Goal: Task Accomplishment & Management: Manage account settings

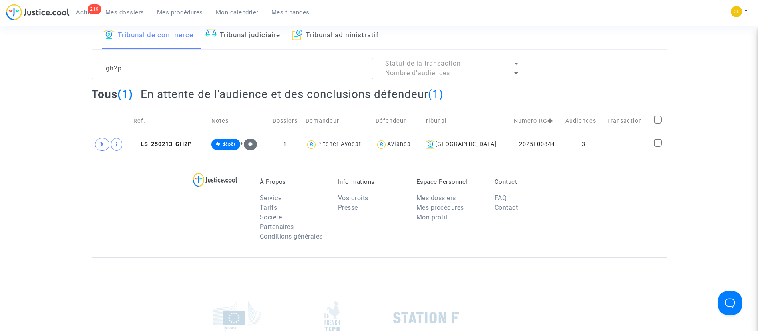
click at [737, 160] on footerbar "À Propos Service Tarifs Société Partenaires Conditions générales Informations V…" at bounding box center [379, 301] width 758 height 297
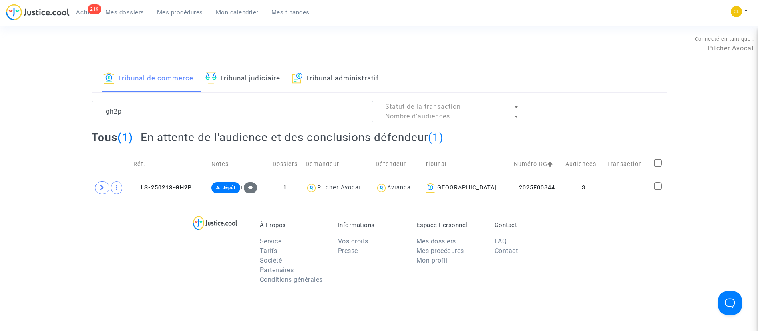
click at [233, 13] on span "Mon calendrier" at bounding box center [237, 12] width 43 height 7
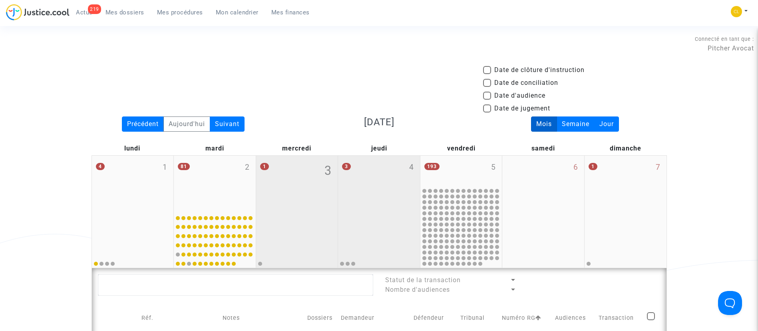
click at [391, 210] on mwl-calendar-month-cell "3 4" at bounding box center [379, 211] width 82 height 112
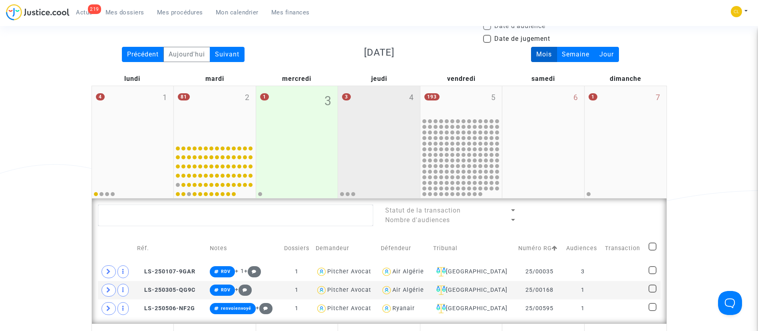
scroll to position [60, 0]
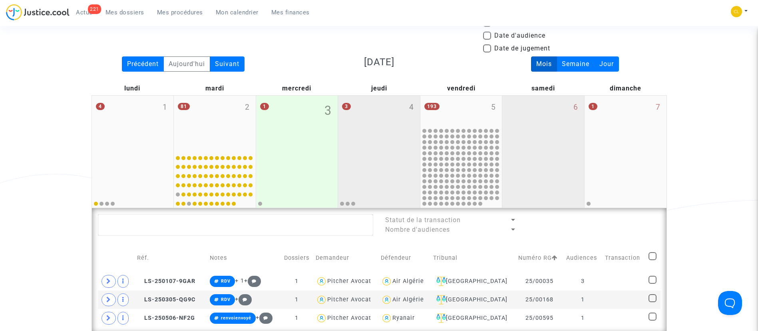
drag, startPoint x: 545, startPoint y: 136, endPoint x: 540, endPoint y: 123, distance: 13.3
click at [542, 128] on div "6" at bounding box center [543, 152] width 82 height 112
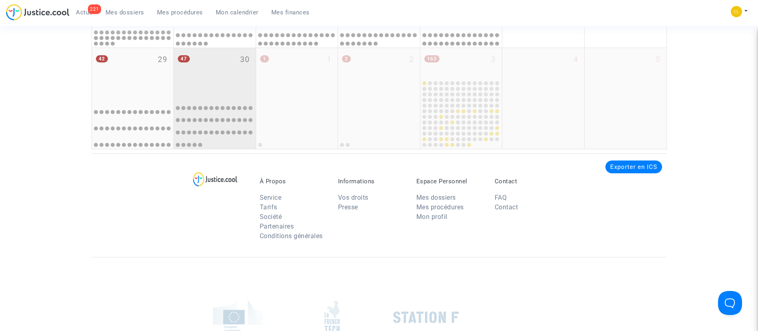
scroll to position [480, 0]
click at [210, 76] on div "47 30" at bounding box center [215, 71] width 82 height 49
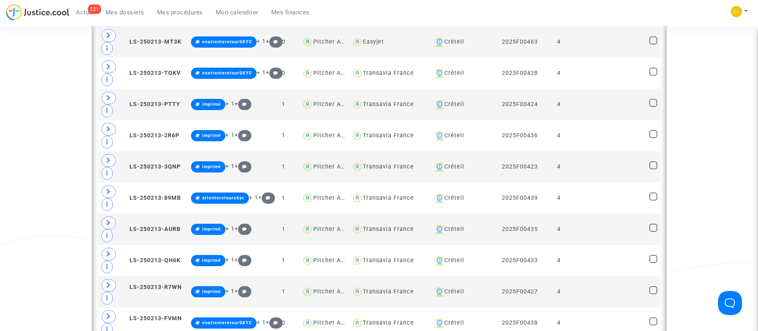
scroll to position [1139, 0]
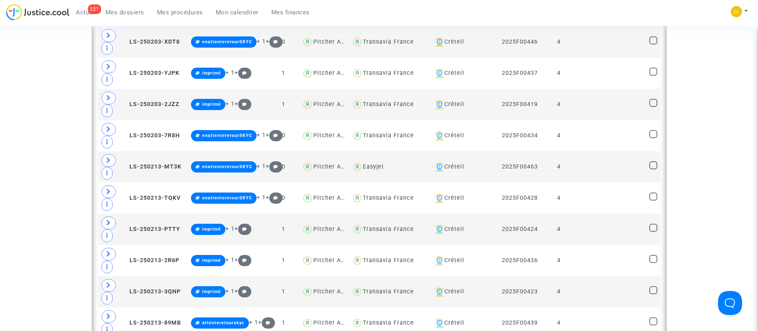
drag, startPoint x: 139, startPoint y: 8, endPoint x: 145, endPoint y: 4, distance: 7.2
click at [140, 9] on span "Mes dossiers" at bounding box center [125, 12] width 39 height 7
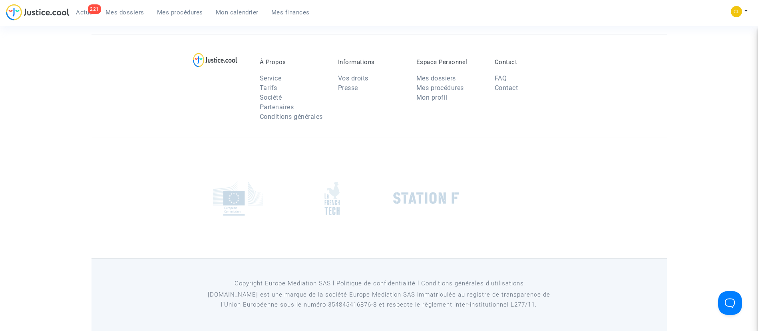
scroll to position [61, 0]
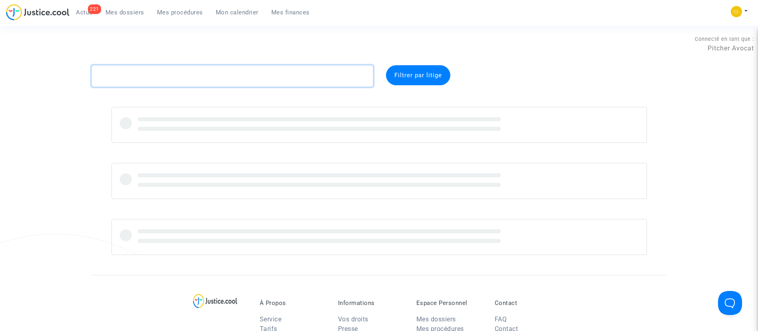
click at [294, 70] on textarea at bounding box center [233, 76] width 282 height 22
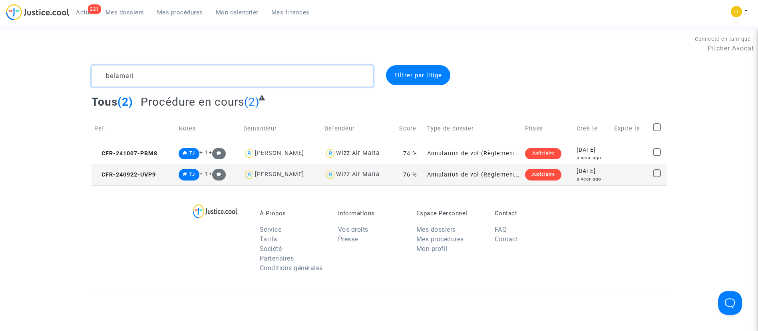
type textarea "belamari"
click at [67, 85] on div "belamari Filtrer par litige Tous (2) Procédure en cours (2) Réf. Notes Demandeu…" at bounding box center [379, 125] width 758 height 120
click at [211, 75] on textarea at bounding box center [233, 76] width 282 height 22
click at [619, 147] on td at bounding box center [631, 153] width 39 height 21
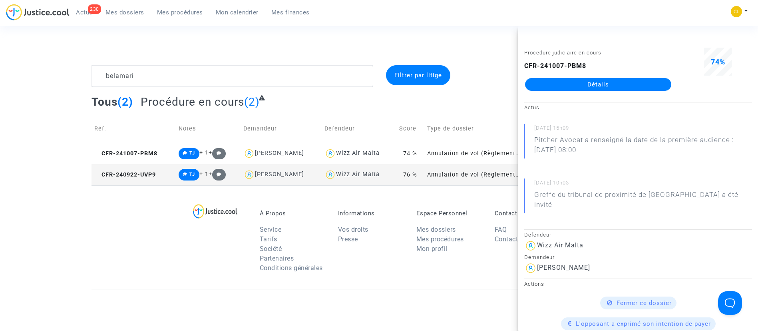
click at [586, 89] on link "Détails" at bounding box center [598, 84] width 146 height 13
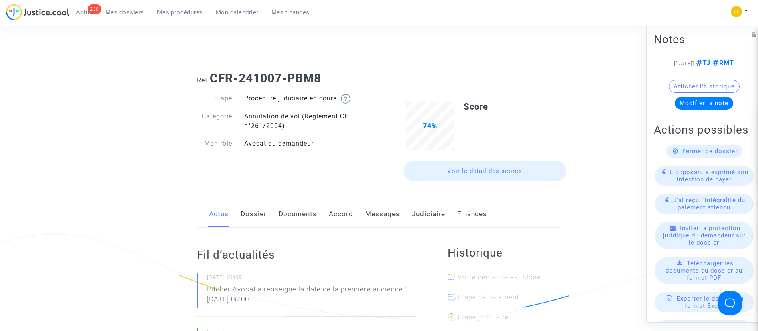
click at [344, 216] on link "Accord" at bounding box center [341, 214] width 24 height 26
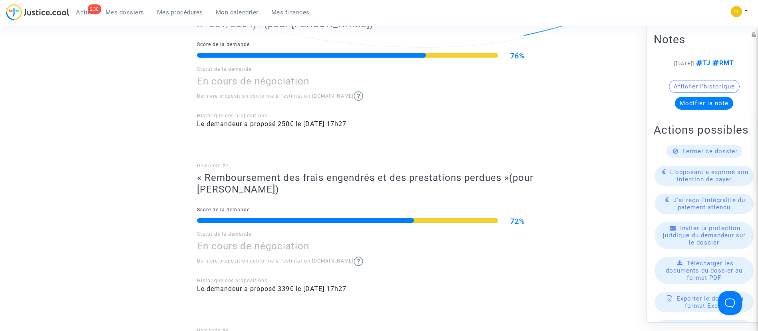
scroll to position [420, 0]
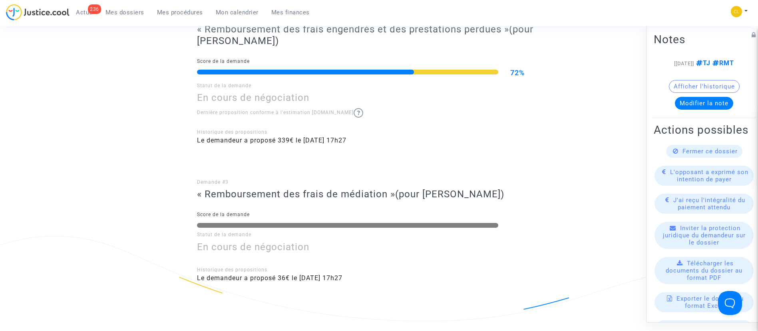
click at [137, 13] on span "Mes dossiers" at bounding box center [125, 12] width 39 height 7
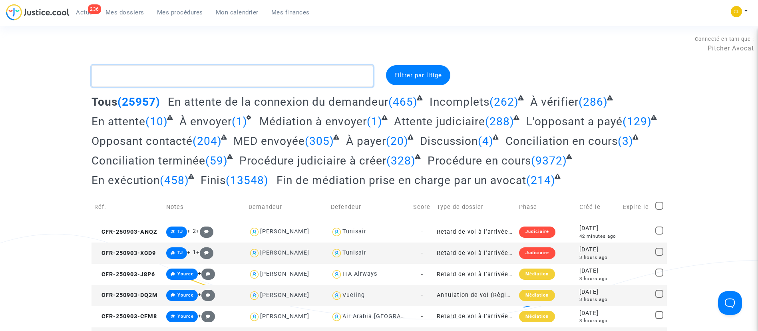
click at [246, 84] on textarea at bounding box center [233, 76] width 282 height 22
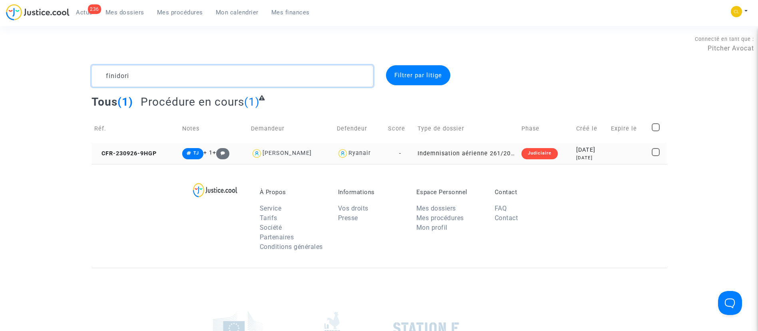
type textarea "finidori"
click at [594, 153] on div "2023-09-26" at bounding box center [590, 149] width 29 height 9
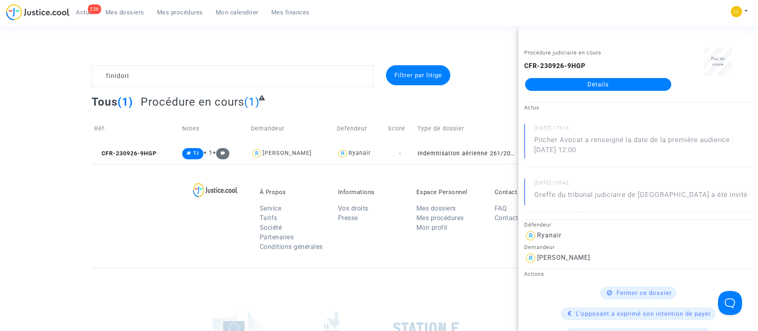
click at [597, 88] on link "Détails" at bounding box center [598, 84] width 146 height 13
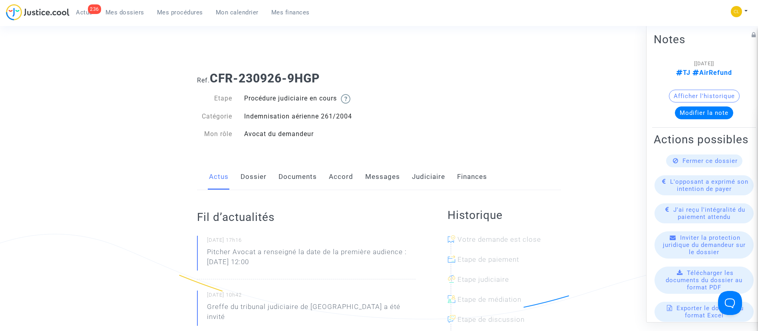
click at [422, 176] on link "Judiciaire" at bounding box center [428, 176] width 33 height 26
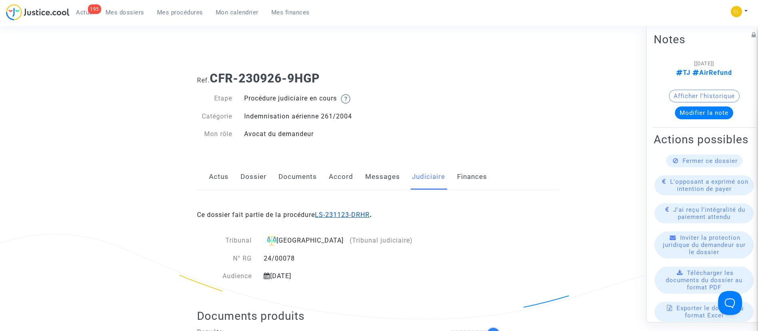
click at [338, 213] on link "LS-231123-DRHR" at bounding box center [342, 215] width 55 height 8
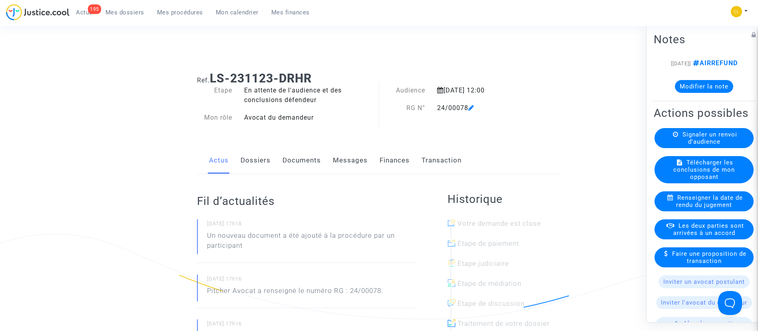
click at [199, 11] on span "Mes procédures" at bounding box center [180, 12] width 46 height 7
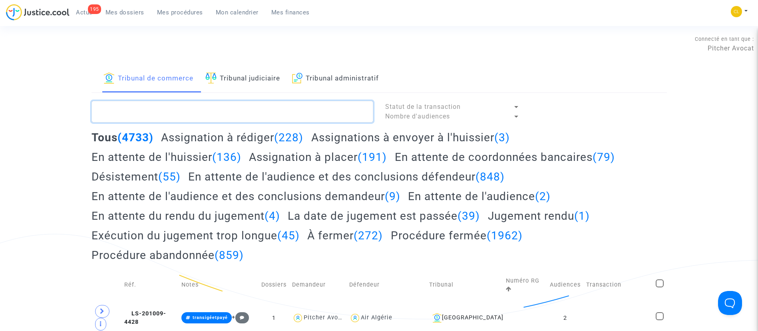
drag, startPoint x: 231, startPoint y: 112, endPoint x: 235, endPoint y: 110, distance: 4.8
click at [235, 110] on textarea at bounding box center [233, 112] width 282 height 22
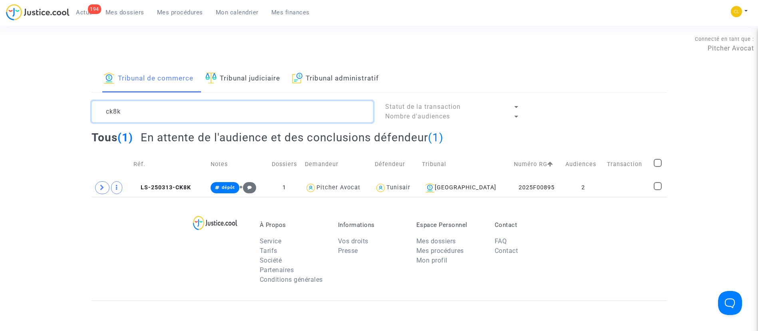
click at [235, 110] on textarea at bounding box center [233, 112] width 282 height 22
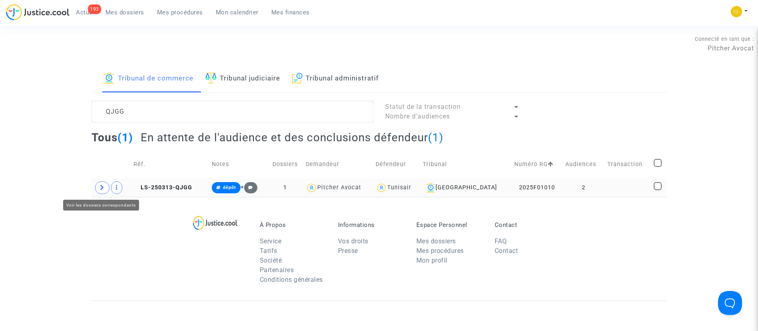
click at [97, 191] on span at bounding box center [102, 187] width 14 height 13
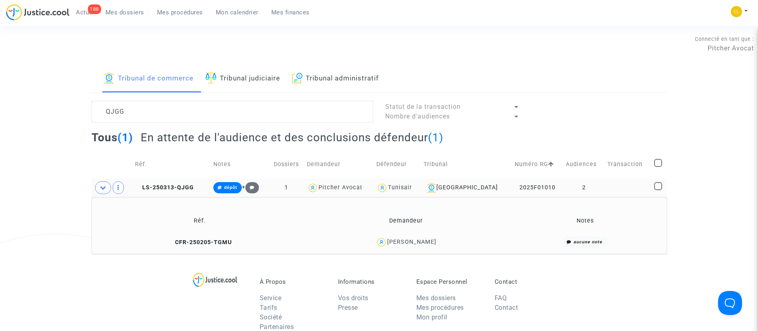
drag, startPoint x: 173, startPoint y: 100, endPoint x: 63, endPoint y: 88, distance: 110.6
click at [73, 92] on div "Tribunal de commerce Tribunal judiciaire Tribunal administratif QJGG Statut de …" at bounding box center [379, 159] width 758 height 188
drag, startPoint x: 272, startPoint y: 106, endPoint x: 277, endPoint y: 111, distance: 7.3
click at [272, 107] on textarea at bounding box center [233, 112] width 282 height 22
type textarea "Q"
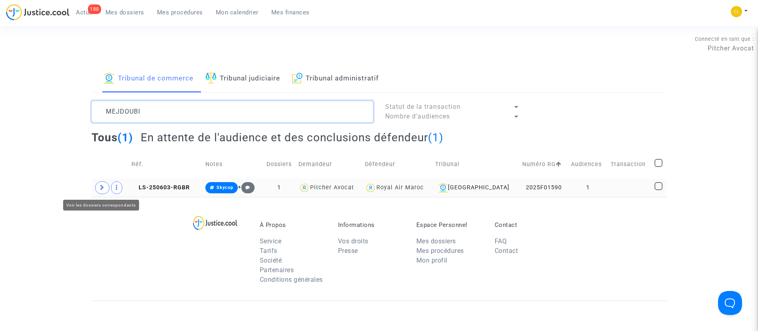
type textarea "MEJDOUBI"
click at [104, 187] on icon at bounding box center [102, 187] width 5 height 6
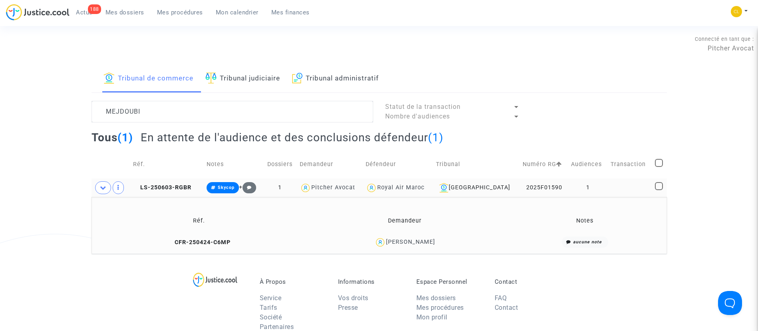
click at [605, 184] on td "1" at bounding box center [588, 187] width 40 height 18
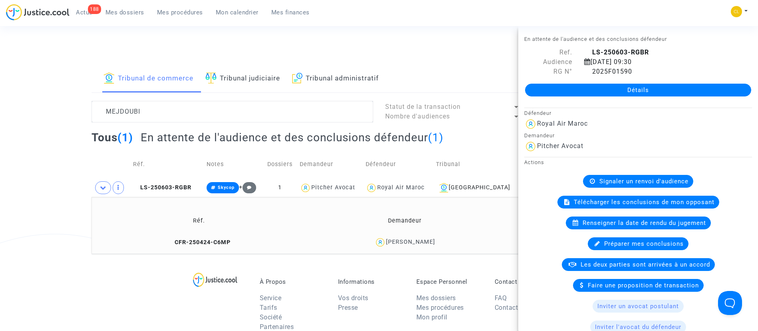
drag, startPoint x: 614, startPoint y: 94, endPoint x: 619, endPoint y: 90, distance: 6.3
click at [614, 94] on link "Détails" at bounding box center [638, 90] width 226 height 13
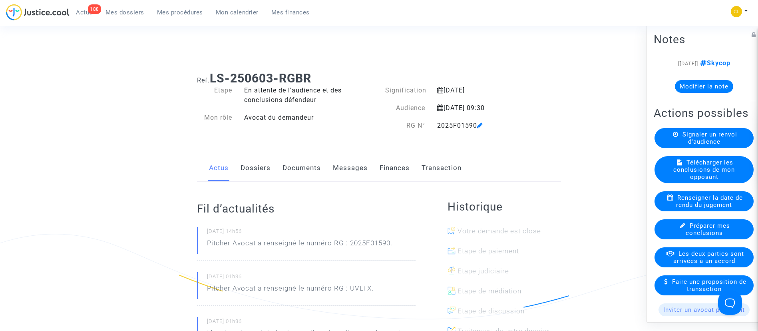
click at [306, 165] on link "Documents" at bounding box center [302, 168] width 38 height 26
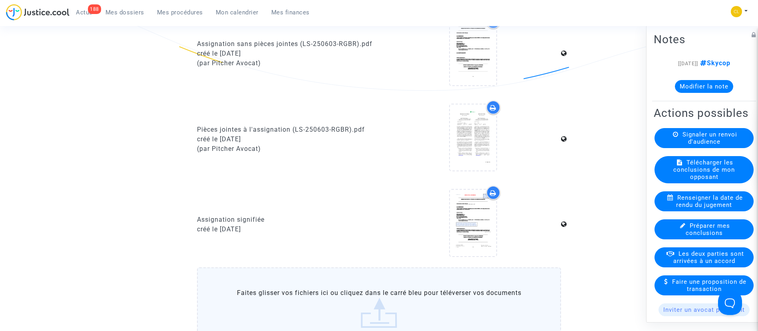
scroll to position [776, 0]
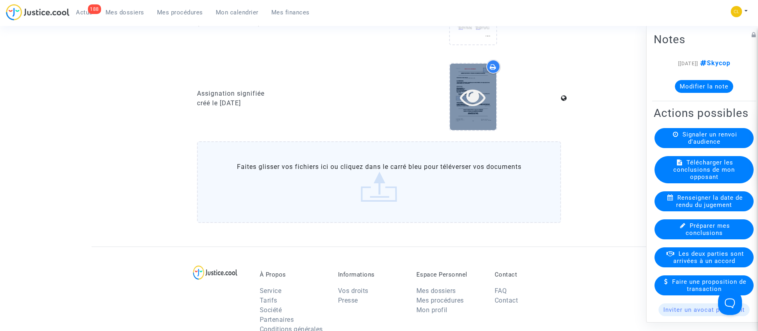
click at [478, 85] on icon at bounding box center [473, 97] width 26 height 26
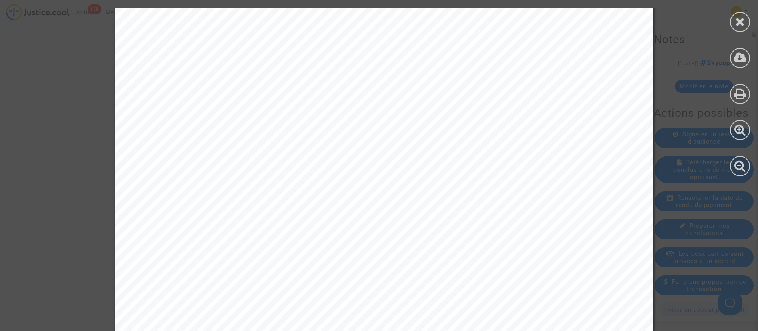
scroll to position [7767, 0]
drag, startPoint x: 523, startPoint y: 180, endPoint x: 465, endPoint y: 140, distance: 70.6
drag, startPoint x: 753, startPoint y: 59, endPoint x: 690, endPoint y: 172, distance: 129.2
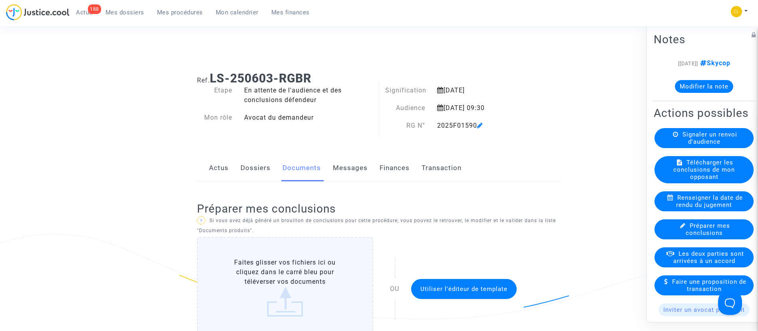
drag, startPoint x: 570, startPoint y: 203, endPoint x: 571, endPoint y: 197, distance: 6.5
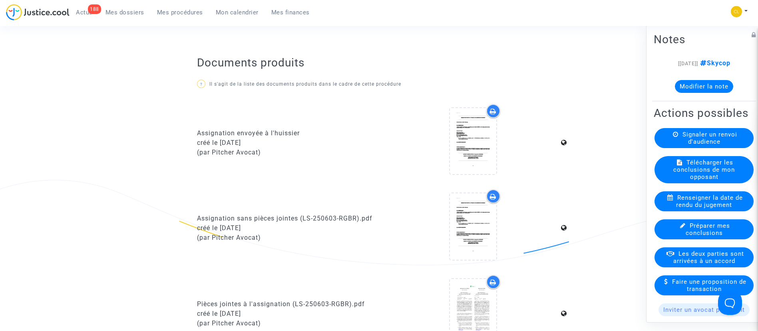
scroll to position [696, 0]
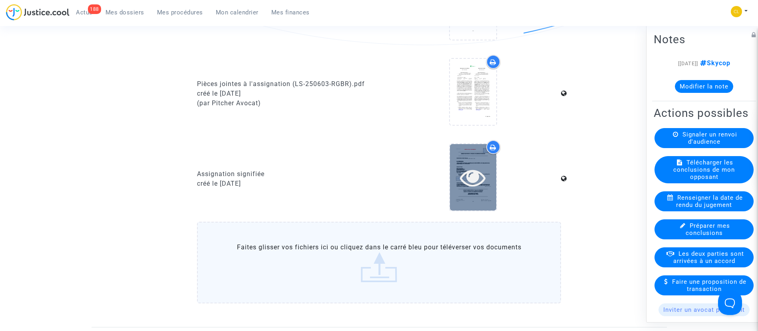
click at [459, 181] on div at bounding box center [473, 177] width 46 height 26
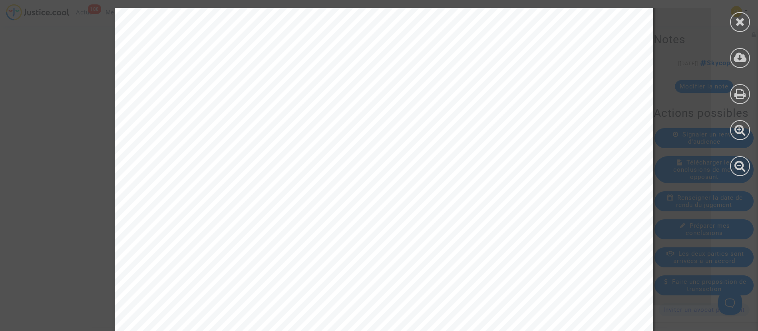
scroll to position [6907, 0]
click at [738, 23] on icon at bounding box center [740, 22] width 10 height 12
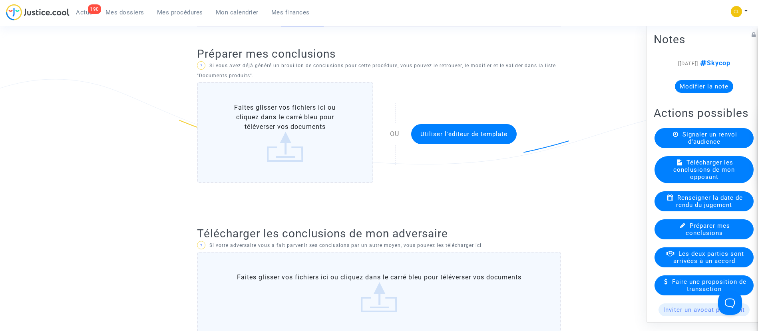
scroll to position [0, 0]
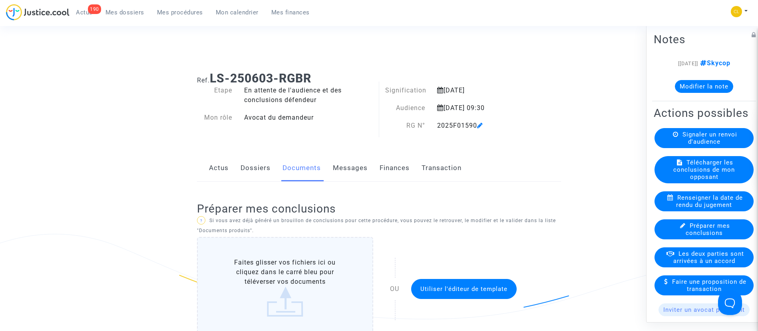
click at [251, 168] on link "Dossiers" at bounding box center [256, 168] width 30 height 26
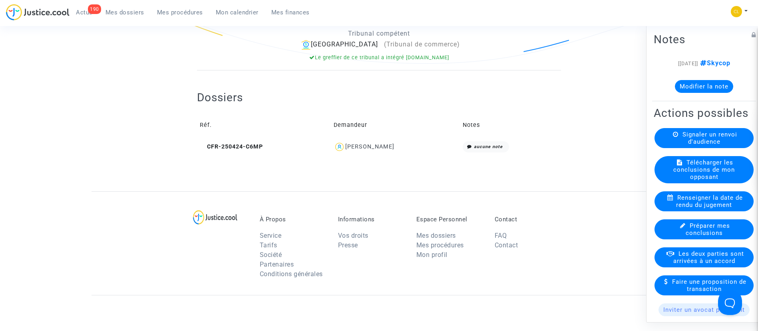
scroll to position [300, 0]
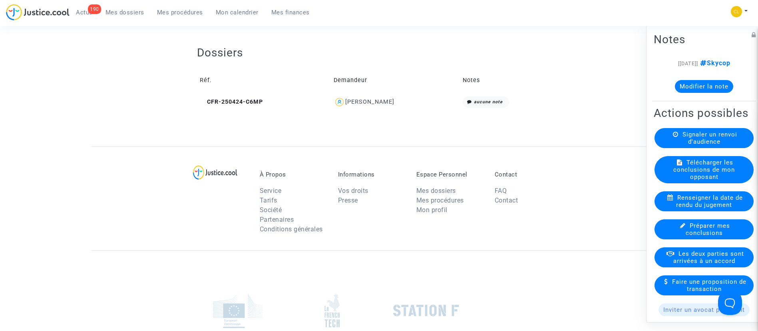
click at [381, 101] on div "ISMAIL MEJDOUBI" at bounding box center [369, 101] width 49 height 7
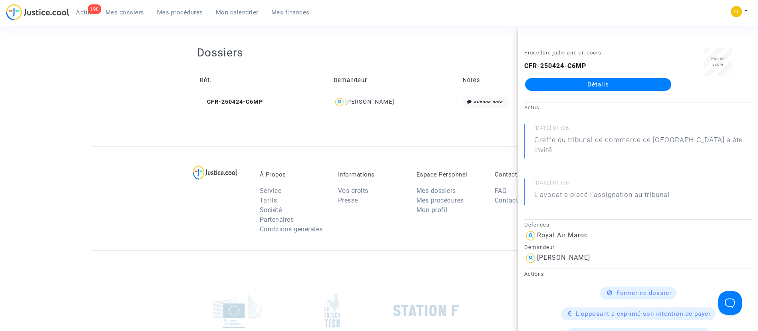
click at [612, 88] on link "Détails" at bounding box center [598, 84] width 146 height 13
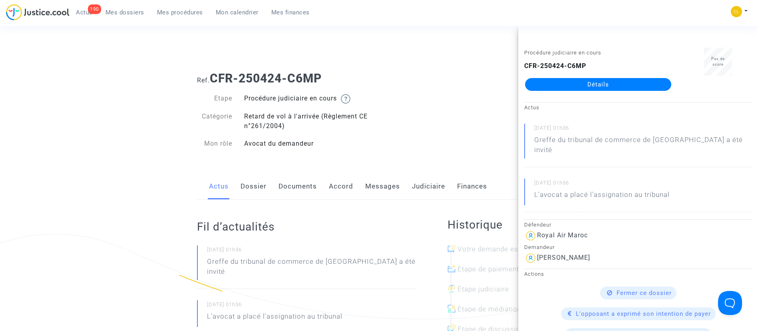
click at [347, 232] on h2 "Fil d’actualités" at bounding box center [306, 226] width 219 height 14
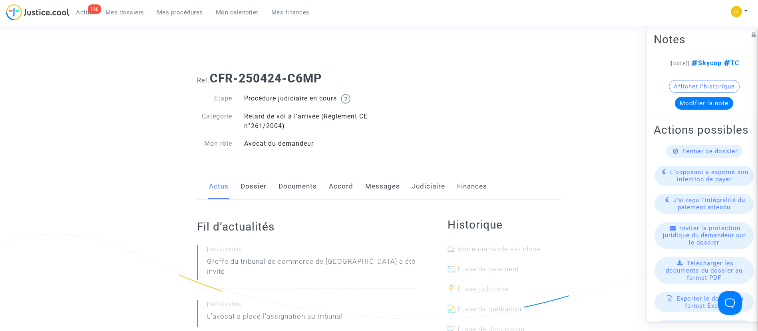
drag, startPoint x: 412, startPoint y: 186, endPoint x: 414, endPoint y: 197, distance: 11.1
click at [412, 186] on link "Judiciaire" at bounding box center [428, 186] width 33 height 26
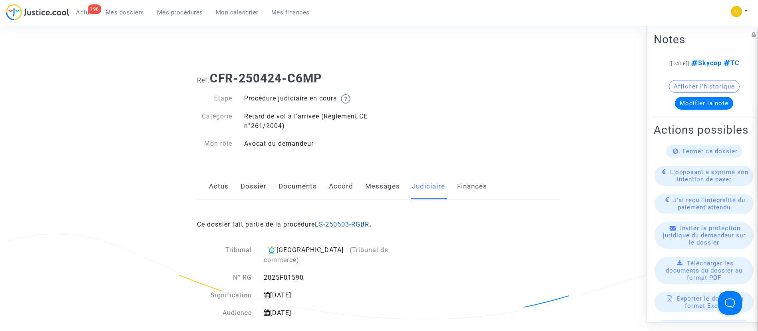
click at [326, 223] on link "LS-250603-RGBR" at bounding box center [342, 224] width 54 height 8
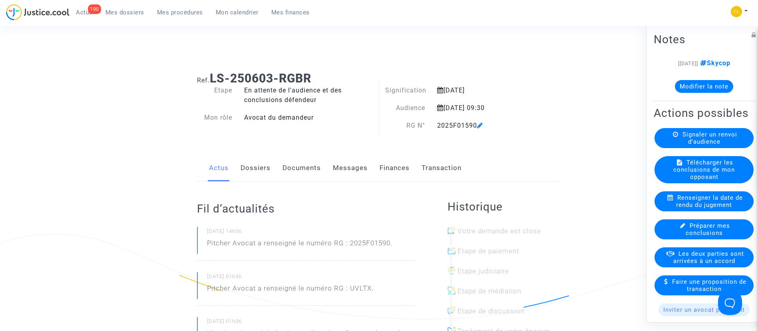
click at [399, 166] on link "Finances" at bounding box center [395, 168] width 30 height 26
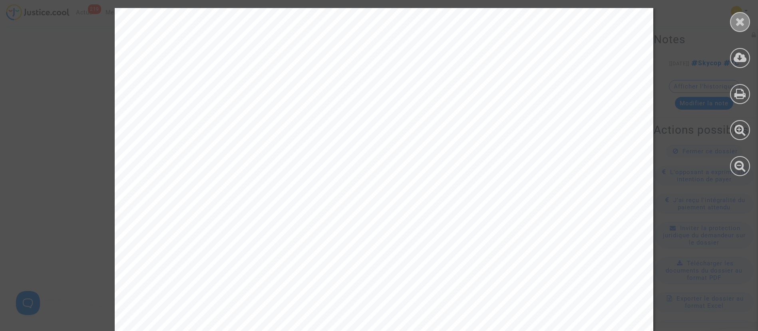
scroll to position [393, 0]
click at [737, 18] on icon at bounding box center [740, 22] width 10 height 12
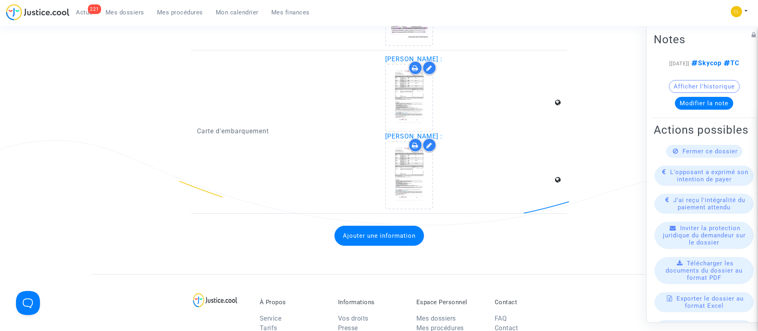
scroll to position [1299, 0]
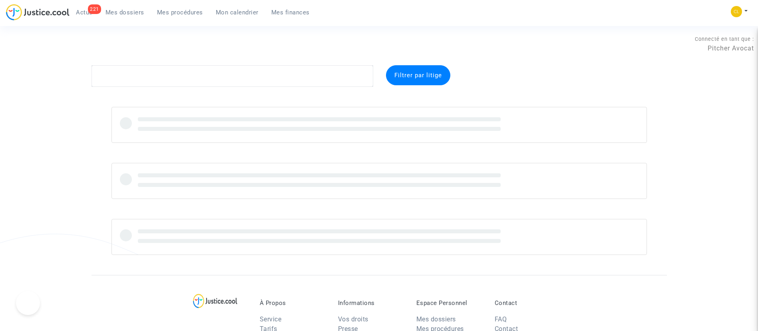
drag, startPoint x: 176, startPoint y: 12, endPoint x: 203, endPoint y: 10, distance: 26.9
click at [176, 12] on span "Mes procédures" at bounding box center [180, 12] width 46 height 7
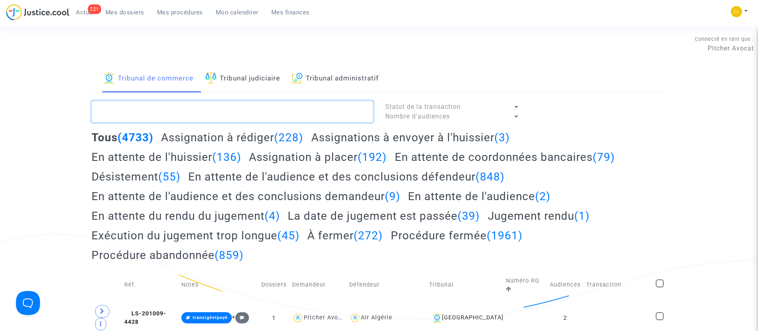
click at [211, 110] on textarea at bounding box center [233, 112] width 282 height 22
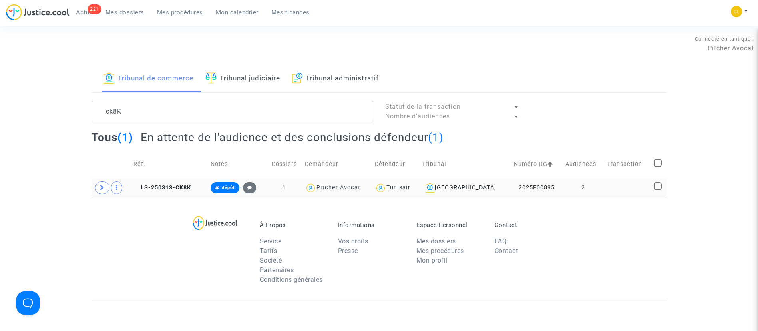
click at [607, 189] on td at bounding box center [627, 187] width 47 height 18
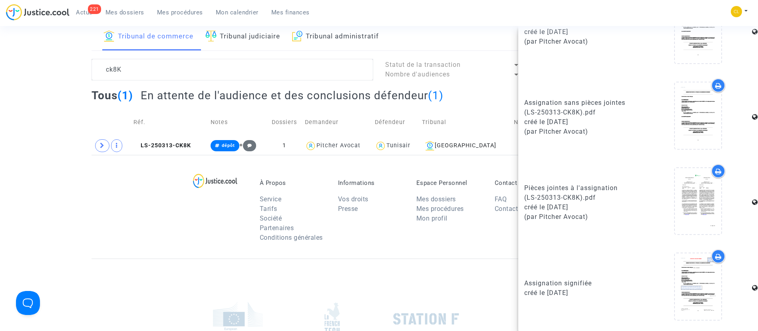
scroll to position [60, 0]
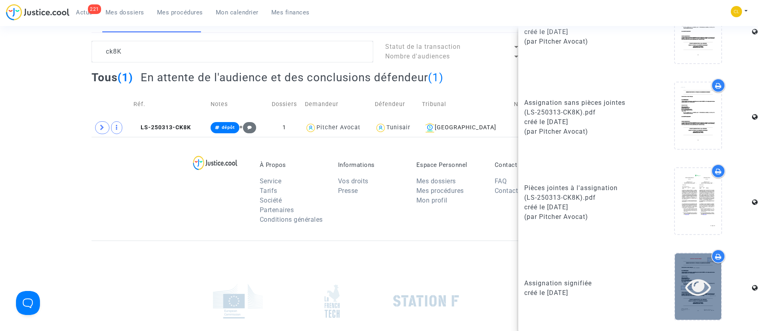
click at [686, 292] on icon at bounding box center [699, 286] width 26 height 26
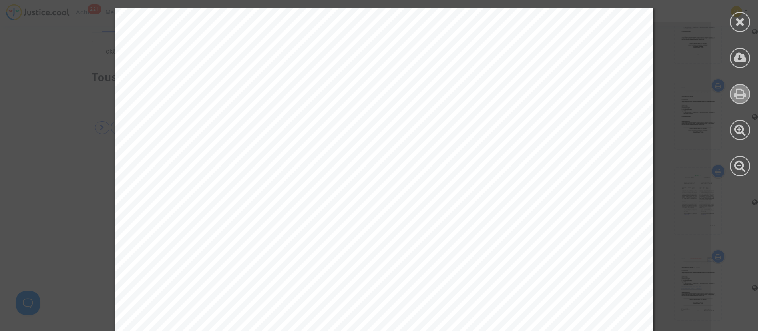
click at [736, 99] on icon at bounding box center [741, 94] width 12 height 12
click at [740, 16] on icon at bounding box center [740, 22] width 10 height 12
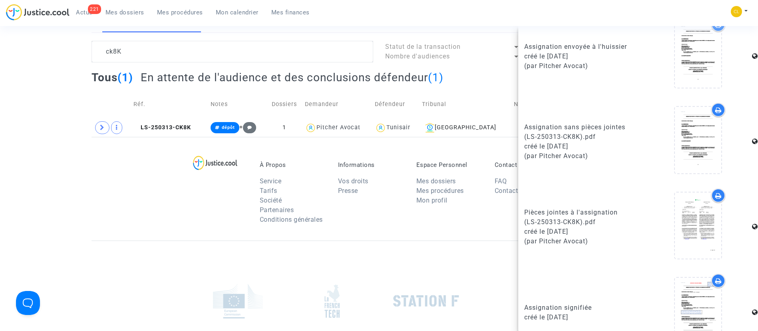
scroll to position [490, 0]
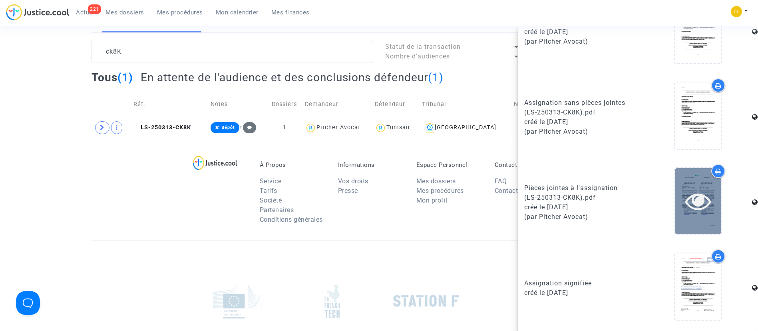
click at [691, 197] on icon at bounding box center [699, 201] width 26 height 26
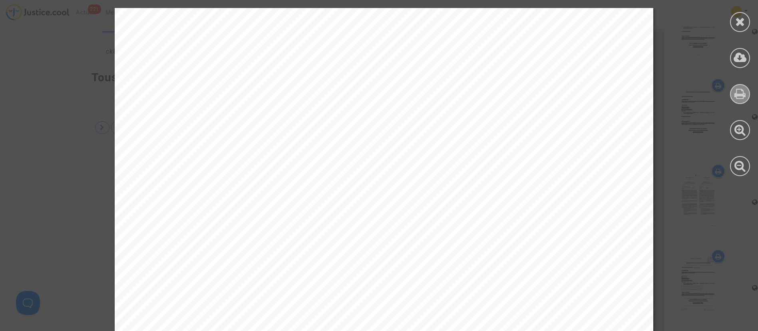
click at [740, 100] on div at bounding box center [740, 94] width 20 height 20
click at [731, 18] on div at bounding box center [740, 22] width 20 height 20
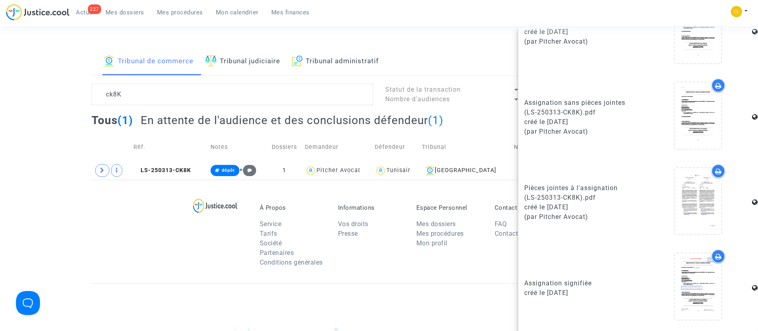
scroll to position [0, 0]
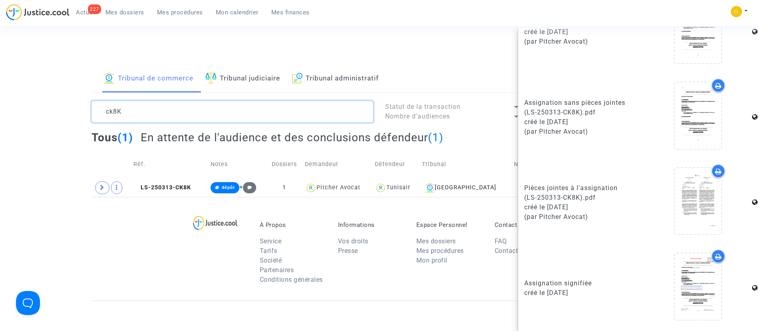
click at [171, 114] on textarea at bounding box center [233, 112] width 282 height 22
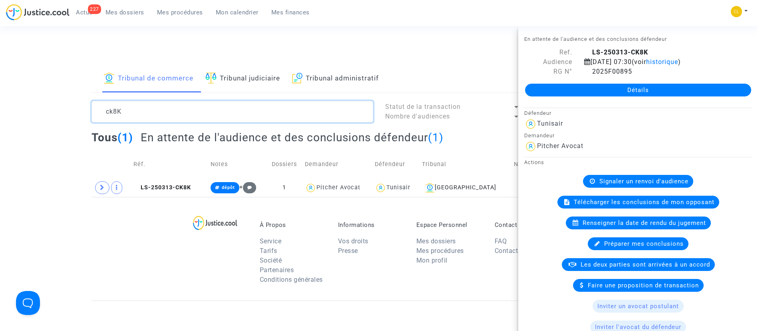
click at [171, 114] on textarea at bounding box center [233, 112] width 282 height 22
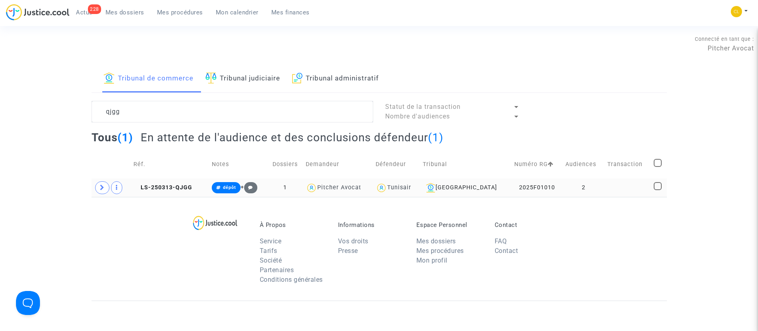
click at [607, 185] on td at bounding box center [628, 187] width 47 height 18
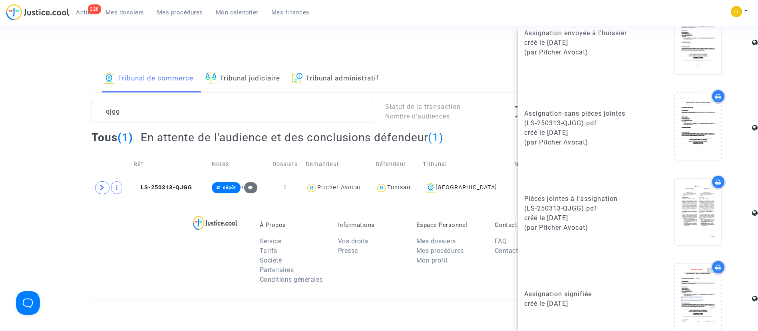
scroll to position [490, 0]
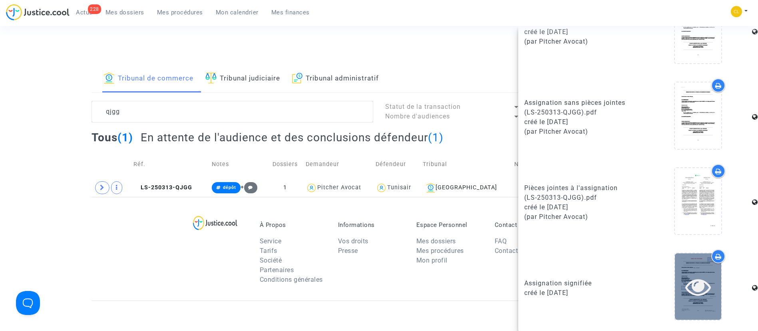
click at [694, 274] on icon at bounding box center [699, 286] width 26 height 26
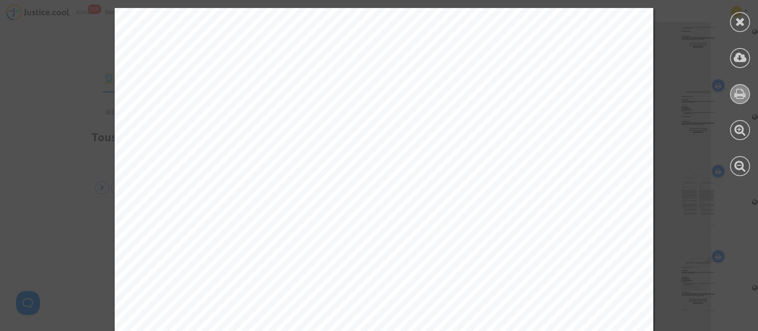
click at [735, 92] on icon at bounding box center [741, 94] width 12 height 12
drag, startPoint x: 747, startPoint y: 22, endPoint x: 733, endPoint y: 8, distance: 19.5
click at [744, 20] on div at bounding box center [740, 22] width 20 height 20
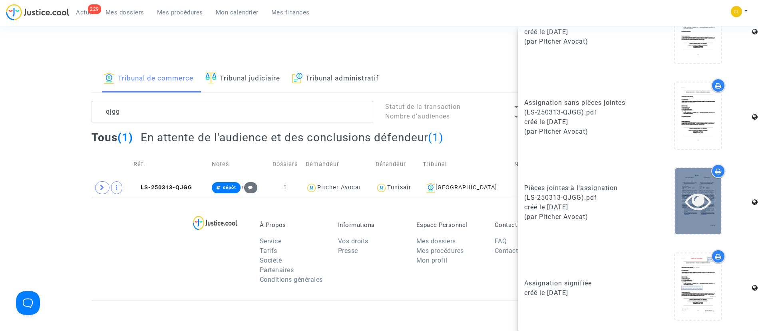
click at [690, 187] on div at bounding box center [698, 201] width 46 height 66
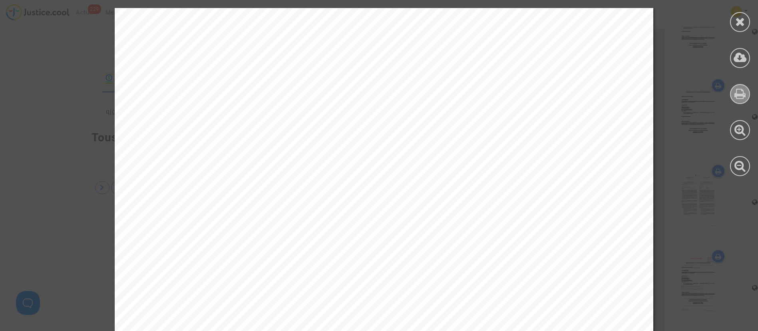
click at [733, 92] on div at bounding box center [740, 94] width 20 height 20
click at [746, 20] on div at bounding box center [740, 22] width 20 height 20
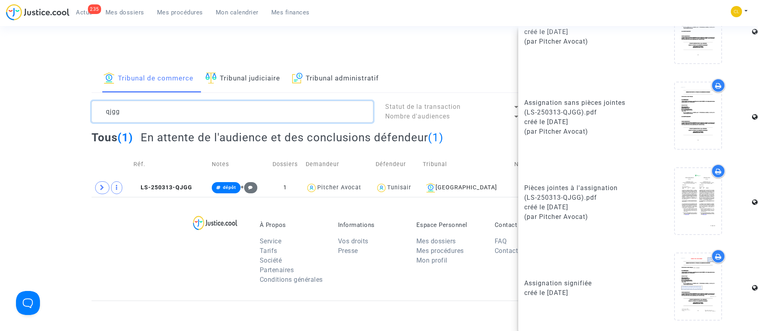
click at [188, 113] on textarea at bounding box center [233, 112] width 282 height 22
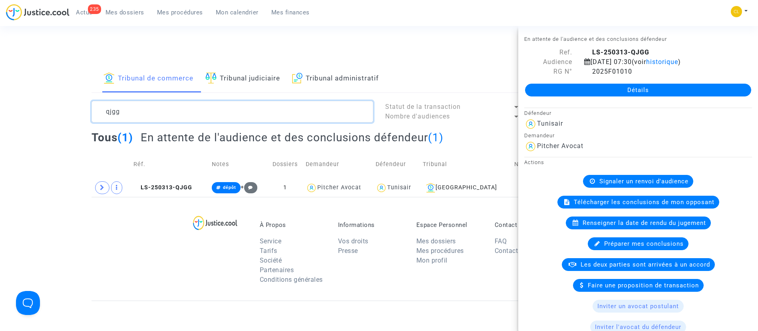
click at [188, 113] on textarea at bounding box center [233, 112] width 282 height 22
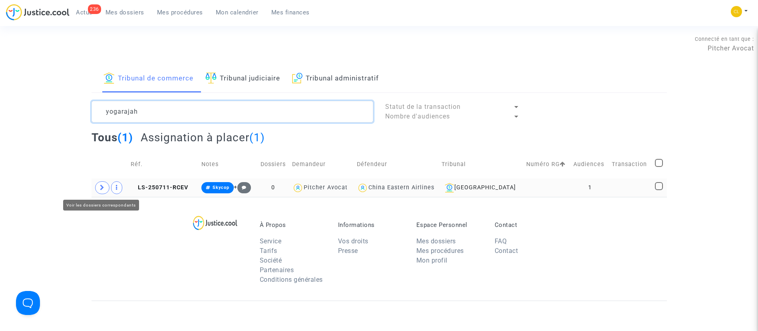
type textarea "yogarajah"
drag, startPoint x: 99, startPoint y: 185, endPoint x: 107, endPoint y: 174, distance: 13.4
click at [100, 185] on span at bounding box center [102, 187] width 14 height 13
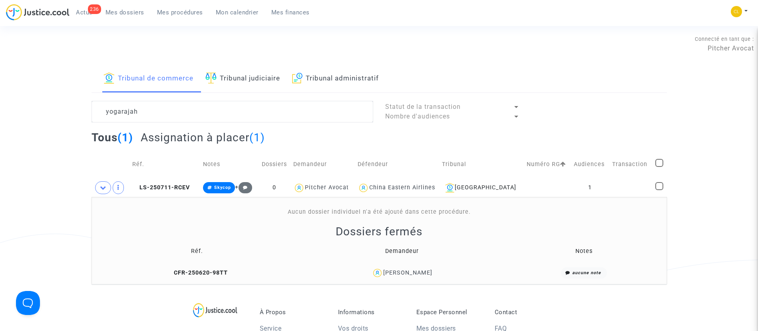
click at [389, 270] on div "Maiuriga Yogarajah" at bounding box center [407, 272] width 49 height 7
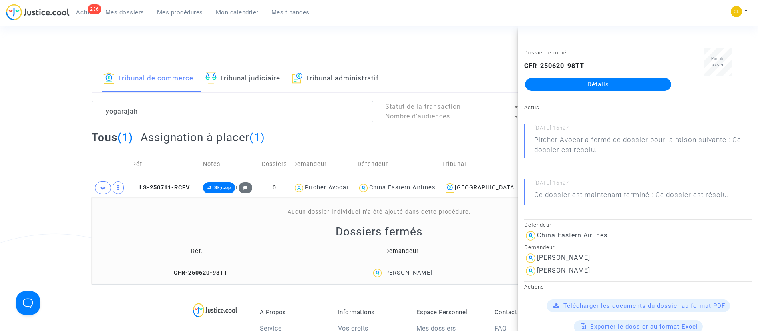
click at [646, 87] on link "Détails" at bounding box center [598, 84] width 146 height 13
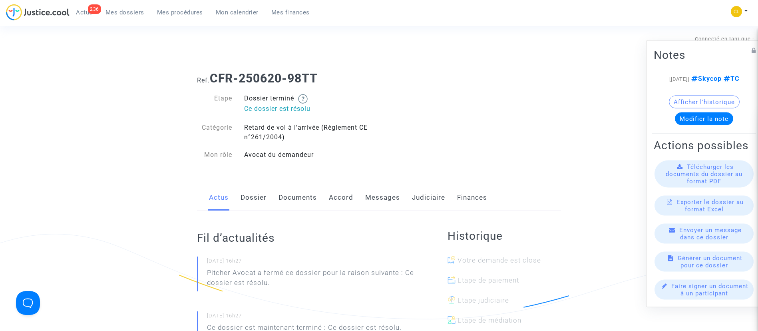
click at [389, 199] on link "Messages" at bounding box center [382, 197] width 35 height 26
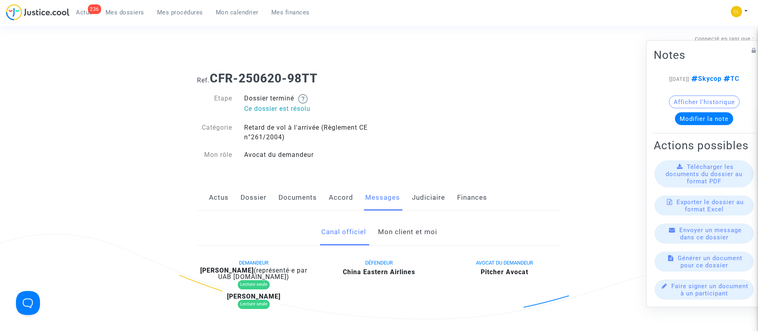
click at [389, 224] on link "Mon client et moi" at bounding box center [407, 232] width 59 height 26
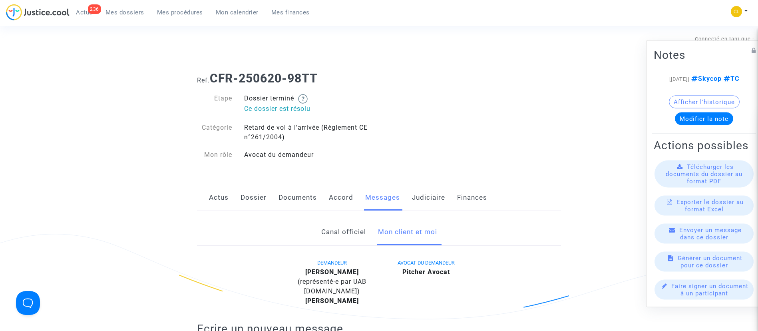
drag, startPoint x: 421, startPoint y: 195, endPoint x: 427, endPoint y: 159, distance: 36.7
click at [422, 195] on link "Judiciaire" at bounding box center [428, 197] width 33 height 26
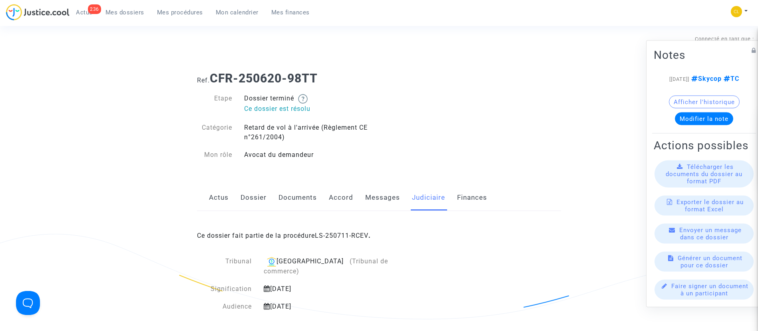
drag, startPoint x: 325, startPoint y: 237, endPoint x: 331, endPoint y: 235, distance: 7.0
click at [325, 237] on link "LS-250711-RCEV" at bounding box center [342, 235] width 54 height 8
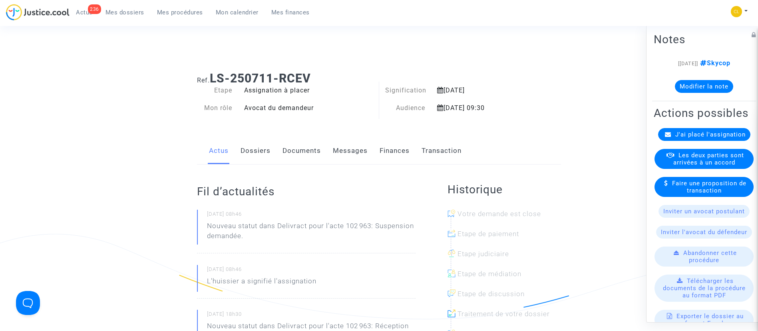
click at [694, 82] on button "Modifier la note" at bounding box center [704, 86] width 58 height 13
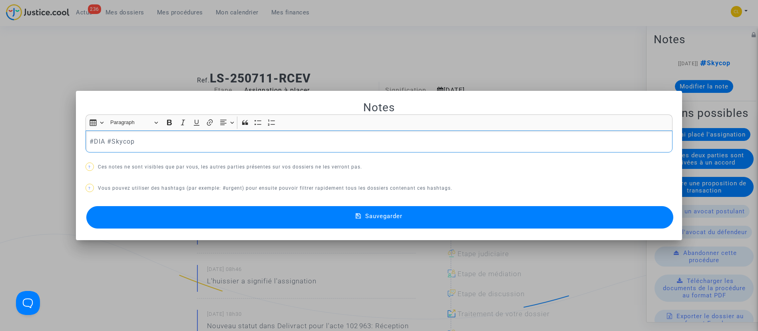
click at [528, 207] on button "Sauvegarder" at bounding box center [380, 217] width 588 height 22
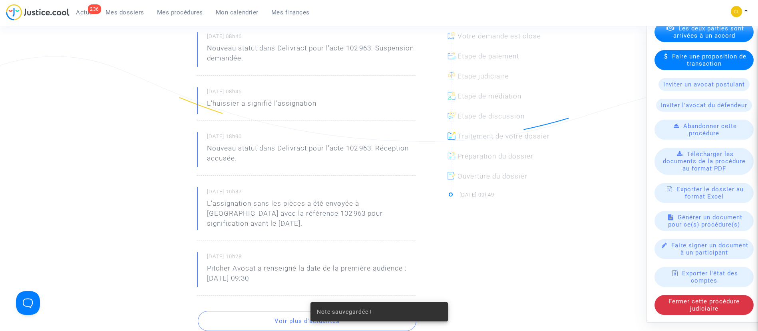
scroll to position [180, 0]
click at [710, 304] on span "Fermer cette procédure judiciaire" at bounding box center [704, 304] width 71 height 14
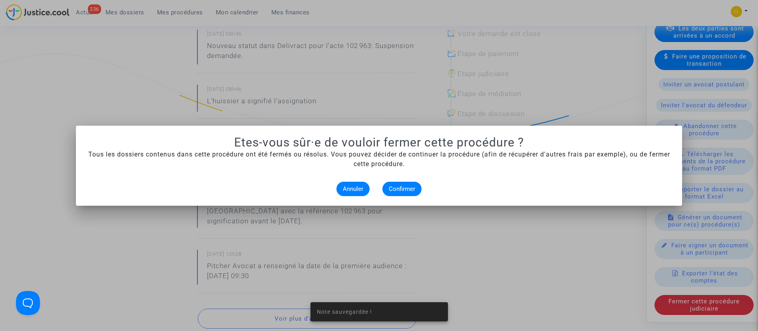
scroll to position [0, 0]
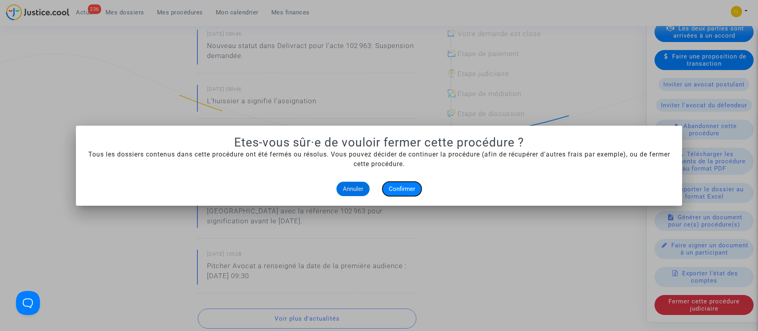
click at [394, 185] on span "Confirmer" at bounding box center [402, 188] width 26 height 7
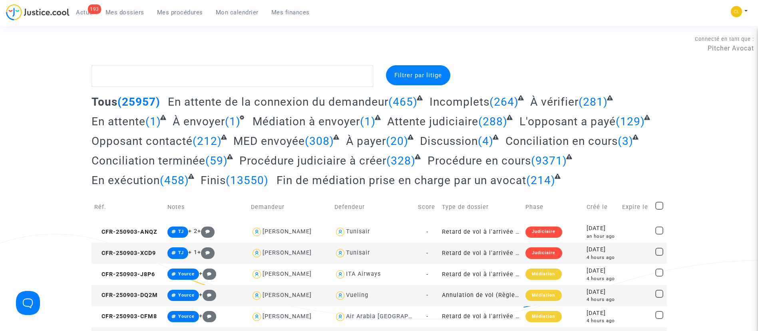
click at [248, 11] on span "Mon calendrier" at bounding box center [237, 12] width 43 height 7
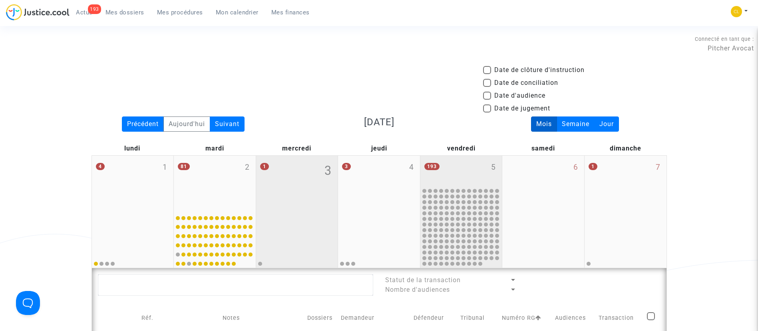
click at [480, 168] on div "193 5" at bounding box center [462, 170] width 82 height 31
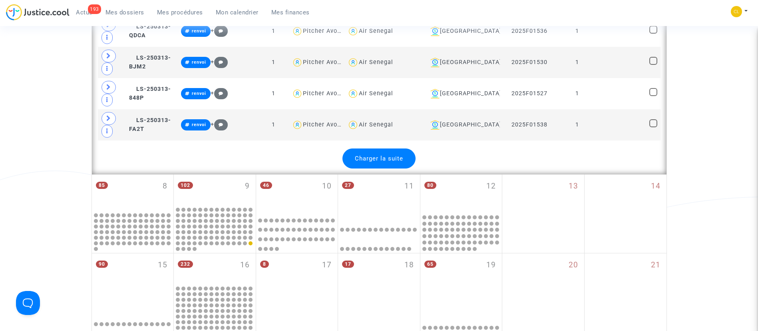
scroll to position [1679, 0]
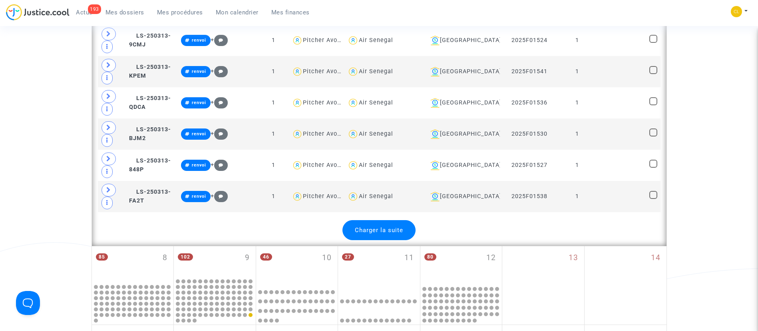
click at [390, 233] on span "Charger la suite" at bounding box center [379, 229] width 48 height 7
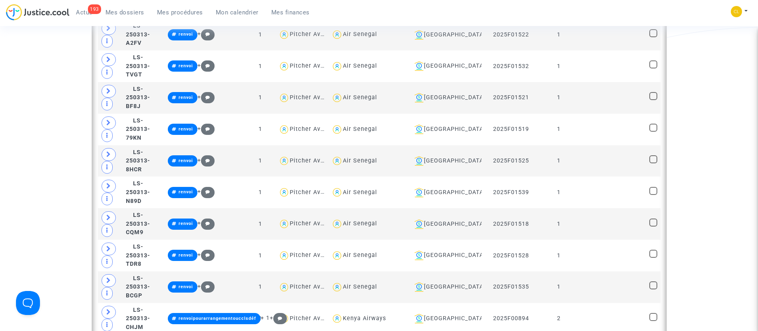
scroll to position [1919, 0]
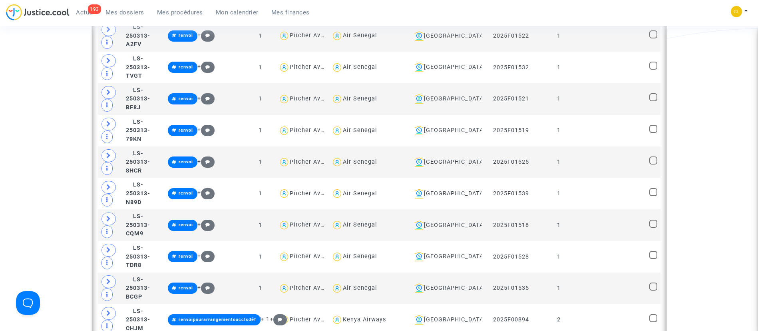
drag, startPoint x: 735, startPoint y: 61, endPoint x: 579, endPoint y: 0, distance: 167.3
click at [735, 61] on div "Date de clôture d'instruction Date de conciliation Date d'audience Date de juge…" at bounding box center [379, 51] width 758 height 3811
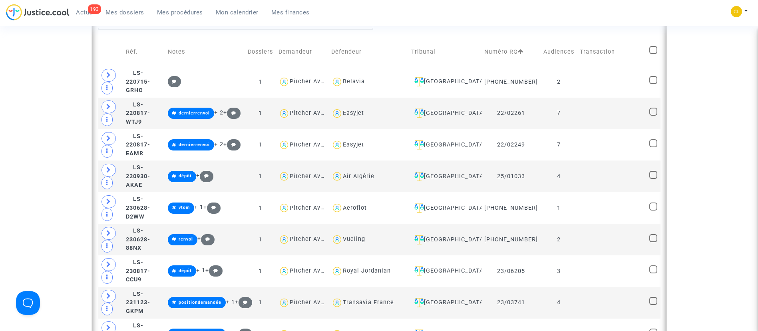
scroll to position [0, 0]
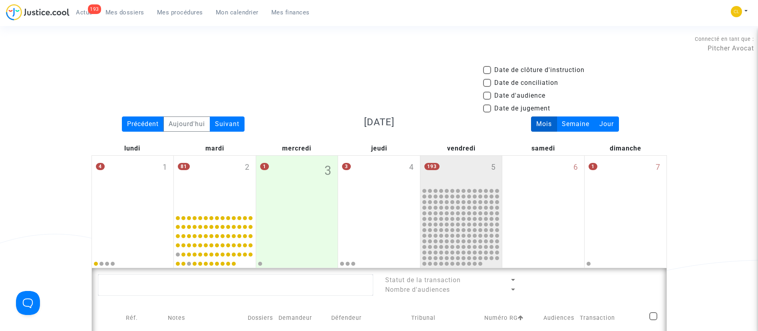
click at [134, 12] on span "Mes dossiers" at bounding box center [125, 12] width 39 height 7
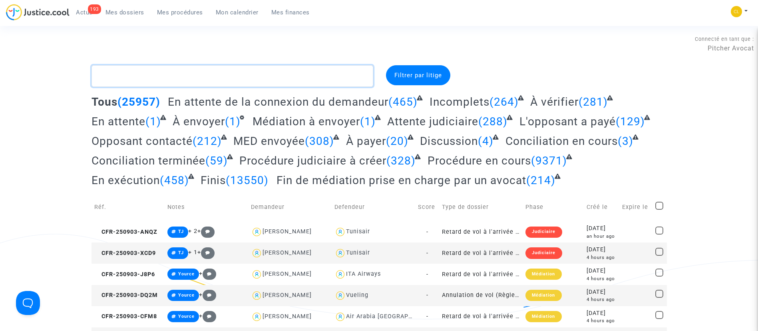
click at [202, 80] on textarea at bounding box center [233, 76] width 282 height 22
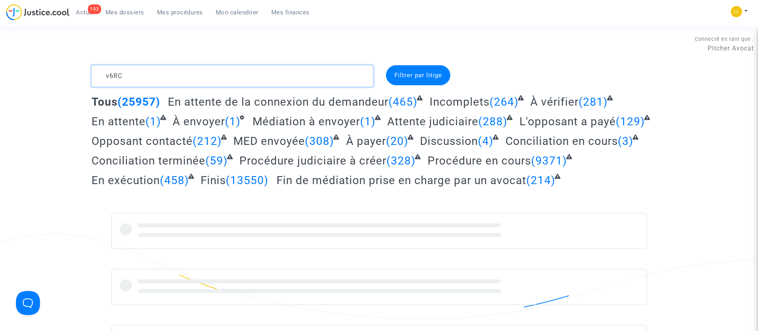
type textarea "v6RC"
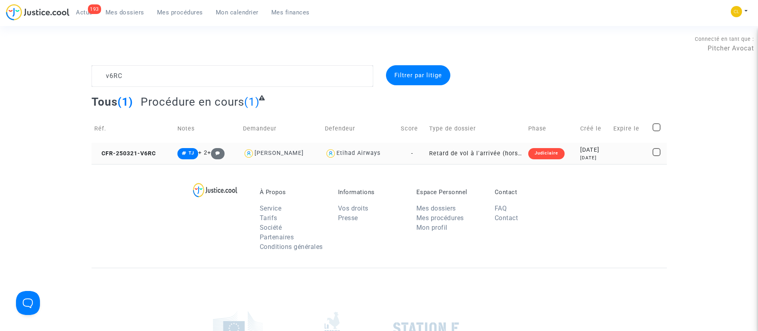
drag, startPoint x: 594, startPoint y: 148, endPoint x: 598, endPoint y: 151, distance: 5.4
click at [594, 148] on div "2025-03-21" at bounding box center [594, 149] width 28 height 9
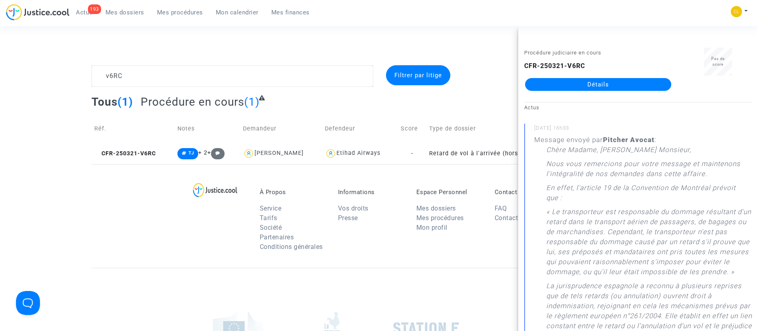
click at [602, 80] on link "Détails" at bounding box center [598, 84] width 146 height 13
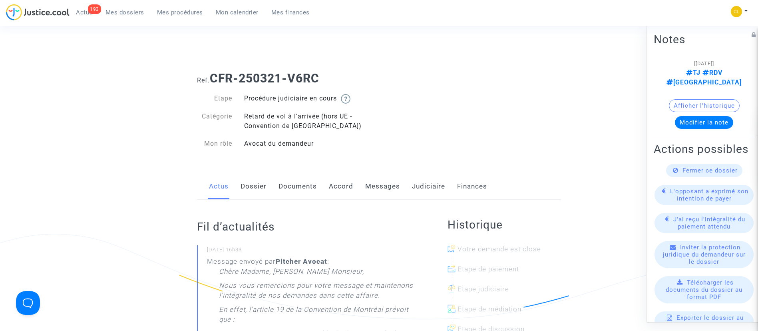
click at [251, 183] on link "Dossier" at bounding box center [254, 186] width 26 height 26
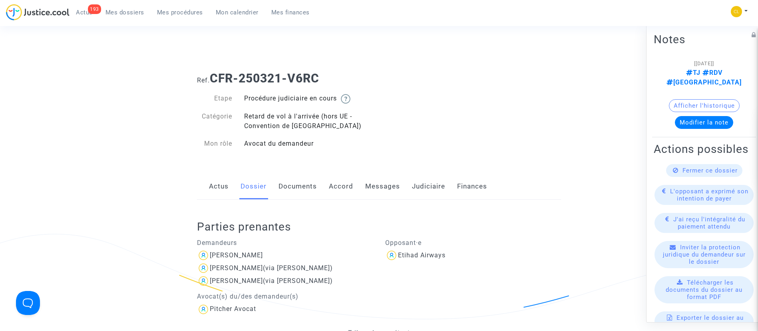
scroll to position [60, 0]
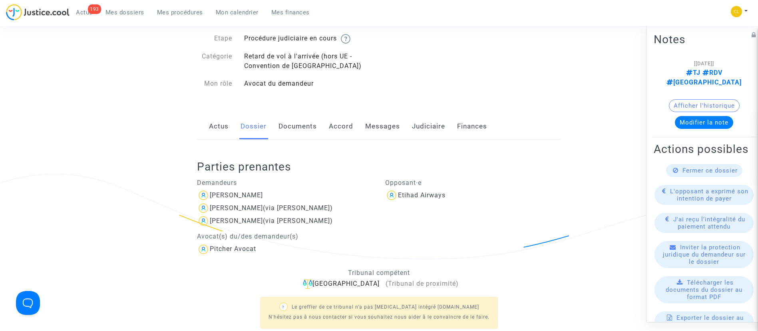
click at [297, 124] on link "Documents" at bounding box center [298, 126] width 38 height 26
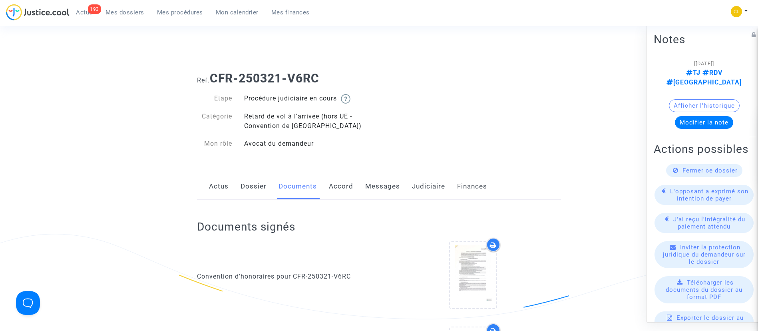
click at [217, 187] on link "Actus" at bounding box center [219, 186] width 20 height 26
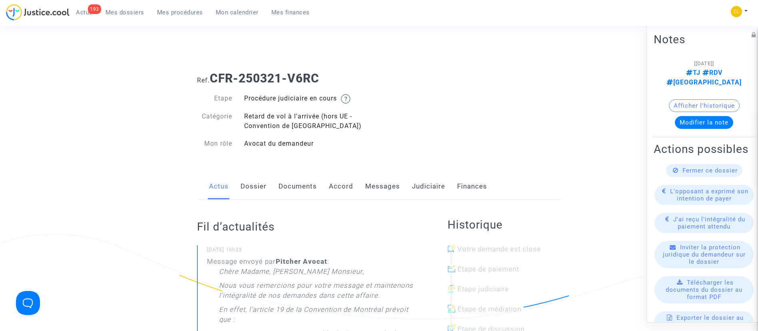
click at [415, 184] on link "Judiciaire" at bounding box center [428, 186] width 33 height 26
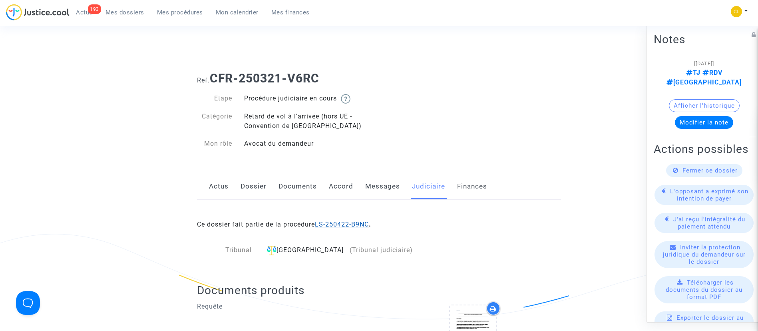
click at [365, 223] on link "LS-250422-B9NC" at bounding box center [342, 224] width 54 height 8
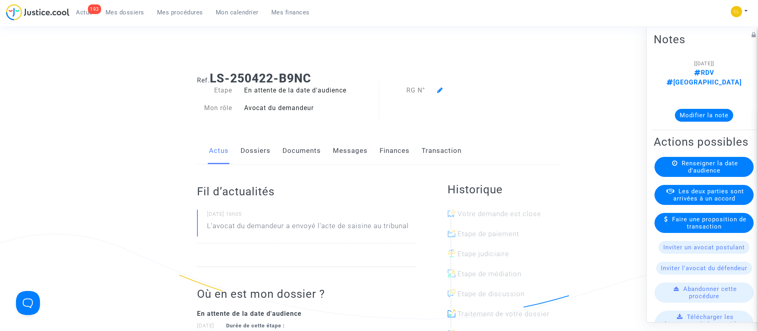
click at [245, 158] on link "Dossiers" at bounding box center [256, 151] width 30 height 26
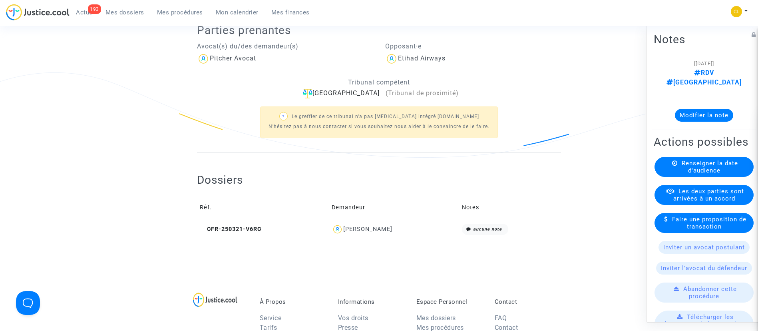
scroll to position [180, 0]
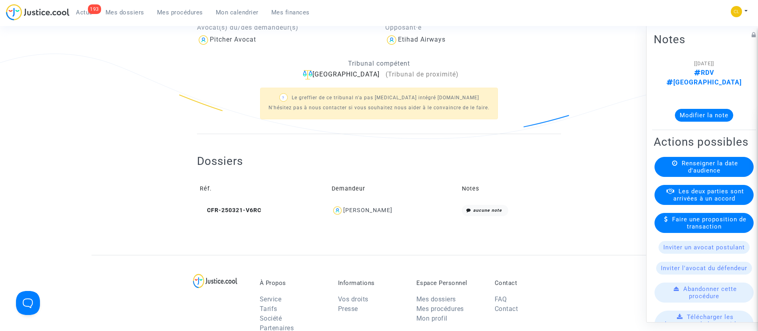
click at [385, 208] on div "Zulfiqar Mahar" at bounding box center [367, 210] width 49 height 7
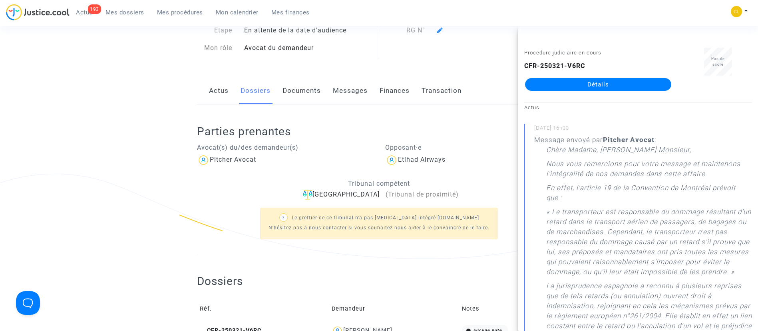
scroll to position [0, 0]
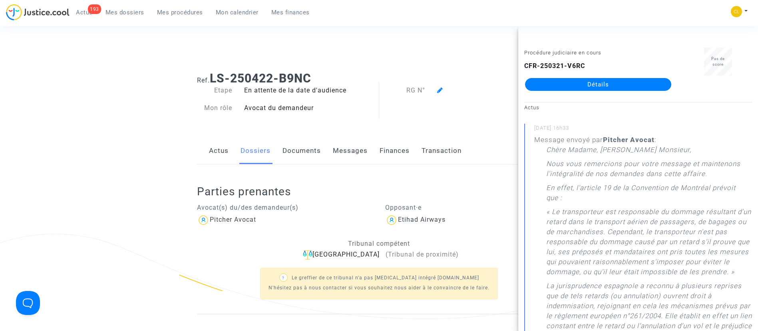
click at [303, 162] on link "Documents" at bounding box center [302, 151] width 38 height 26
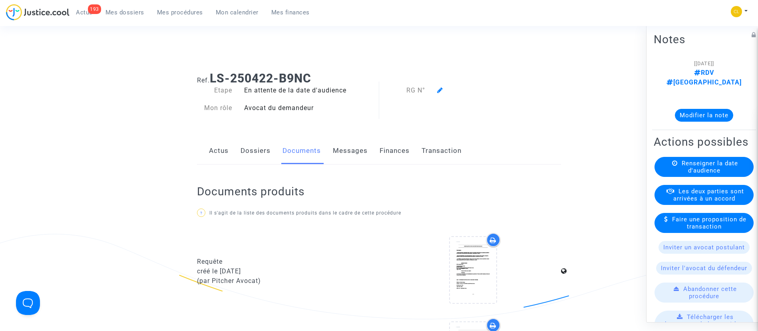
click at [248, 148] on link "Dossiers" at bounding box center [256, 151] width 30 height 26
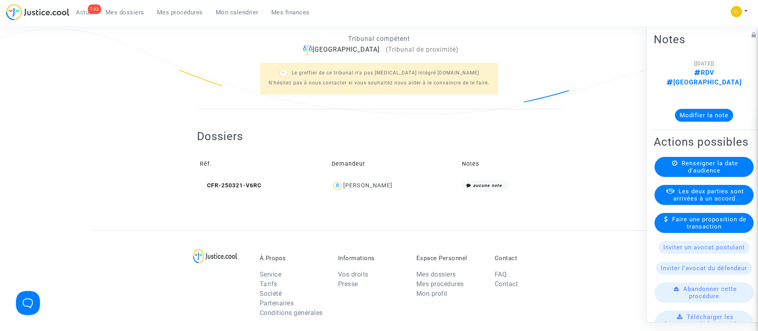
scroll to position [240, 0]
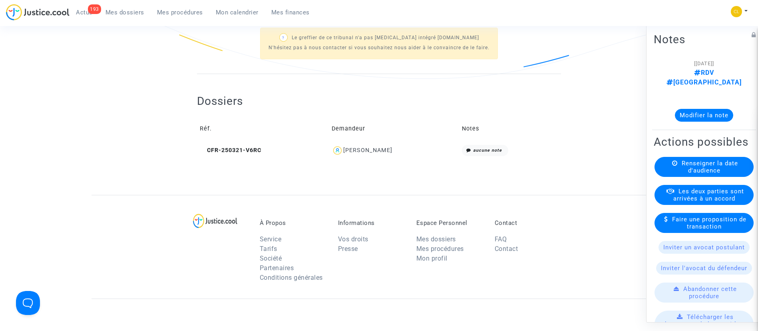
click at [385, 153] on div "Zulfiqar Mahar" at bounding box center [367, 150] width 49 height 7
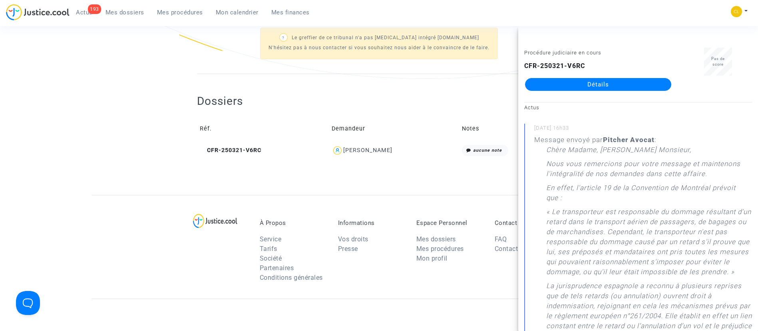
click at [586, 78] on link "Détails" at bounding box center [598, 84] width 146 height 13
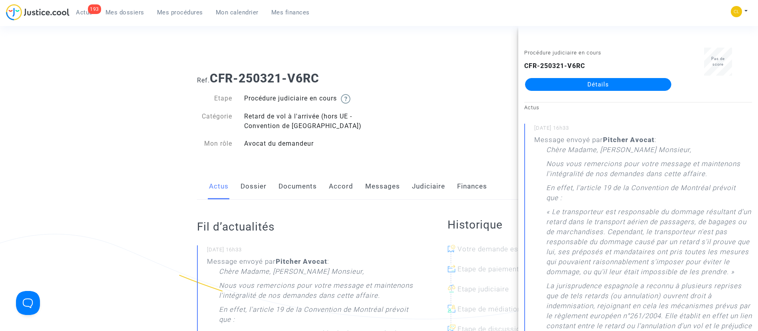
click at [245, 185] on link "Dossier" at bounding box center [254, 186] width 26 height 26
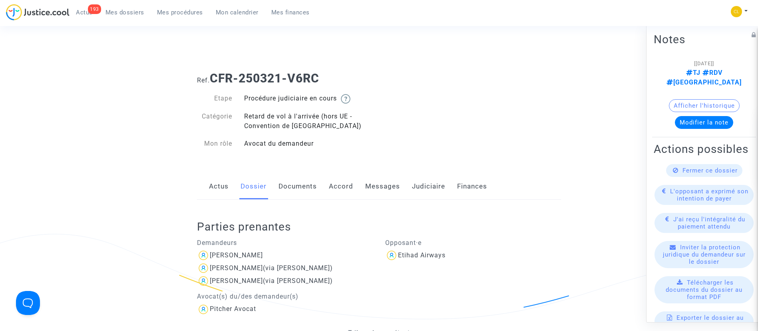
click at [390, 185] on link "Messages" at bounding box center [382, 186] width 35 height 26
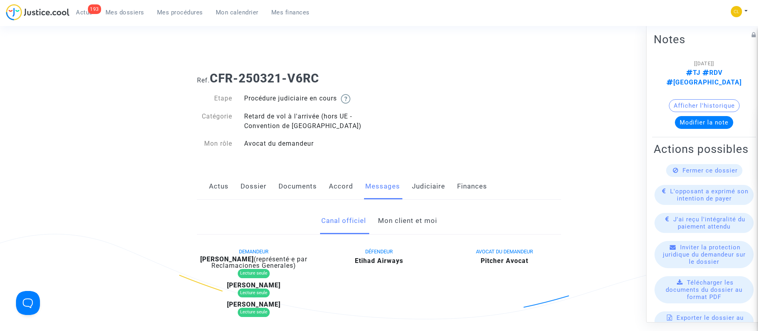
click at [241, 187] on link "Dossier" at bounding box center [254, 186] width 26 height 26
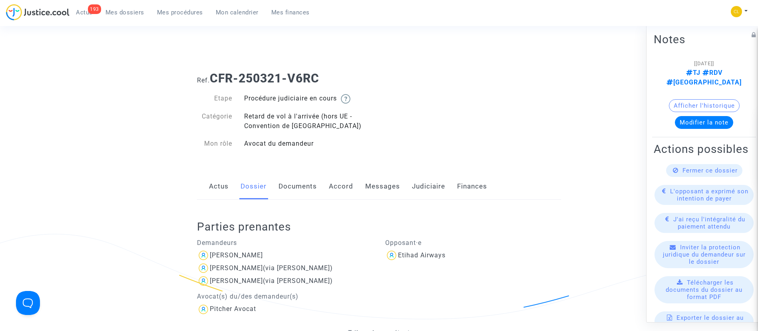
click at [239, 249] on span "Zulfiqar Mahar" at bounding box center [236, 232] width 53 height 54
click at [240, 252] on div "Zulfiqar Mahar" at bounding box center [236, 255] width 53 height 8
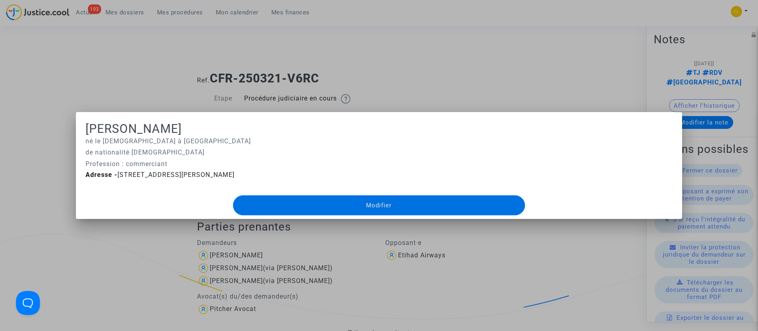
click at [175, 253] on div at bounding box center [379, 165] width 758 height 331
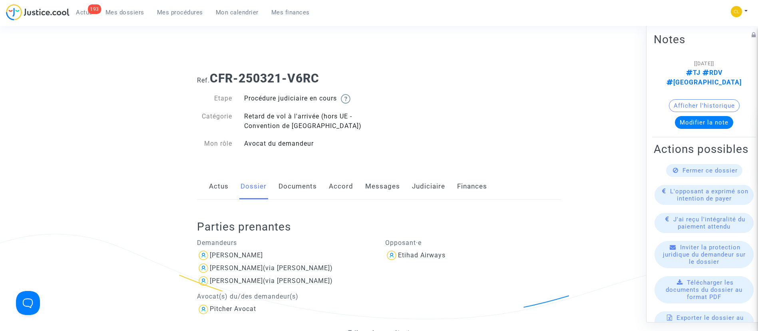
click at [122, 14] on span "Mes dossiers" at bounding box center [125, 12] width 39 height 7
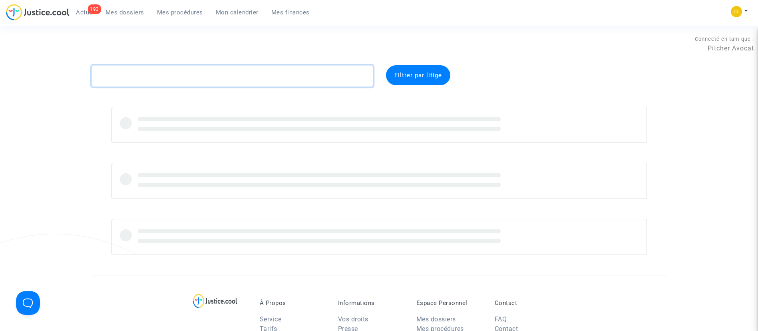
click at [223, 68] on textarea at bounding box center [233, 76] width 282 height 22
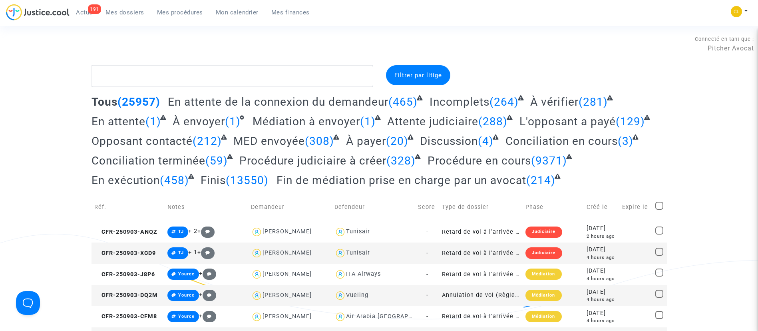
click at [253, 16] on span "Mon calendrier" at bounding box center [237, 12] width 43 height 7
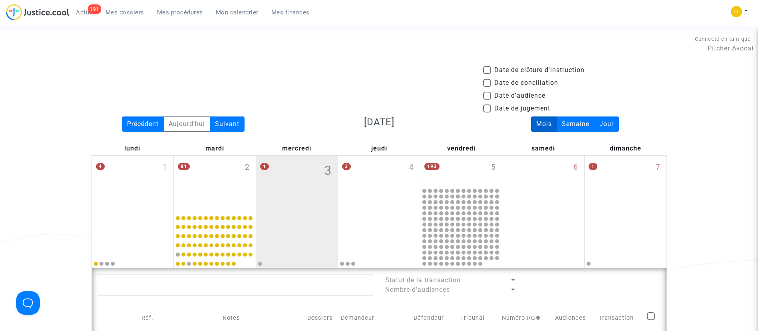
click at [509, 94] on span "Date d'audience" at bounding box center [519, 96] width 51 height 10
click at [487, 100] on input "Date d'audience" at bounding box center [487, 100] width 0 height 0
checkbox input "true"
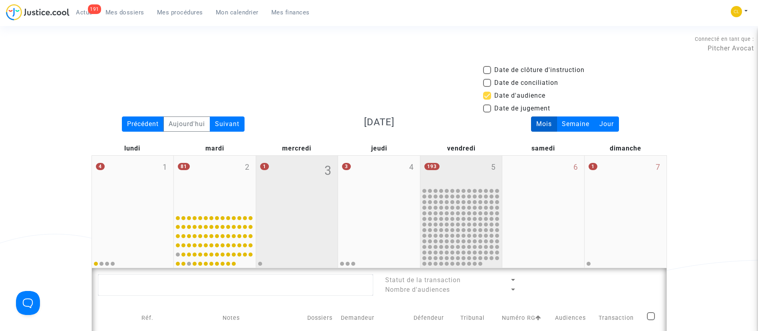
click at [468, 165] on div "193 5" at bounding box center [462, 170] width 82 height 31
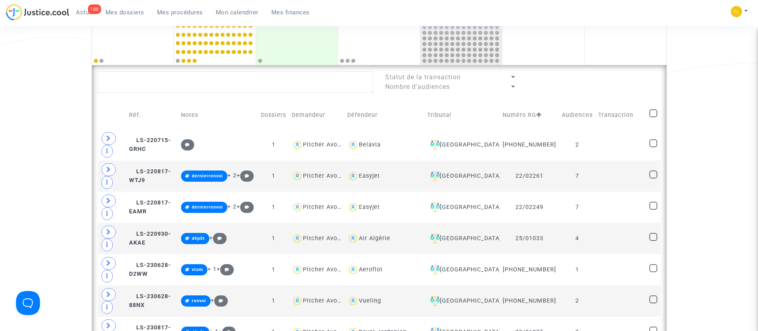
scroll to position [180, 0]
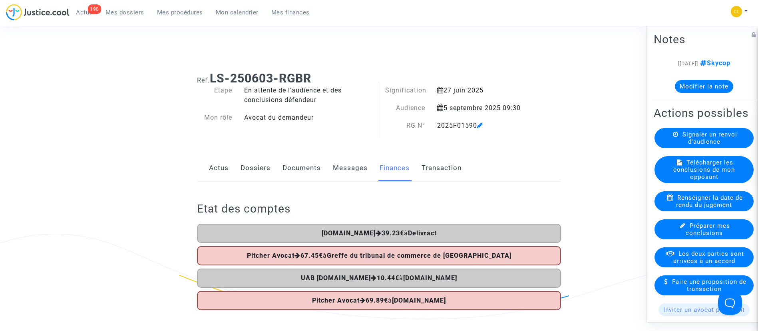
drag, startPoint x: 258, startPoint y: 161, endPoint x: 279, endPoint y: 149, distance: 23.8
click at [259, 161] on link "Dossiers" at bounding box center [256, 168] width 30 height 26
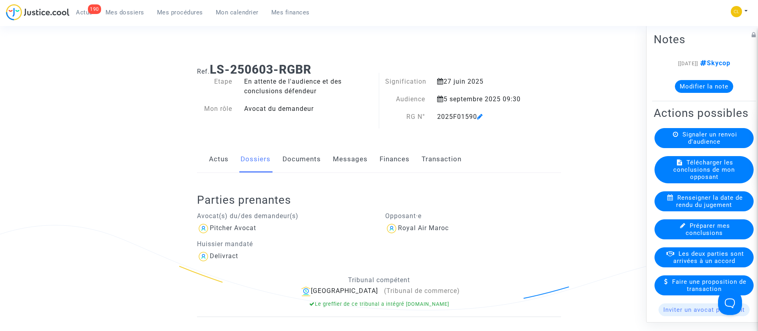
scroll to position [240, 0]
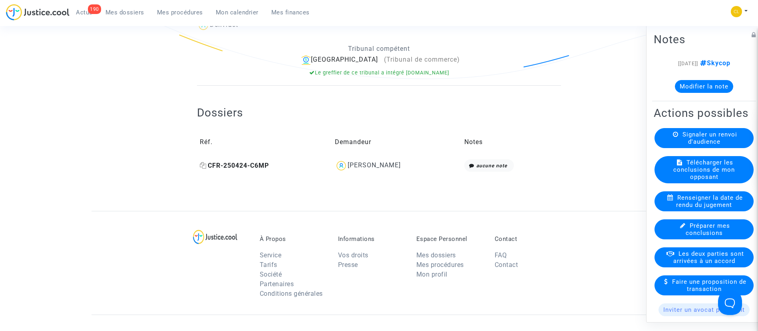
click at [205, 163] on icon at bounding box center [203, 165] width 7 height 6
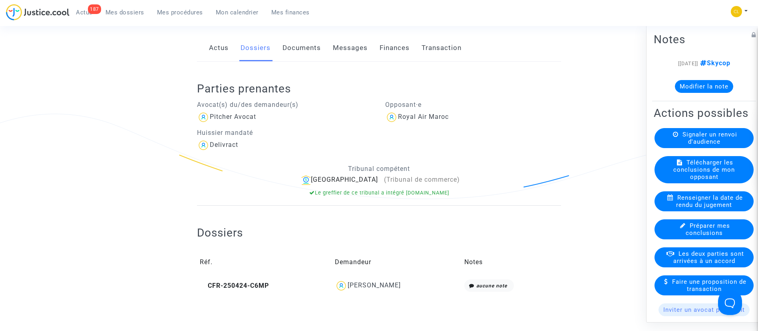
click at [193, 18] on link "Mes procédures" at bounding box center [180, 12] width 59 height 12
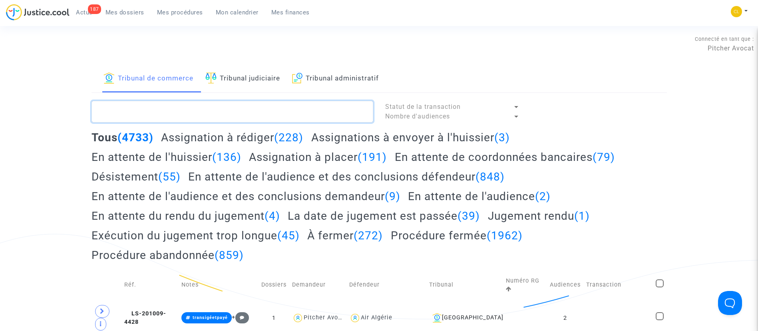
click at [201, 118] on textarea at bounding box center [233, 112] width 282 height 22
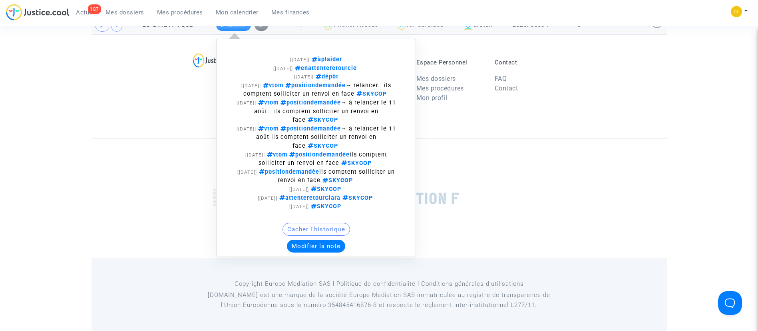
scroll to position [163, 0]
type textarea "uzureau"
click at [316, 246] on button "Modifier la note" at bounding box center [316, 245] width 58 height 13
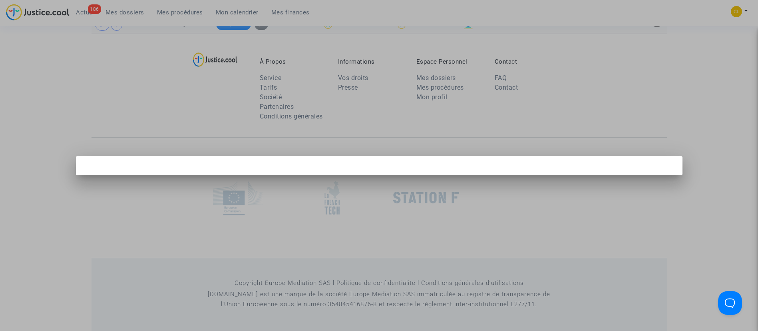
scroll to position [0, 0]
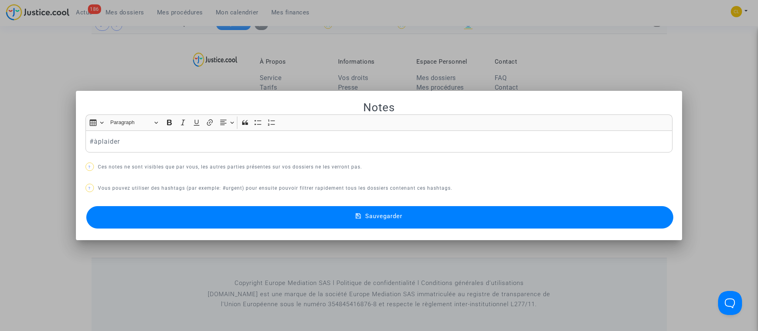
click at [151, 142] on p "#àplaider" at bounding box center [379, 141] width 579 height 10
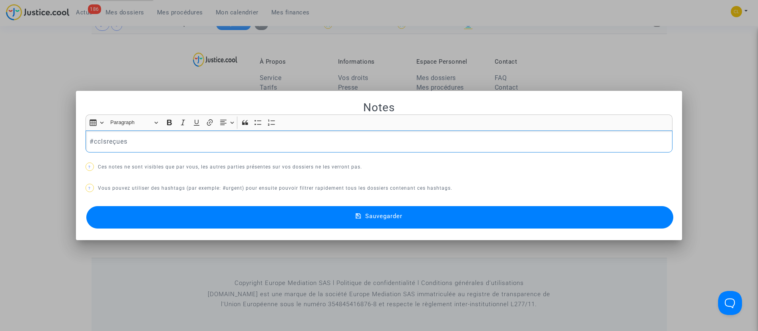
click at [438, 216] on button "Sauvegarder" at bounding box center [380, 217] width 588 height 22
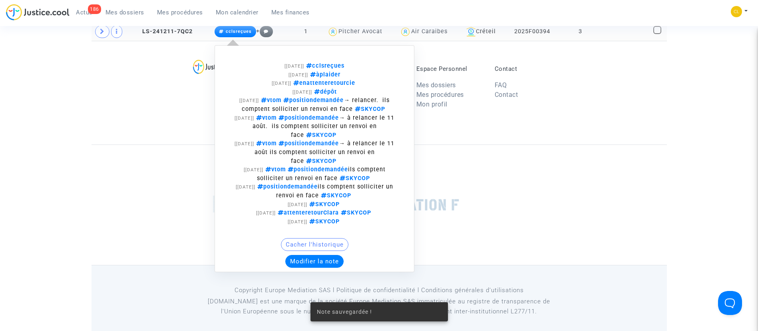
scroll to position [163, 0]
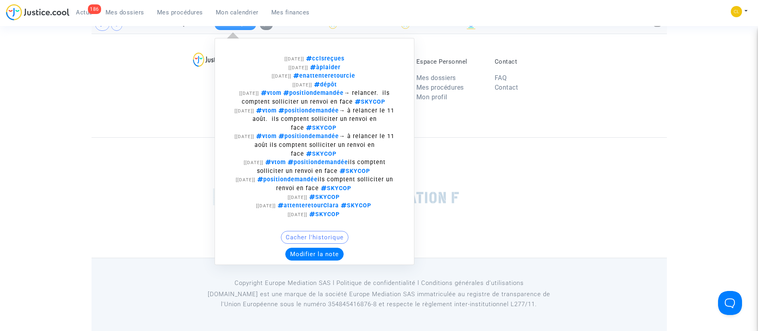
click at [307, 258] on button "Modifier la note" at bounding box center [314, 253] width 58 height 13
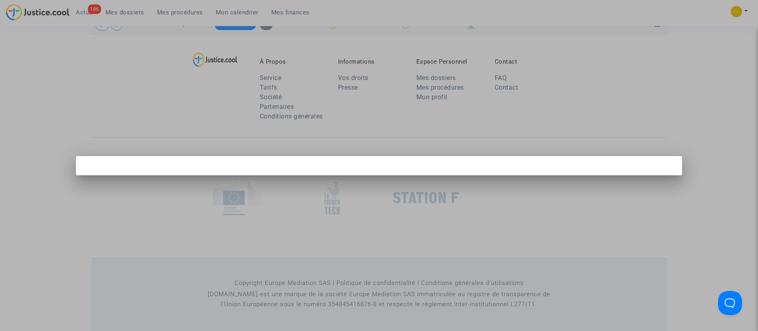
scroll to position [0, 0]
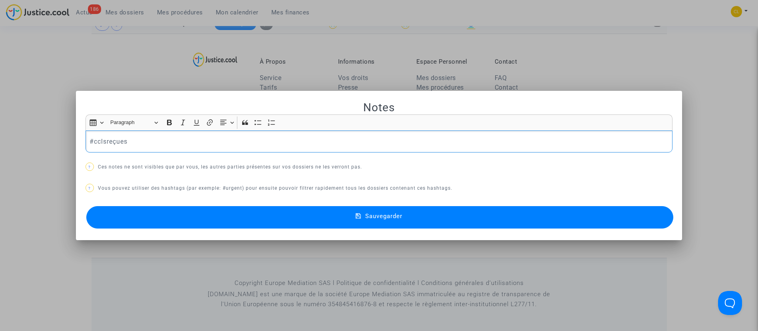
click at [177, 147] on div "#cclsreçues" at bounding box center [380, 141] width 588 height 22
click at [429, 216] on button "Sauvegarder" at bounding box center [380, 217] width 588 height 22
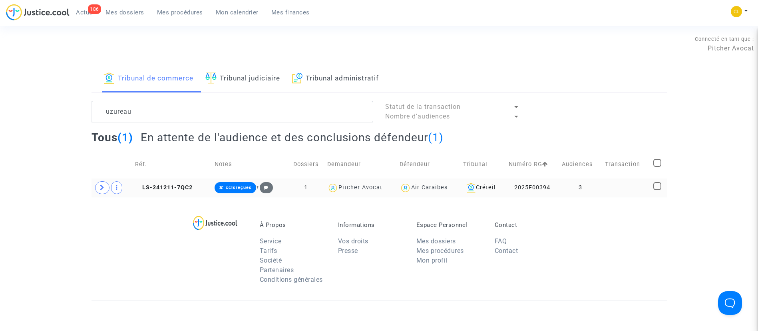
click at [584, 186] on td "3" at bounding box center [580, 187] width 43 height 18
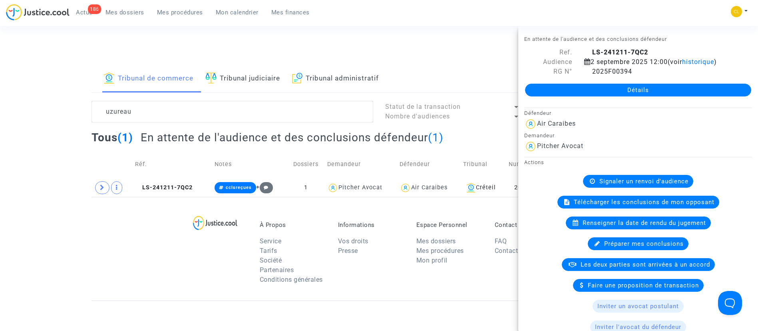
click at [616, 90] on link "Détails" at bounding box center [638, 90] width 226 height 13
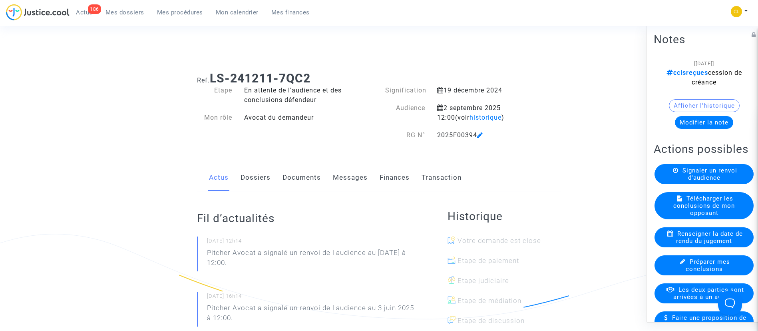
click at [264, 176] on link "Dossiers" at bounding box center [256, 177] width 30 height 26
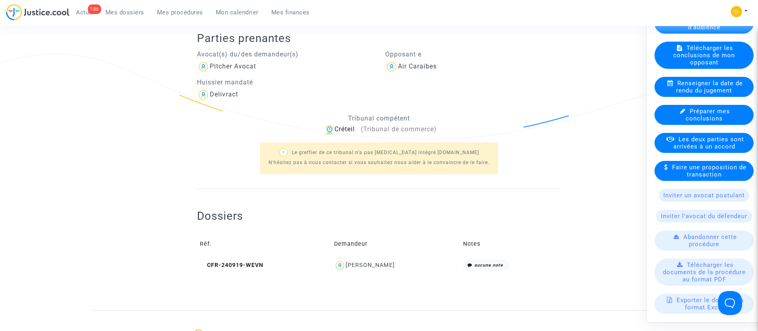
scroll to position [180, 0]
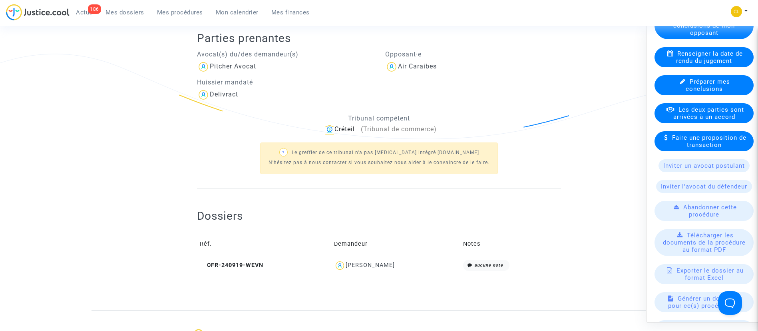
click at [696, 31] on span "Télécharger les conclusions de mon opposant" at bounding box center [705, 25] width 62 height 22
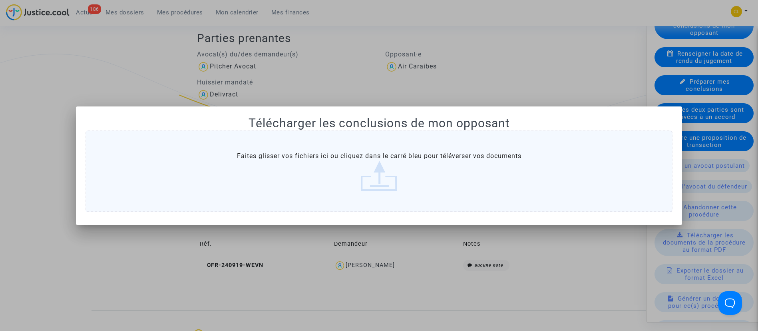
click at [462, 145] on label "Faites glisser vos fichiers ici ou cliquez dans le carré bleu pour téléverser v…" at bounding box center [380, 171] width 588 height 82
click at [0, 0] on input "Faites glisser vos fichiers ici ou cliquez dans le carré bleu pour téléverser v…" at bounding box center [0, 0] width 0 height 0
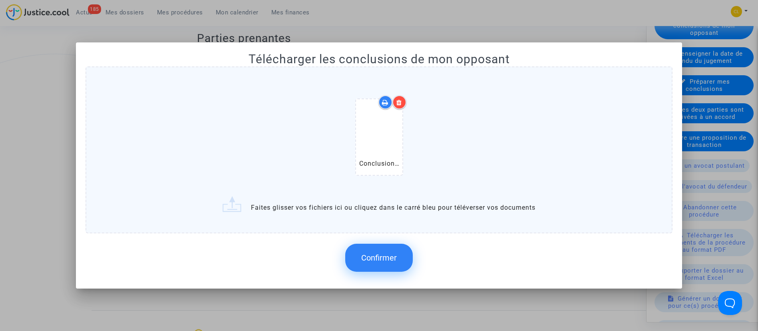
click at [383, 250] on button "Confirmer" at bounding box center [379, 257] width 68 height 28
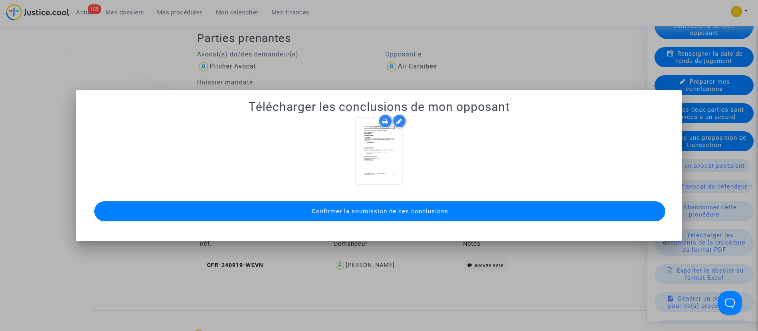
click at [379, 206] on button "Confirmer la soumission de ces conclusions" at bounding box center [380, 211] width 572 height 20
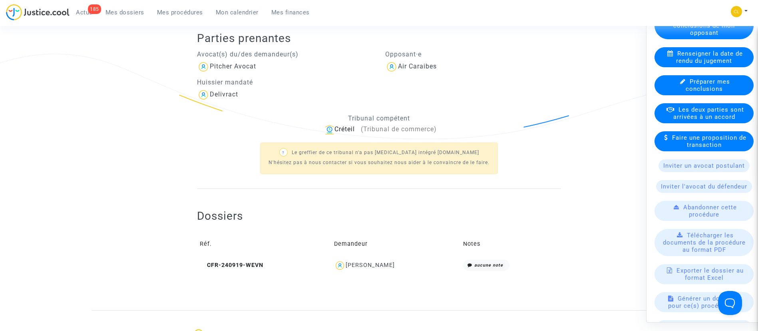
scroll to position [60, 0]
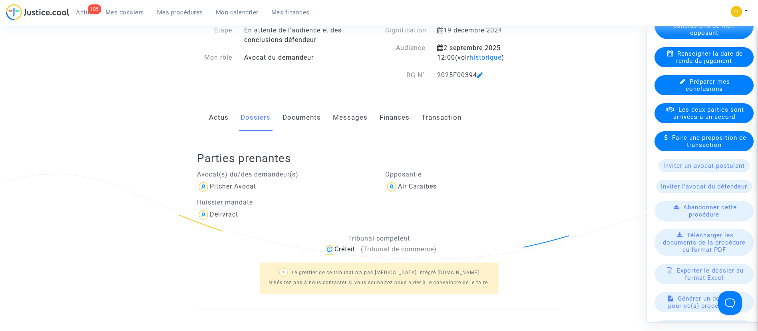
click at [303, 122] on link "Documents" at bounding box center [302, 117] width 38 height 26
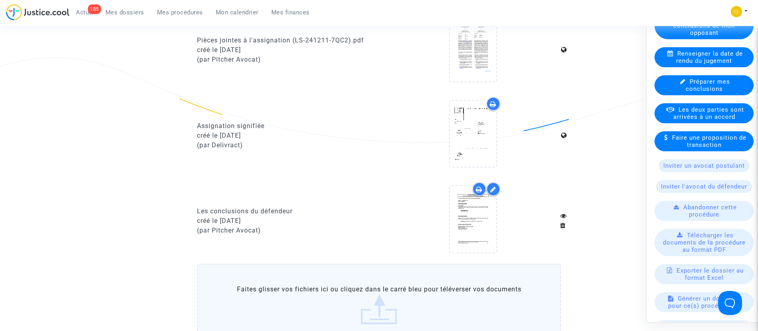
scroll to position [660, 0]
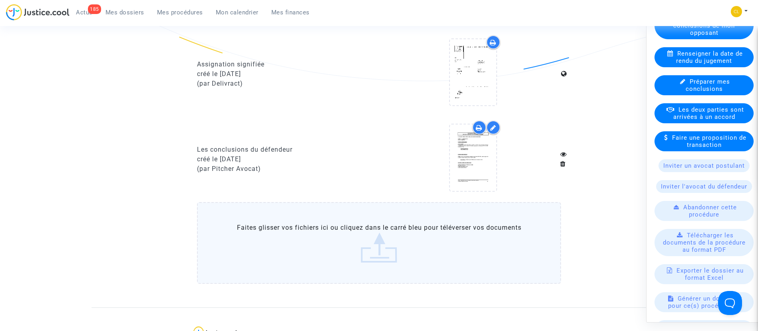
click at [185, 12] on span "Mes procédures" at bounding box center [180, 12] width 46 height 7
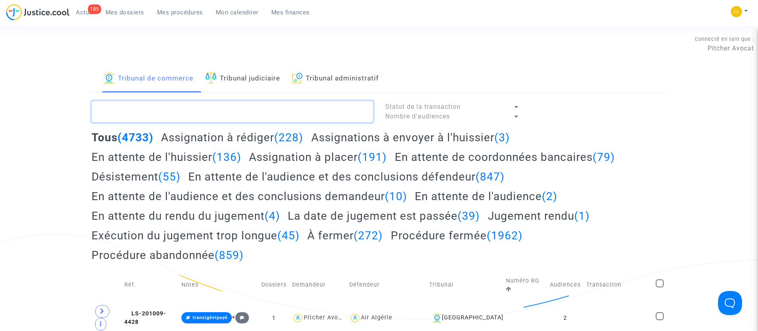
click at [225, 118] on textarea at bounding box center [233, 112] width 282 height 22
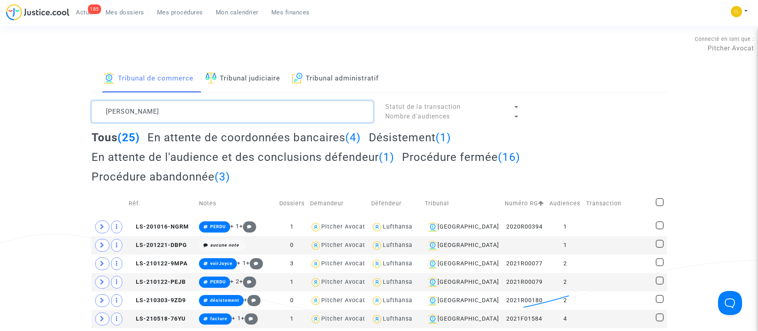
type textarea "landy"
click at [350, 161] on h2 "En attente de l'audience et des conclusions défendeur (1)" at bounding box center [243, 157] width 303 height 14
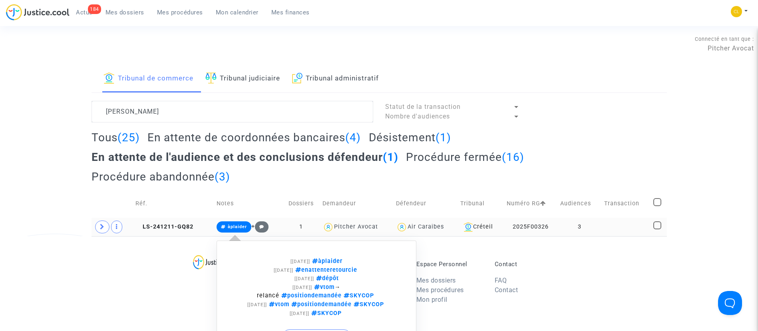
scroll to position [60, 0]
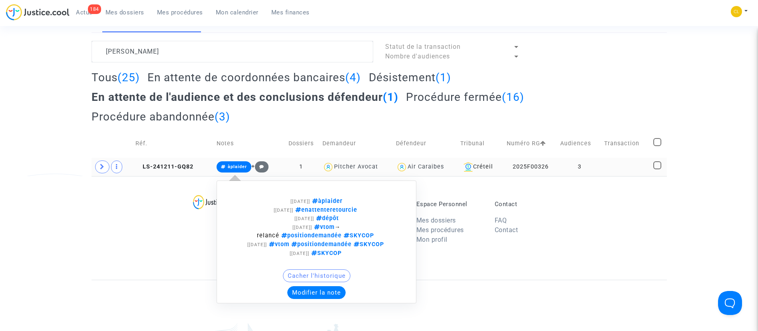
click at [324, 289] on button "Modifier la note" at bounding box center [316, 292] width 58 height 13
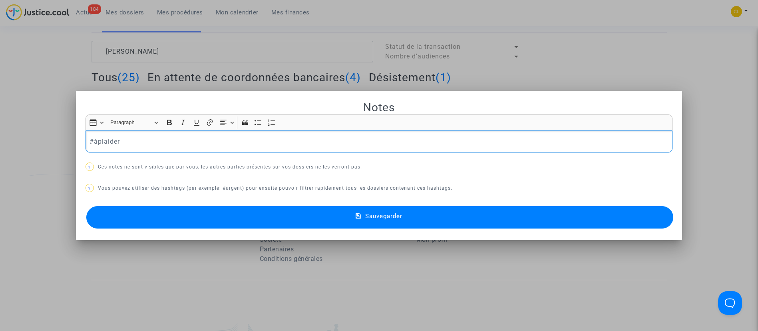
click at [103, 137] on p "#àplaider" at bounding box center [379, 141] width 579 height 10
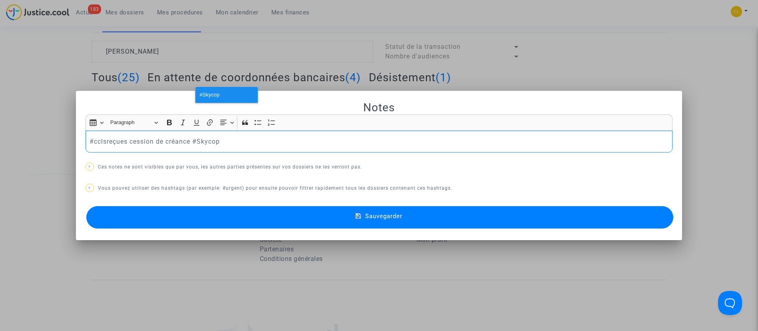
click at [446, 208] on button "Sauvegarder" at bounding box center [380, 217] width 588 height 22
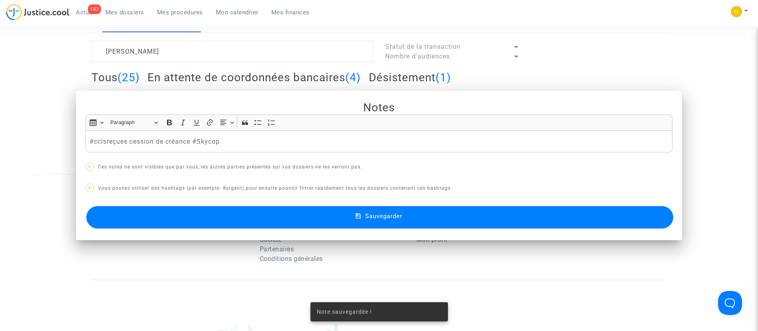
scroll to position [60, 0]
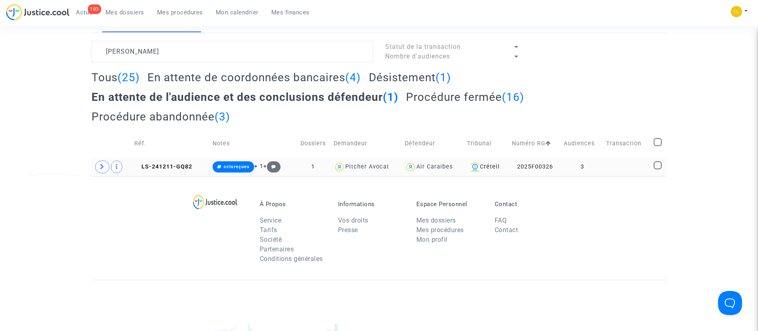
click at [620, 174] on td at bounding box center [628, 166] width 48 height 18
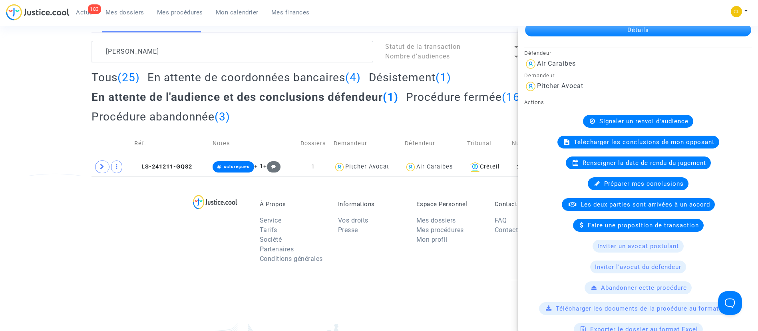
click at [607, 137] on div "Télécharger les conclusions de mon opposant" at bounding box center [639, 142] width 162 height 13
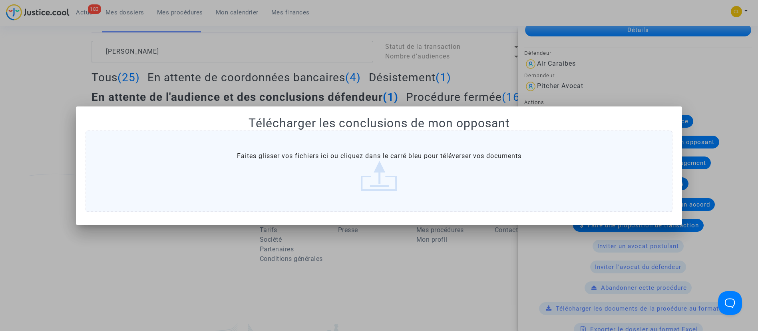
scroll to position [0, 0]
click at [494, 162] on label "Faites glisser vos fichiers ici ou cliquez dans le carré bleu pour téléverser v…" at bounding box center [380, 171] width 588 height 82
click at [0, 0] on input "Faites glisser vos fichiers ici ou cliquez dans le carré bleu pour téléverser v…" at bounding box center [0, 0] width 0 height 0
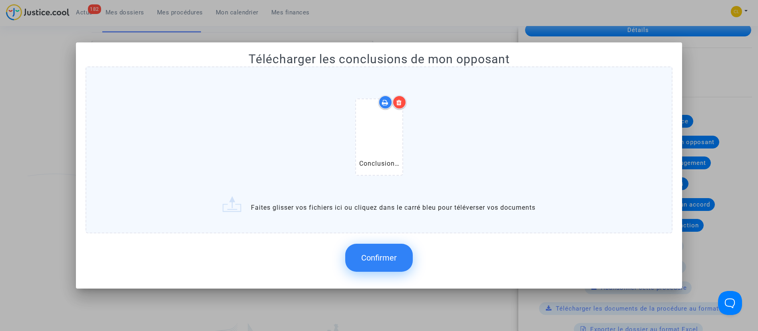
click at [369, 261] on span "Confirmer" at bounding box center [379, 258] width 36 height 10
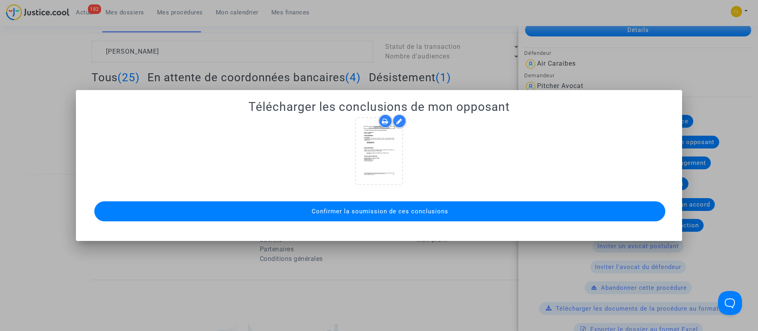
click at [476, 204] on button "Confirmer la soumission de ces conclusions" at bounding box center [380, 211] width 572 height 20
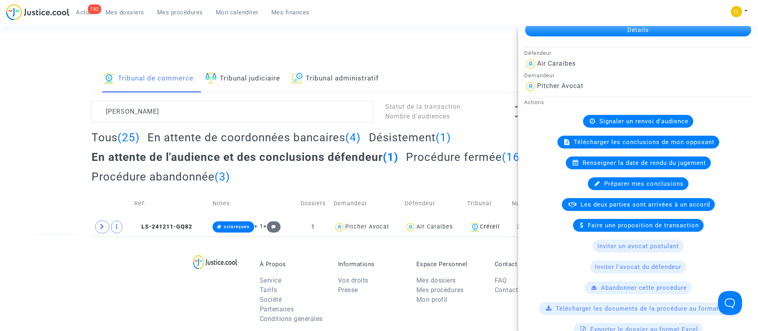
scroll to position [60, 0]
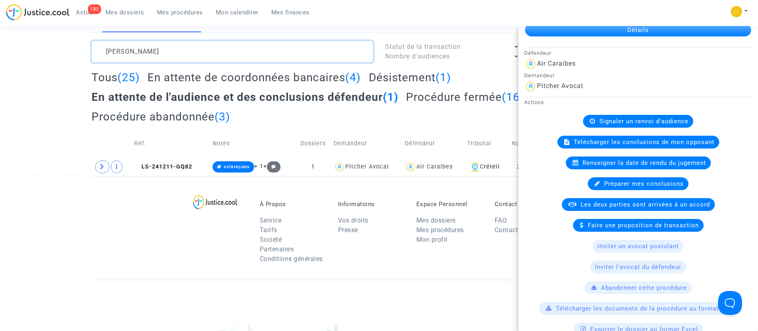
click at [214, 46] on textarea at bounding box center [233, 52] width 282 height 22
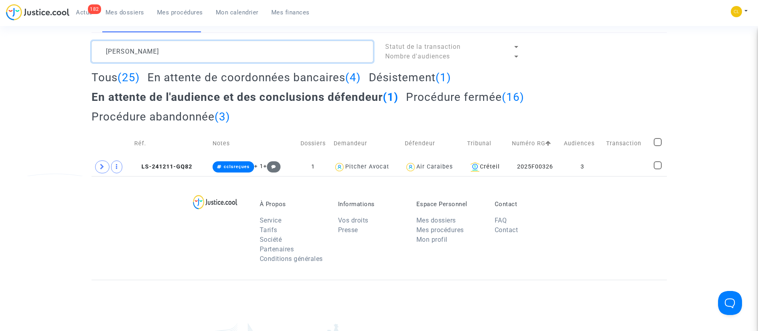
scroll to position [0, 0]
click at [214, 46] on textarea at bounding box center [233, 52] width 282 height 22
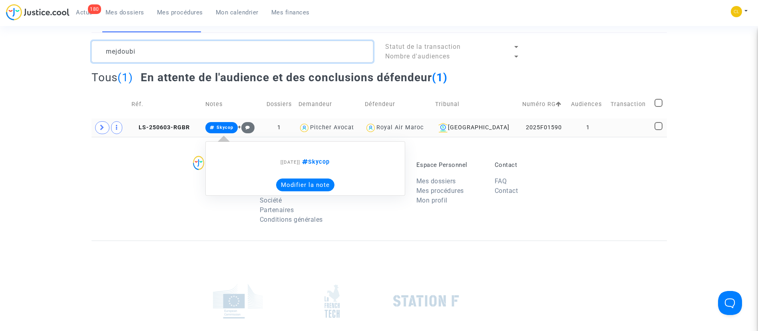
type textarea "mejdoubi"
click at [321, 182] on button "Modifier la note" at bounding box center [305, 184] width 58 height 13
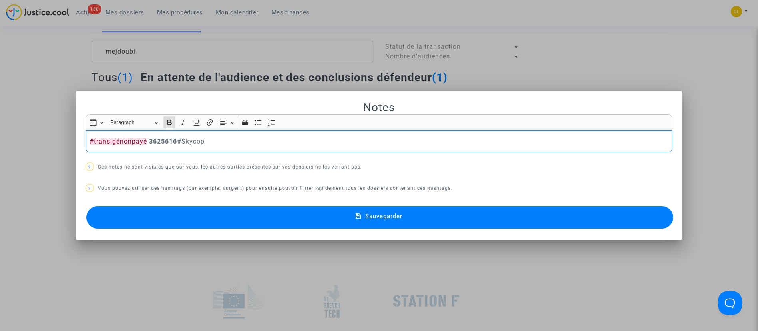
click at [357, 209] on button "Sauvegarder" at bounding box center [380, 217] width 588 height 22
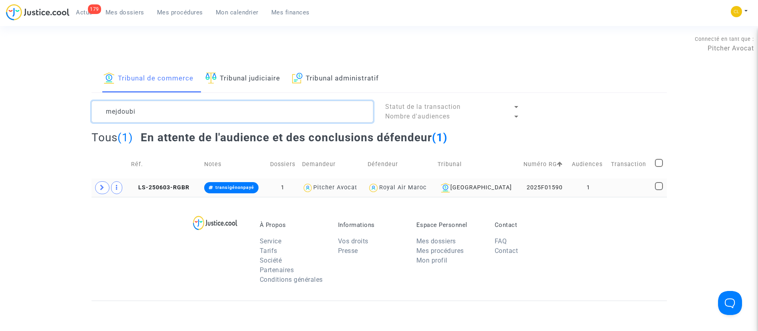
click at [144, 110] on textarea at bounding box center [233, 112] width 282 height 22
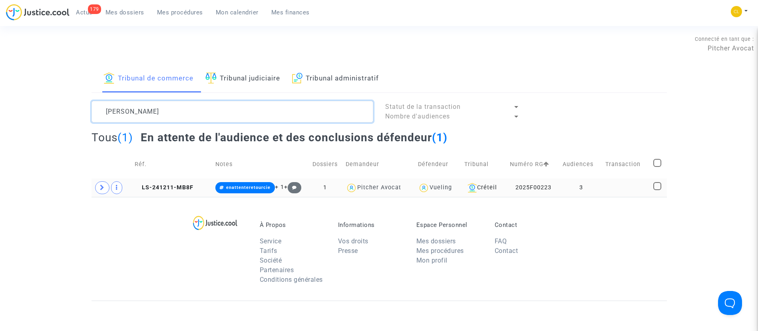
type textarea "lourenco"
click at [626, 183] on td at bounding box center [627, 187] width 48 height 18
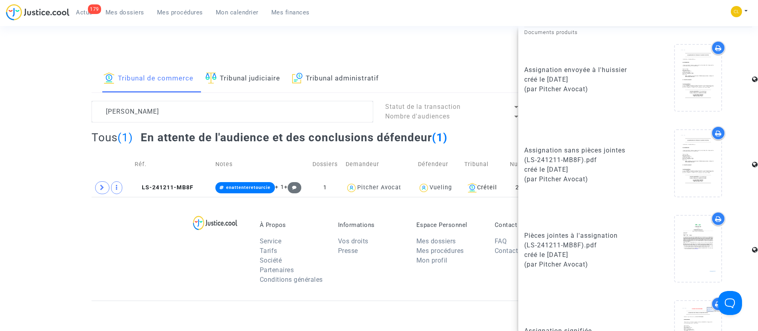
scroll to position [490, 0]
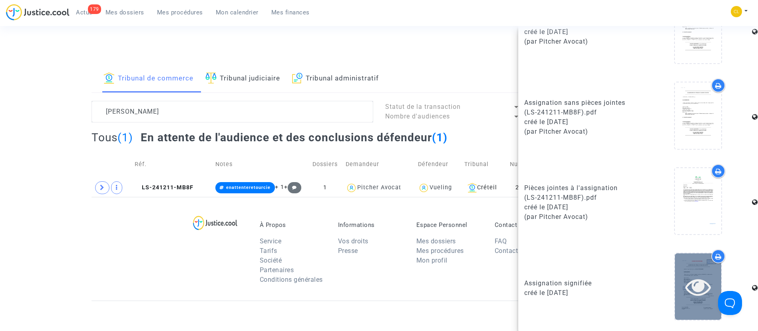
click at [695, 275] on icon at bounding box center [699, 286] width 26 height 26
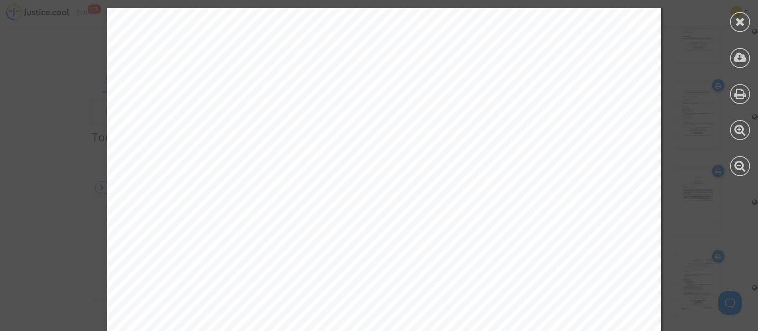
scroll to position [7383, 0]
click at [737, 18] on icon at bounding box center [740, 22] width 10 height 12
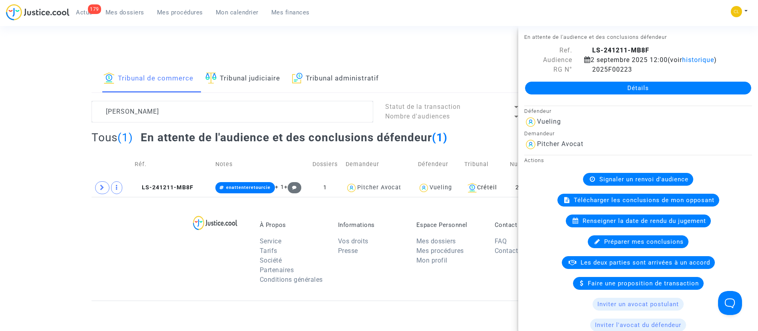
scroll to position [0, 0]
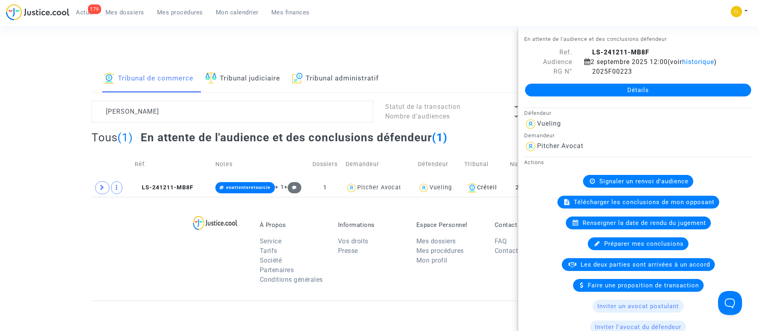
drag, startPoint x: 606, startPoint y: 92, endPoint x: 608, endPoint y: 84, distance: 8.3
click at [606, 92] on link "Détails" at bounding box center [638, 90] width 226 height 13
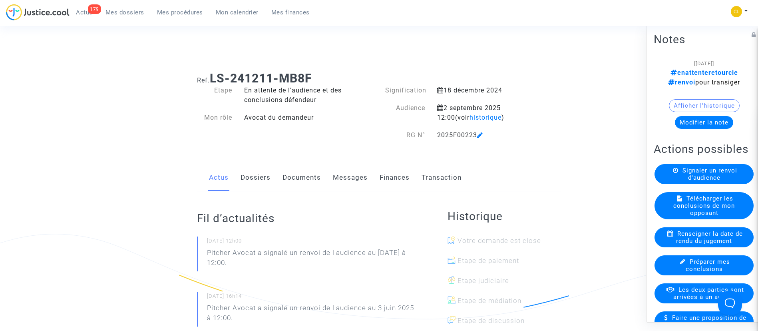
click at [402, 178] on link "Finances" at bounding box center [395, 177] width 30 height 26
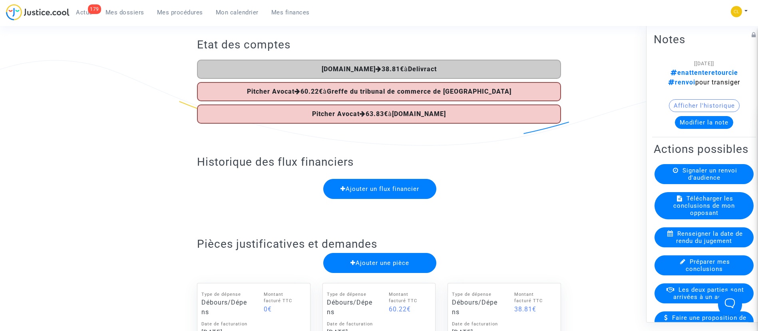
scroll to position [120, 0]
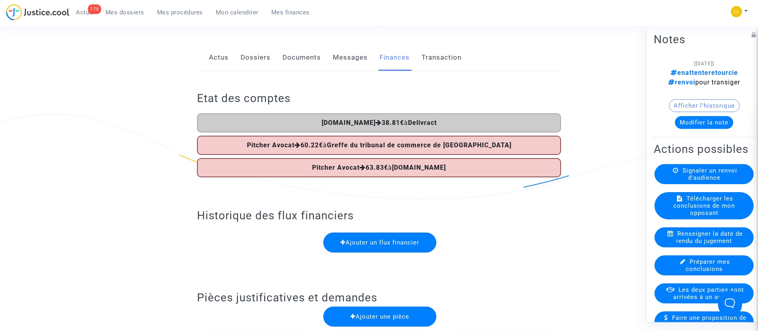
click at [181, 11] on span "Mes procédures" at bounding box center [180, 12] width 46 height 7
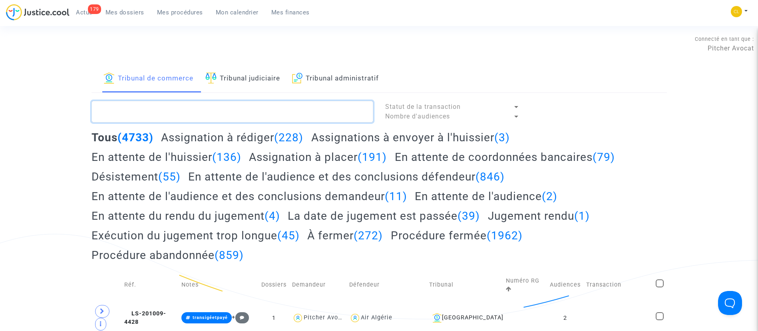
click at [213, 107] on textarea at bounding box center [233, 112] width 282 height 22
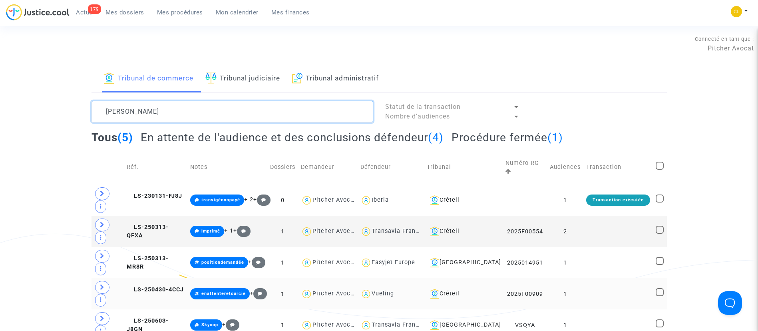
type textarea "fernandes"
click at [635, 278] on td at bounding box center [619, 293] width 70 height 31
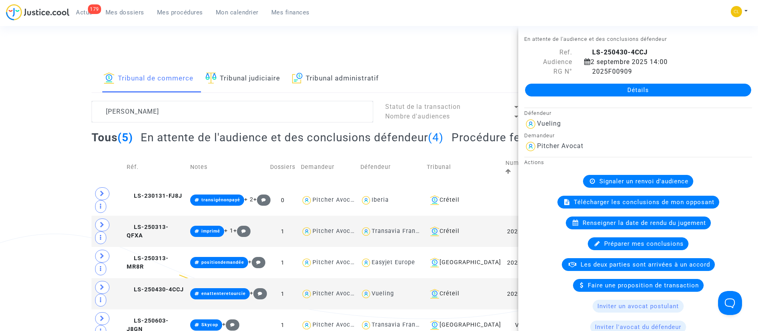
click at [585, 88] on link "Détails" at bounding box center [638, 90] width 226 height 13
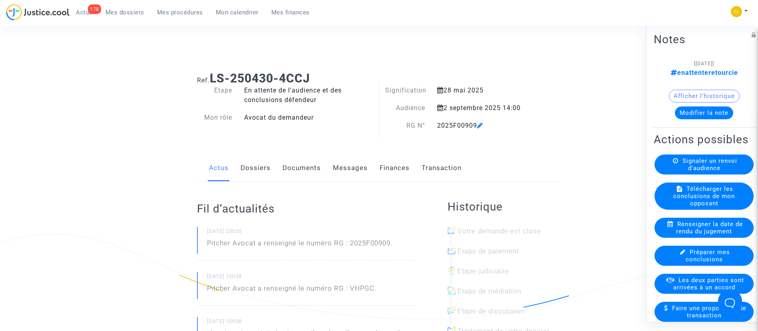
click at [377, 173] on div "Actus Dossiers Documents Messages Finances Transaction" at bounding box center [379, 168] width 364 height 27
click at [393, 168] on link "Finances" at bounding box center [395, 168] width 30 height 26
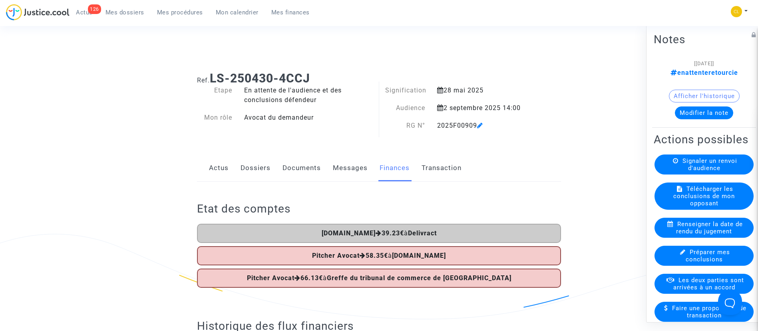
click at [189, 10] on span "Mes procédures" at bounding box center [180, 12] width 46 height 7
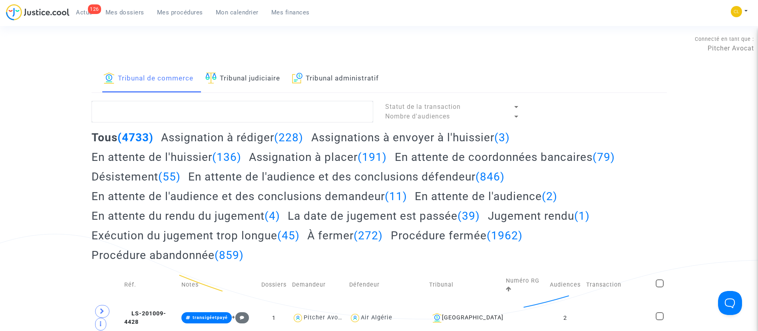
click at [332, 81] on link "Tribunal administratif" at bounding box center [335, 78] width 87 height 27
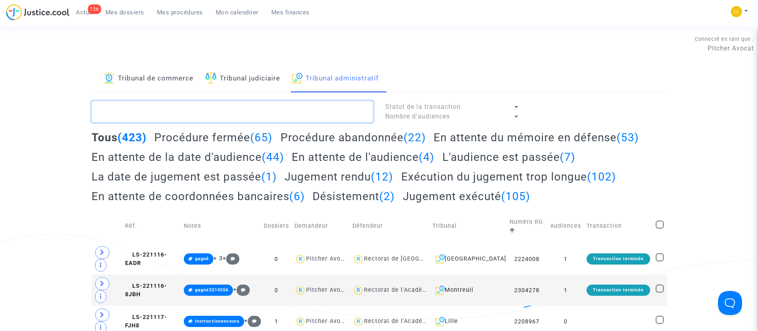
click at [283, 114] on textarea at bounding box center [233, 112] width 282 height 22
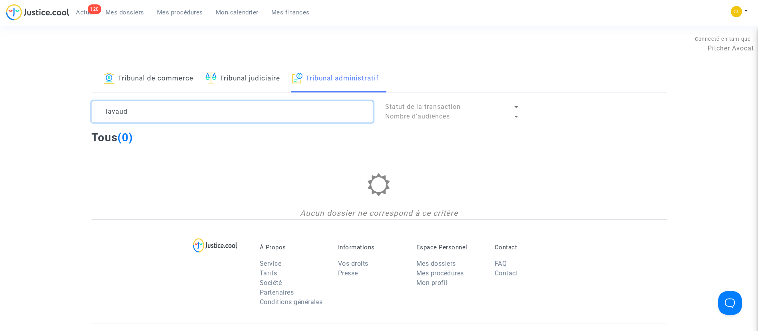
type textarea "lavaud"
click at [123, 17] on link "Mes dossiers" at bounding box center [125, 12] width 52 height 12
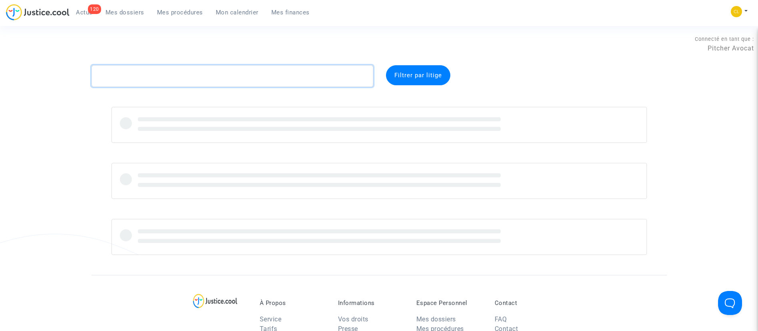
click at [220, 75] on textarea at bounding box center [233, 76] width 282 height 22
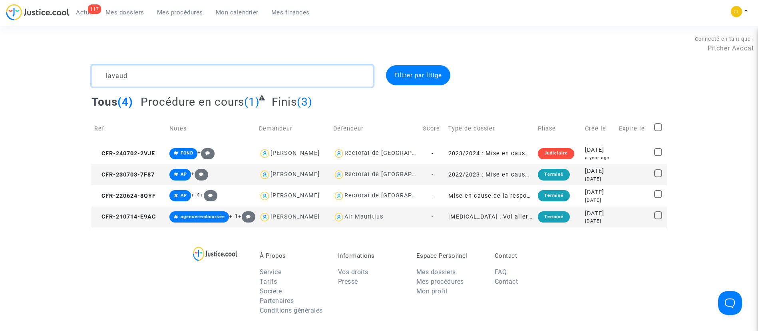
type textarea "lavaud"
click at [197, 12] on span "Mes procédures" at bounding box center [180, 12] width 46 height 7
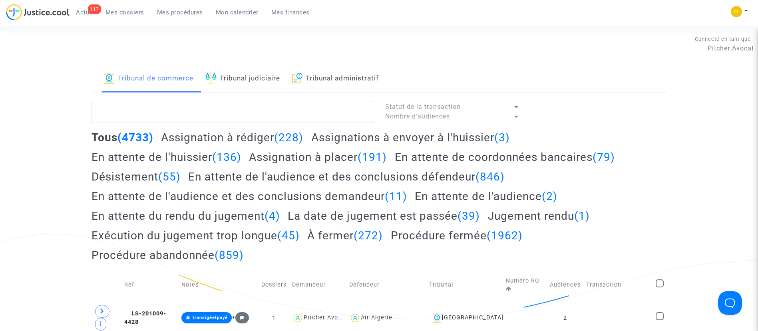
click at [345, 74] on link "Tribunal administratif" at bounding box center [335, 78] width 87 height 27
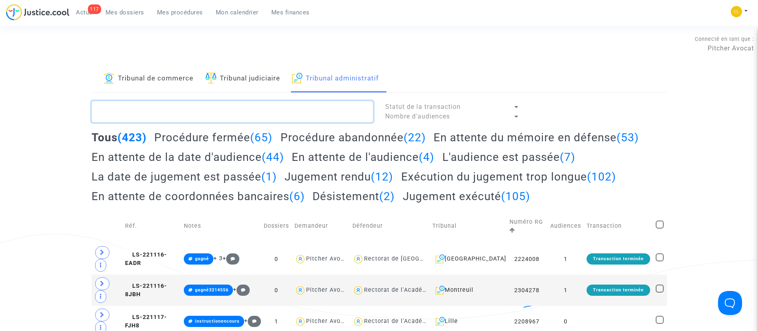
click at [320, 115] on textarea at bounding box center [233, 112] width 282 height 22
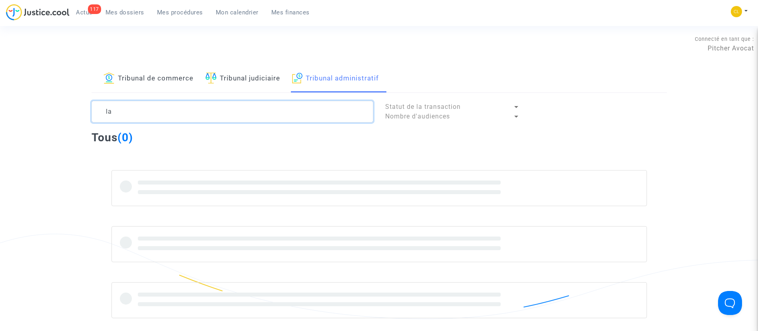
type textarea "l"
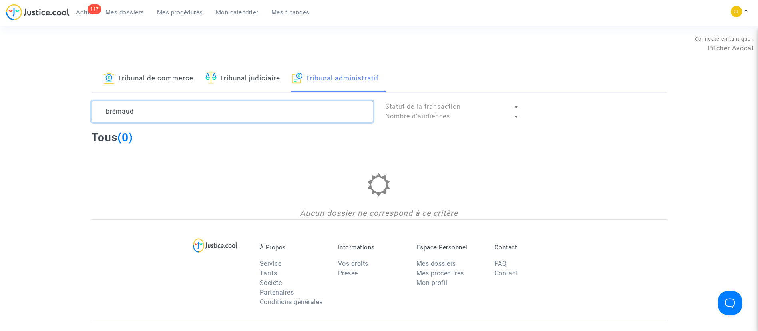
type textarea "brémaud"
drag, startPoint x: 122, startPoint y: 8, endPoint x: 127, endPoint y: 26, distance: 18.8
click at [122, 8] on link "Mes dossiers" at bounding box center [125, 12] width 52 height 12
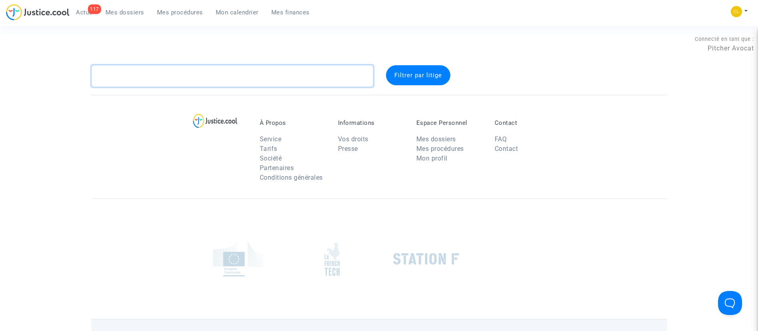
click at [183, 72] on textarea at bounding box center [233, 76] width 282 height 22
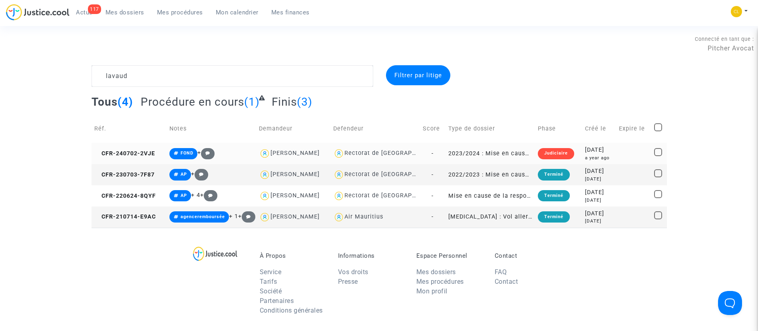
click at [620, 155] on td at bounding box center [634, 153] width 36 height 21
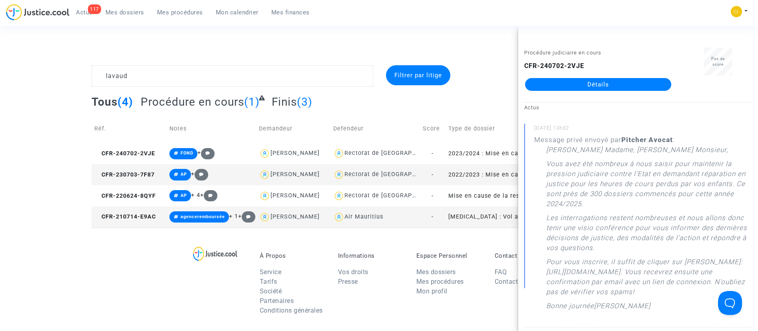
click at [460, 86] on div "Filtrer par litige" at bounding box center [428, 76] width 98 height 22
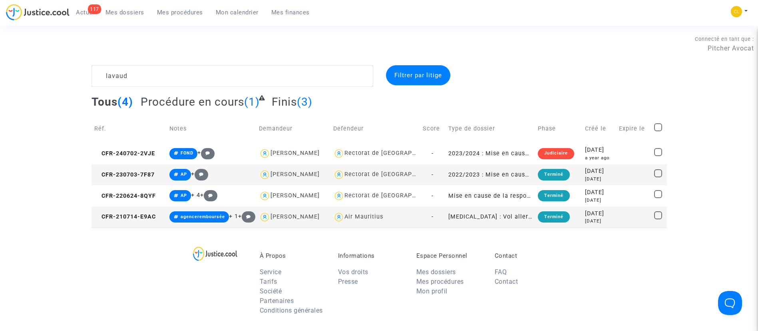
click at [636, 172] on td at bounding box center [634, 174] width 36 height 21
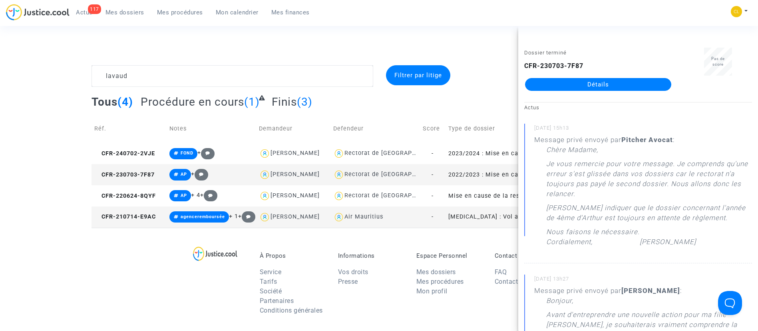
click at [472, 137] on td "Type de dossier" at bounding box center [491, 128] width 90 height 28
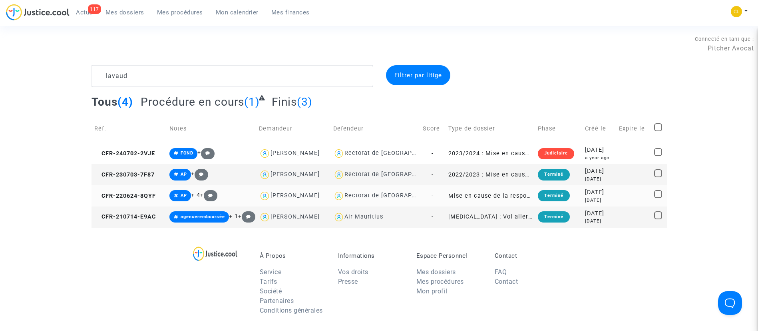
click at [600, 191] on div "2022-06-24" at bounding box center [599, 192] width 28 height 9
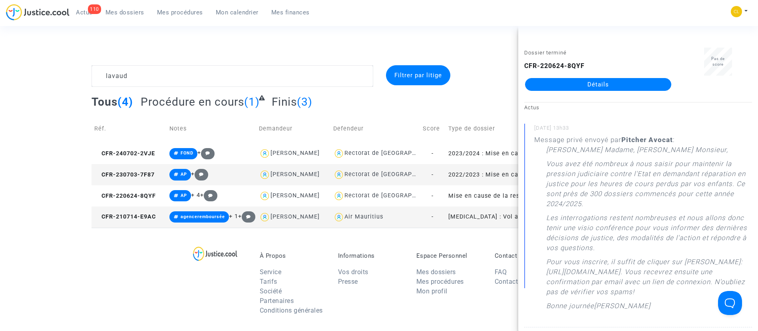
drag, startPoint x: 235, startPoint y: 37, endPoint x: 245, endPoint y: 41, distance: 10.9
click at [235, 37] on div "Connecté en tant que : Pitcher Avocat" at bounding box center [377, 43] width 754 height 19
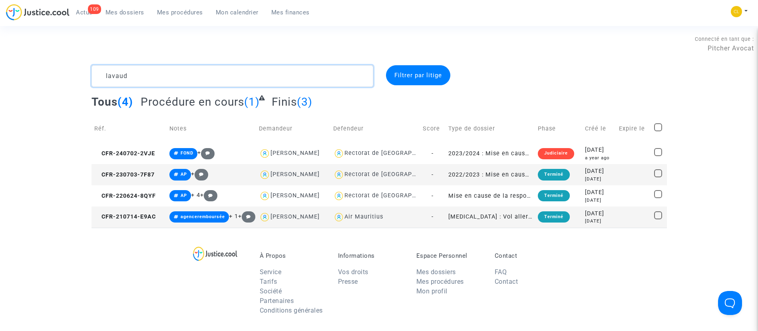
click at [224, 76] on textarea at bounding box center [233, 76] width 282 height 22
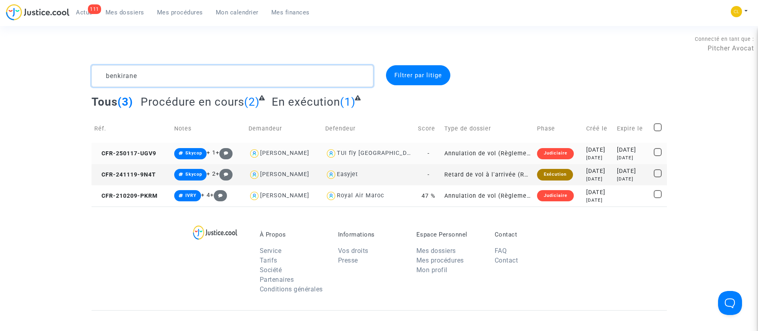
type textarea "benkirane"
click at [586, 149] on div "2025-01-17" at bounding box center [599, 149] width 26 height 9
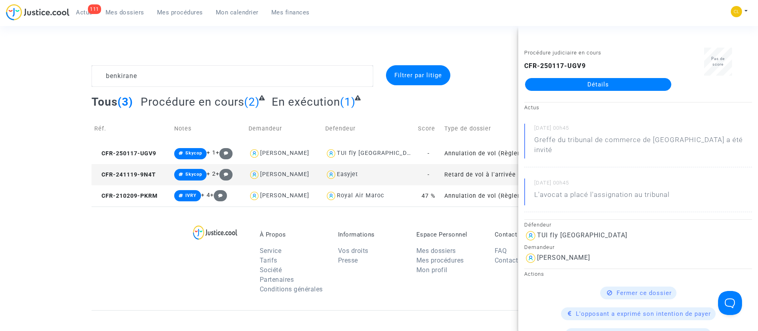
drag, startPoint x: 633, startPoint y: 88, endPoint x: 632, endPoint y: 80, distance: 8.9
click at [633, 88] on link "Détails" at bounding box center [598, 84] width 146 height 13
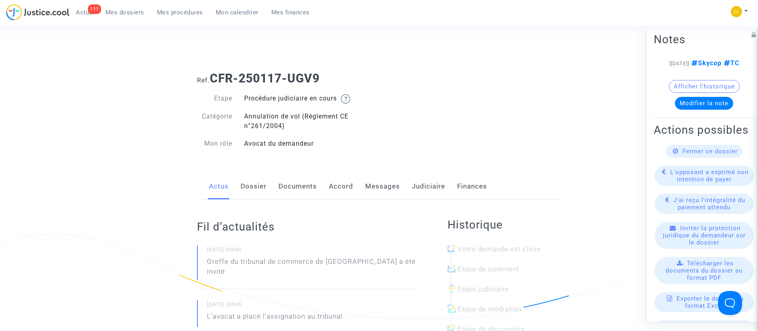
click at [245, 189] on link "Dossier" at bounding box center [254, 186] width 26 height 26
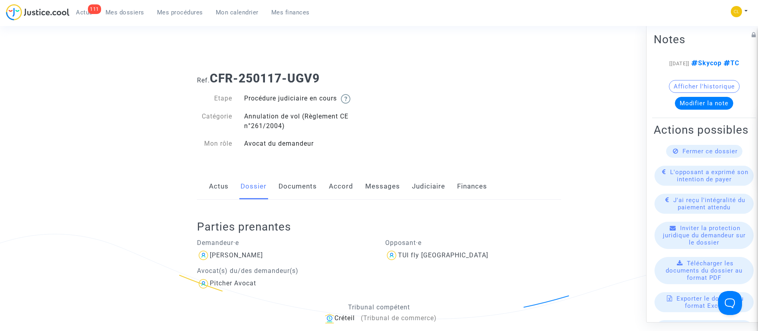
click at [397, 189] on link "Messages" at bounding box center [382, 186] width 35 height 26
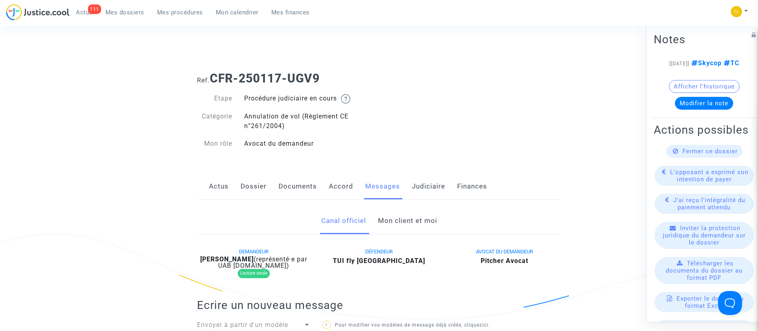
click at [409, 222] on link "Mon client et moi" at bounding box center [407, 220] width 59 height 26
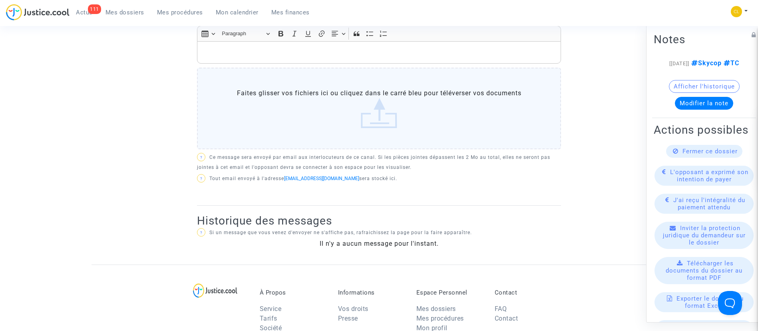
scroll to position [240, 0]
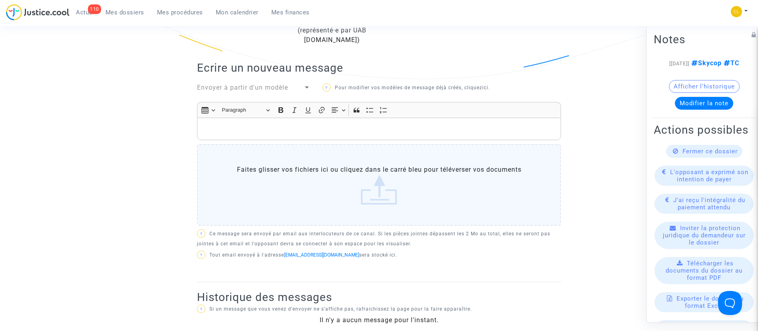
click at [357, 126] on p "Rich Text Editor, main" at bounding box center [379, 129] width 356 height 10
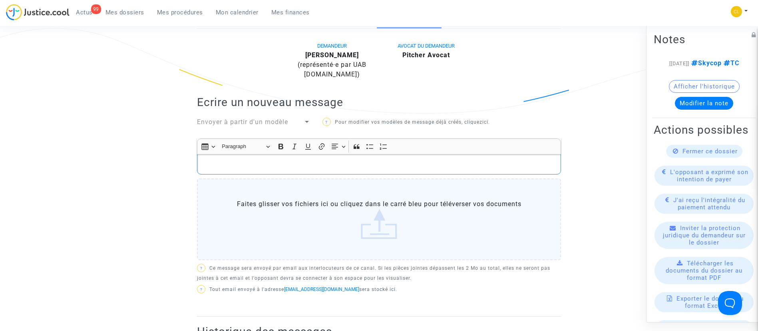
scroll to position [187, 0]
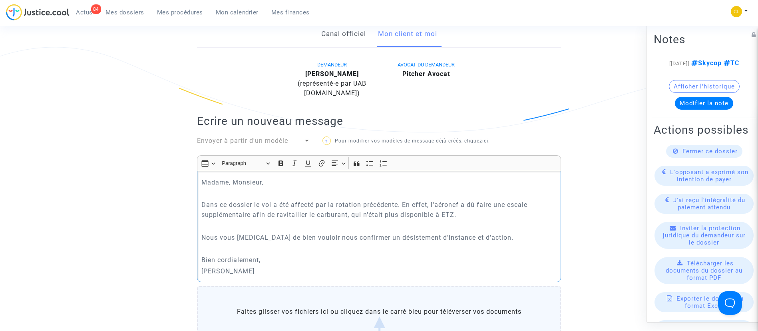
copy div "Madame, Monsieur, Dans ce dossier le vol a été affecté par la rotation précéden…"
click at [488, 222] on p "Rich Text Editor, main" at bounding box center [379, 226] width 356 height 10
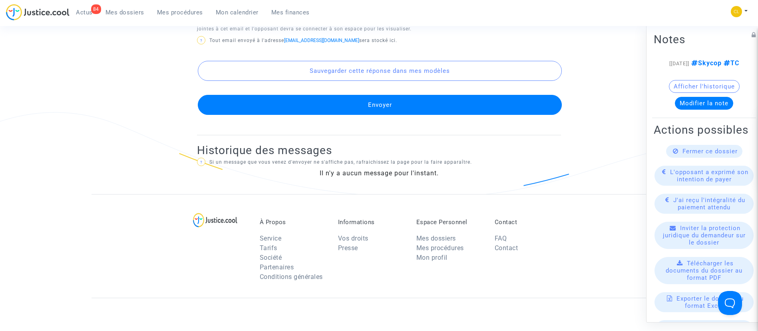
scroll to position [546, 0]
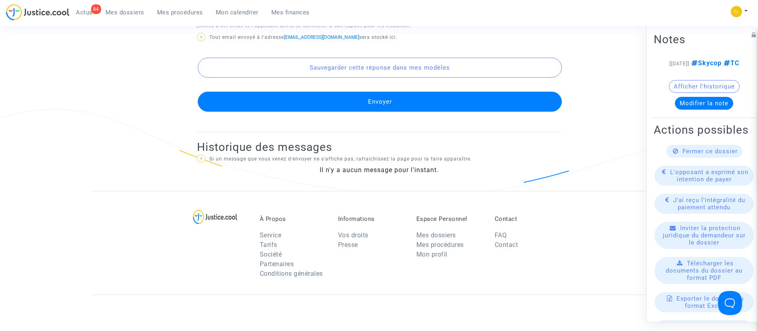
click at [383, 97] on button "Envoyer" at bounding box center [380, 102] width 364 height 20
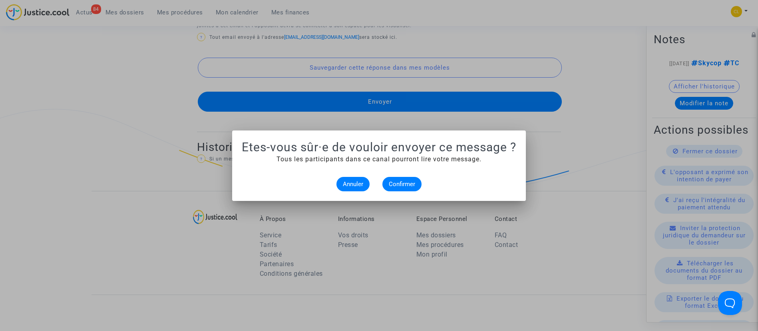
scroll to position [0, 0]
click at [417, 181] on button "Confirmer" at bounding box center [402, 184] width 39 height 14
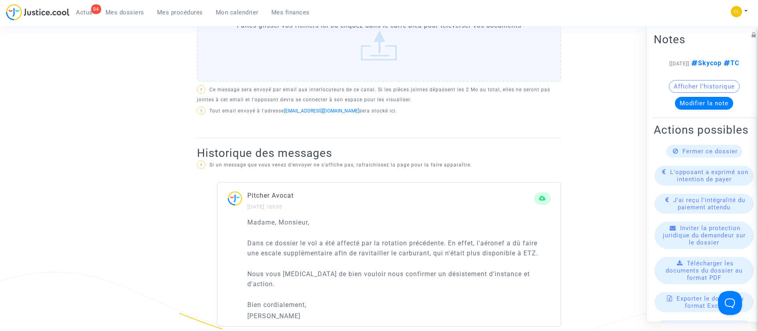
scroll to position [127, 0]
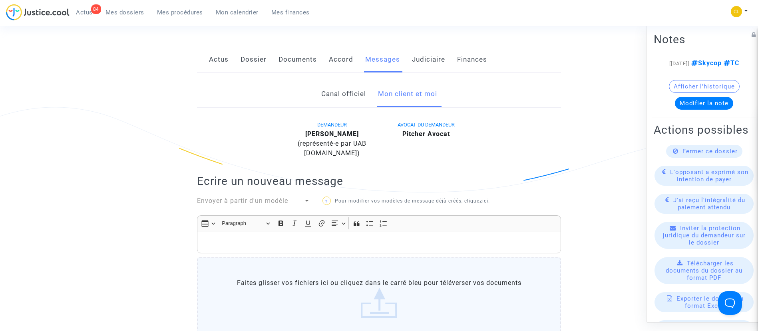
click at [249, 65] on link "Dossier" at bounding box center [254, 59] width 26 height 26
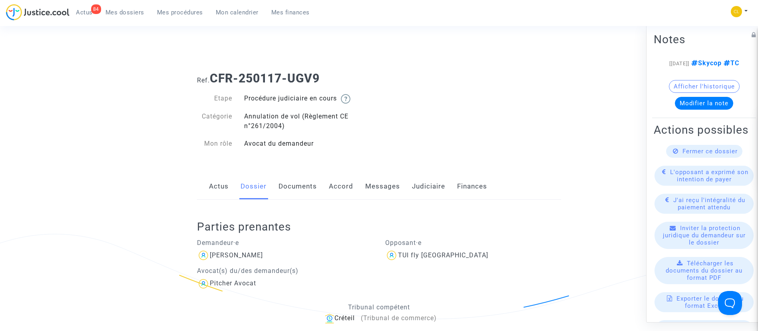
click at [121, 14] on span "Mes dossiers" at bounding box center [125, 12] width 39 height 7
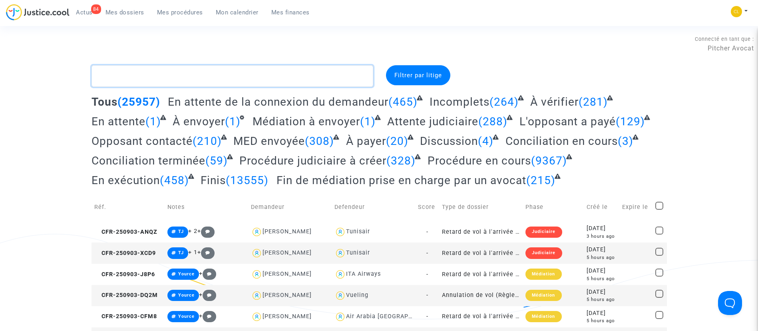
click at [137, 67] on textarea at bounding box center [233, 76] width 282 height 22
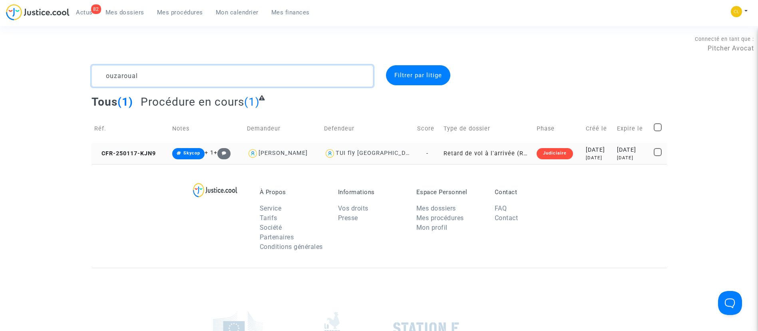
type textarea "ouzaroual"
click at [638, 153] on div "2025-02-04" at bounding box center [632, 149] width 31 height 9
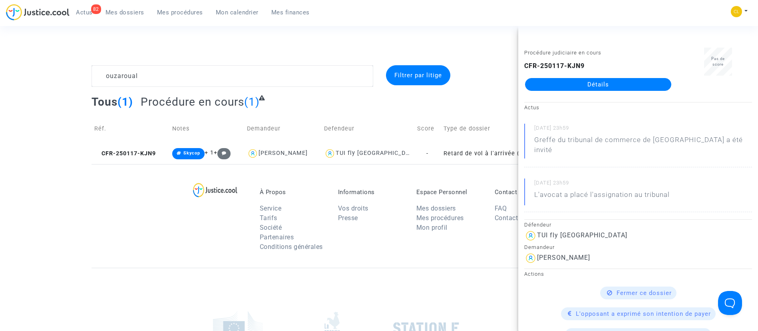
drag, startPoint x: 562, startPoint y: 82, endPoint x: 563, endPoint y: 78, distance: 4.2
click at [562, 82] on link "Détails" at bounding box center [598, 84] width 146 height 13
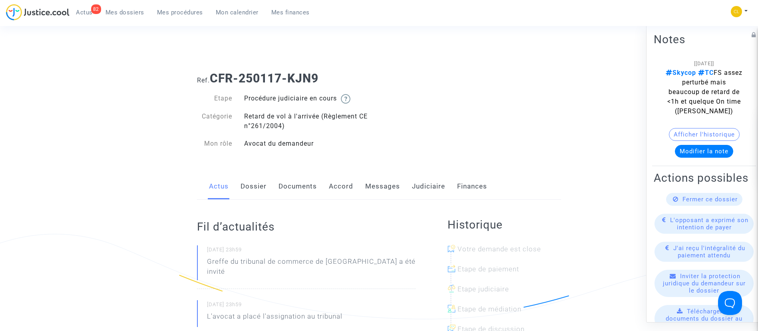
click at [385, 187] on link "Messages" at bounding box center [382, 186] width 35 height 26
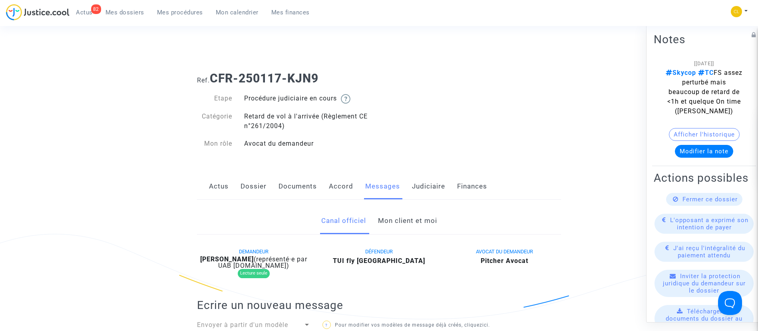
click at [396, 221] on link "Mon client et moi" at bounding box center [407, 220] width 59 height 26
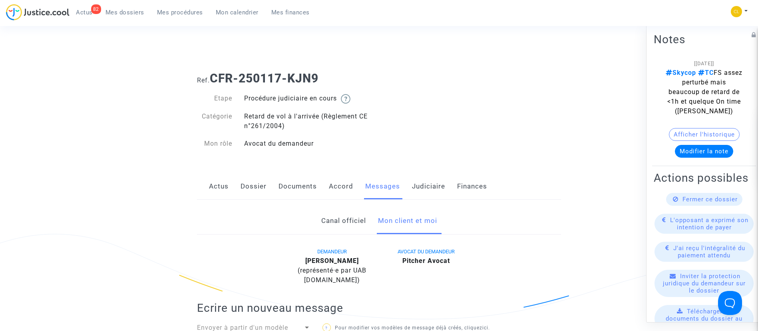
scroll to position [180, 0]
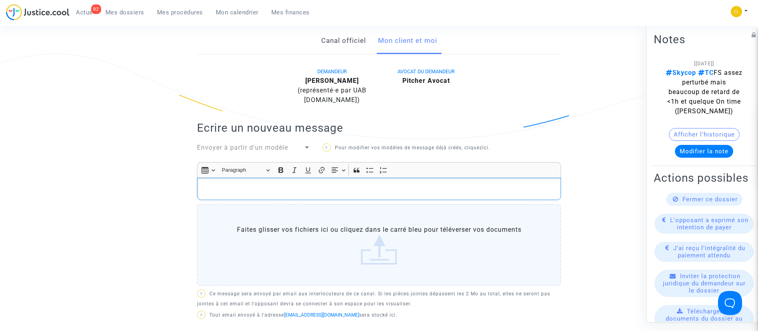
click at [341, 197] on div "Rich Text Editor, main" at bounding box center [379, 188] width 364 height 22
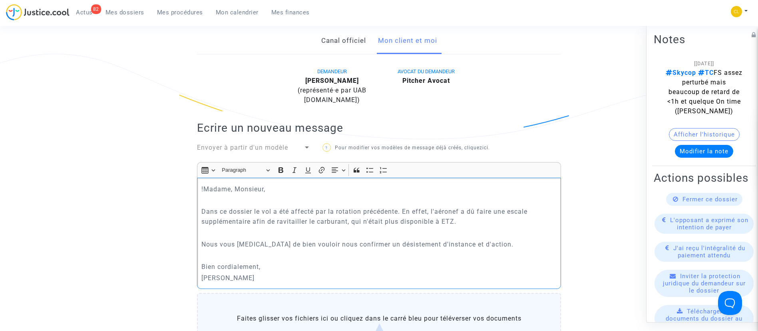
click at [208, 189] on p "!Madame, Monsieur," at bounding box center [379, 189] width 356 height 10
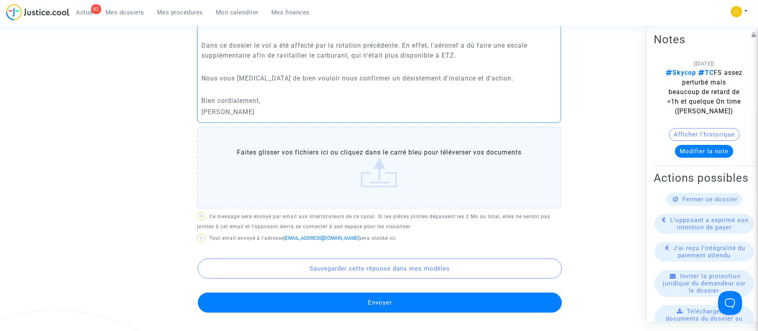
scroll to position [420, 0]
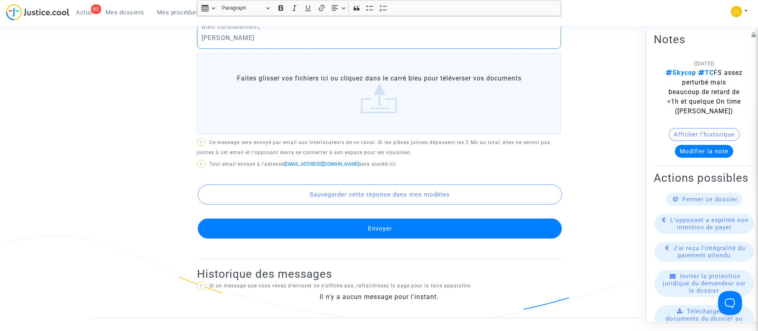
click at [493, 235] on button "Envoyer" at bounding box center [380, 228] width 364 height 20
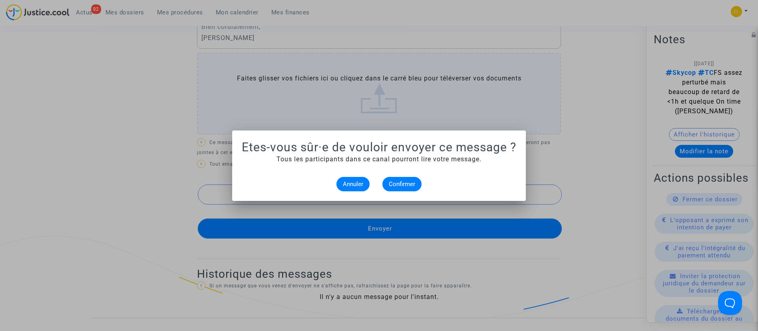
scroll to position [0, 0]
click at [394, 183] on span "Confirmer" at bounding box center [402, 183] width 26 height 7
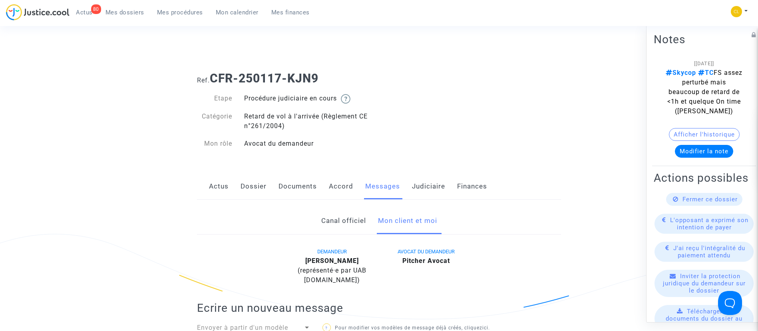
click at [136, 16] on span "Mes dossiers" at bounding box center [125, 12] width 39 height 7
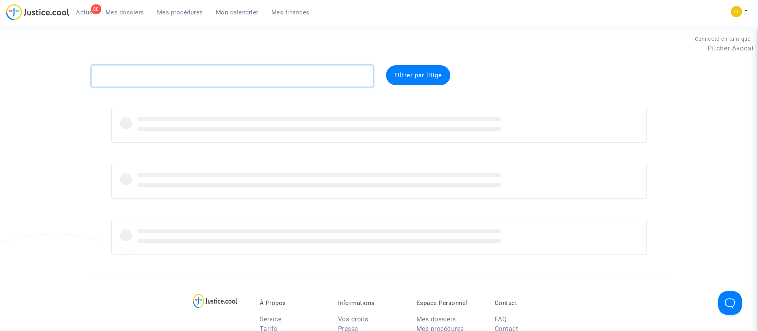
click at [219, 73] on textarea at bounding box center [233, 76] width 282 height 22
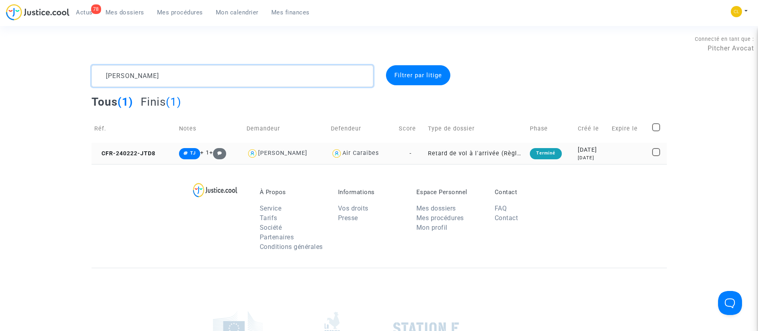
type textarea "maximilien francois"
click at [596, 153] on div "2024-02-22" at bounding box center [592, 149] width 28 height 9
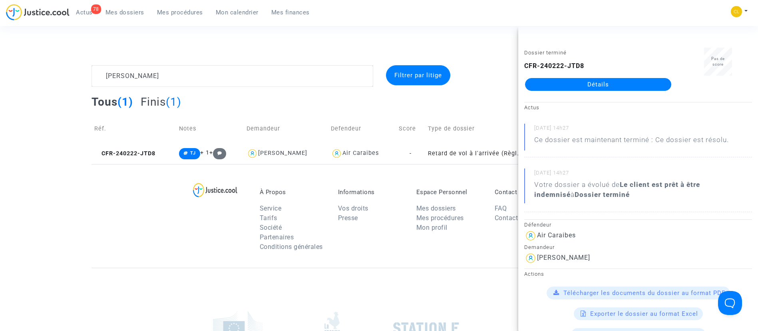
click at [582, 87] on link "Détails" at bounding box center [598, 84] width 146 height 13
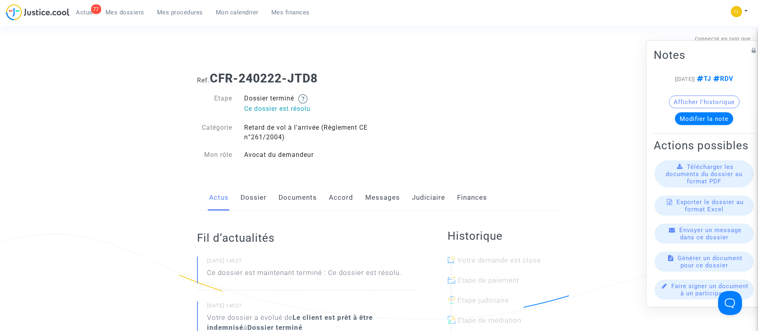
click at [371, 203] on link "Messages" at bounding box center [382, 197] width 35 height 26
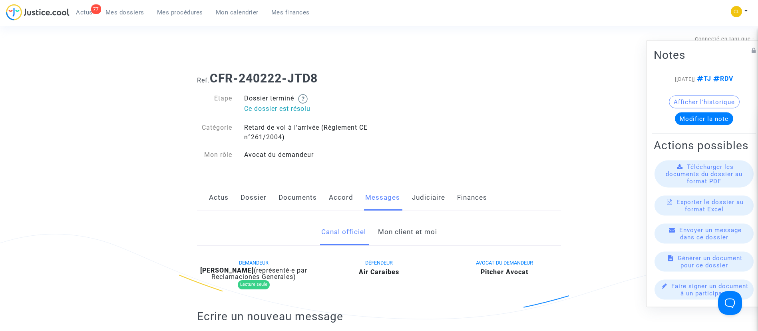
click at [404, 229] on link "Mon client et moi" at bounding box center [407, 232] width 59 height 26
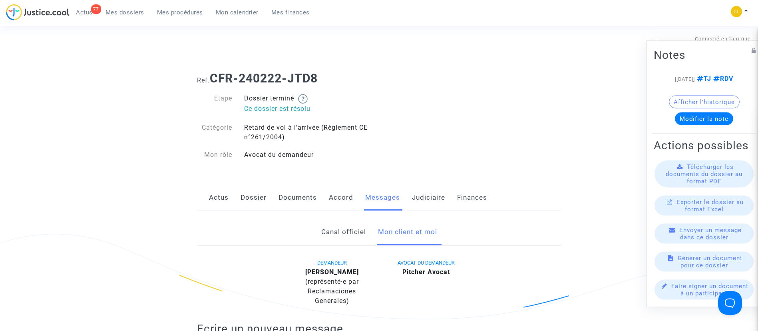
scroll to position [180, 0]
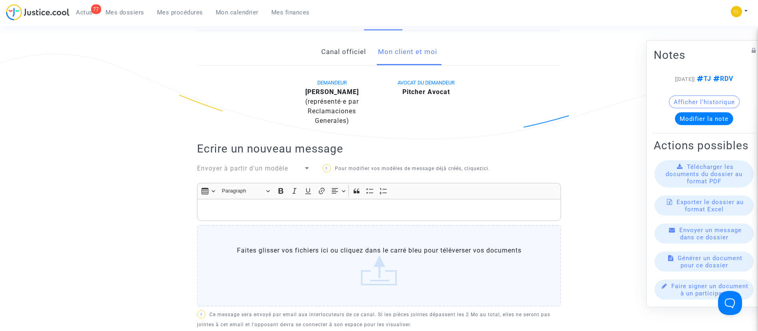
click at [286, 213] on p "Rich Text Editor, main" at bounding box center [379, 210] width 356 height 10
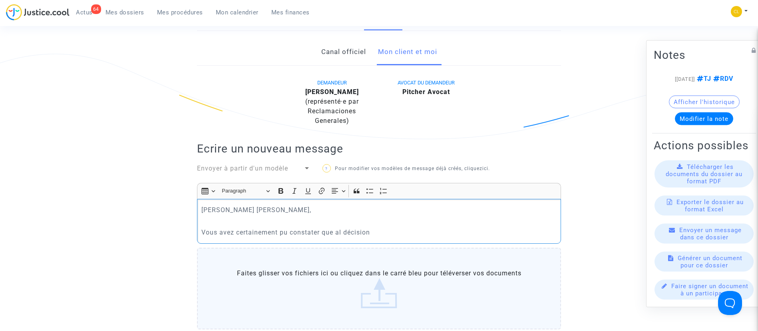
click at [339, 232] on p "Vous avez certainement pu constater que al décision" at bounding box center [379, 232] width 356 height 10
click at [413, 232] on p "Vous avez certainement pu constater que la décision" at bounding box center [379, 232] width 356 height 10
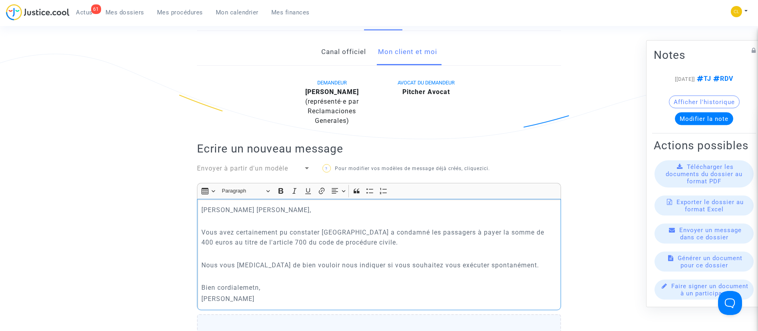
drag, startPoint x: 261, startPoint y: 287, endPoint x: 264, endPoint y: 285, distance: 4.1
click at [264, 285] on p "Bien cordialemetn," at bounding box center [379, 287] width 356 height 10
copy div "Cher Erik, Vous avez certainement pu constater qu'Ivry-sur-Seine a condamné les…"
click at [264, 285] on p "Bien cordialement," at bounding box center [379, 287] width 356 height 10
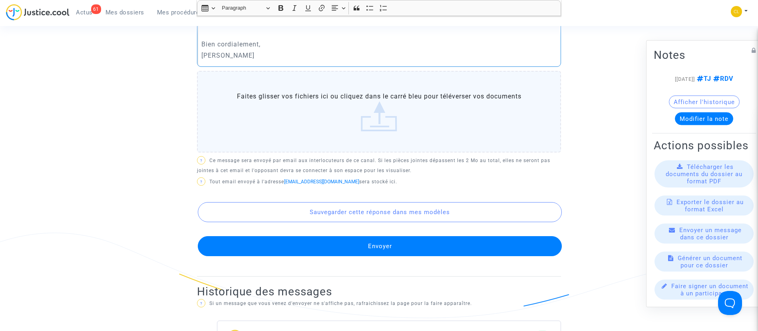
scroll to position [0, 0]
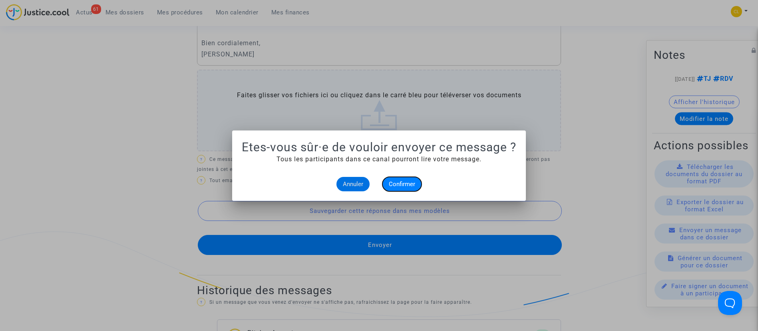
click at [410, 177] on button "Confirmer" at bounding box center [402, 184] width 39 height 14
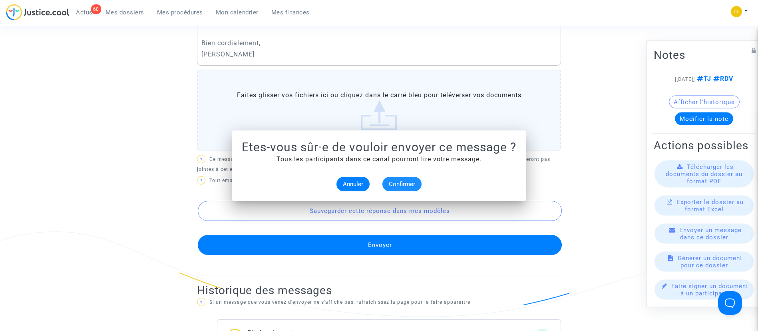
scroll to position [424, 0]
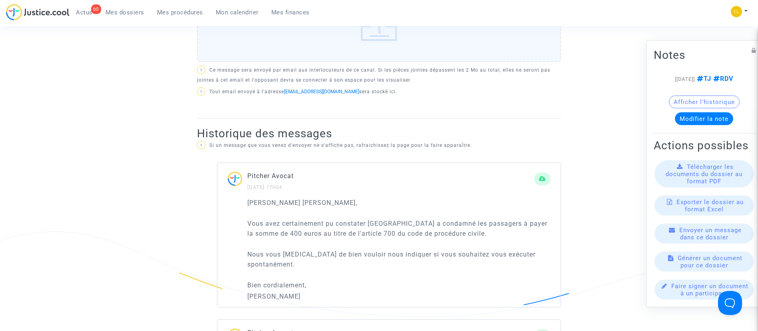
drag, startPoint x: 132, startPoint y: 13, endPoint x: 141, endPoint y: 13, distance: 8.8
click at [132, 13] on span "Mes dossiers" at bounding box center [125, 12] width 39 height 7
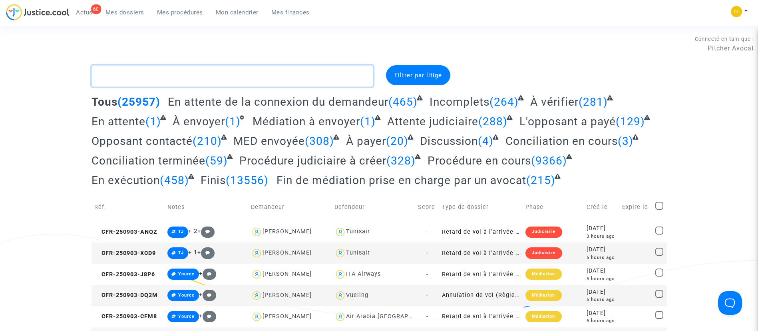
click at [293, 69] on textarea at bounding box center [233, 76] width 282 height 22
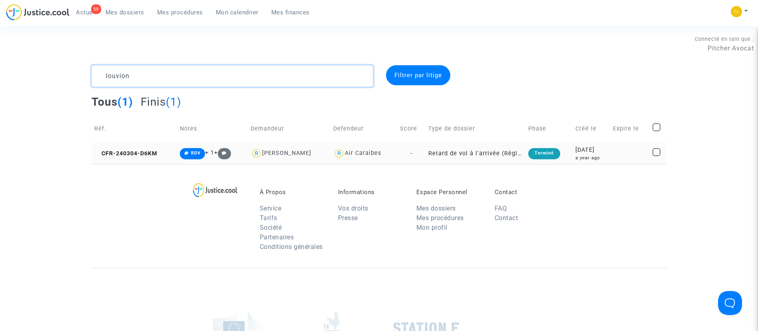
type textarea "louvion"
drag, startPoint x: 602, startPoint y: 151, endPoint x: 604, endPoint y: 143, distance: 8.7
click at [603, 147] on div "2024-03-04" at bounding box center [592, 149] width 32 height 9
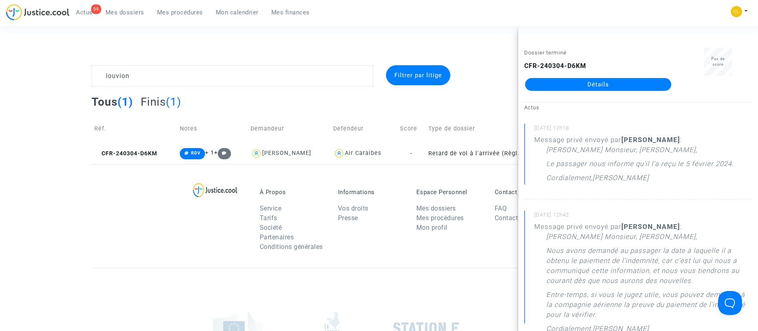
click at [601, 91] on div "Dossier terminé CFR-240304-D6KM Détails" at bounding box center [598, 73] width 160 height 50
click at [599, 80] on link "Détails" at bounding box center [598, 84] width 146 height 13
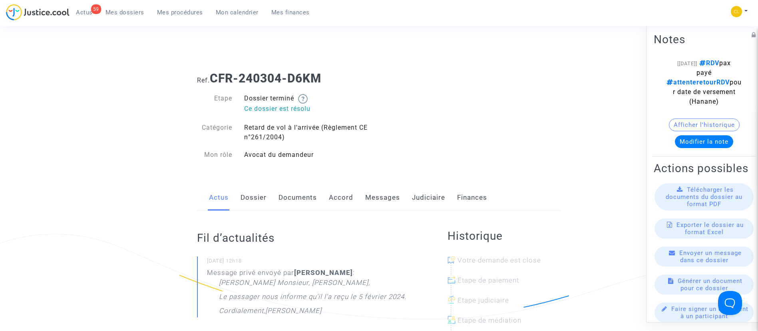
click at [386, 198] on link "Messages" at bounding box center [382, 197] width 35 height 26
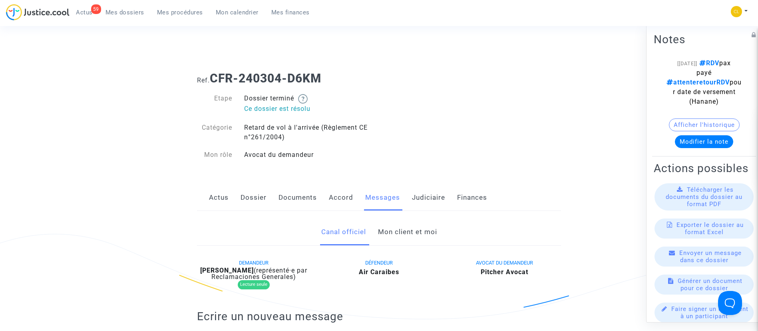
click at [430, 235] on link "Mon client et moi" at bounding box center [407, 232] width 59 height 26
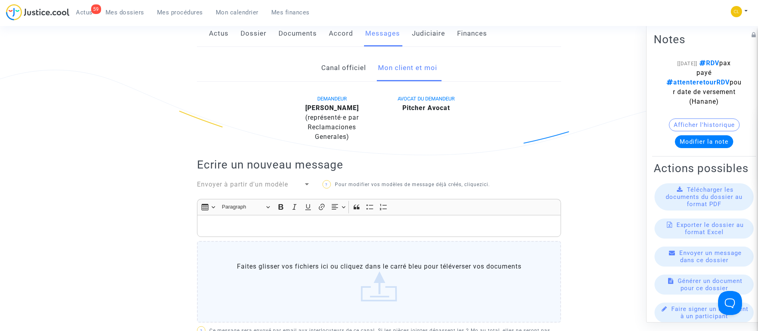
scroll to position [240, 0]
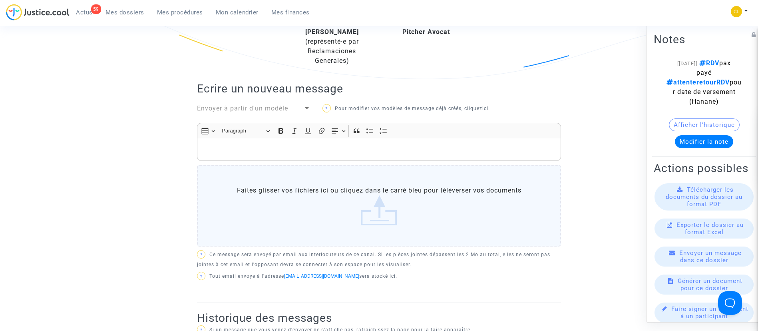
click at [408, 147] on p "Rich Text Editor, main" at bounding box center [379, 150] width 356 height 10
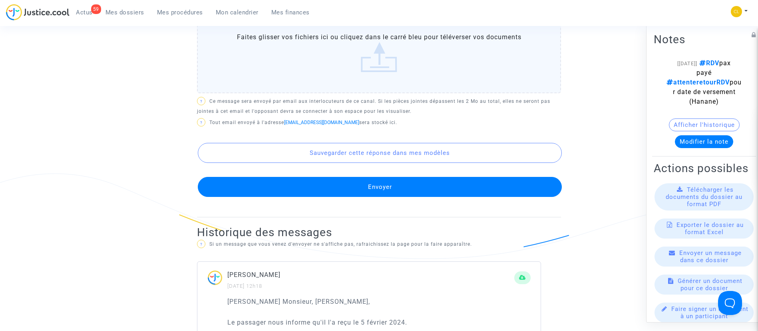
scroll to position [600, 0]
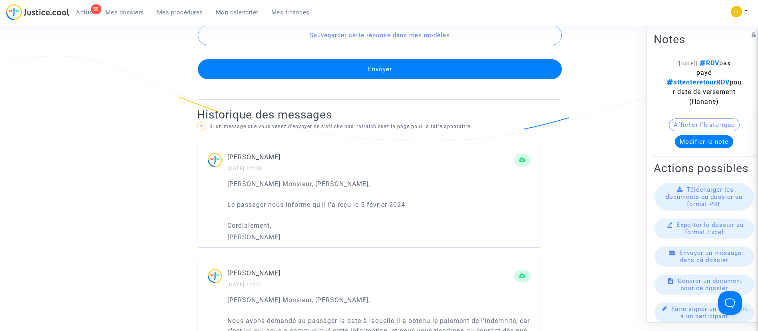
click at [382, 64] on button "Envoyer" at bounding box center [380, 69] width 364 height 20
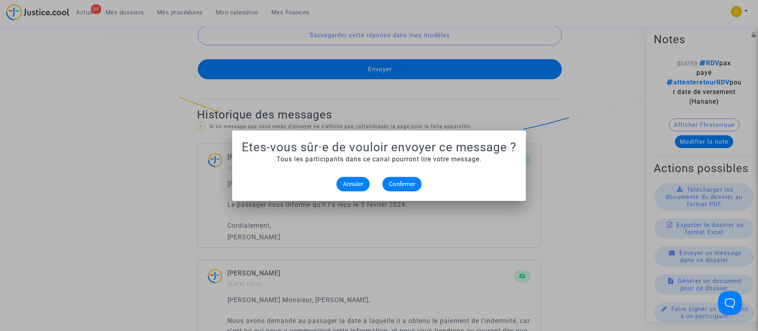
scroll to position [0, 0]
click at [401, 185] on span "Confirmer" at bounding box center [402, 183] width 26 height 7
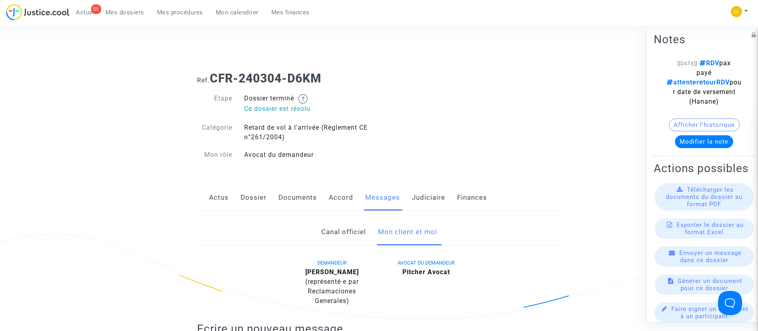
click at [120, 12] on span "Mes dossiers" at bounding box center [125, 12] width 39 height 7
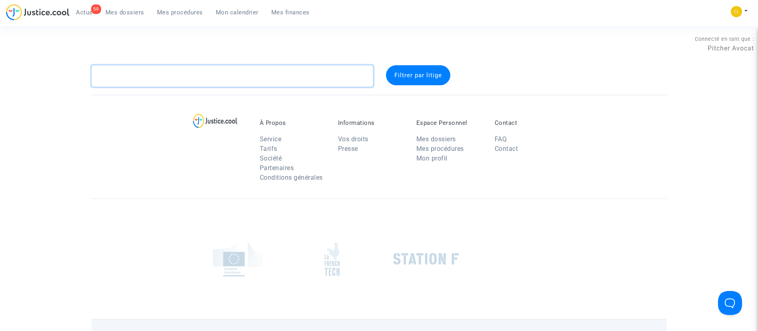
click at [269, 76] on textarea at bounding box center [233, 76] width 282 height 22
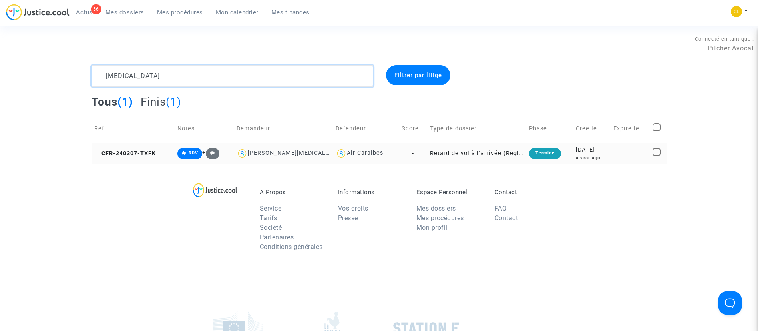
type textarea "gastrin"
click at [584, 152] on div "2024-03-07" at bounding box center [592, 149] width 32 height 9
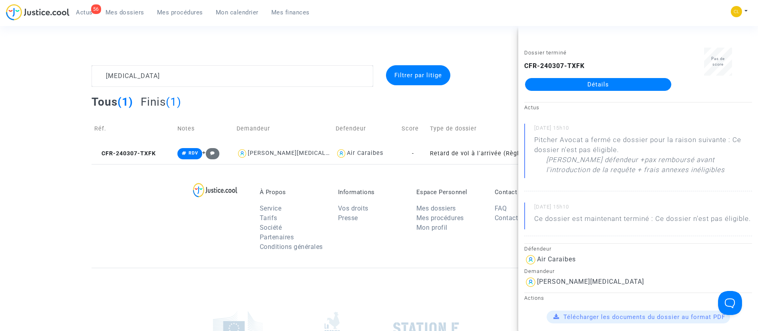
click at [593, 73] on div "CFR-240307-TXFK Détails" at bounding box center [598, 76] width 148 height 30
click at [619, 82] on link "Détails" at bounding box center [598, 84] width 146 height 13
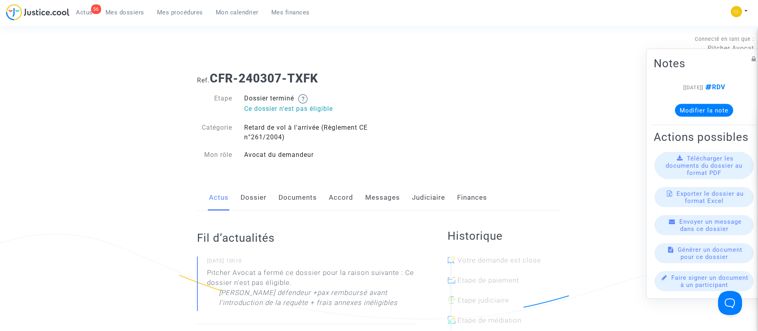
click at [380, 191] on link "Messages" at bounding box center [382, 197] width 35 height 26
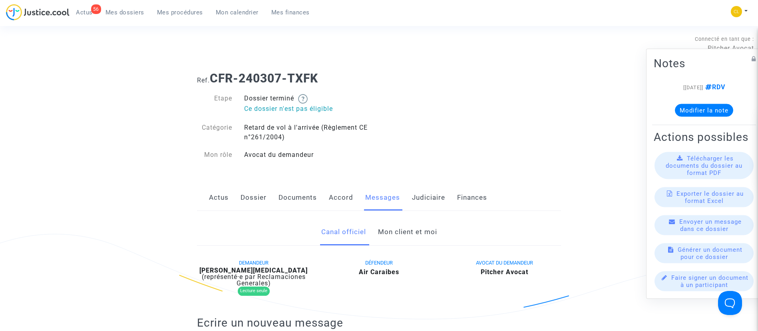
scroll to position [180, 0]
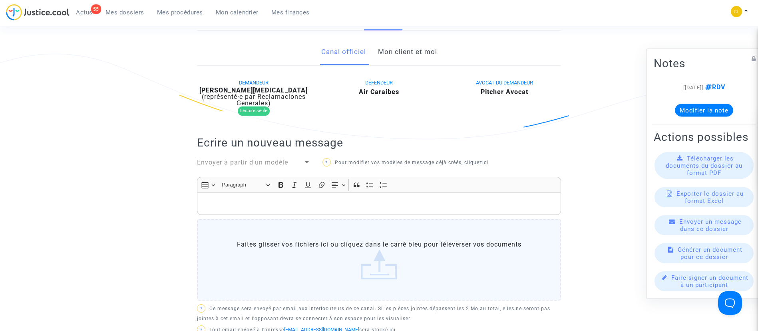
click at [404, 50] on link "Mon client et moi" at bounding box center [407, 52] width 59 height 26
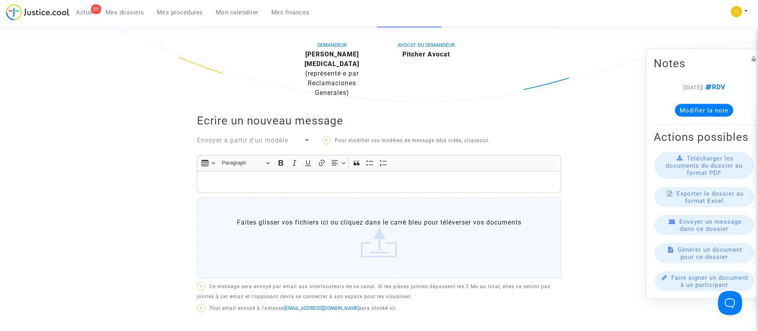
scroll to position [180, 0]
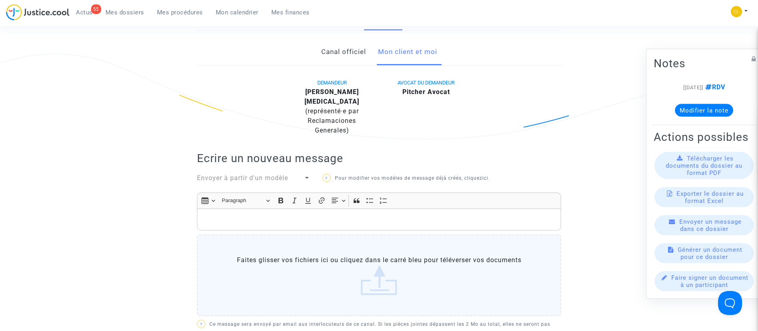
click at [348, 214] on p "Rich Text Editor, main" at bounding box center [379, 219] width 356 height 10
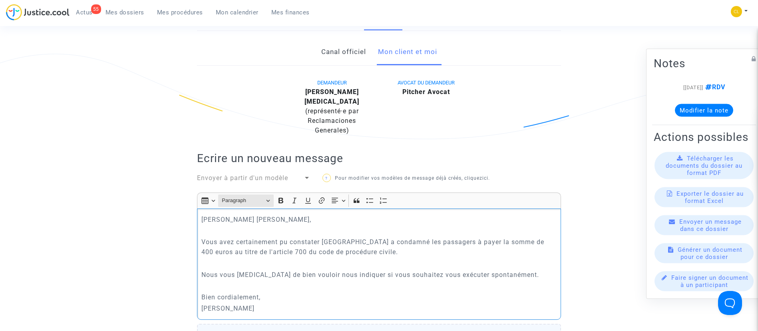
scroll to position [300, 0]
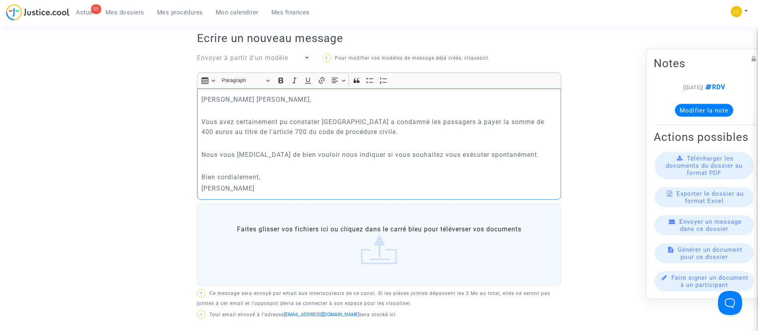
click at [537, 117] on p "Vous avez certainement pu constater qu'Ivry-sur-Seine a condamné les passagers …" at bounding box center [379, 127] width 356 height 20
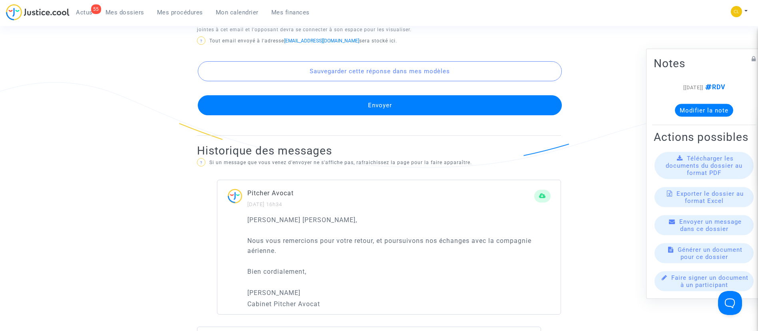
scroll to position [540, 0]
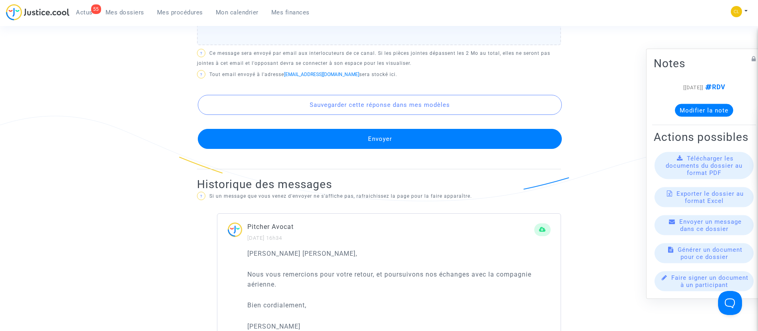
click at [448, 132] on button "Envoyer" at bounding box center [380, 139] width 364 height 20
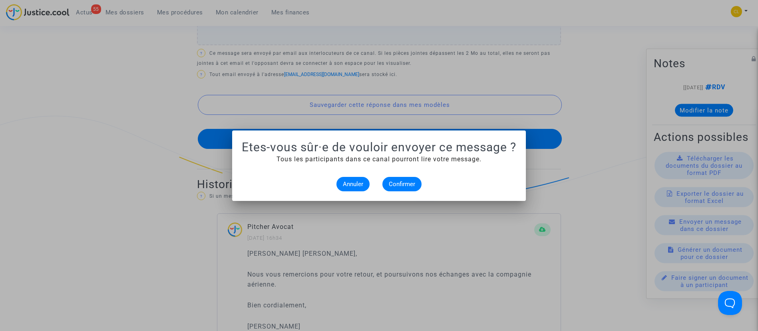
scroll to position [0, 0]
click at [399, 187] on button "Confirmer" at bounding box center [402, 184] width 39 height 14
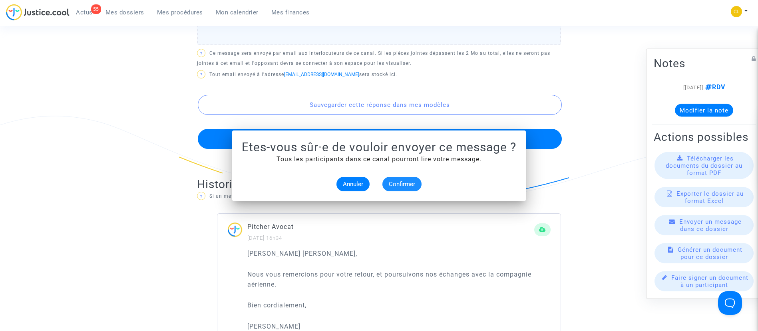
scroll to position [540, 0]
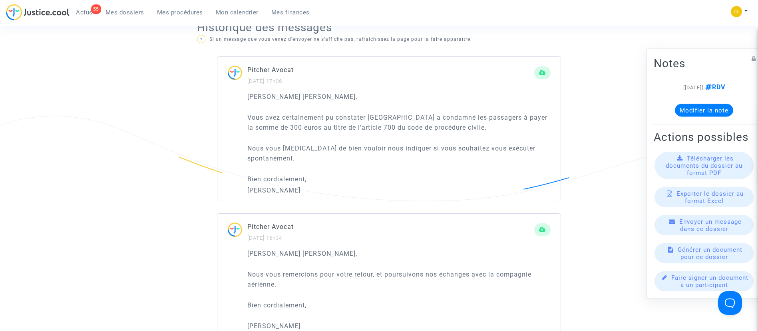
click at [131, 7] on link "Mes dossiers" at bounding box center [125, 12] width 52 height 12
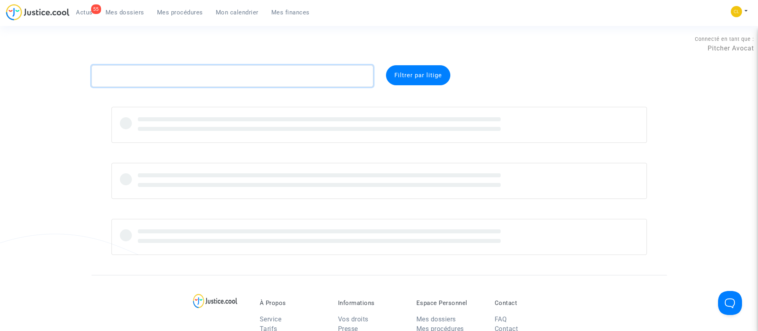
click at [168, 82] on textarea at bounding box center [233, 76] width 282 height 22
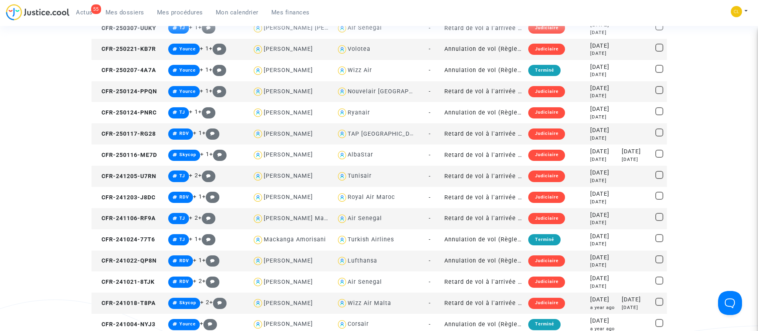
scroll to position [420, 0]
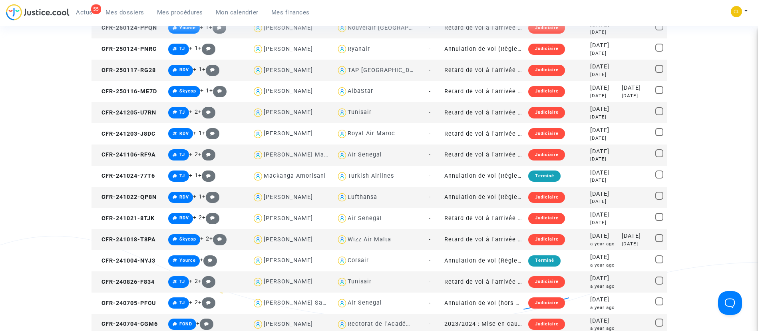
type textarea "sall"
click at [637, 235] on div "2024-11-07" at bounding box center [636, 235] width 28 height 9
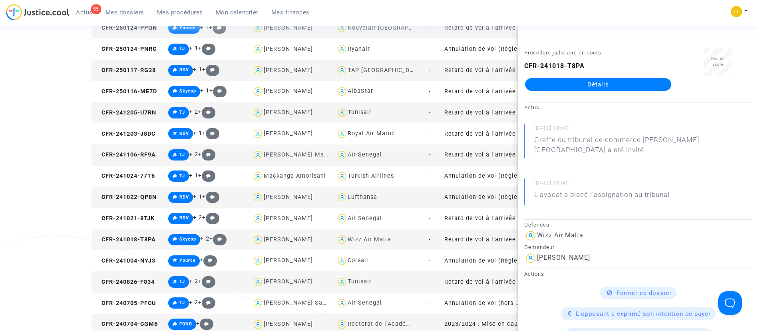
click at [587, 95] on div "Procédure judiciaire en cours CFR-241018-T8PA Détails" at bounding box center [598, 73] width 160 height 50
click at [587, 94] on div "Procédure judiciaire en cours CFR-241018-T8PA Détails" at bounding box center [598, 73] width 160 height 50
click at [601, 88] on link "Détails" at bounding box center [598, 84] width 146 height 13
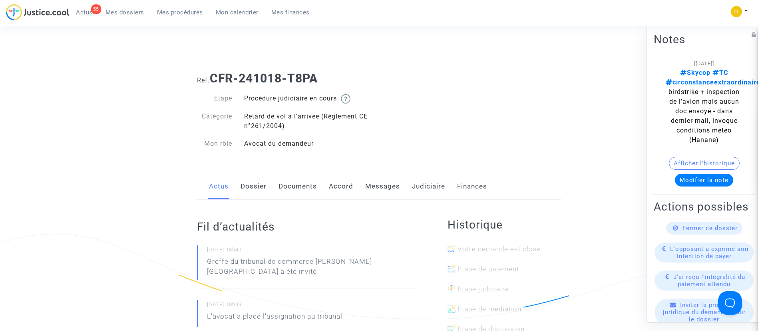
click at [388, 186] on link "Messages" at bounding box center [382, 186] width 35 height 26
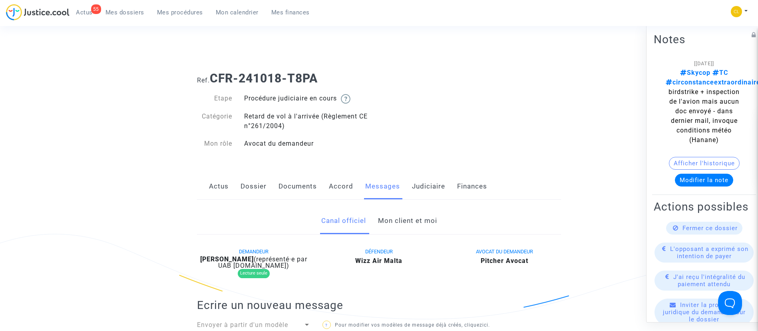
click at [335, 189] on link "Accord" at bounding box center [341, 186] width 24 height 26
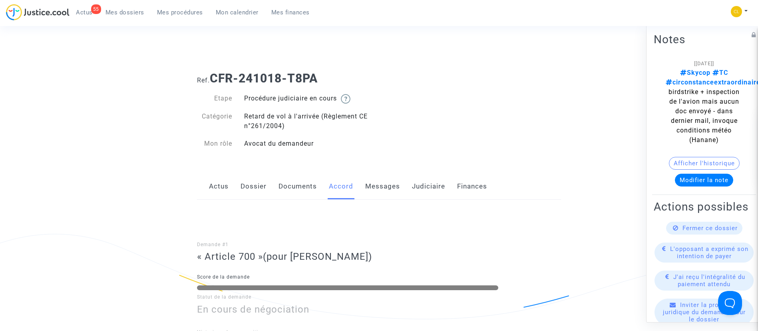
click at [409, 189] on div "Actus Dossier Documents Accord Messages Judiciaire Finances" at bounding box center [379, 186] width 364 height 27
click at [424, 193] on link "Judiciaire" at bounding box center [428, 186] width 33 height 26
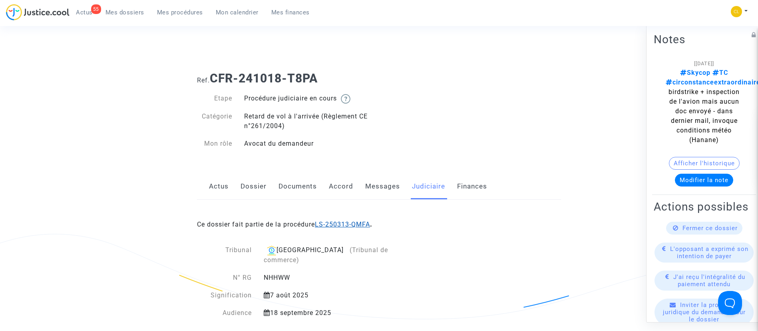
click at [343, 225] on link "LS-250313-QMFA" at bounding box center [342, 224] width 55 height 8
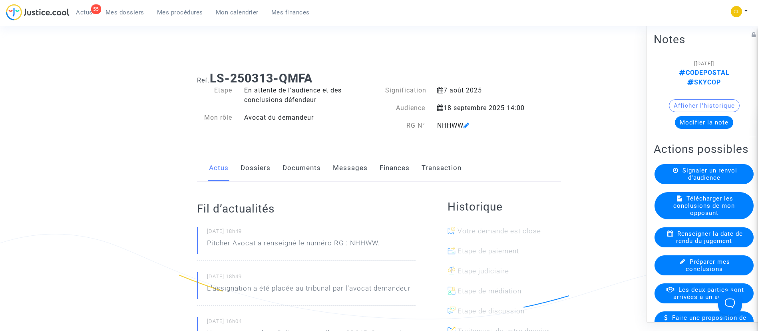
click at [397, 171] on link "Finances" at bounding box center [395, 168] width 30 height 26
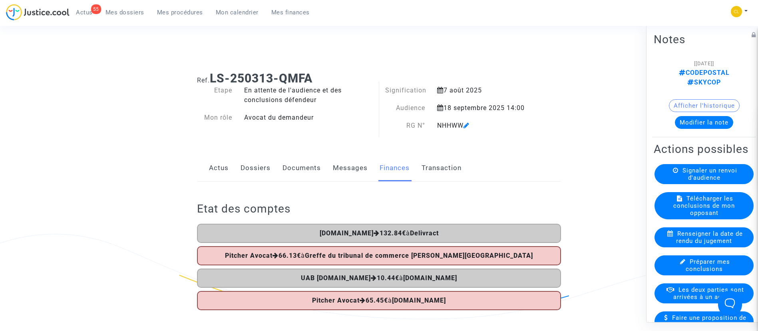
click at [307, 172] on link "Documents" at bounding box center [302, 168] width 38 height 26
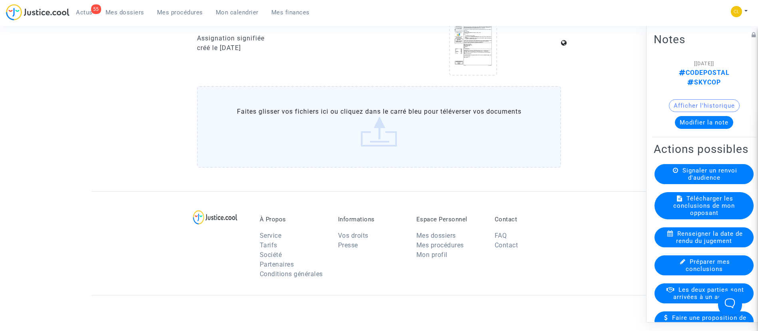
scroll to position [720, 0]
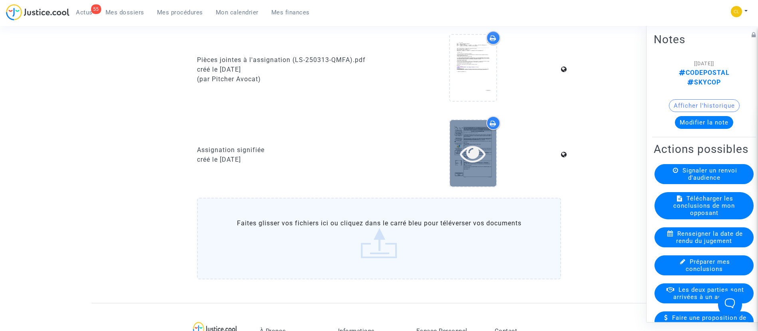
click at [476, 153] on icon at bounding box center [473, 153] width 26 height 26
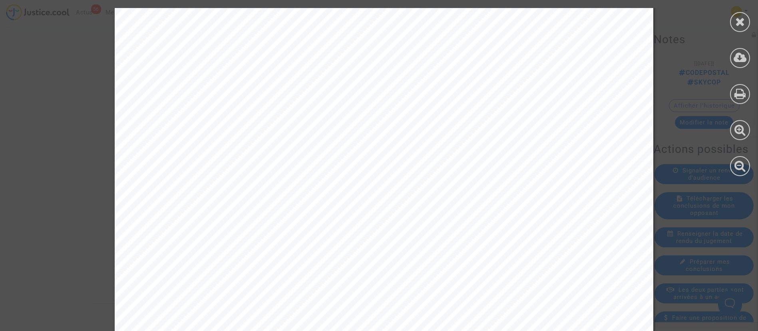
scroll to position [4917, 0]
drag, startPoint x: 731, startPoint y: 17, endPoint x: 755, endPoint y: 26, distance: 26.2
click at [732, 20] on div at bounding box center [740, 22] width 20 height 20
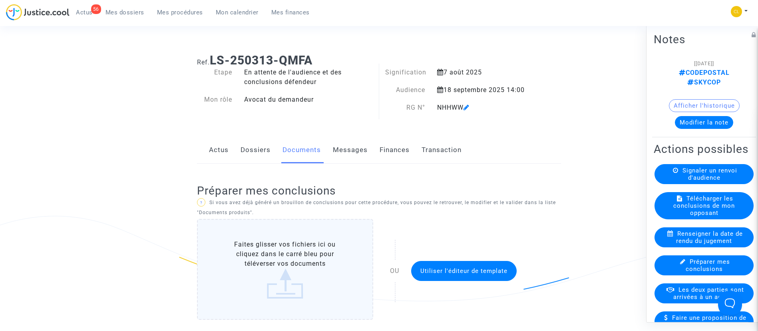
scroll to position [0, 0]
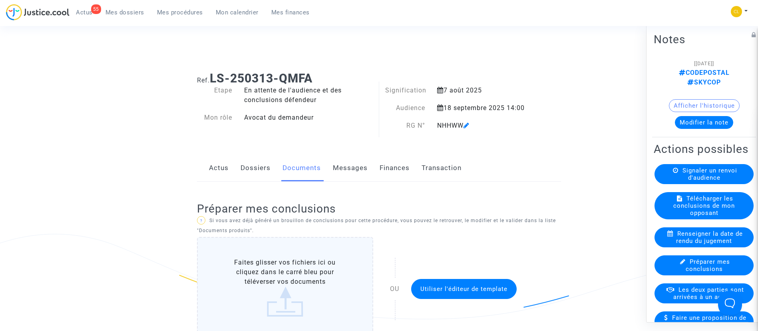
click at [260, 171] on link "Dossiers" at bounding box center [256, 168] width 30 height 26
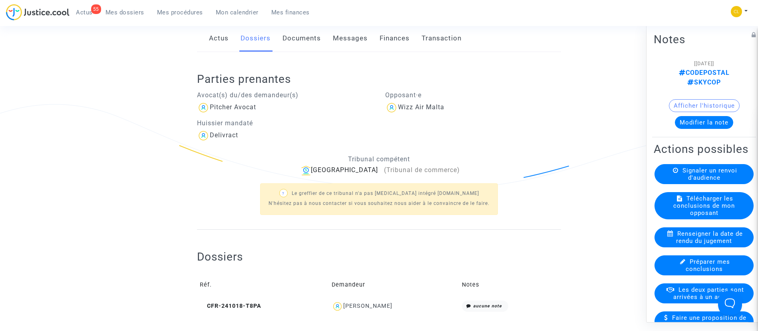
scroll to position [300, 0]
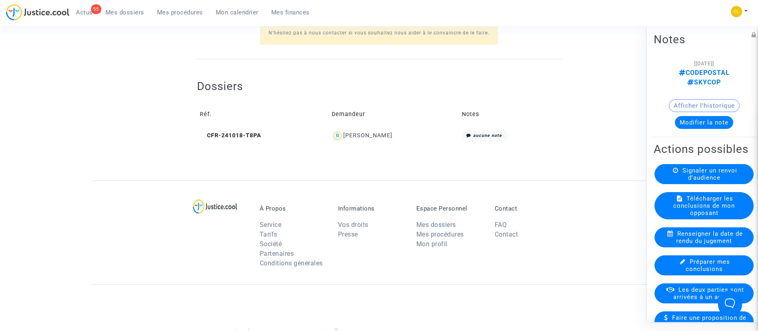
drag, startPoint x: 204, startPoint y: 136, endPoint x: 203, endPoint y: 129, distance: 7.8
click at [204, 136] on icon at bounding box center [203, 135] width 6 height 6
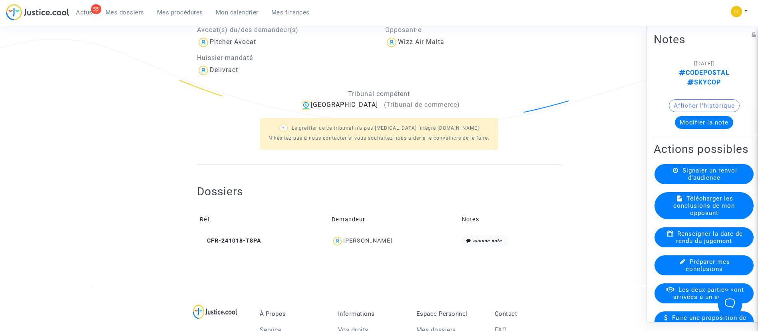
scroll to position [0, 0]
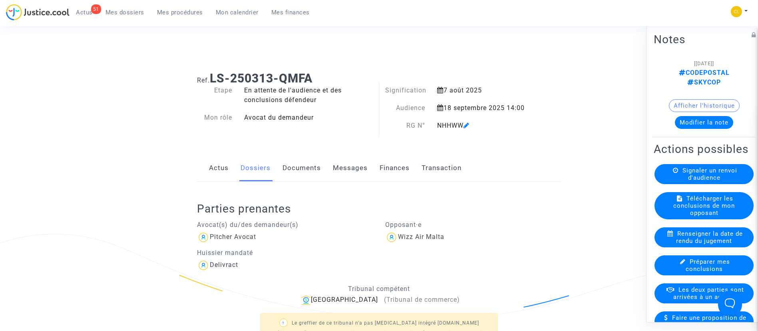
click at [689, 116] on button "Modifier la note" at bounding box center [704, 122] width 58 height 13
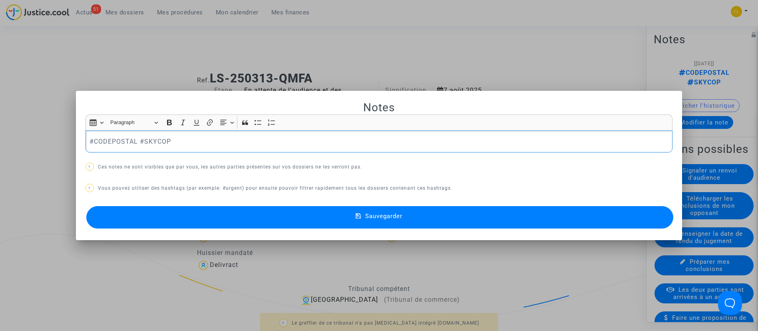
click at [110, 133] on div "#CODEPOSTAL #SKYCOP" at bounding box center [380, 141] width 588 height 22
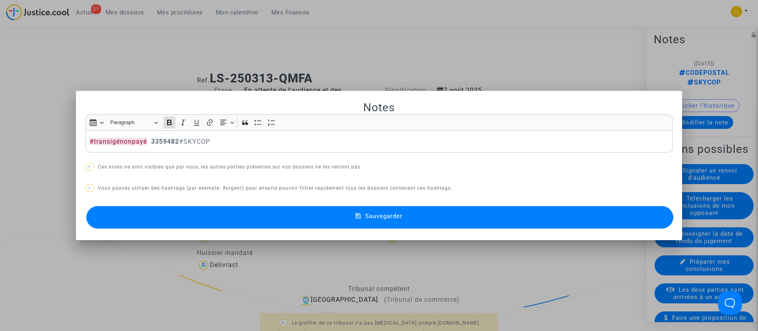
click at [374, 218] on span "Sauvegarder" at bounding box center [383, 215] width 37 height 7
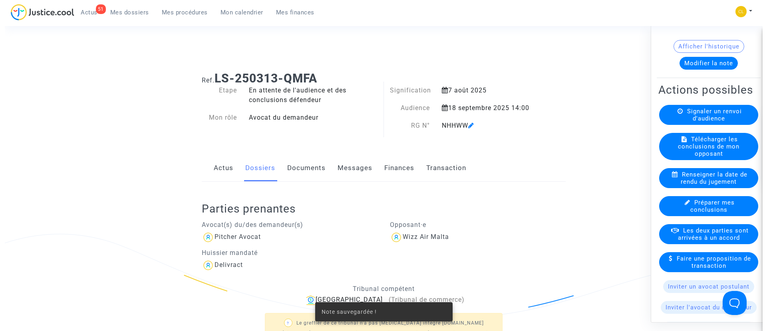
scroll to position [120, 0]
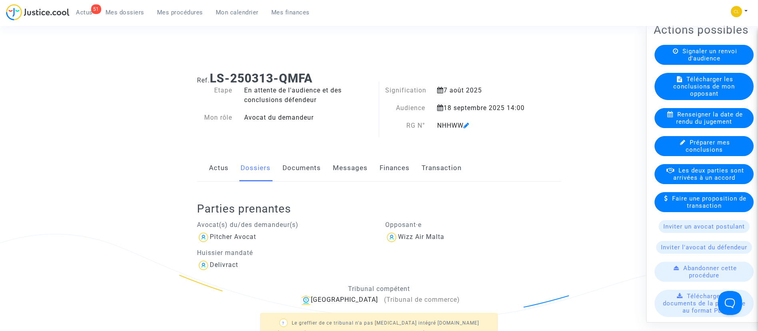
click at [726, 181] on span "Les deux parties sont arrivées à un accord" at bounding box center [709, 173] width 71 height 14
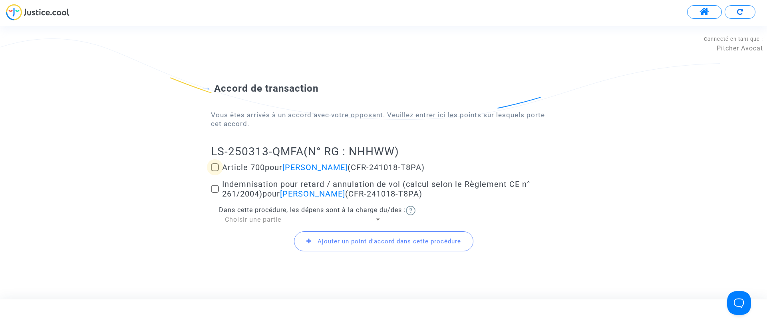
click at [235, 167] on span "Article 700 pour Mamadou Sall (CFR-241018-T8PA)" at bounding box center [323, 167] width 203 height 10
click at [215, 171] on input "Article 700 pour Mamadou Sall (CFR-241018-T8PA)" at bounding box center [215, 171] width 0 height 0
checkbox input "true"
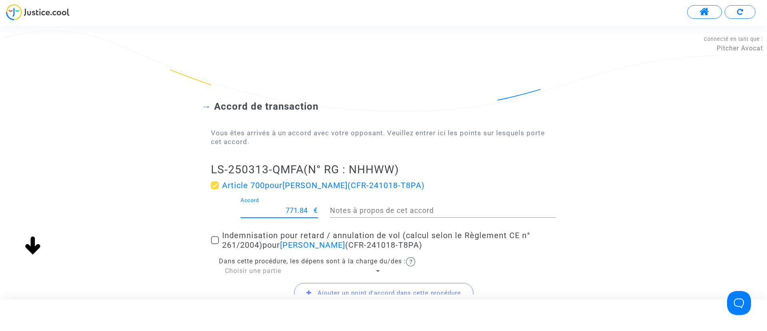
scroll to position [0, 0]
drag, startPoint x: 279, startPoint y: 209, endPoint x: 315, endPoint y: 217, distance: 37.6
click at [315, 217] on div "771.84 Accord €" at bounding box center [280, 207] width 78 height 20
type input "200"
click at [375, 158] on div "Accord de transaction Vous êtes arrivés à un accord avec votre opposant. Veuill…" at bounding box center [383, 204] width 345 height 209
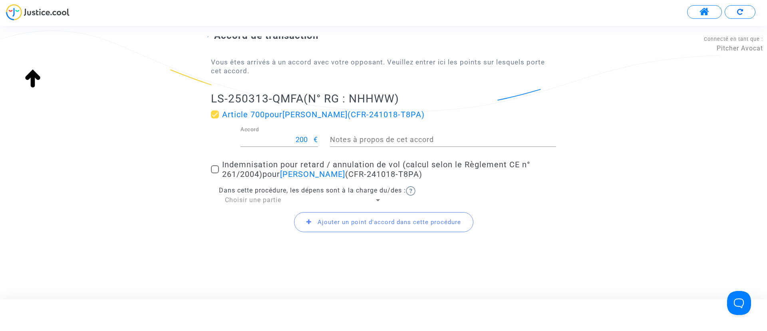
scroll to position [72, 0]
click at [242, 164] on span "Indemnisation pour retard / annulation de vol (calcul selon le Règlement CE n° …" at bounding box center [376, 168] width 308 height 19
click at [215, 172] on input "Indemnisation pour retard / annulation de vol (calcul selon le Règlement CE n° …" at bounding box center [215, 172] width 0 height 0
checkbox input "true"
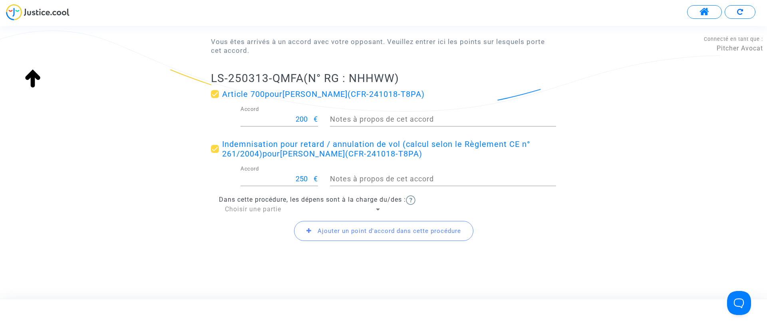
scroll to position [101, 0]
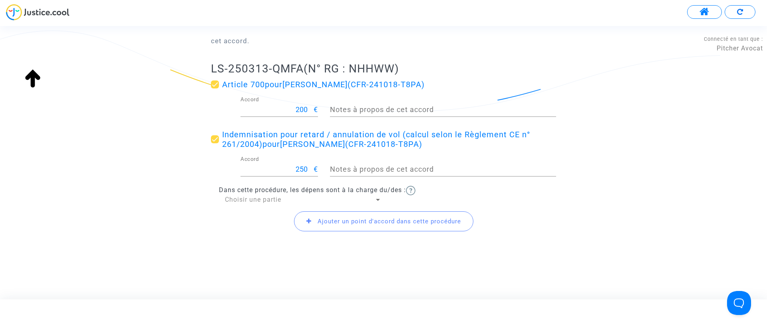
click at [253, 205] on div "Ajouter un point d'accord dans cette procédure" at bounding box center [383, 221] width 345 height 34
click at [253, 195] on span "Choisir une partie" at bounding box center [253, 199] width 56 height 8
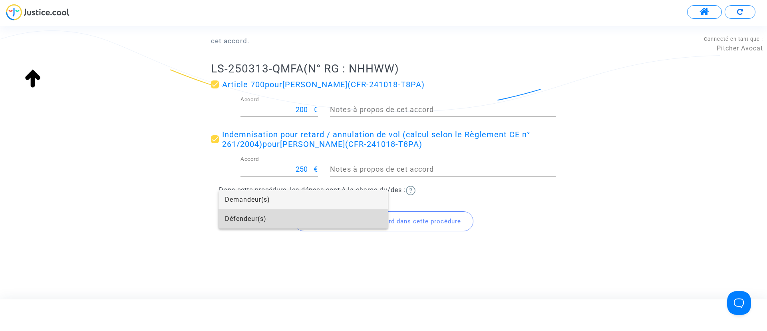
click at [260, 221] on span "Défendeur(s)" at bounding box center [303, 218] width 157 height 19
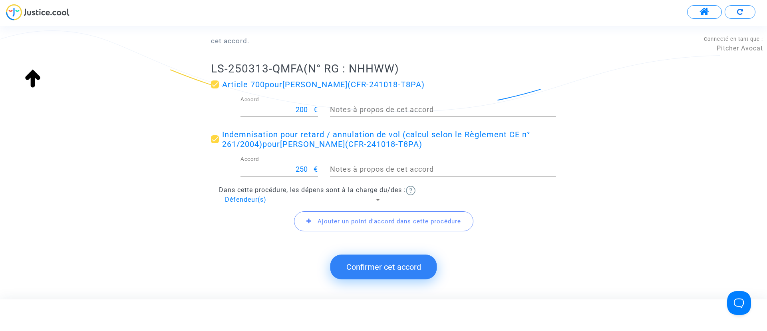
click at [393, 263] on button "Confirmer cet accord" at bounding box center [384, 266] width 107 height 25
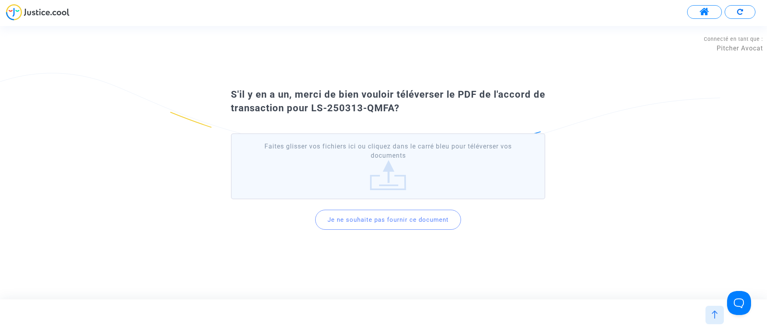
click at [391, 219] on button "Je ne souhaite pas fournir ce document" at bounding box center [388, 219] width 146 height 20
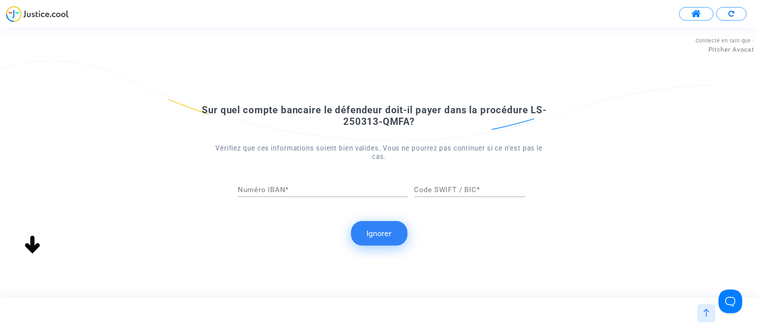
scroll to position [0, 0]
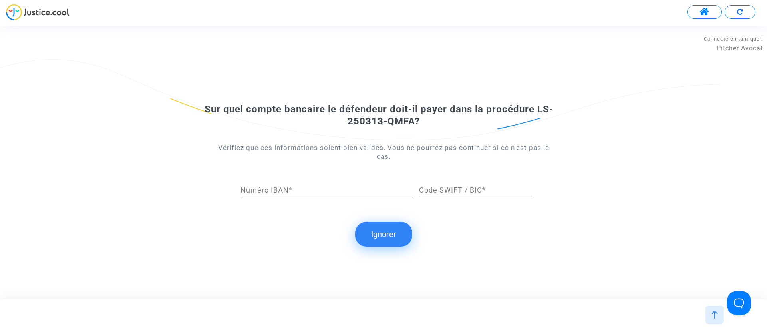
click at [393, 226] on button "Ignorer" at bounding box center [383, 233] width 57 height 25
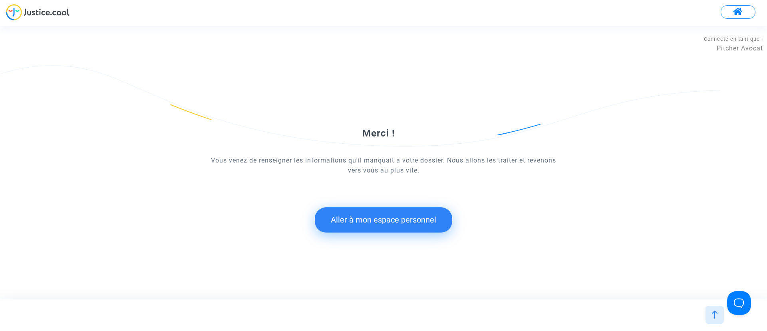
click at [385, 223] on button "Aller à mon espace personnel" at bounding box center [384, 219] width 138 height 25
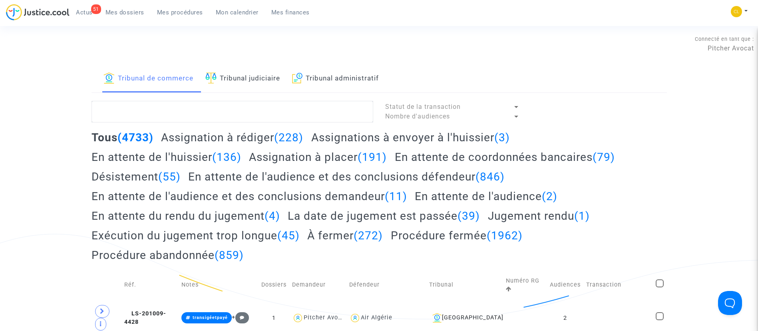
click at [144, 112] on textarea at bounding box center [233, 112] width 282 height 22
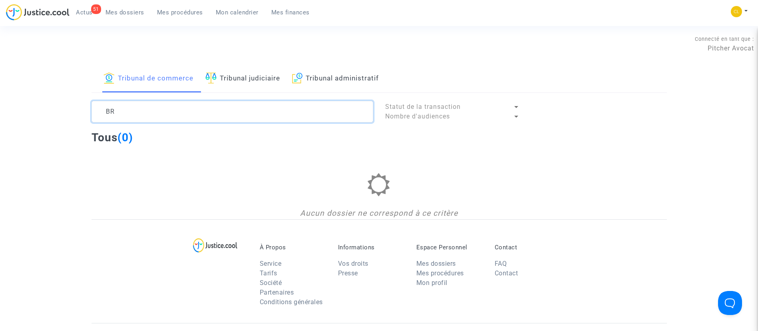
type textarea "B"
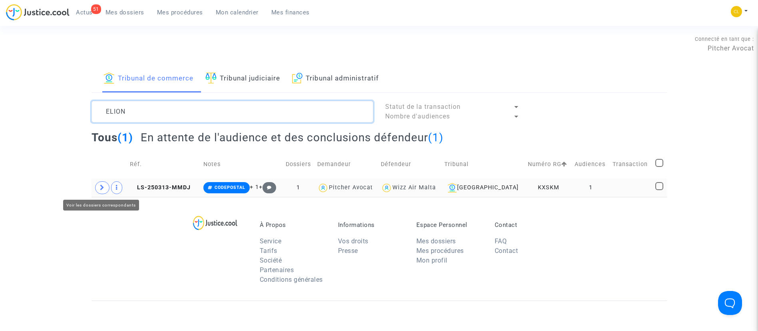
type textarea "ELION"
drag, startPoint x: 97, startPoint y: 186, endPoint x: 105, endPoint y: 178, distance: 11.3
click at [97, 186] on span at bounding box center [102, 187] width 14 height 13
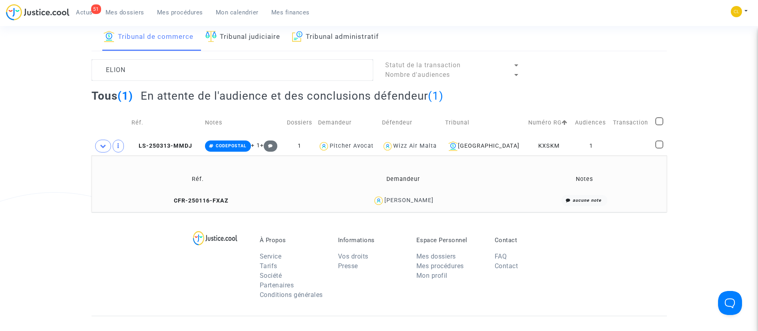
scroll to position [60, 0]
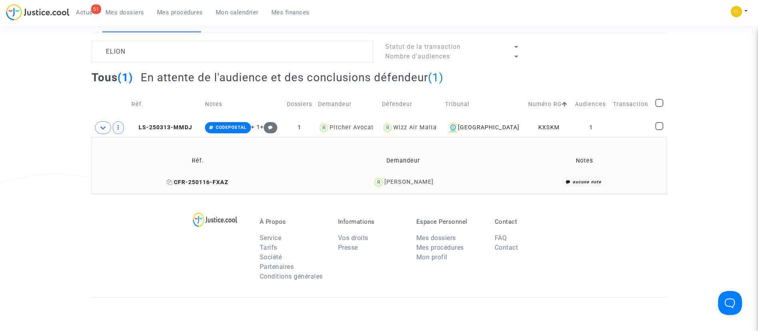
click at [173, 180] on icon at bounding box center [170, 182] width 6 height 6
drag, startPoint x: 632, startPoint y: 131, endPoint x: 631, endPoint y: 121, distance: 10.1
click at [628, 128] on td at bounding box center [631, 127] width 42 height 18
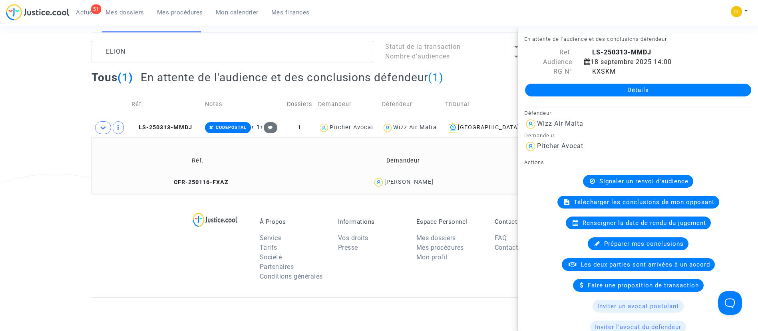
click at [629, 84] on link "Détails" at bounding box center [638, 90] width 226 height 13
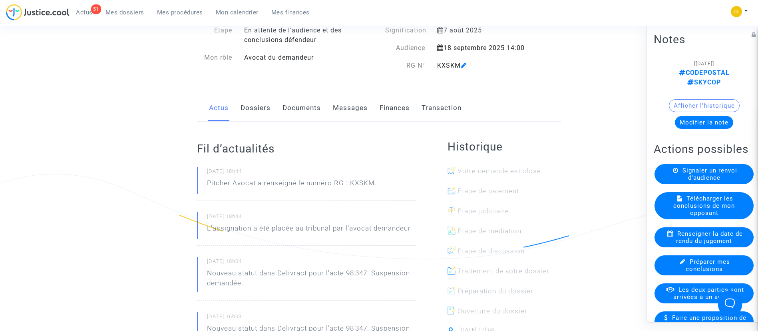
click at [430, 111] on link "Transaction" at bounding box center [442, 108] width 40 height 26
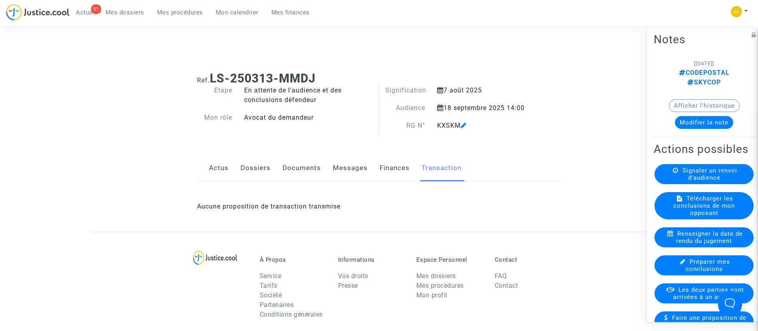
click at [405, 168] on link "Finances" at bounding box center [395, 168] width 30 height 26
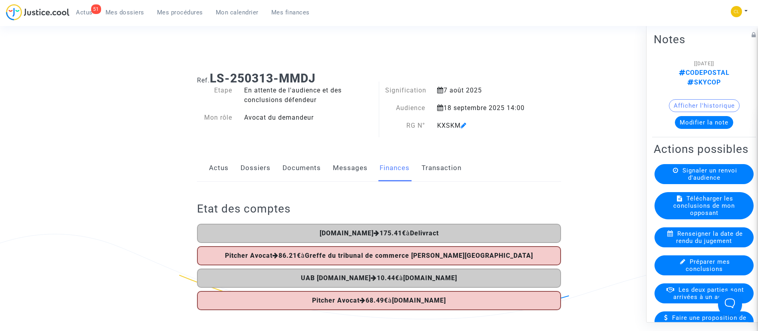
click at [695, 116] on button "Modifier la note" at bounding box center [704, 122] width 58 height 13
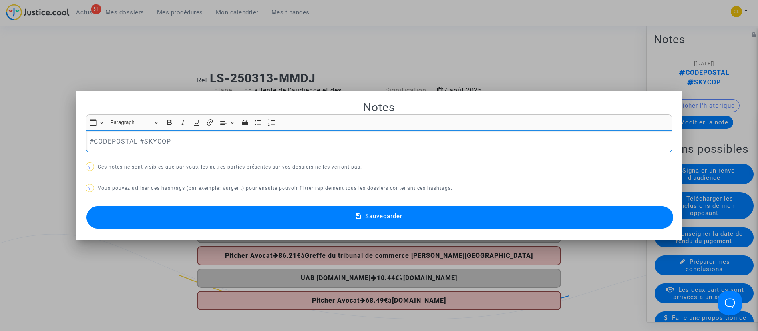
click at [125, 141] on p "#CODEPOSTAL #SKYCOP" at bounding box center [379, 141] width 579 height 10
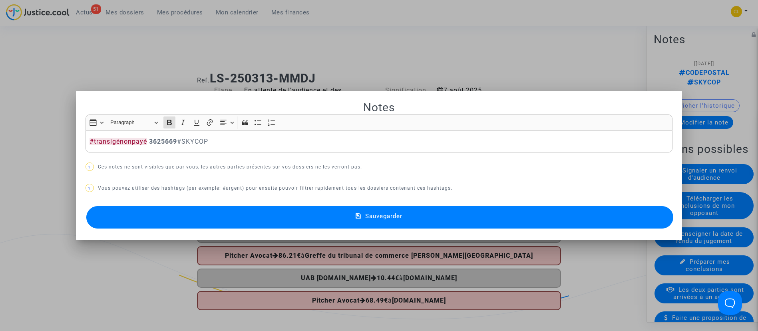
click at [431, 207] on button "Sauvegarder" at bounding box center [380, 217] width 588 height 22
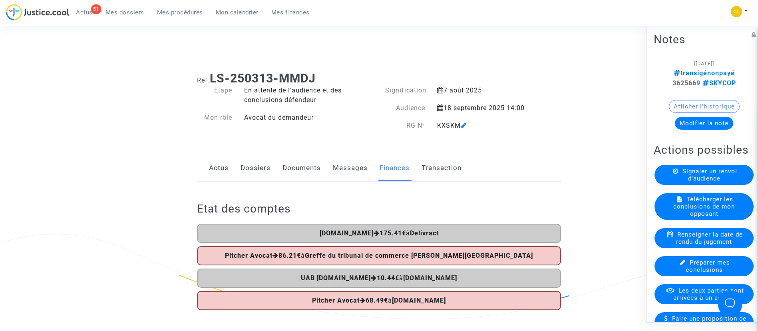
click at [261, 169] on link "Dossiers" at bounding box center [256, 168] width 30 height 26
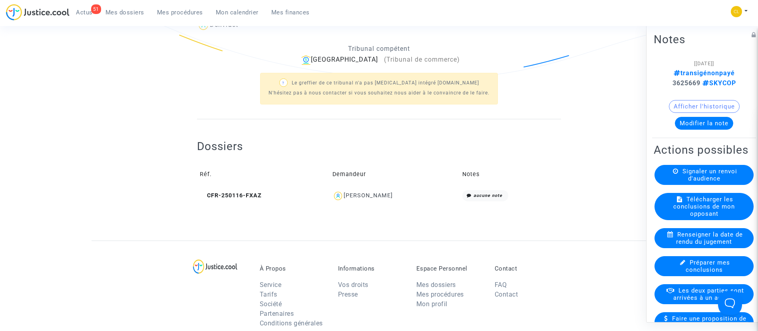
scroll to position [120, 0]
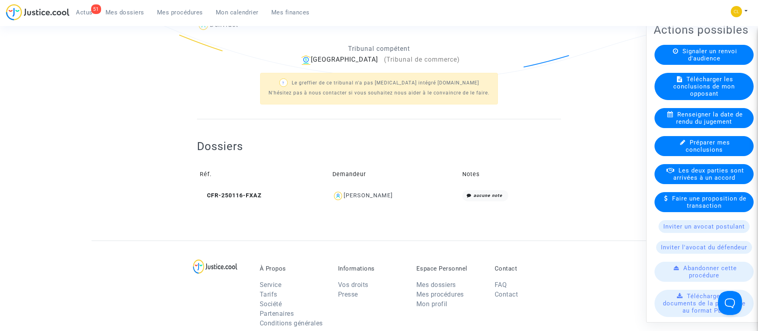
click at [693, 183] on div "Les deux parties sont arrivées à un accord" at bounding box center [704, 173] width 99 height 20
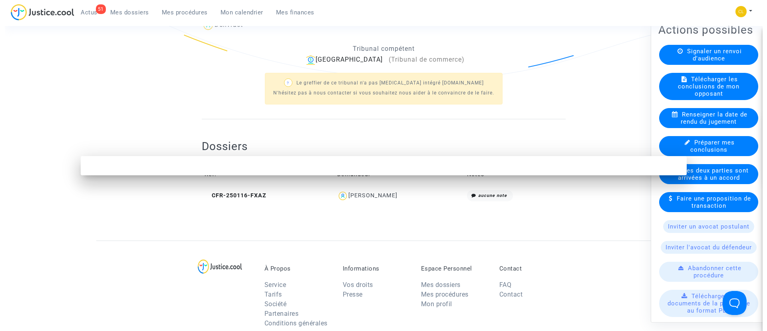
scroll to position [0, 0]
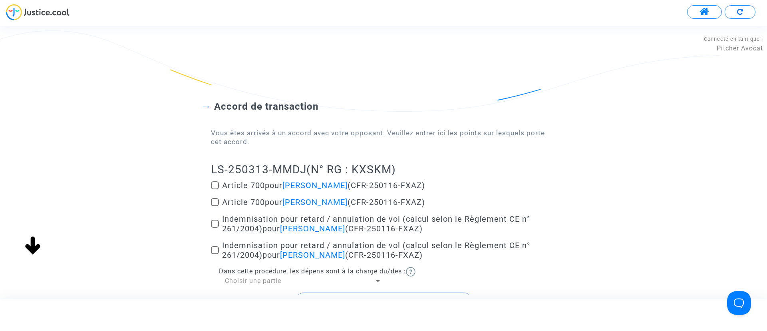
scroll to position [81, 0]
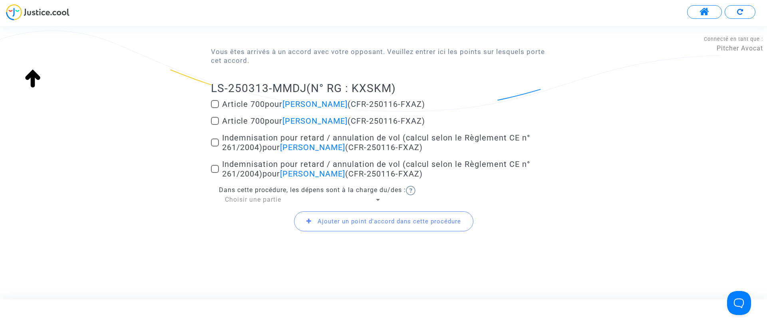
click at [253, 152] on mat-checkbox "Indemnisation pour retard / annulation de vol (calcul selon le Règlement CE n° …" at bounding box center [383, 144] width 345 height 22
click at [264, 169] on span "Indemnisation pour retard / annulation de vol (calcul selon le Règlement CE n° …" at bounding box center [376, 168] width 308 height 19
click at [215, 173] on input "Indemnisation pour retard / annulation de vol (calcul selon le Règlement CE n° …" at bounding box center [215, 173] width 0 height 0
checkbox input "true"
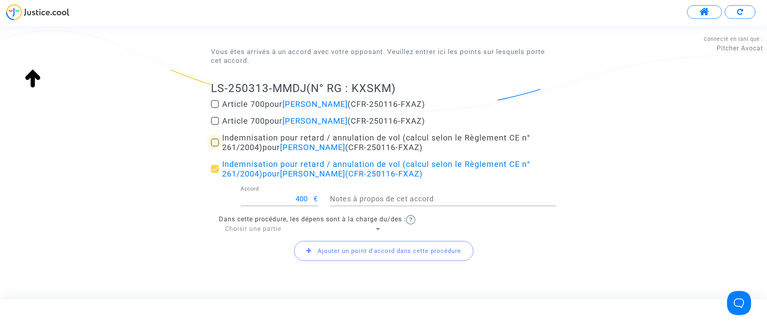
drag, startPoint x: 269, startPoint y: 143, endPoint x: 277, endPoint y: 134, distance: 12.7
click at [271, 143] on span "pour Elion Manon" at bounding box center [304, 147] width 83 height 10
click at [215, 146] on input "Indemnisation pour retard / annulation de vol (calcul selon le Règlement CE n° …" at bounding box center [215, 146] width 0 height 0
checkbox input "true"
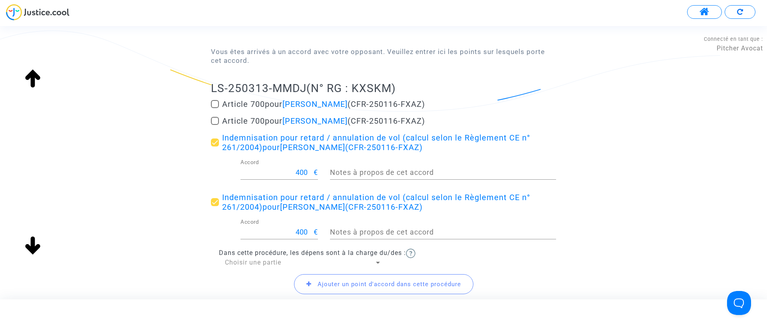
click at [273, 122] on span "pour Naomi BRAVY" at bounding box center [306, 121] width 83 height 10
click at [215, 125] on input "Article 700 pour Naomi BRAVY (CFR-250116-FXAZ)" at bounding box center [215, 125] width 0 height 0
checkbox input "true"
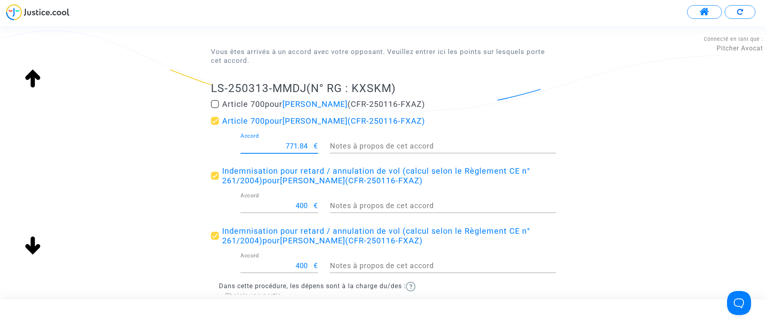
drag, startPoint x: 285, startPoint y: 148, endPoint x: 323, endPoint y: 148, distance: 37.6
click at [323, 148] on div "771.84 Accord €" at bounding box center [280, 148] width 90 height 30
type input "200"
click at [716, 158] on div "Accord de transaction Vous êtes arrivés à un accord avec votre opposant. Veuill…" at bounding box center [383, 168] width 767 height 363
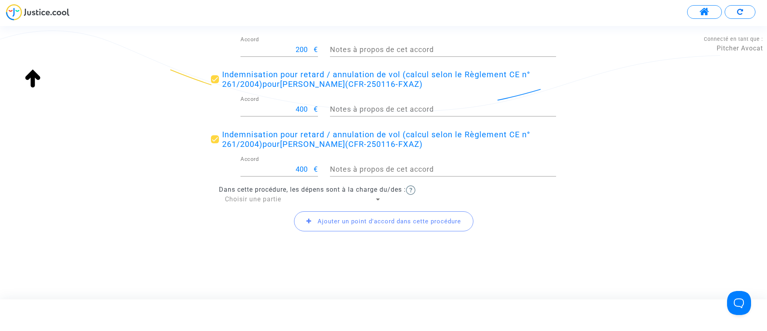
click at [250, 199] on span "Choisir une partie" at bounding box center [253, 199] width 56 height 8
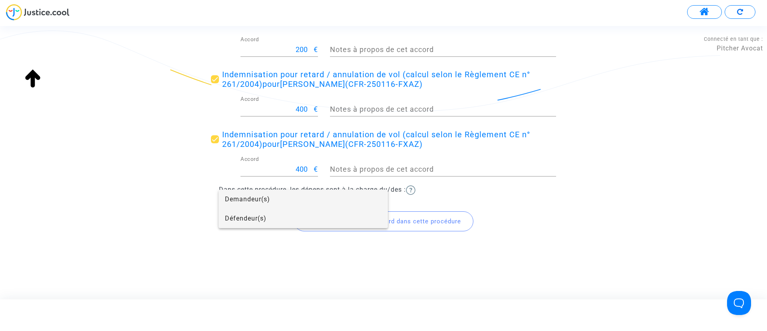
click at [261, 218] on span "Défendeur(s)" at bounding box center [303, 218] width 157 height 19
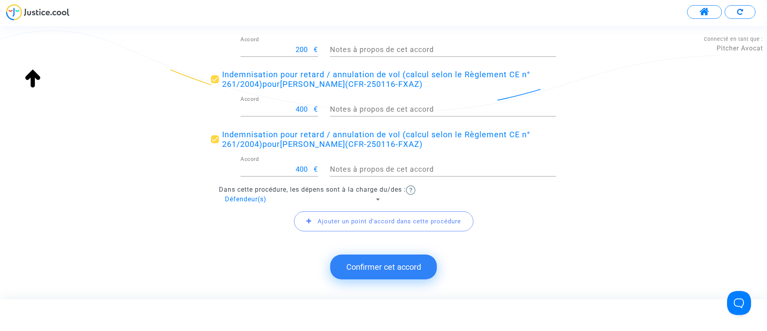
click at [375, 268] on button "Confirmer cet accord" at bounding box center [384, 266] width 107 height 25
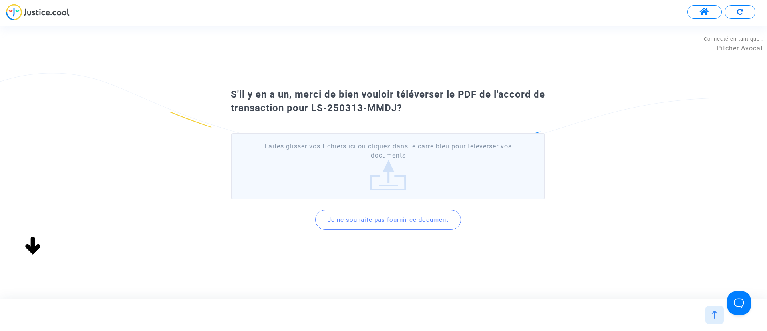
click at [356, 222] on button "Je ne souhaite pas fournir ce document" at bounding box center [388, 219] width 146 height 20
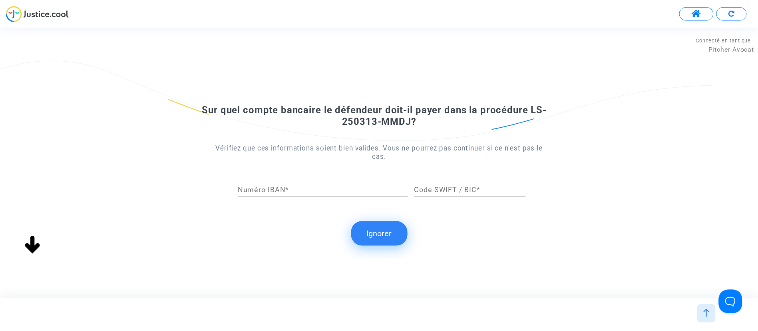
scroll to position [0, 0]
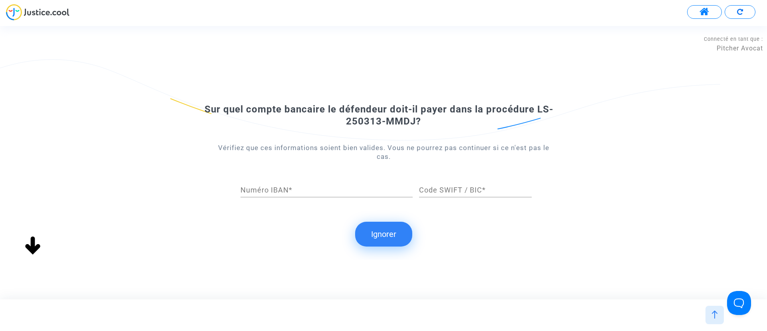
click at [392, 243] on button "Ignorer" at bounding box center [383, 233] width 57 height 25
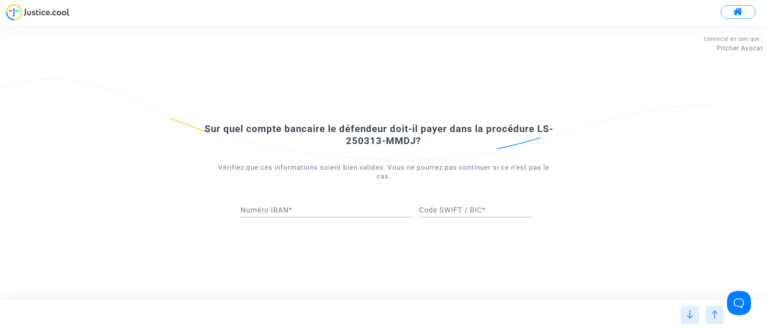
click at [387, 235] on div "Sur quel compte bancaire le défendeur doit-il payer dans la procédure LS-250313…" at bounding box center [383, 162] width 767 height 155
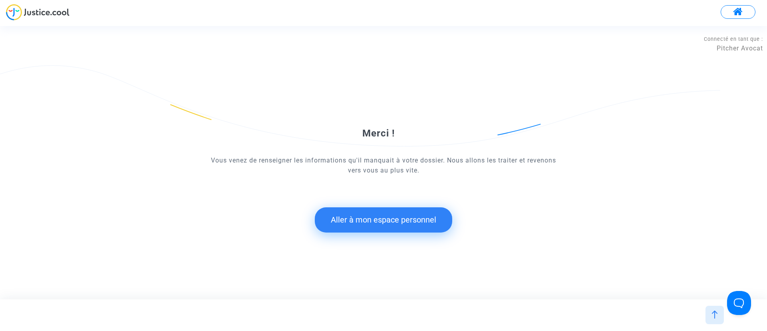
click at [377, 217] on button "Aller à mon espace personnel" at bounding box center [384, 219] width 138 height 25
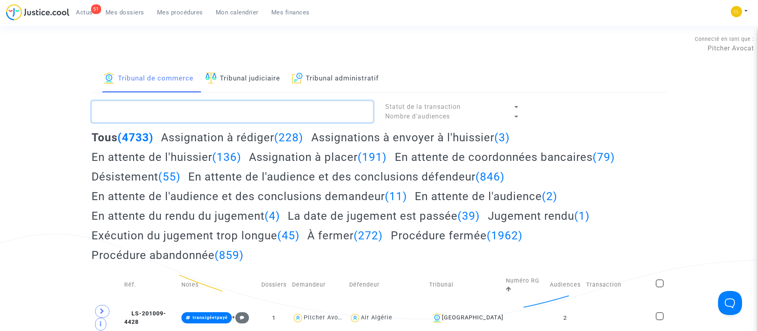
click at [187, 117] on textarea at bounding box center [233, 112] width 282 height 22
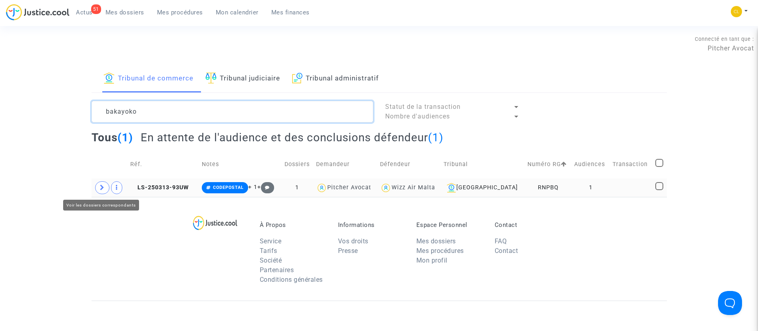
type textarea "bakayoko"
click at [101, 186] on icon at bounding box center [102, 187] width 5 height 6
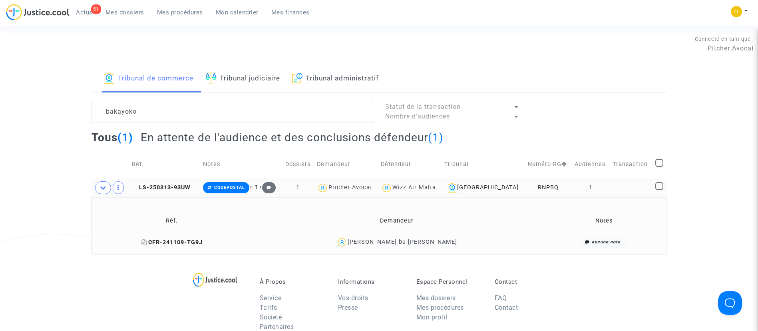
click at [147, 242] on icon at bounding box center [144, 242] width 6 height 6
drag, startPoint x: 389, startPoint y: 247, endPoint x: 387, endPoint y: 240, distance: 7.8
click at [389, 247] on div "Cheick Mamed bu Bakayoko" at bounding box center [397, 242] width 288 height 12
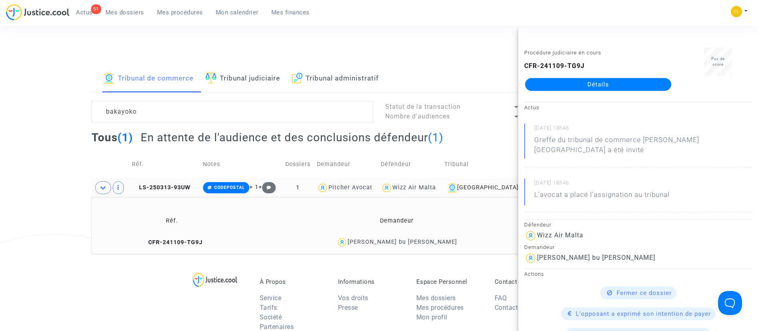
click at [576, 86] on link "Détails" at bounding box center [598, 84] width 146 height 13
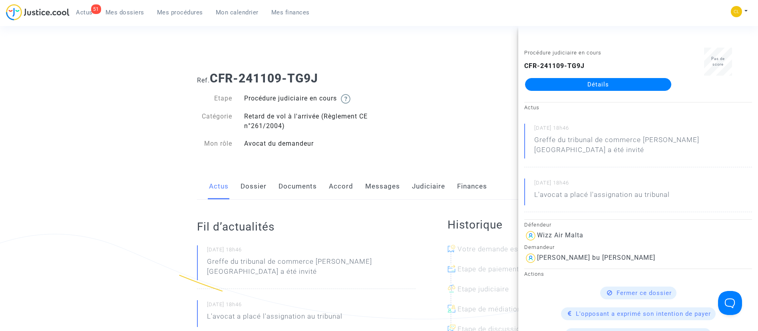
click at [342, 182] on link "Accord" at bounding box center [341, 186] width 24 height 26
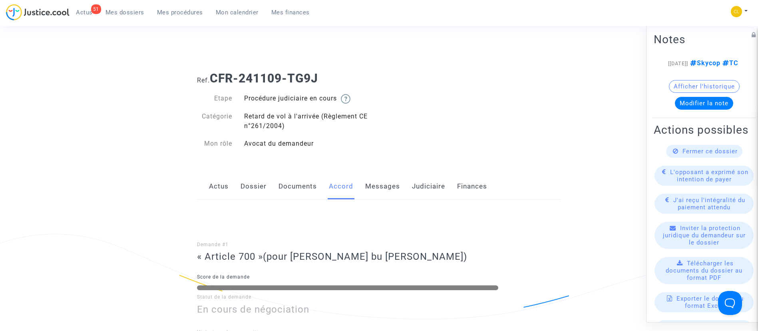
click at [427, 191] on link "Judiciaire" at bounding box center [428, 186] width 33 height 26
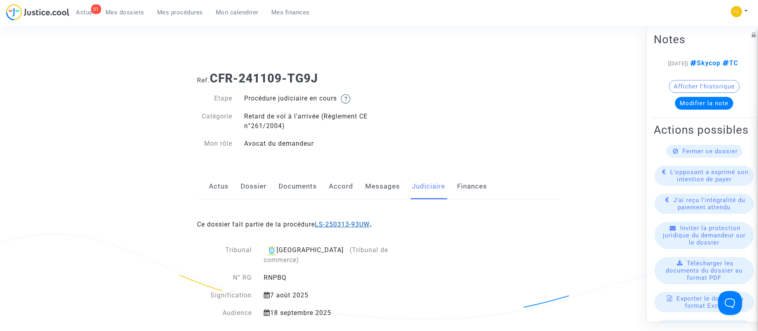
click at [344, 226] on link "LS-250313-93UW" at bounding box center [342, 224] width 55 height 8
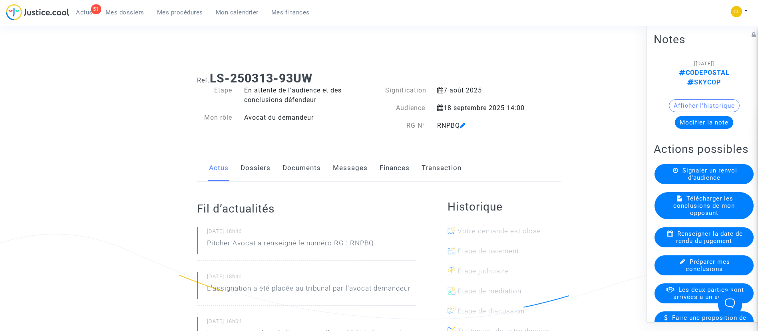
click at [269, 169] on link "Dossiers" at bounding box center [256, 168] width 30 height 26
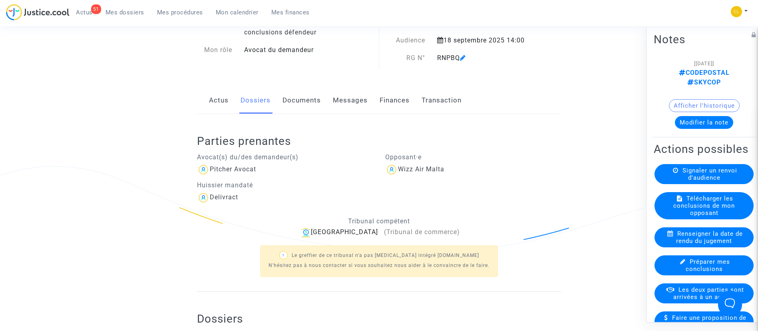
scroll to position [180, 0]
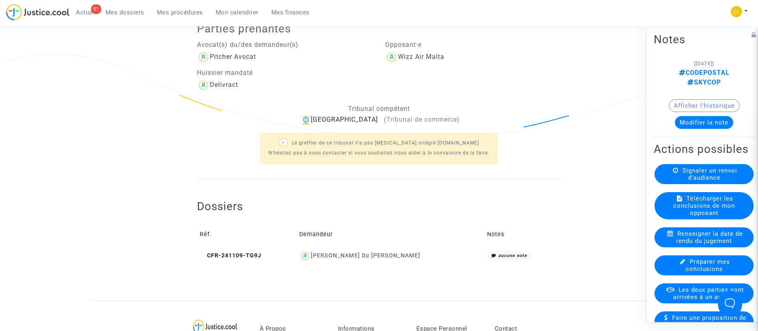
click at [685, 116] on button "Modifier la note" at bounding box center [704, 122] width 58 height 13
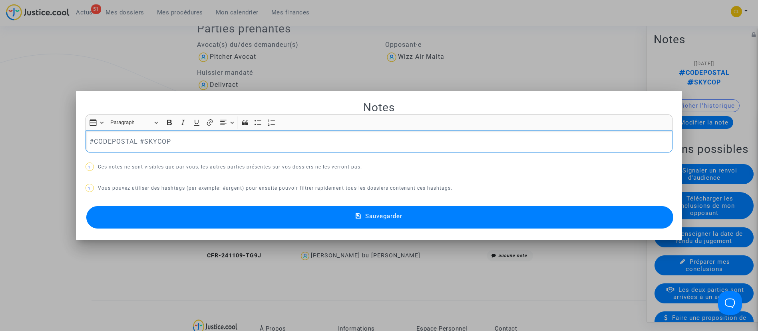
click at [105, 145] on p "#CODEPOSTAL #SKYCOP" at bounding box center [379, 141] width 579 height 10
click at [462, 223] on button "Sauvegarder" at bounding box center [380, 217] width 588 height 22
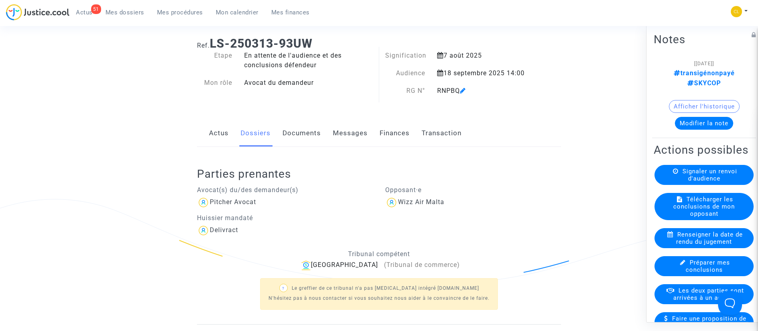
scroll to position [60, 0]
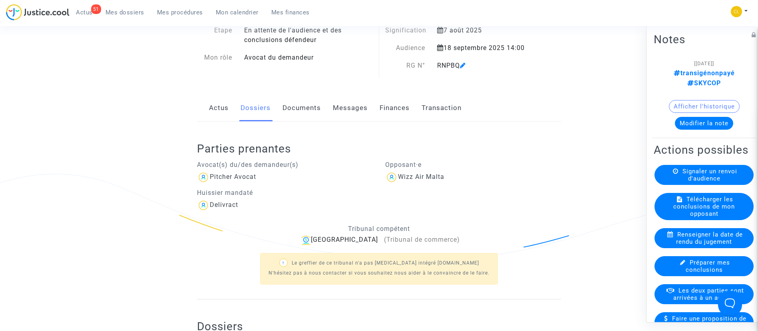
click at [723, 116] on button "Modifier la note" at bounding box center [704, 122] width 58 height 13
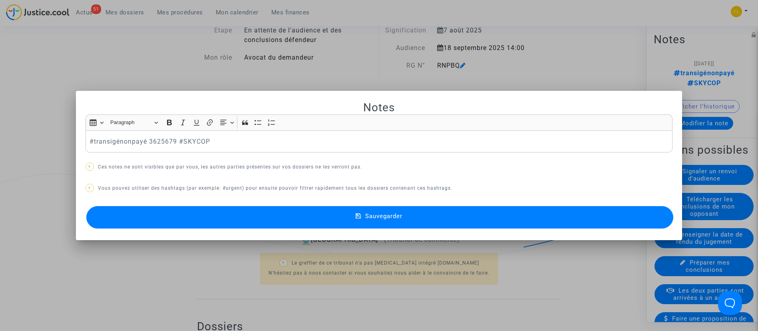
scroll to position [0, 0]
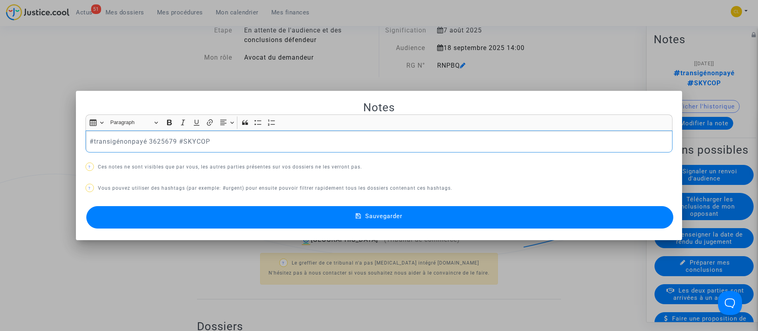
click at [363, 49] on div at bounding box center [379, 165] width 758 height 331
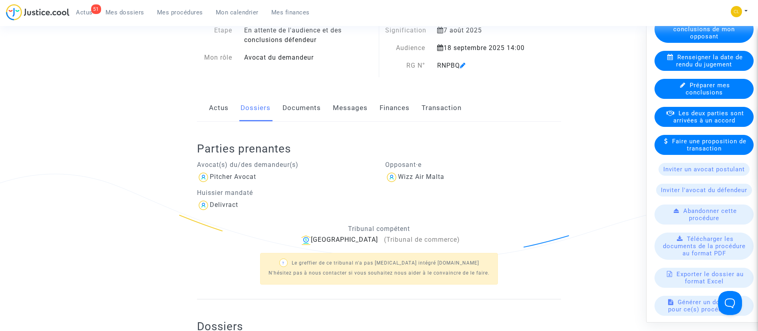
scroll to position [180, 0]
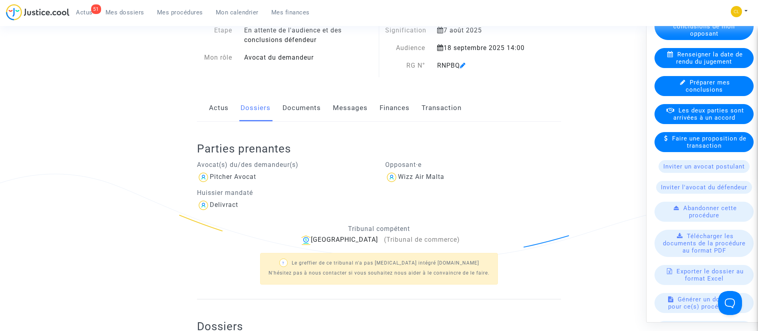
click at [676, 120] on span "Les deux parties sont arrivées à un accord" at bounding box center [709, 113] width 71 height 14
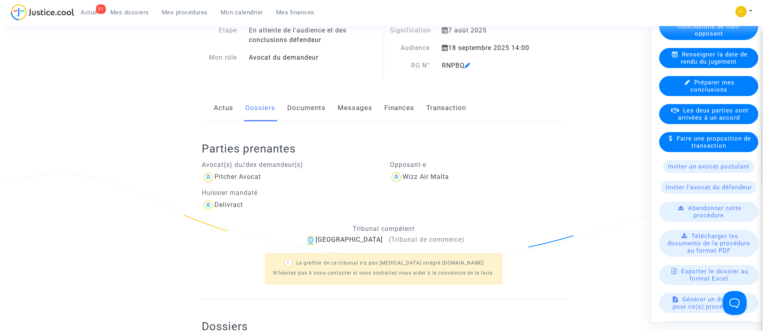
scroll to position [0, 0]
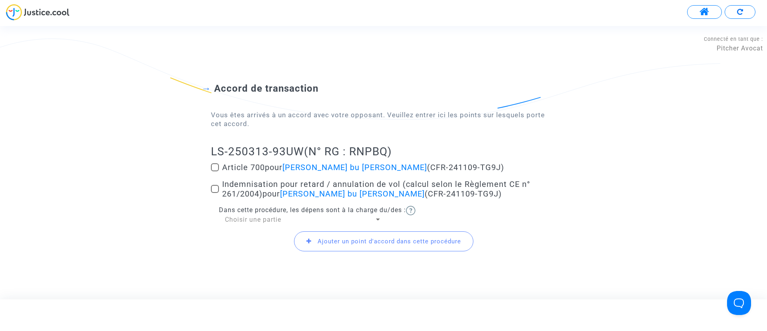
click at [233, 172] on mat-checkbox "Article 700 pour Cheick Mamed bu Bakayoko (CFR-241109-TG9J)" at bounding box center [383, 168] width 345 height 13
click at [240, 192] on span "Indemnisation pour retard / annulation de vol (calcul selon le Règlement CE n° …" at bounding box center [376, 188] width 308 height 19
click at [215, 193] on input "Indemnisation pour retard / annulation de vol (calcul selon le Règlement CE n° …" at bounding box center [215, 193] width 0 height 0
checkbox input "true"
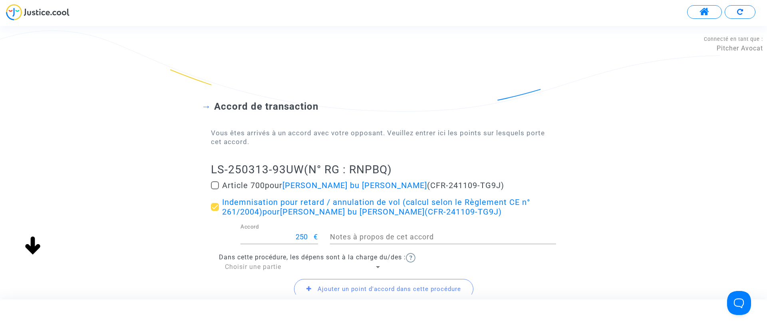
click at [240, 178] on div "LS-250313-93UW (N° RG : RNPBQ) Article 700 pour Cheick Mamed bu Bakayoko (CFR-2…" at bounding box center [383, 234] width 345 height 144
click at [241, 183] on span "Article 700 pour Cheick Mamed bu Bakayoko (CFR-241109-TG9J)" at bounding box center [363, 185] width 282 height 10
click at [215, 189] on input "Article 700 pour Cheick Mamed bu Bakayoko (CFR-241109-TG9J)" at bounding box center [215, 189] width 0 height 0
checkbox input "true"
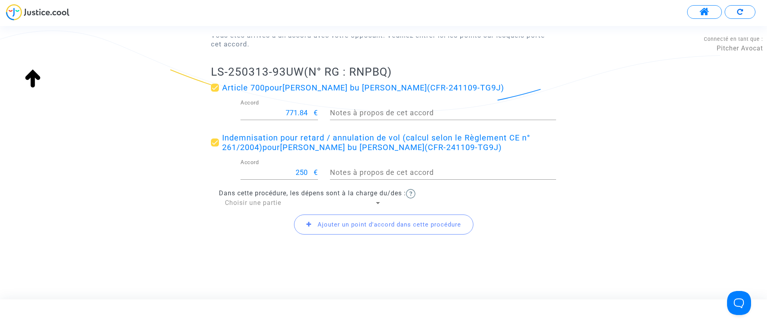
scroll to position [101, 0]
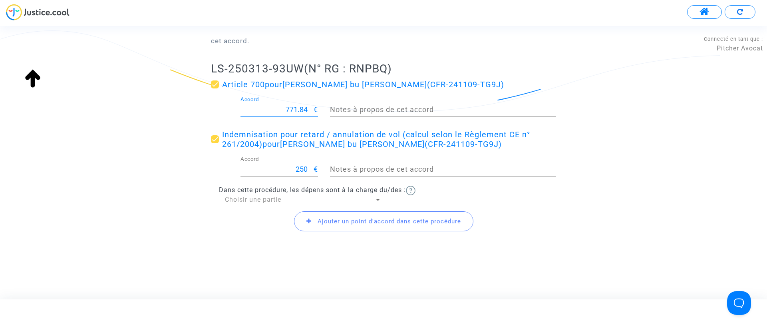
drag, startPoint x: 280, startPoint y: 110, endPoint x: 325, endPoint y: 109, distance: 45.6
click at [325, 109] on div "771.84 Accord € Notes à propos de cet accord" at bounding box center [383, 111] width 357 height 30
type input "200"
click at [238, 202] on span "Choisir une partie" at bounding box center [253, 199] width 56 height 8
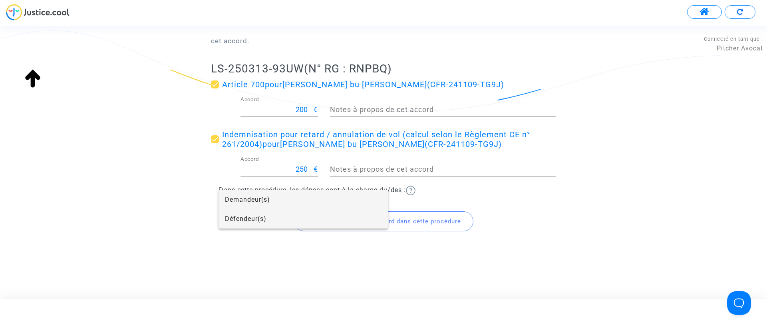
click at [253, 215] on span "Défendeur(s)" at bounding box center [303, 218] width 157 height 19
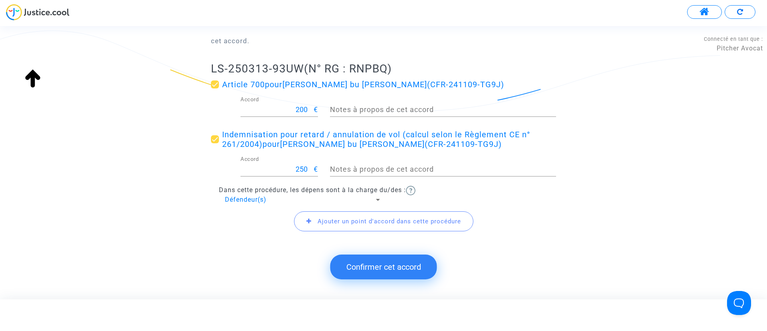
click at [379, 265] on button "Confirmer cet accord" at bounding box center [384, 266] width 107 height 25
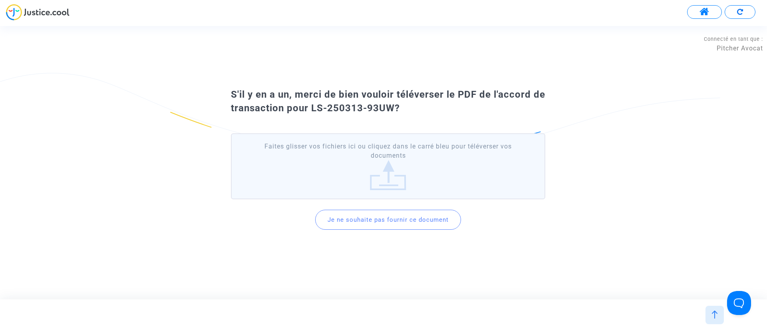
click at [384, 217] on button "Je ne souhaite pas fournir ce document" at bounding box center [388, 219] width 146 height 20
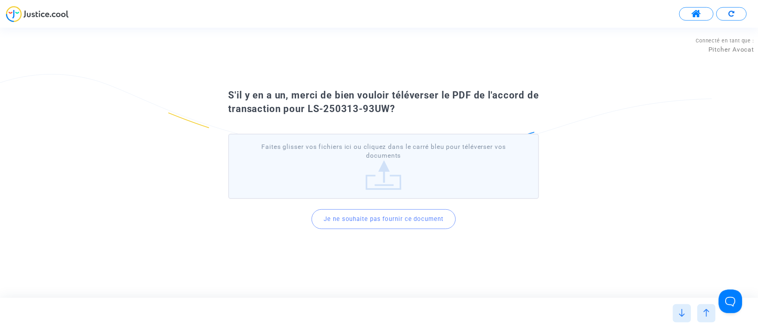
scroll to position [0, 0]
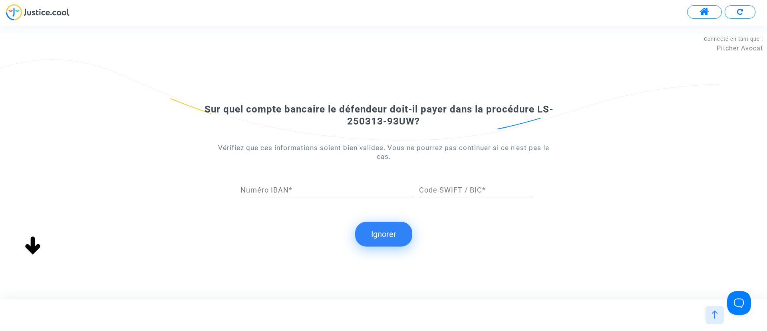
click at [384, 228] on button "Ignorer" at bounding box center [383, 233] width 57 height 25
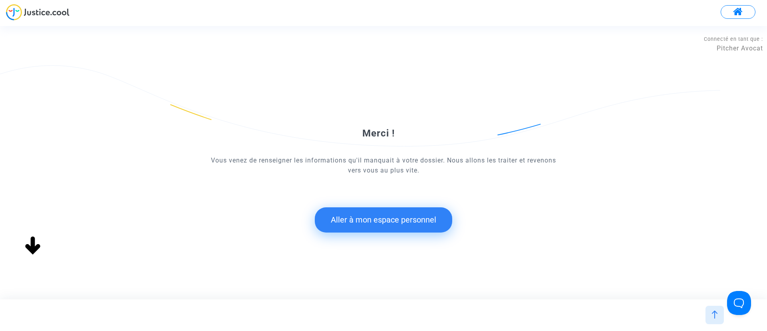
click at [383, 227] on button "Aller à mon espace personnel" at bounding box center [384, 219] width 138 height 25
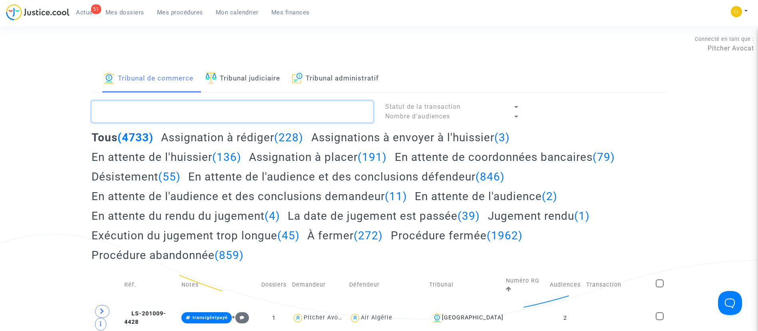
click at [168, 118] on textarea at bounding box center [233, 112] width 282 height 22
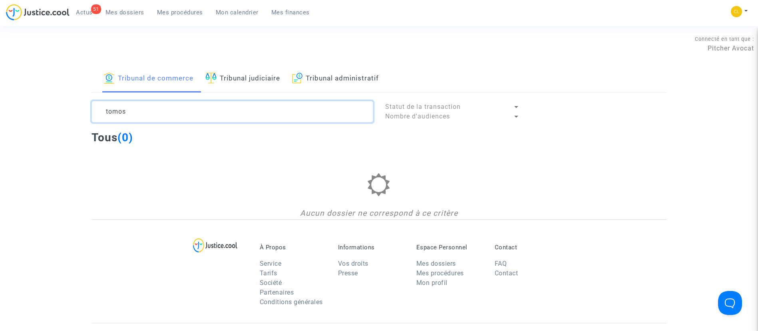
click at [195, 122] on textarea at bounding box center [233, 112] width 282 height 22
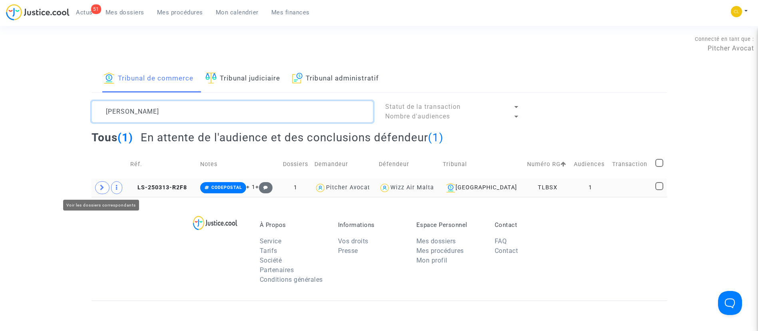
type textarea "rodica"
click at [101, 187] on icon at bounding box center [102, 187] width 5 height 6
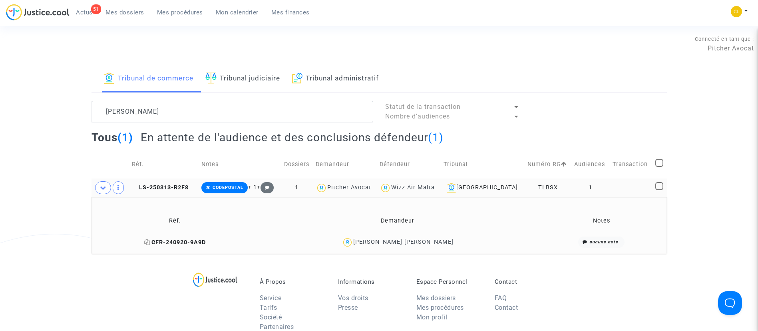
drag, startPoint x: 155, startPoint y: 243, endPoint x: 153, endPoint y: 239, distance: 5.2
click at [150, 242] on icon at bounding box center [147, 242] width 6 height 6
drag, startPoint x: 612, startPoint y: 191, endPoint x: 608, endPoint y: 183, distance: 9.1
click at [612, 191] on td at bounding box center [631, 187] width 43 height 18
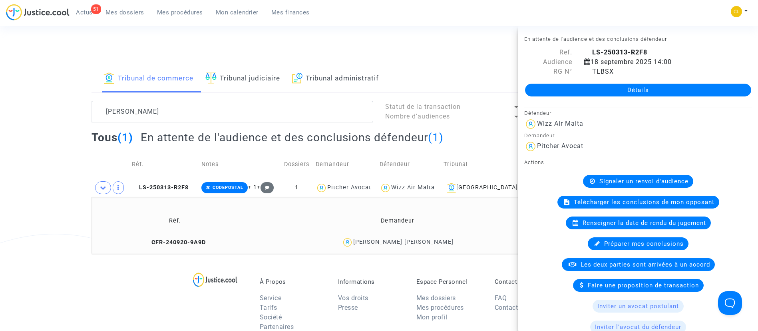
drag, startPoint x: 660, startPoint y: 92, endPoint x: 652, endPoint y: 68, distance: 24.9
click at [660, 91] on link "Détails" at bounding box center [638, 90] width 226 height 13
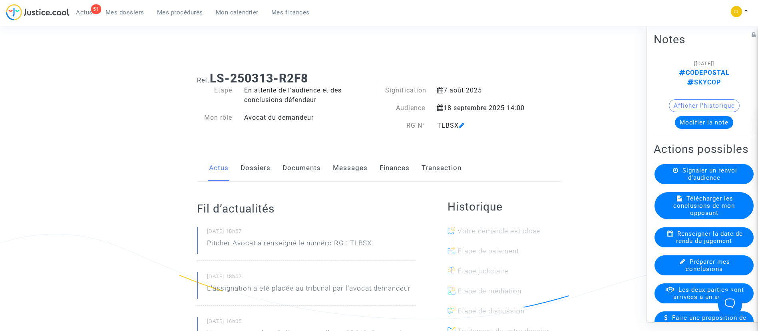
click at [698, 116] on button "Modifier la note" at bounding box center [704, 122] width 58 height 13
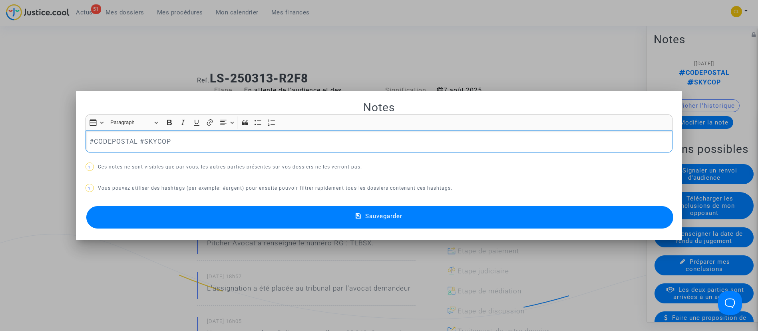
click at [106, 144] on p "#CODEPOSTAL #SKYCOP" at bounding box center [379, 141] width 579 height 10
click at [406, 215] on button "Sauvegarder" at bounding box center [380, 217] width 588 height 22
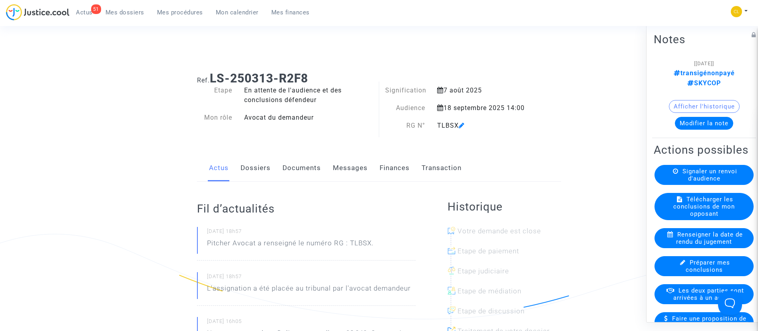
click at [697, 293] on span "Les deux parties sont arrivées à un accord" at bounding box center [709, 293] width 71 height 14
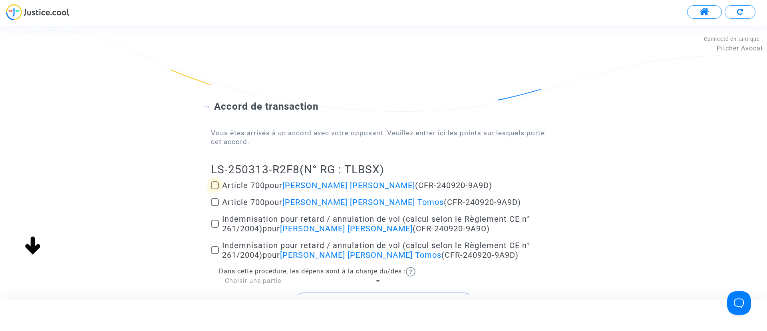
click at [244, 189] on span "Article 700 pour Maria Rodica Adriana Buzila (CFR-240920-9A9D)" at bounding box center [357, 185] width 270 height 10
click at [215, 189] on input "Article 700 pour Maria Rodica Adriana Buzila (CFR-240920-9A9D)" at bounding box center [215, 189] width 0 height 0
checkbox input "true"
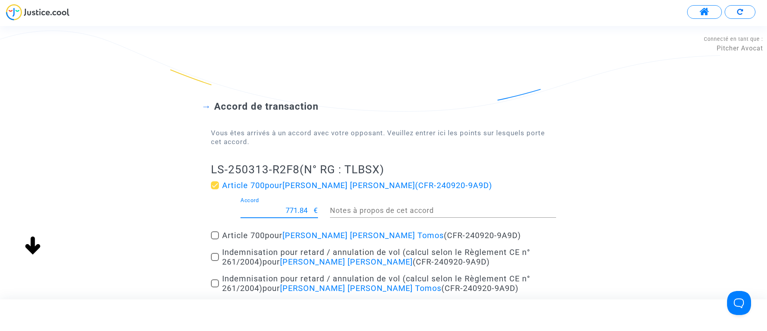
drag, startPoint x: 279, startPoint y: 207, endPoint x: 347, endPoint y: 211, distance: 68.0
click at [347, 211] on div "771.84 Accord € Notes à propos de cet accord" at bounding box center [383, 212] width 357 height 30
type input "200"
click at [676, 187] on div "Accord de transaction Vous êtes arrivés à un accord avec votre opposant. Veuill…" at bounding box center [383, 218] width 767 height 301
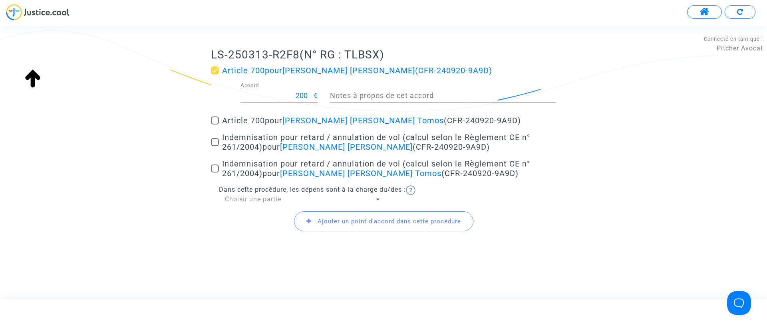
click at [220, 142] on label "Indemnisation pour retard / annulation de vol (calcul selon le Règlement CE n° …" at bounding box center [383, 141] width 345 height 19
click at [215, 146] on input "Indemnisation pour retard / annulation de vol (calcul selon le Règlement CE n° …" at bounding box center [215, 146] width 0 height 0
checkbox input "true"
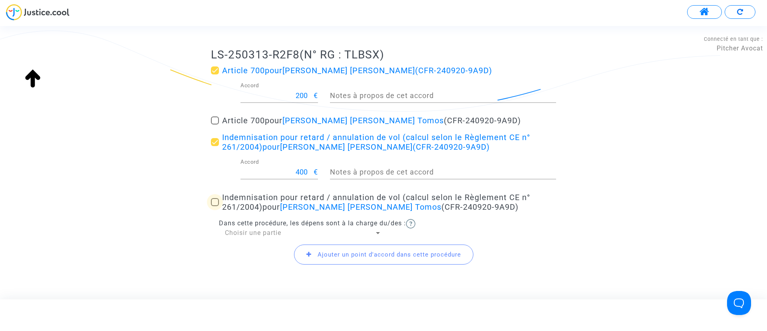
click at [223, 203] on span "Indemnisation pour retard / annulation de vol (calcul selon le Règlement CE n° …" at bounding box center [376, 201] width 308 height 19
click at [215, 206] on input "Indemnisation pour retard / annulation de vol (calcul selon le Règlement CE n° …" at bounding box center [215, 206] width 0 height 0
checkbox input "true"
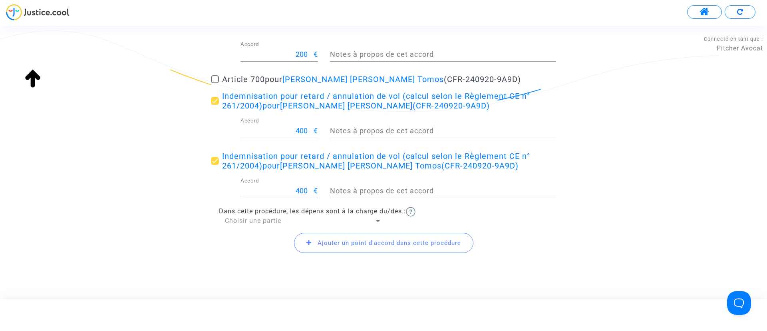
scroll to position [177, 0]
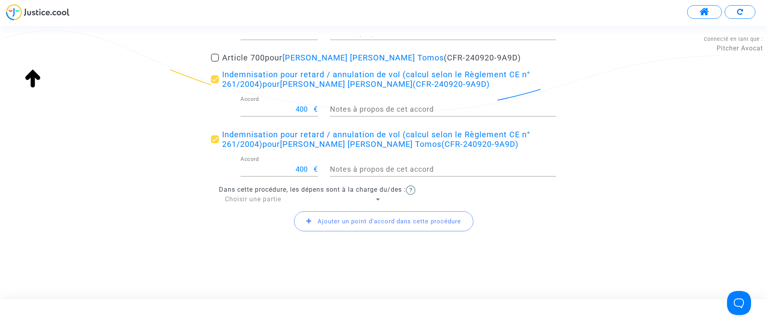
click at [229, 195] on span "Choisir une partie" at bounding box center [253, 199] width 56 height 8
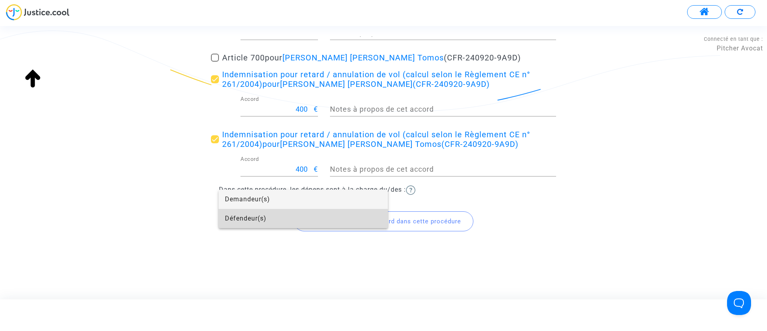
click at [244, 221] on span "Défendeur(s)" at bounding box center [303, 218] width 157 height 19
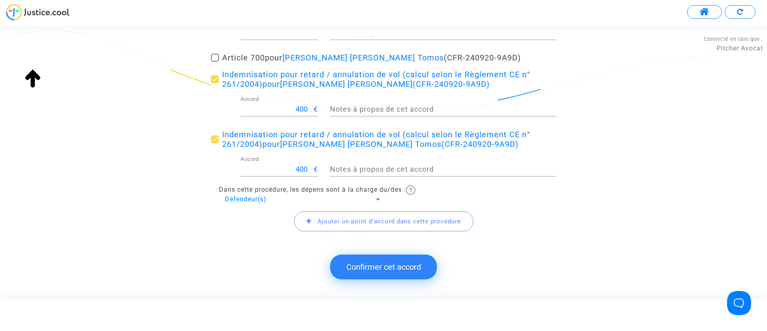
click at [395, 269] on button "Confirmer cet accord" at bounding box center [384, 266] width 107 height 25
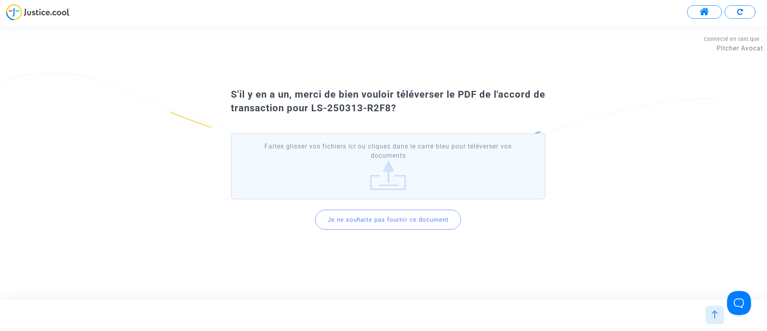
click at [380, 223] on button "Je ne souhaite pas fournir ce document" at bounding box center [388, 219] width 146 height 20
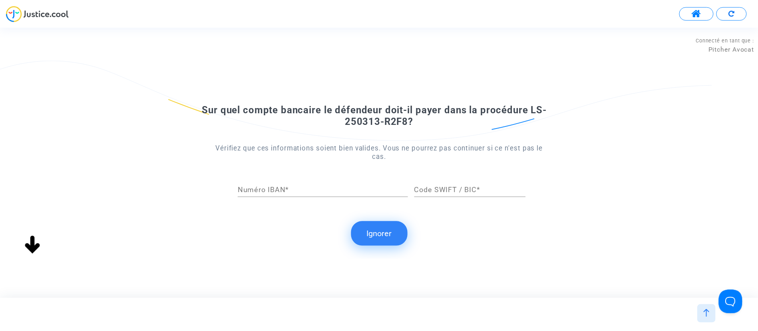
scroll to position [0, 0]
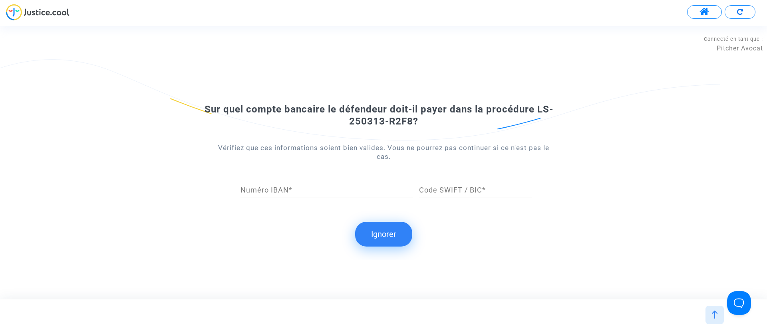
click at [385, 230] on button "Ignorer" at bounding box center [383, 233] width 57 height 25
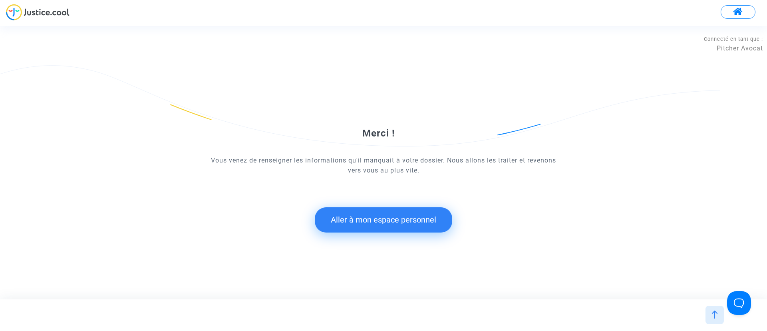
click at [436, 213] on button "Aller à mon espace personnel" at bounding box center [384, 219] width 138 height 25
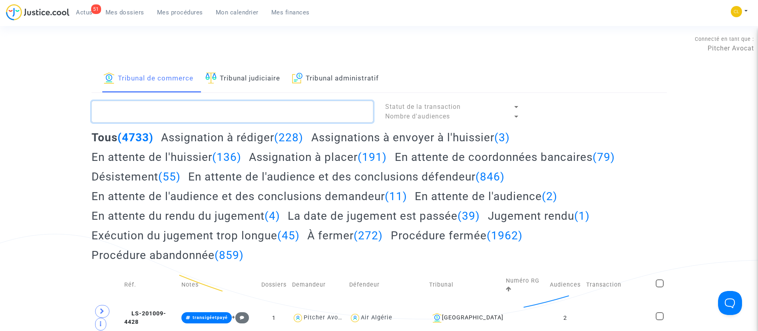
click at [155, 115] on textarea at bounding box center [233, 112] width 282 height 22
click at [213, 122] on textarea at bounding box center [233, 112] width 282 height 22
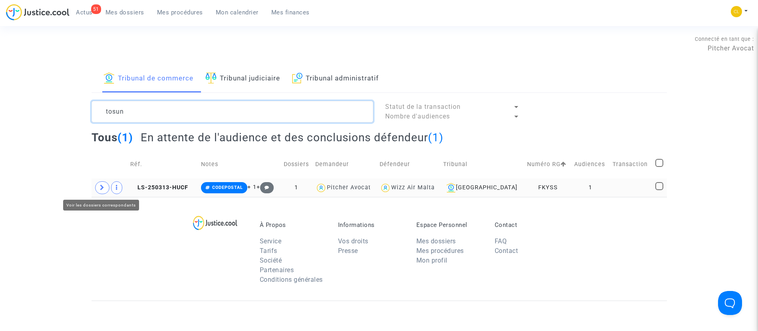
type textarea "tosun"
click at [102, 185] on icon at bounding box center [102, 187] width 5 height 6
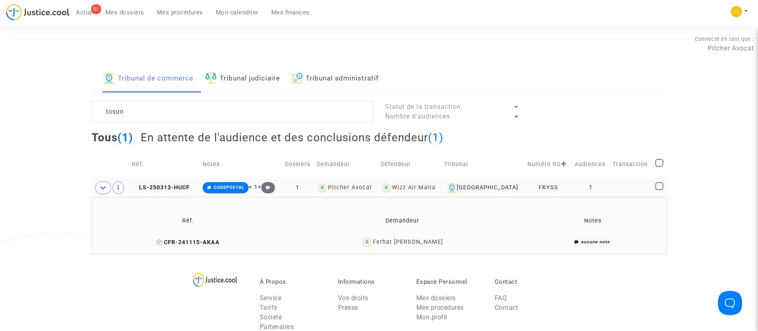
click at [163, 242] on icon at bounding box center [160, 242] width 6 height 6
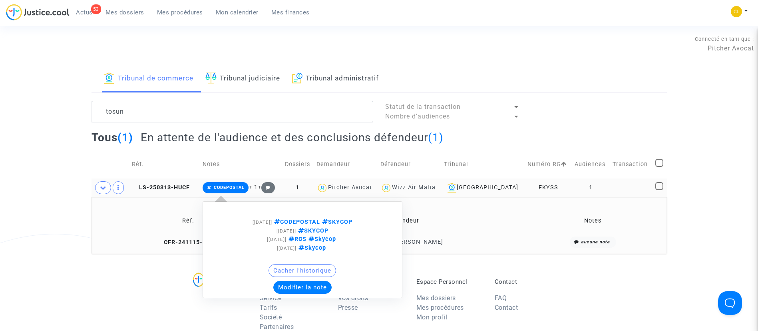
click at [291, 286] on button "Modifier la note" at bounding box center [302, 287] width 58 height 13
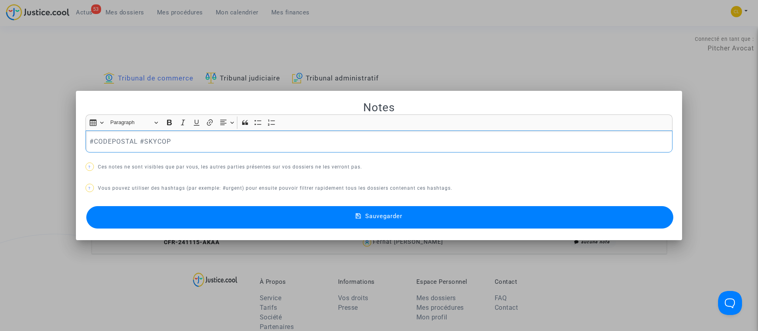
click at [107, 138] on p "#CODEPOSTAL #SKYCOP" at bounding box center [379, 141] width 579 height 10
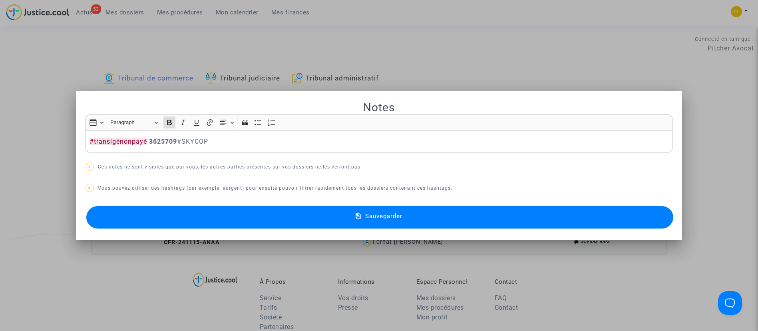
click at [333, 221] on button "Sauvegarder" at bounding box center [380, 217] width 588 height 22
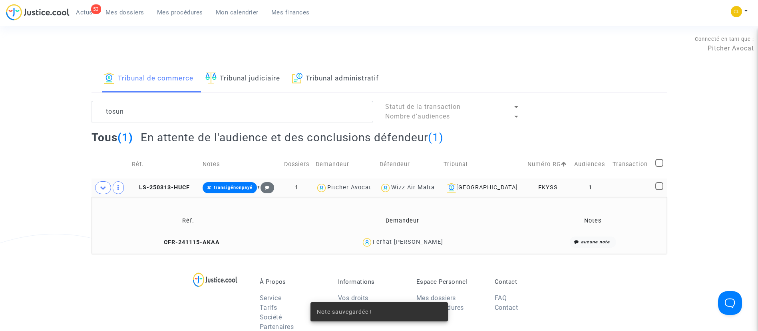
click at [620, 180] on td at bounding box center [631, 187] width 43 height 18
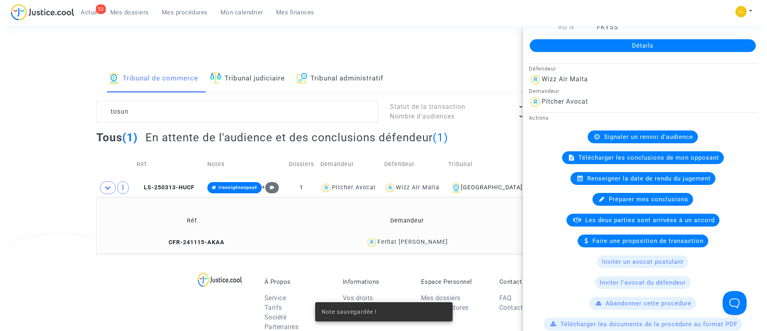
scroll to position [60, 0]
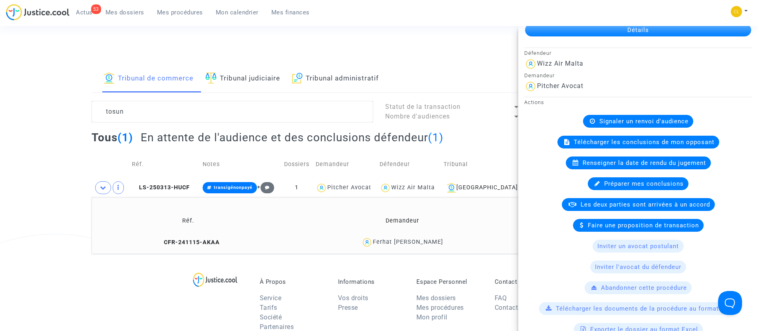
click at [608, 201] on span "Les deux parties sont arrivées à un accord" at bounding box center [646, 204] width 130 height 7
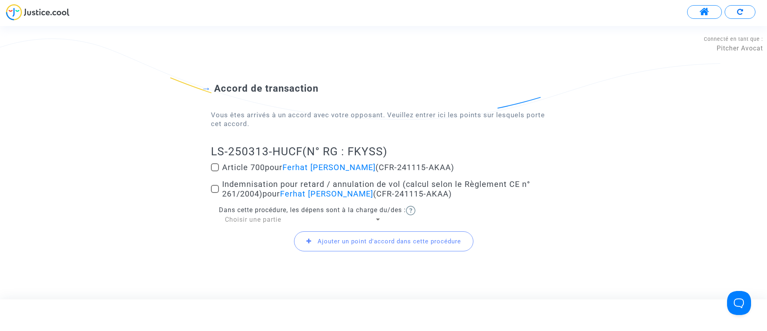
click at [231, 165] on span "Article 700 pour Ferhat Kevin Tosun (CFR-241115-AKAA)" at bounding box center [338, 167] width 232 height 10
click at [215, 171] on input "Article 700 pour Ferhat Kevin Tosun (CFR-241115-AKAA)" at bounding box center [215, 171] width 0 height 0
checkbox input "true"
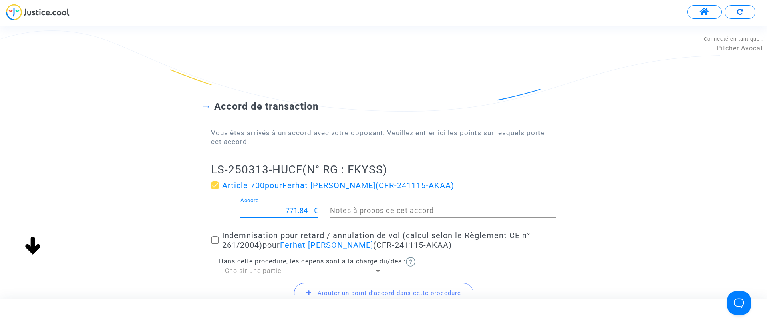
scroll to position [0, 0]
drag, startPoint x: 282, startPoint y: 212, endPoint x: 336, endPoint y: 219, distance: 54.4
click at [335, 219] on div "771.84 Accord € Notes à propos de cet accord" at bounding box center [383, 212] width 357 height 30
type input "200"
click at [186, 197] on div "Accord de transaction Vous êtes arrivés à un accord avec votre opposant. Veuill…" at bounding box center [383, 196] width 767 height 257
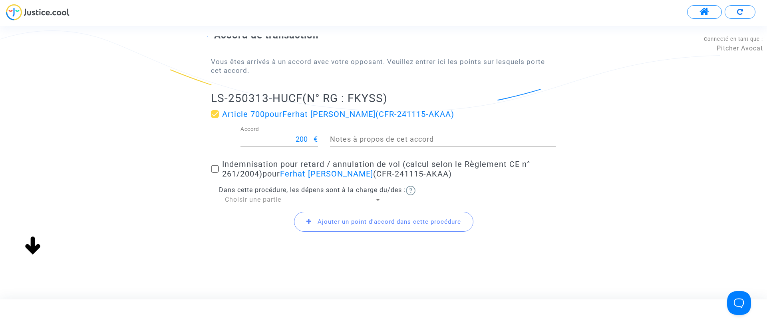
scroll to position [72, 0]
click at [250, 169] on span "Indemnisation pour retard / annulation de vol (calcul selon le Règlement CE n° …" at bounding box center [376, 168] width 308 height 19
click at [215, 172] on input "Indemnisation pour retard / annulation de vol (calcul selon le Règlement CE n° …" at bounding box center [215, 172] width 0 height 0
checkbox input "true"
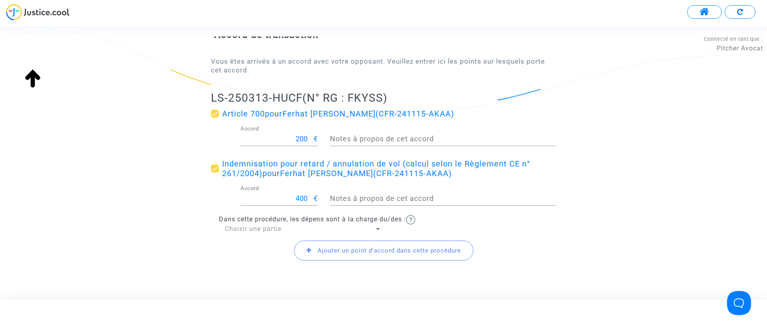
click at [269, 233] on div "Choisir une partie" at bounding box center [299, 228] width 149 height 9
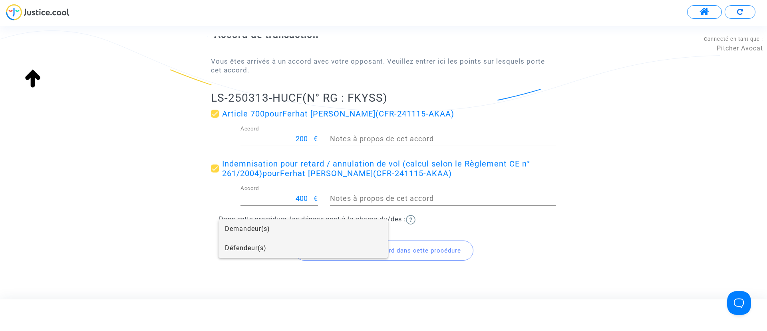
click at [268, 239] on span "Défendeur(s)" at bounding box center [303, 247] width 157 height 19
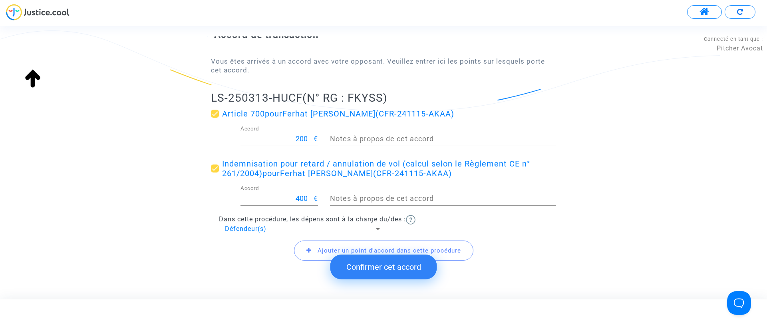
click at [385, 267] on button "Confirmer cet accord" at bounding box center [384, 266] width 107 height 25
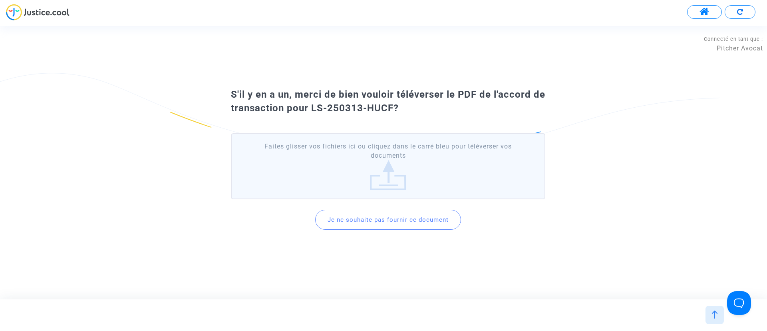
click at [374, 223] on button "Je ne souhaite pas fournir ce document" at bounding box center [388, 219] width 146 height 20
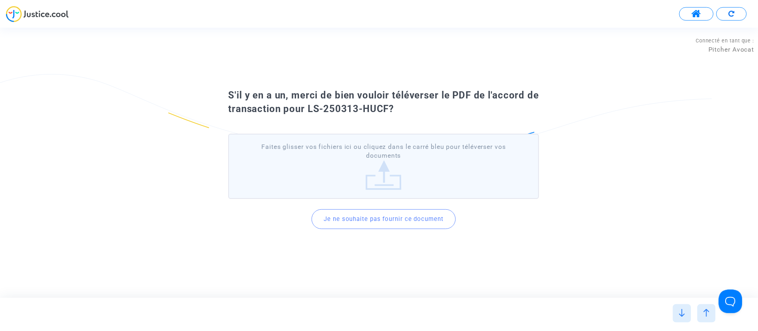
scroll to position [0, 0]
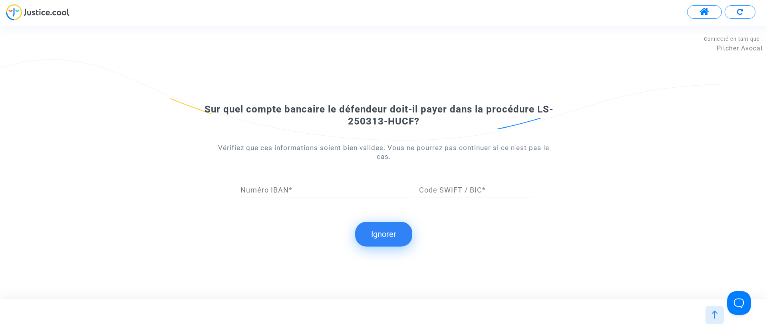
click at [375, 232] on button "Ignorer" at bounding box center [383, 233] width 57 height 25
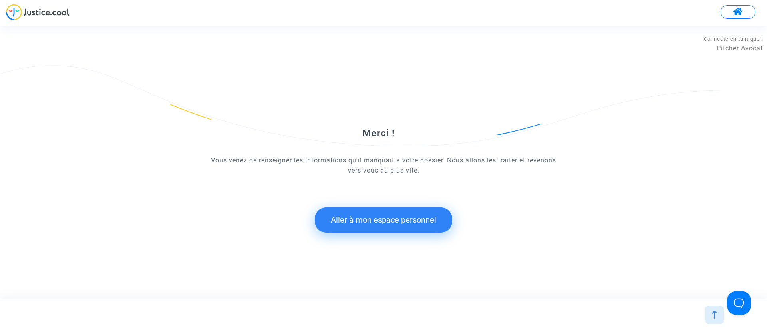
click at [404, 214] on button "Aller à mon espace personnel" at bounding box center [384, 219] width 138 height 25
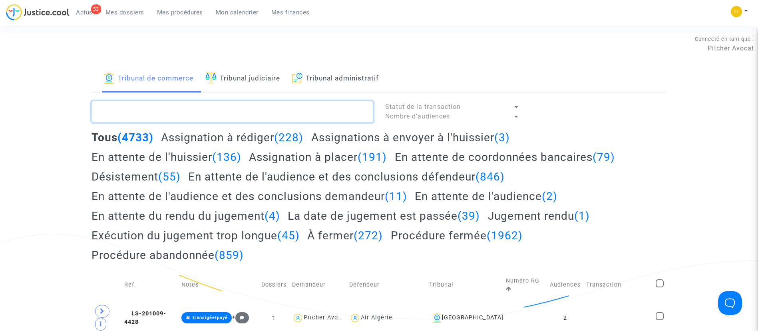
click at [309, 111] on textarea at bounding box center [233, 112] width 282 height 22
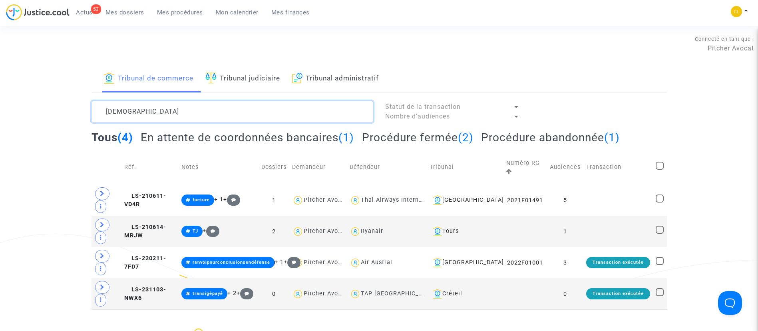
type textarea "dieu"
click at [120, 7] on link "Mes dossiers" at bounding box center [125, 12] width 52 height 12
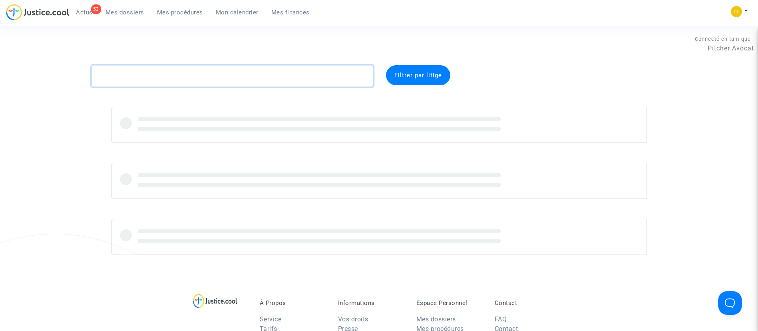
click at [177, 80] on textarea at bounding box center [233, 76] width 282 height 22
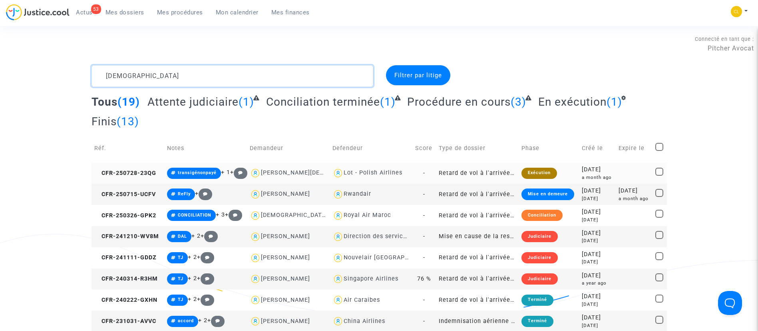
type textarea "dieu"
click at [588, 169] on div "2025-07-28" at bounding box center [597, 169] width 31 height 9
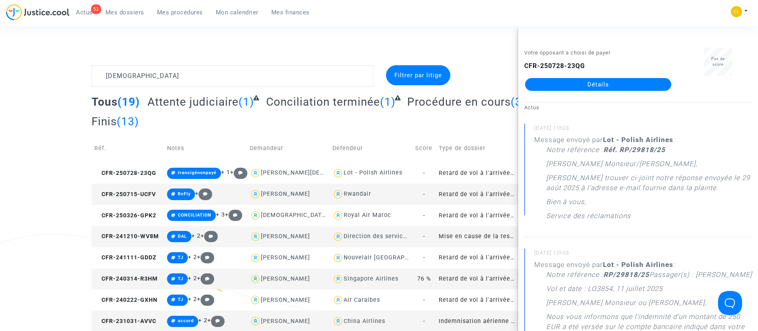
drag, startPoint x: 581, startPoint y: 80, endPoint x: 588, endPoint y: 80, distance: 7.2
click at [581, 80] on link "Détails" at bounding box center [598, 84] width 146 height 13
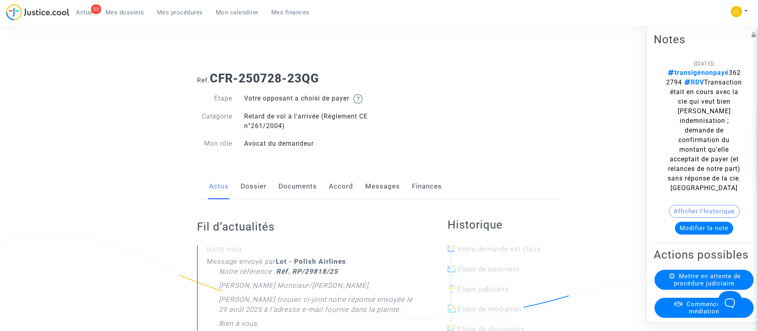
drag, startPoint x: 330, startPoint y: 189, endPoint x: 337, endPoint y: 185, distance: 7.9
click at [330, 189] on link "Accord" at bounding box center [341, 186] width 24 height 26
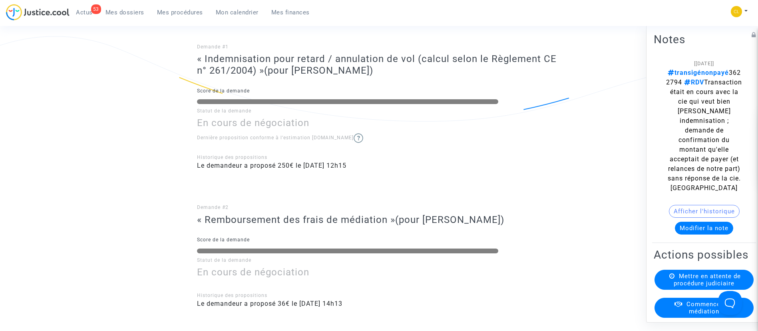
scroll to position [120, 0]
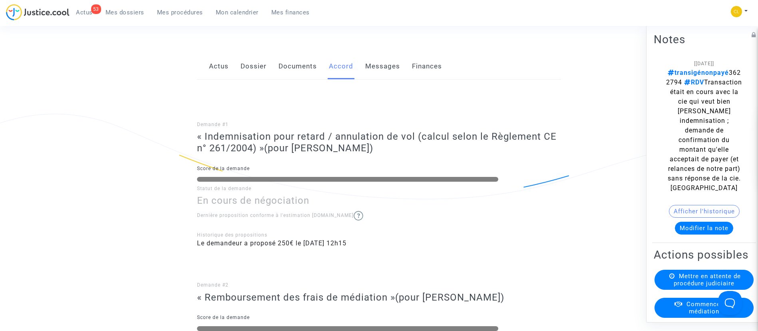
click at [720, 226] on button "Modifier la note" at bounding box center [704, 227] width 58 height 13
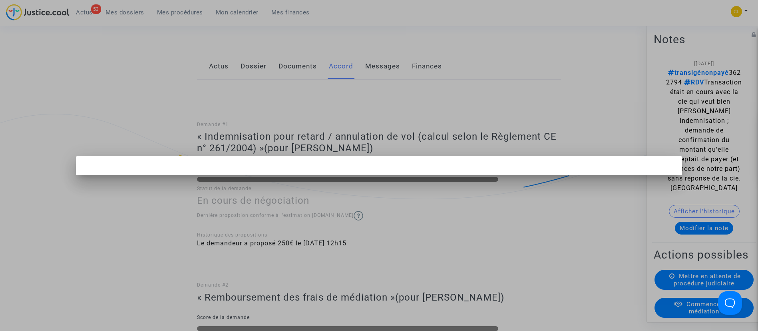
scroll to position [0, 0]
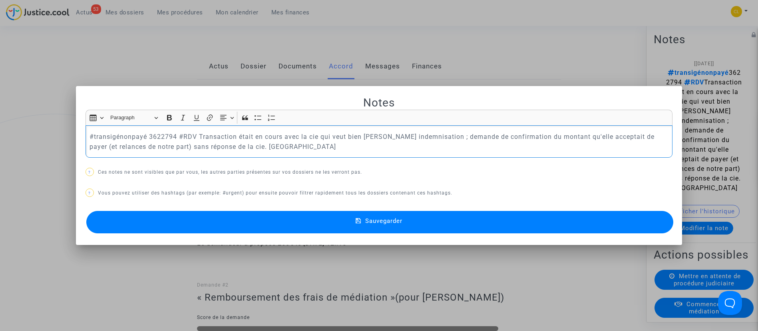
click at [128, 140] on p "#transigénonpayé 3622794 #RDV Transaction était en cours avec la cie qui veut b…" at bounding box center [379, 142] width 579 height 20
click at [266, 149] on p "#transigépayé 3622794 #RDV Transaction était en cours avec la cie qui veut bien…" at bounding box center [379, 142] width 579 height 20
drag, startPoint x: 182, startPoint y: 140, endPoint x: 247, endPoint y: 145, distance: 65.4
click at [247, 145] on p "#transigépayé 3622794 #RDV Transaction était en cours avec la cie qui veut bien…" at bounding box center [379, 142] width 579 height 20
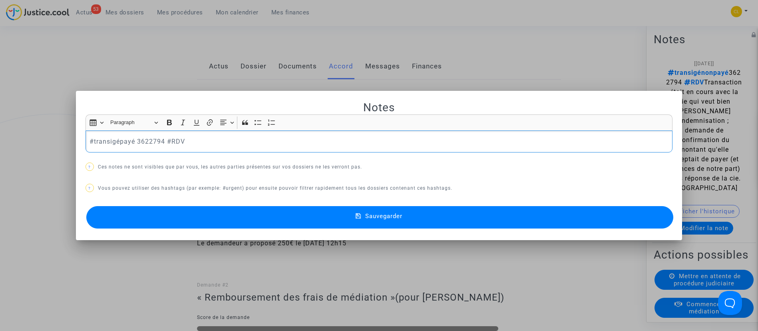
click at [379, 219] on button "Sauvegarder" at bounding box center [380, 217] width 588 height 22
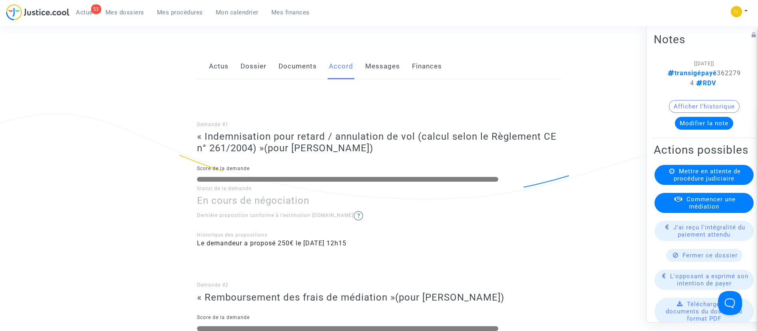
scroll to position [120, 0]
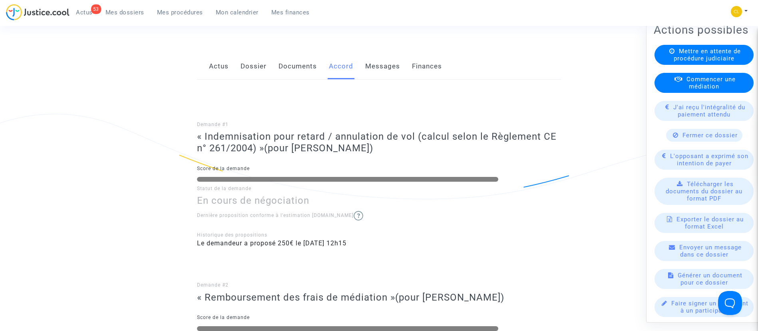
drag, startPoint x: 253, startPoint y: 60, endPoint x: 259, endPoint y: 63, distance: 6.3
click at [253, 60] on link "Dossier" at bounding box center [254, 66] width 26 height 26
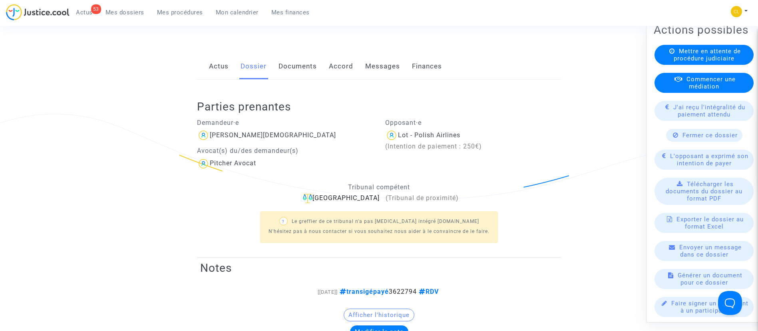
click at [707, 118] on span "J'ai reçu l'intégralité du paiement attendu" at bounding box center [710, 110] width 72 height 14
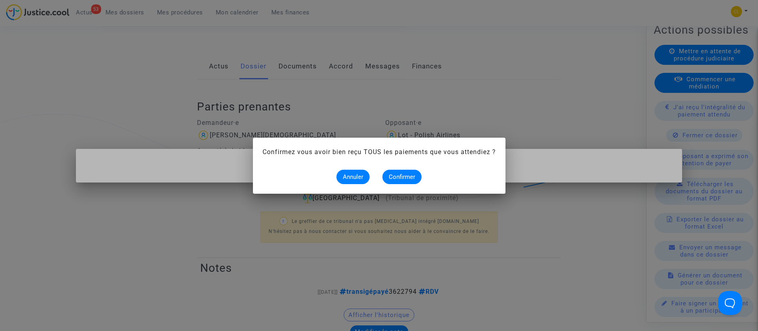
click at [404, 184] on mat-dialog-container "Confirmez vous avoir bien reçu TOUS les paiements que vous attendiez ? Annuler …" at bounding box center [379, 166] width 253 height 56
click at [405, 173] on span "Confirmer" at bounding box center [402, 176] width 26 height 7
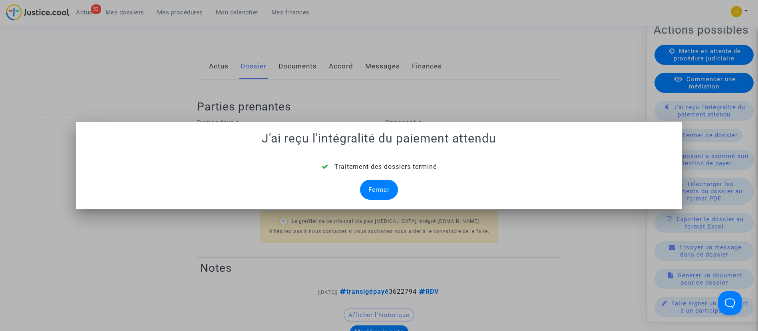
click at [376, 191] on div "Fermer" at bounding box center [379, 189] width 38 height 20
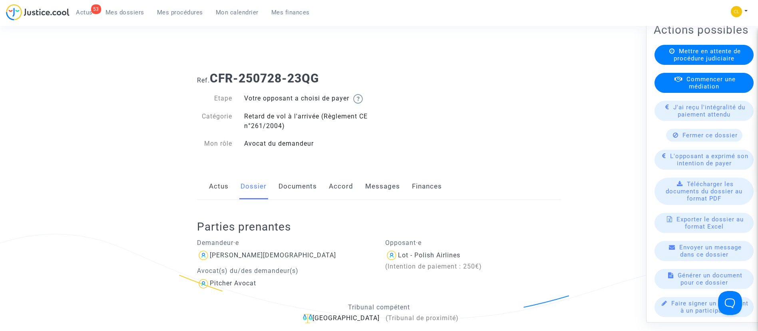
scroll to position [120, 0]
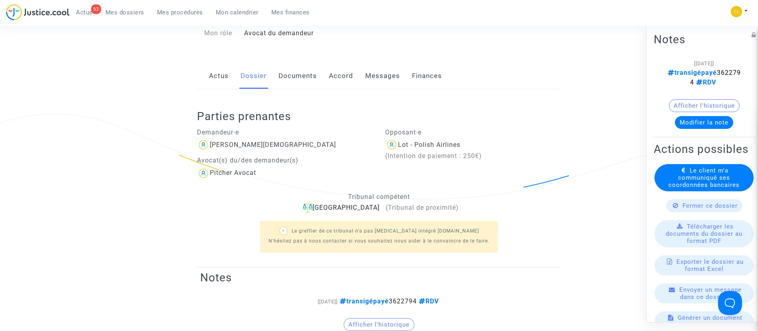
click at [140, 13] on span "Mes dossiers" at bounding box center [125, 12] width 39 height 7
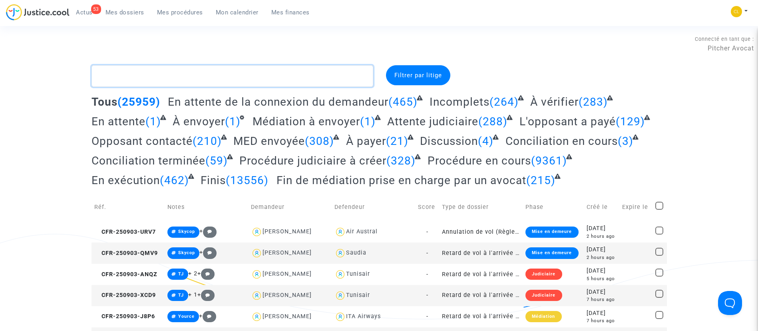
click at [219, 80] on textarea at bounding box center [233, 76] width 282 height 22
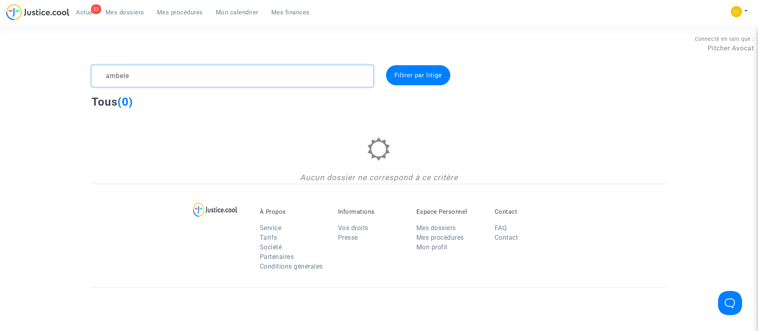
drag, startPoint x: 156, startPoint y: 73, endPoint x: 76, endPoint y: 36, distance: 88.0
click at [75, 46] on section "Connecté en tant que : Pitcher Avocat ambele Filtrer par litige Tous (0) Aucun …" at bounding box center [379, 240] width 758 height 480
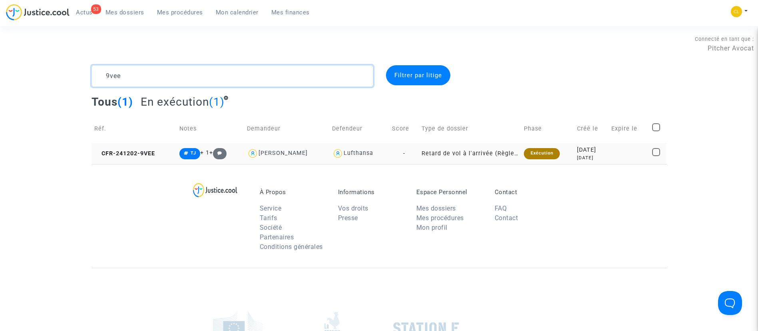
type textarea "9vee"
drag, startPoint x: 586, startPoint y: 156, endPoint x: 584, endPoint y: 138, distance: 17.7
click at [586, 154] on div "9 months ago" at bounding box center [591, 157] width 29 height 7
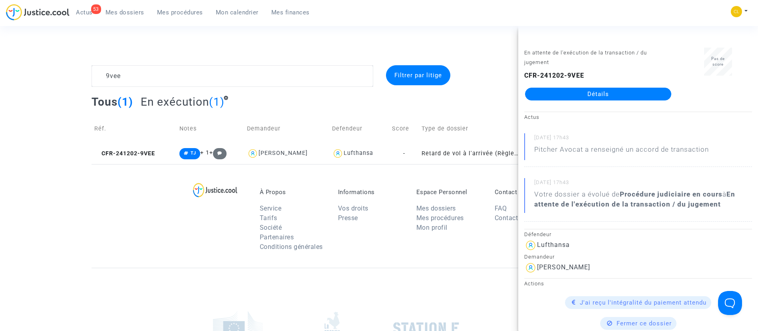
click at [583, 95] on link "Détails" at bounding box center [598, 94] width 146 height 13
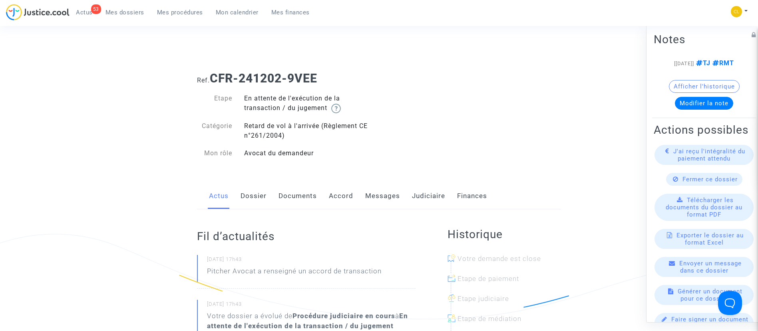
click at [332, 199] on link "Accord" at bounding box center [341, 196] width 24 height 26
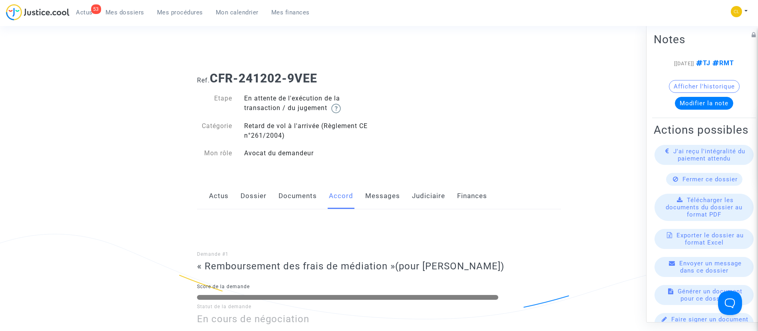
click at [427, 205] on link "Judiciaire" at bounding box center [428, 196] width 33 height 26
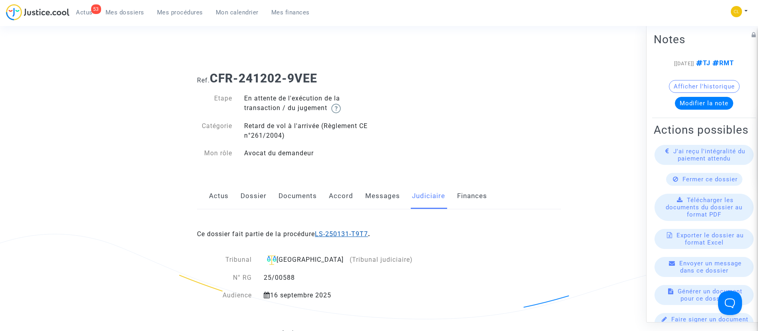
click at [361, 233] on link "LS-250131-T9T7" at bounding box center [341, 234] width 53 height 8
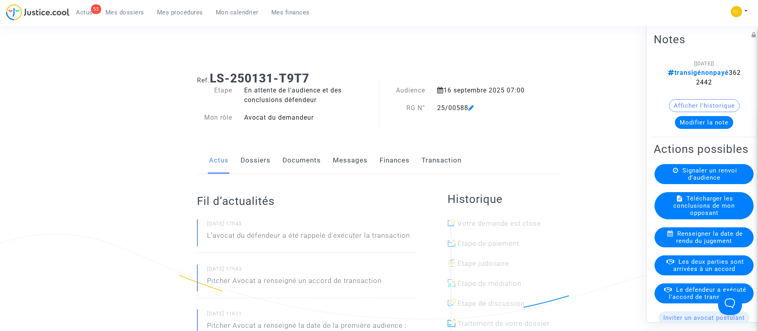
click at [434, 162] on link "Transaction" at bounding box center [442, 160] width 40 height 26
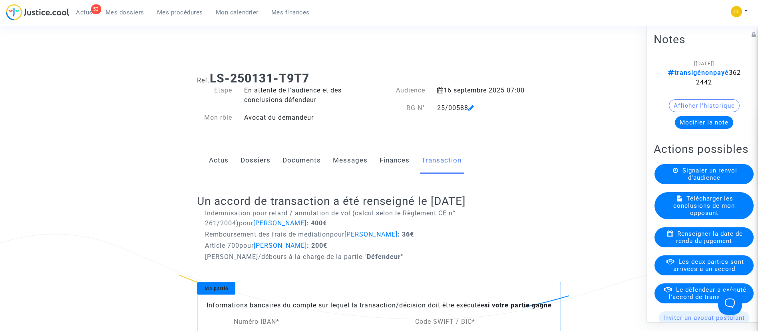
scroll to position [60, 0]
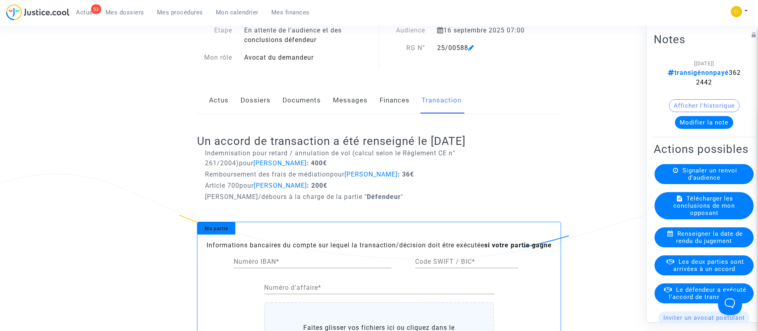
click at [714, 118] on button "Modifier la note" at bounding box center [704, 122] width 58 height 13
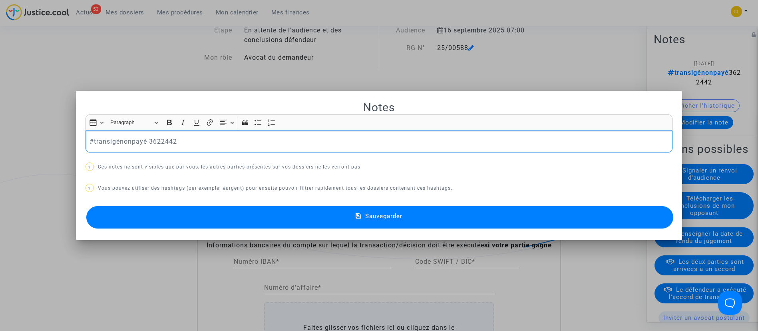
scroll to position [0, 0]
click at [123, 141] on p "#transigénonpayé 3622442" at bounding box center [379, 141] width 579 height 10
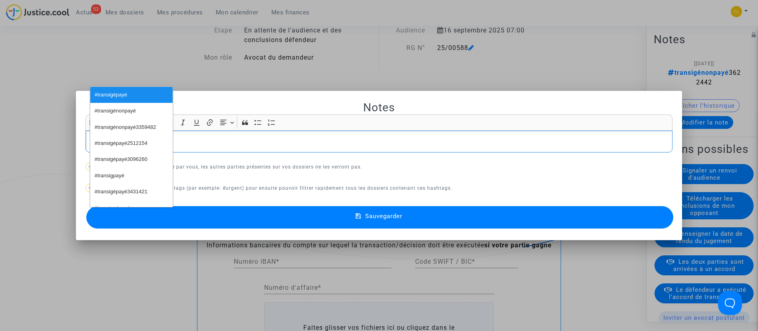
click at [206, 148] on div "#transignpayé 3622442" at bounding box center [380, 141] width 588 height 22
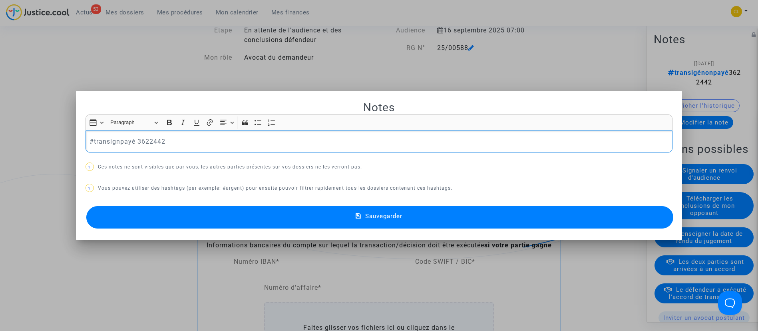
click at [116, 142] on p "#transignpayé 3622442" at bounding box center [379, 141] width 579 height 10
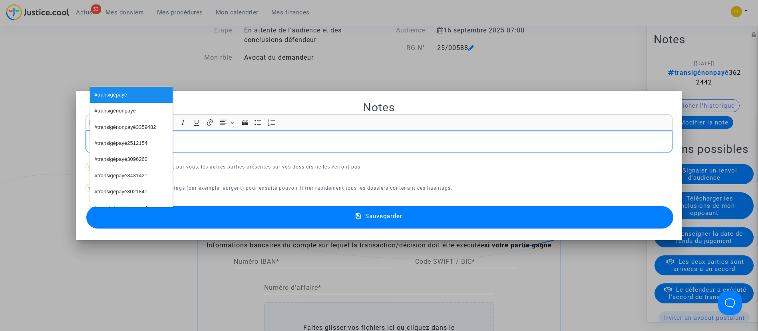
click at [379, 145] on p "#transigépayé 3622442" at bounding box center [379, 141] width 579 height 10
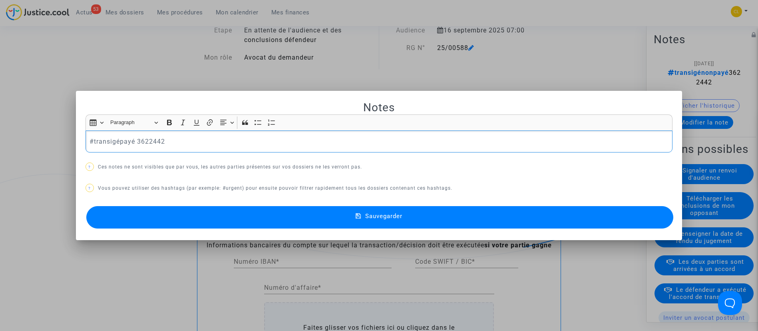
click at [387, 213] on span "Sauvegarder" at bounding box center [383, 215] width 37 height 7
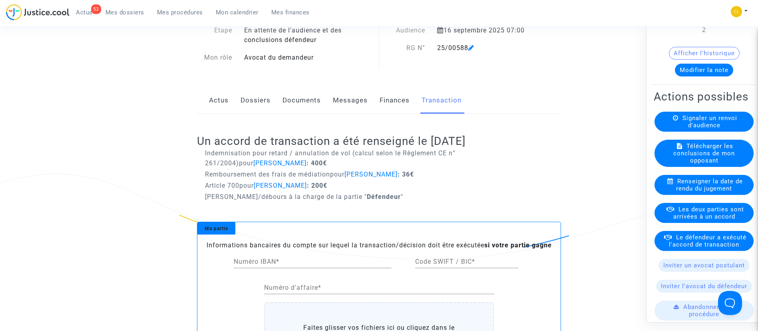
scroll to position [120, 0]
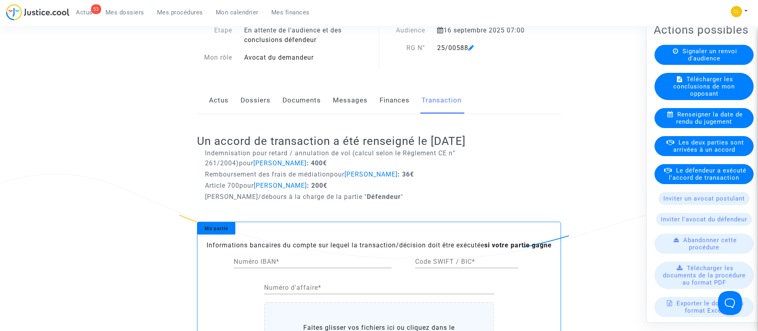
click at [702, 181] on span "Le défendeur a exécuté l'accord de transaction" at bounding box center [708, 173] width 78 height 14
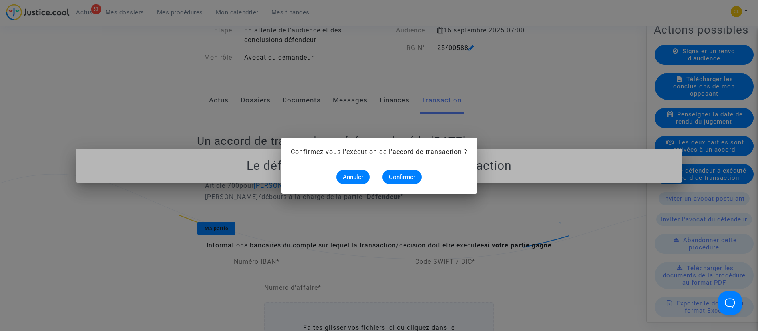
scroll to position [0, 0]
click at [408, 180] on button "Confirmer" at bounding box center [402, 176] width 39 height 14
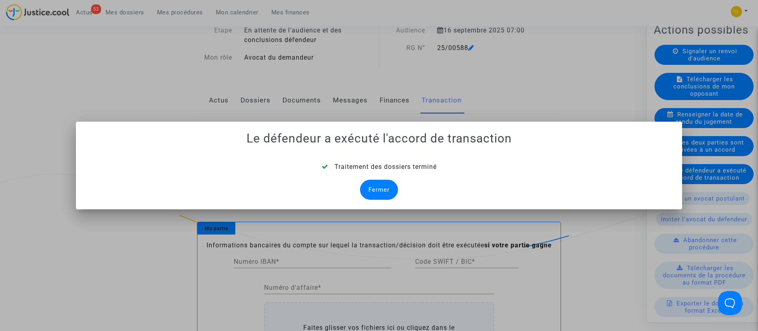
click at [382, 187] on div "Fermer" at bounding box center [379, 189] width 38 height 20
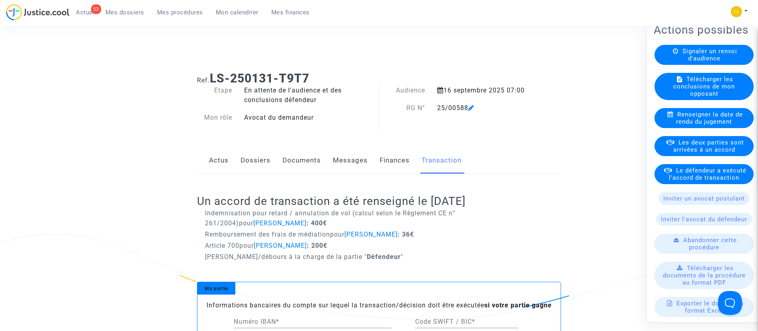
scroll to position [60, 0]
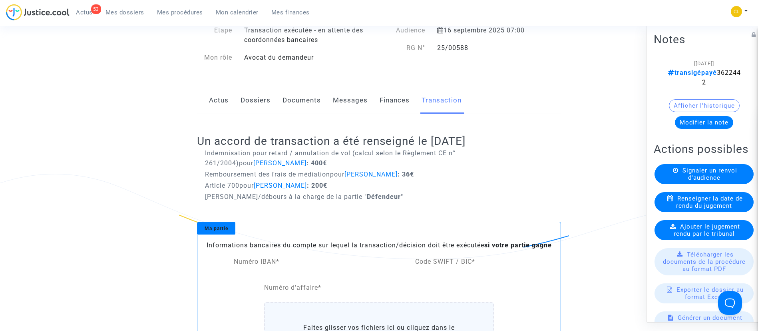
drag, startPoint x: 254, startPoint y: 106, endPoint x: 249, endPoint y: 94, distance: 12.7
click at [255, 106] on link "Dossiers" at bounding box center [256, 100] width 30 height 26
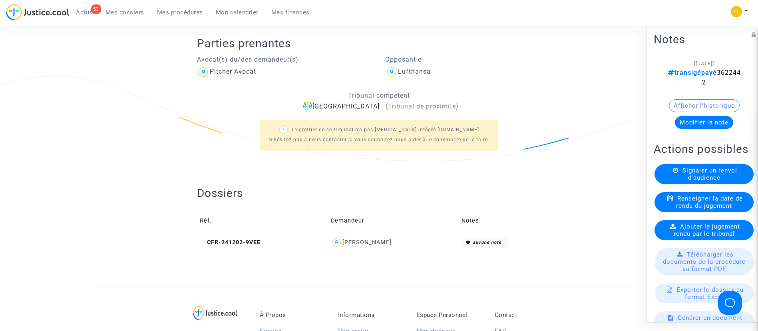
scroll to position [300, 0]
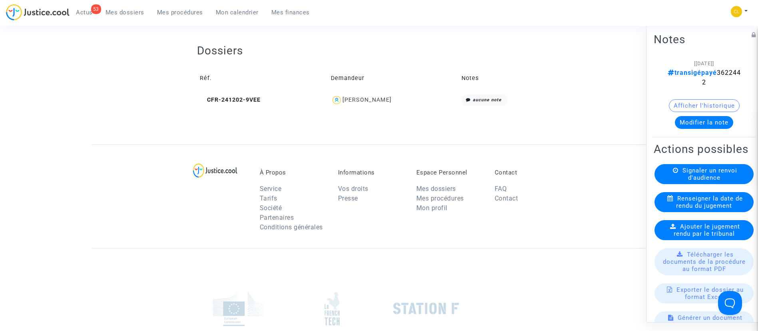
click at [384, 101] on div "Théo Proust" at bounding box center [367, 99] width 49 height 7
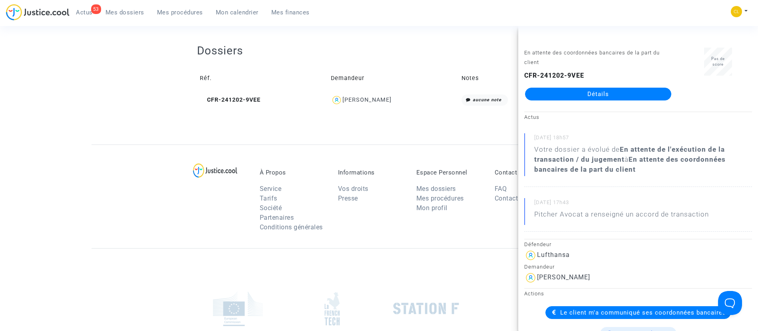
scroll to position [120, 0]
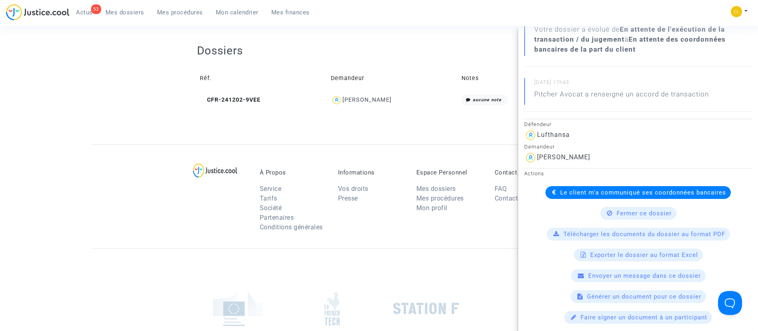
click at [599, 191] on span "Le client m'a communiqué ses coordonnées bancaires" at bounding box center [643, 192] width 166 height 7
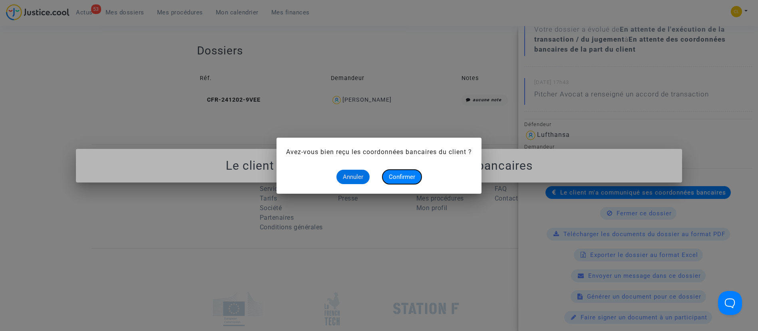
click at [400, 173] on span "Confirmer" at bounding box center [402, 176] width 26 height 7
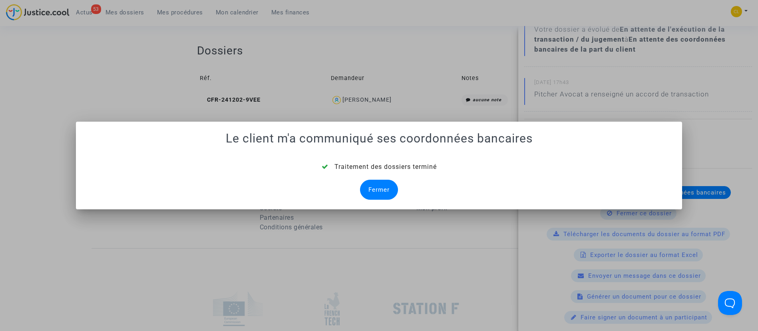
click at [387, 191] on div "Fermer" at bounding box center [379, 189] width 38 height 20
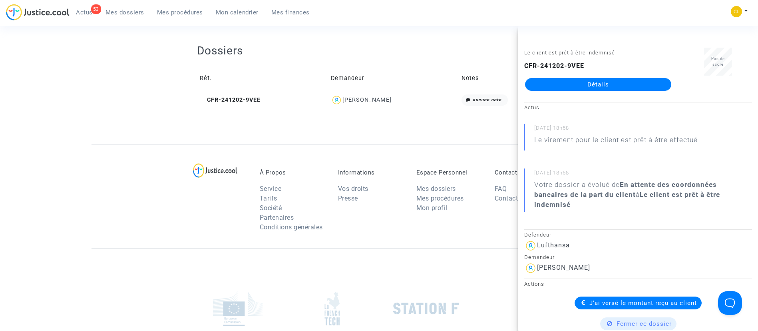
click at [130, 16] on span "Mes dossiers" at bounding box center [125, 12] width 39 height 7
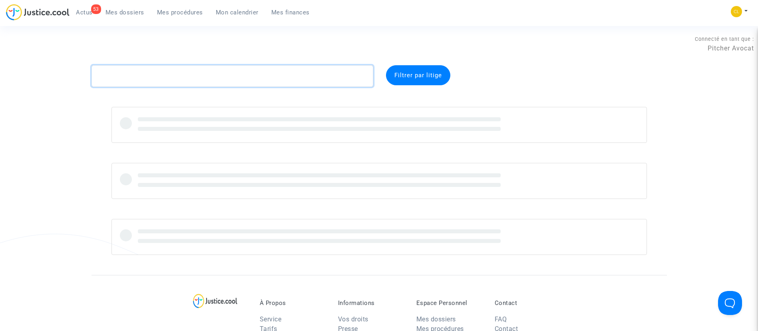
click at [239, 70] on textarea at bounding box center [233, 76] width 282 height 22
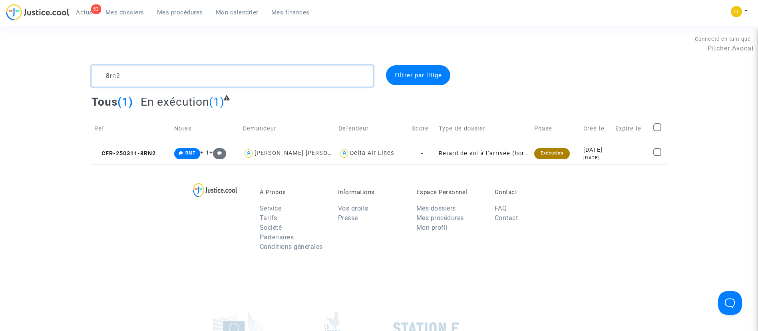
type textarea "8rn2"
click at [590, 142] on td "Créé le" at bounding box center [597, 128] width 32 height 28
click at [602, 158] on div "6 months ago" at bounding box center [597, 157] width 26 height 7
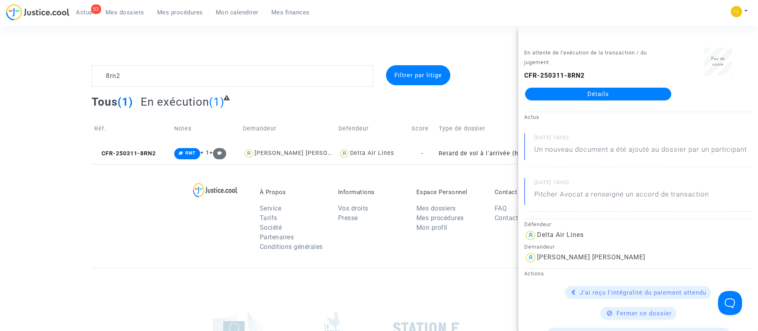
click at [570, 92] on link "Détails" at bounding box center [598, 94] width 146 height 13
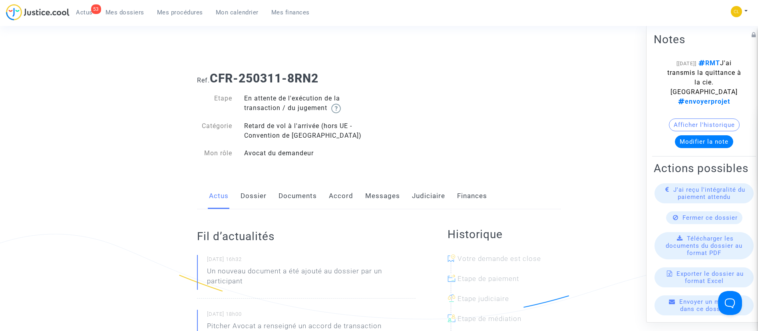
click at [421, 195] on link "Judiciaire" at bounding box center [428, 196] width 33 height 26
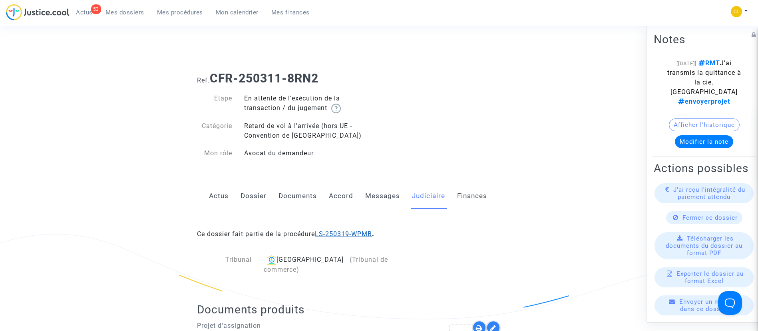
click at [358, 233] on link "LS-250319-WPMB" at bounding box center [343, 234] width 57 height 8
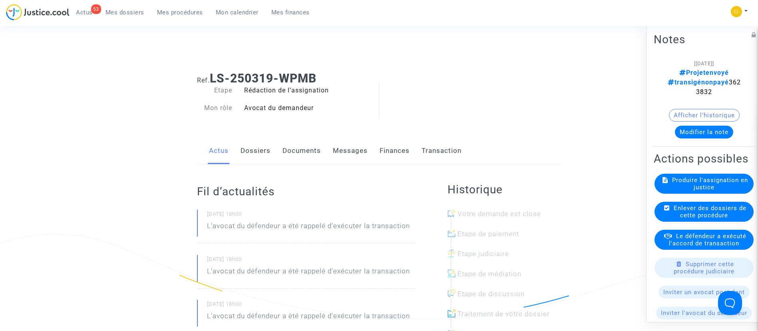
click at [287, 151] on link "Documents" at bounding box center [302, 151] width 38 height 26
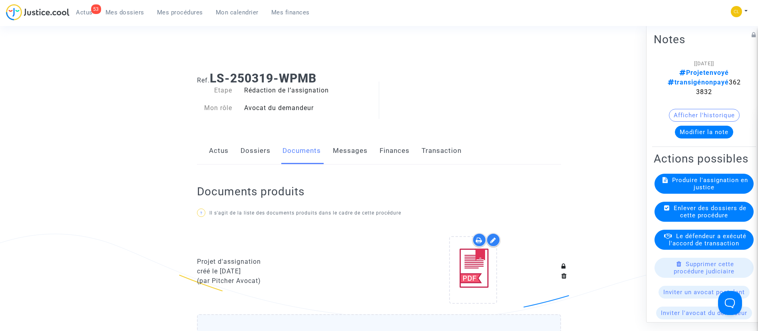
drag, startPoint x: 437, startPoint y: 154, endPoint x: 438, endPoint y: 150, distance: 4.5
click at [438, 154] on link "Transaction" at bounding box center [442, 151] width 40 height 26
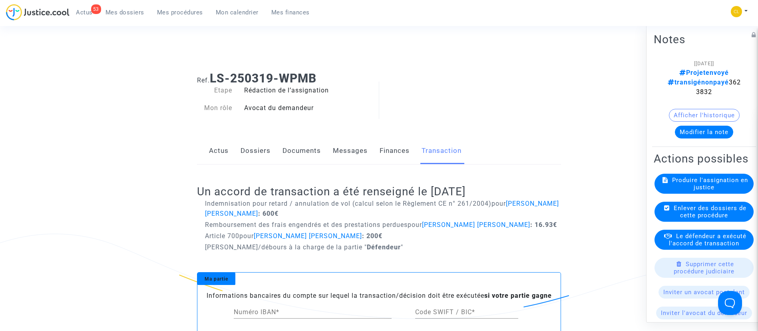
click at [676, 125] on button "Modifier la note" at bounding box center [704, 131] width 58 height 13
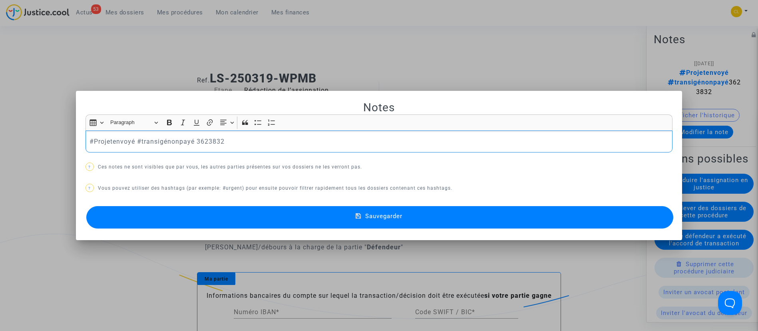
click at [178, 140] on p "#Projetenvoyé #transigénonpayé 3623832" at bounding box center [379, 141] width 579 height 10
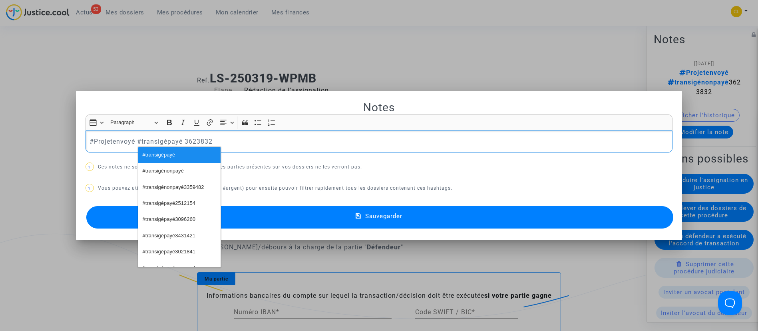
click at [262, 141] on p "#Projetenvoyé #transigépayé 3623832" at bounding box center [379, 141] width 579 height 10
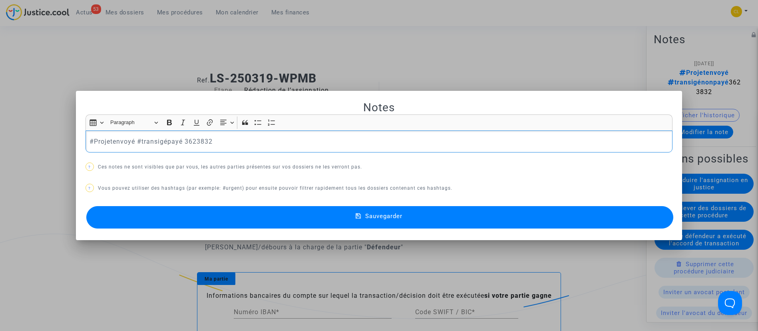
click at [122, 140] on p "#Projetenvoyé #transigépayé 3623832" at bounding box center [379, 141] width 579 height 10
click at [422, 213] on button "Sauvegarder" at bounding box center [380, 217] width 588 height 22
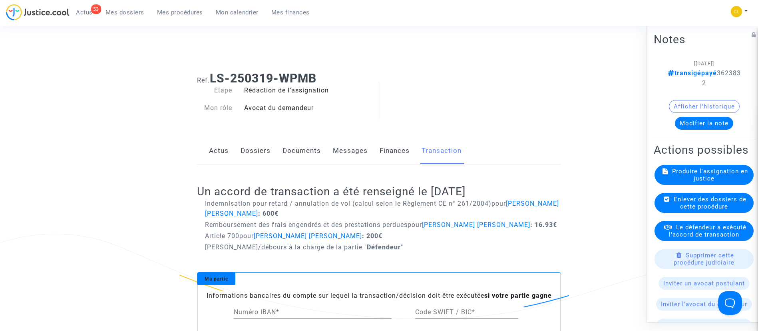
click at [718, 237] on span "Le défendeur a exécuté l'accord de transaction" at bounding box center [708, 230] width 78 height 14
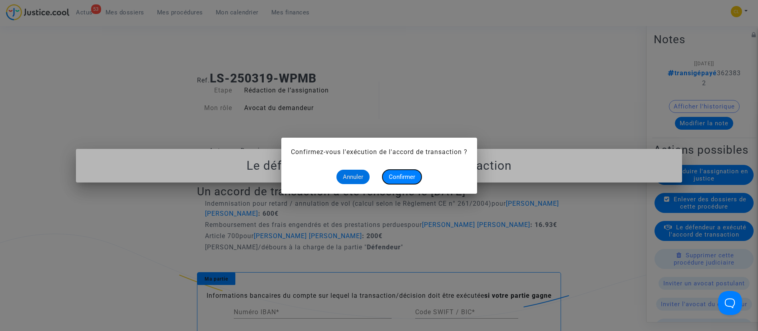
click at [421, 172] on div "Annuler Confirmer" at bounding box center [379, 176] width 177 height 14
click at [415, 177] on span "Confirmer" at bounding box center [402, 176] width 26 height 7
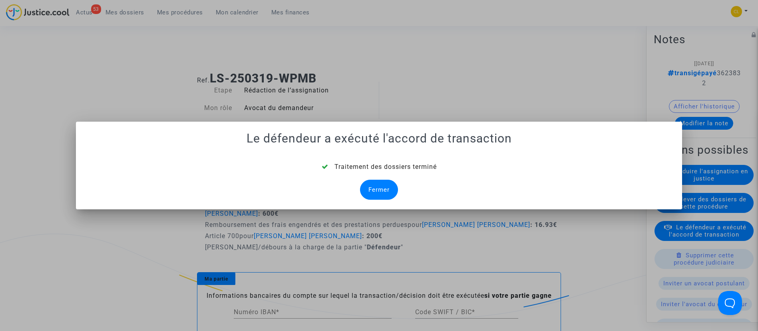
click at [370, 185] on div "Fermer" at bounding box center [379, 189] width 38 height 20
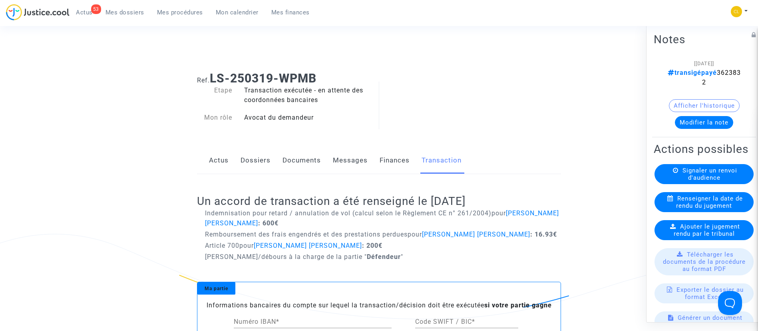
click at [254, 164] on link "Dossiers" at bounding box center [256, 160] width 30 height 26
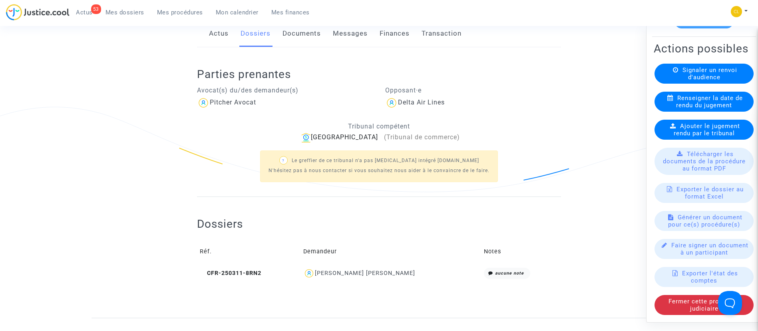
scroll to position [180, 0]
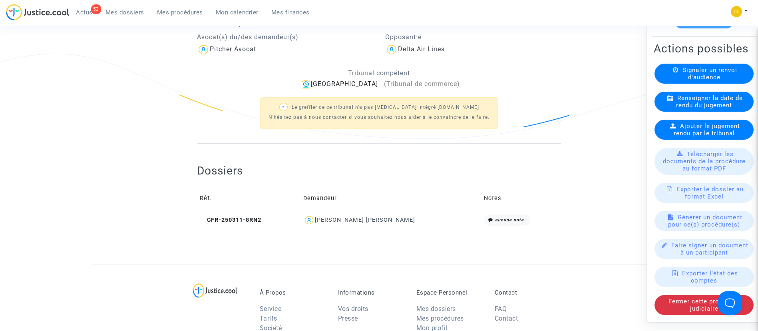
click at [361, 218] on div "JESSICA DIAZ ROBLES" at bounding box center [365, 219] width 100 height 7
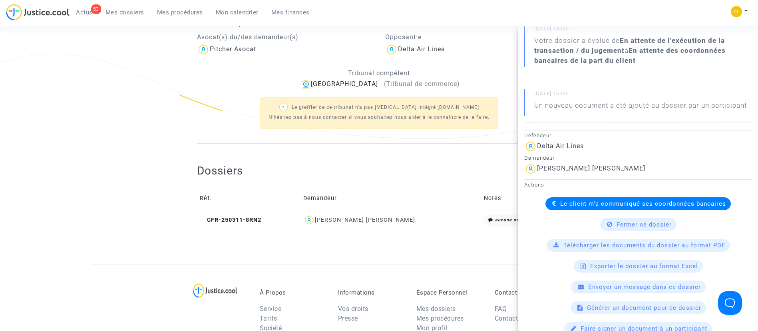
scroll to position [120, 0]
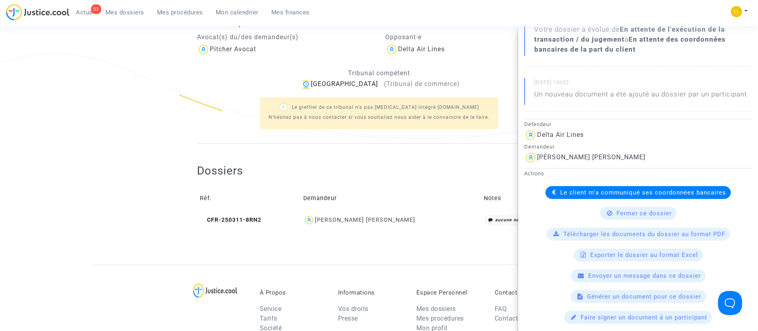
click at [598, 196] on span "Le client m'a communiqué ses coordonnées bancaires" at bounding box center [643, 192] width 166 height 7
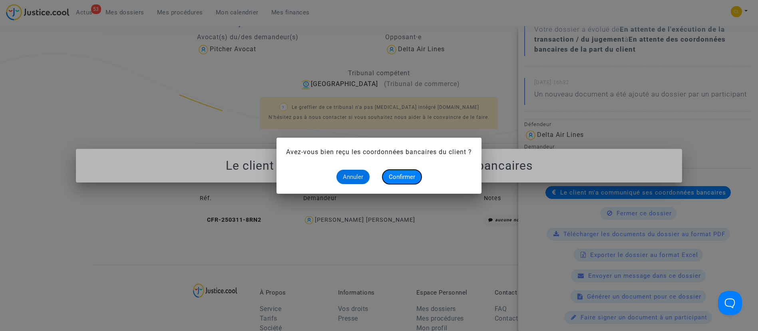
click at [397, 174] on span "Confirmer" at bounding box center [402, 176] width 26 height 7
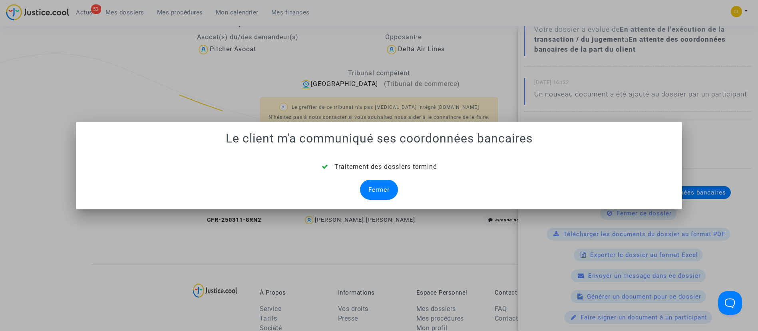
click at [379, 204] on mat-dialog-container "Le client m'a communiqué ses coordonnées bancaires Traitement des dossiers term…" at bounding box center [379, 166] width 607 height 88
click at [378, 189] on div "Fermer" at bounding box center [379, 189] width 38 height 20
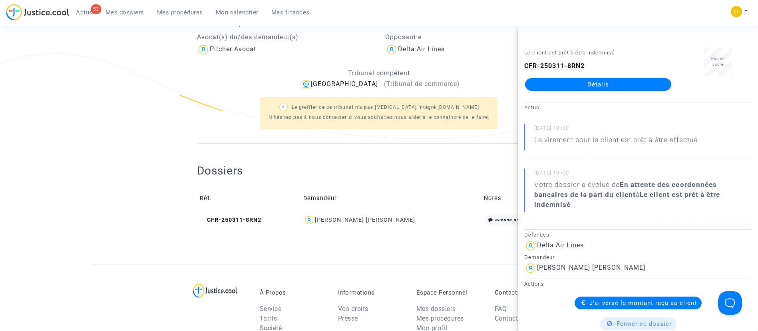
click at [120, 16] on span "Mes dossiers" at bounding box center [125, 12] width 39 height 7
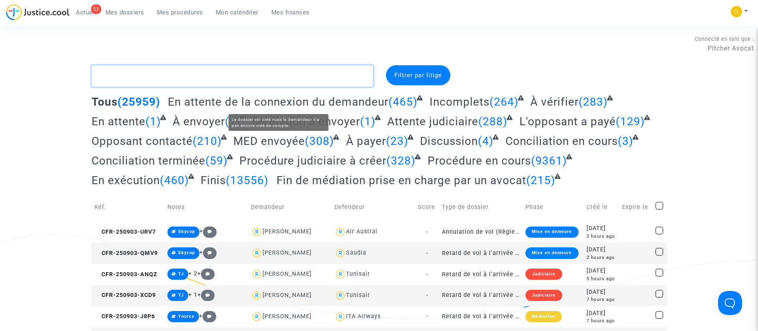
click at [249, 84] on textarea at bounding box center [233, 76] width 282 height 22
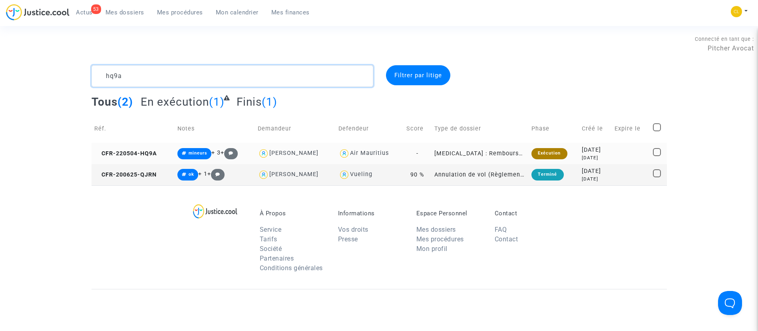
type textarea "hq9a"
click at [612, 156] on td "2022-05-04 3 years ago" at bounding box center [595, 153] width 33 height 21
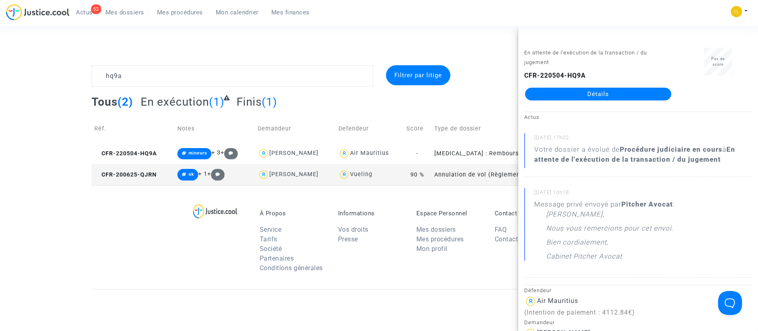
click at [564, 88] on link "Détails" at bounding box center [598, 94] width 146 height 13
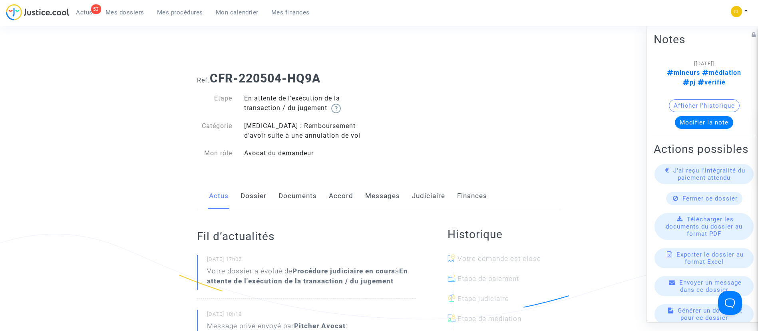
click at [423, 194] on link "Judiciaire" at bounding box center [428, 196] width 33 height 26
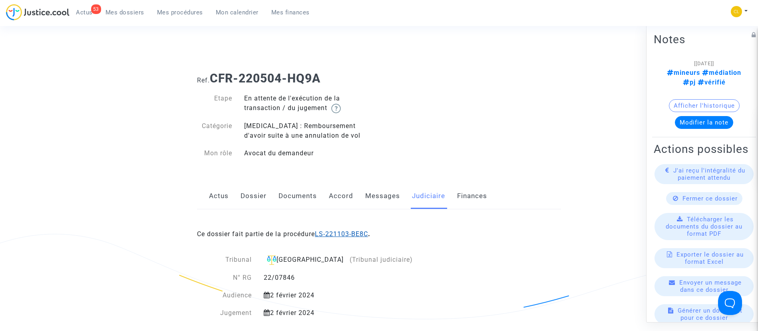
click at [365, 232] on link "LS-221103-BE8C" at bounding box center [341, 234] width 53 height 8
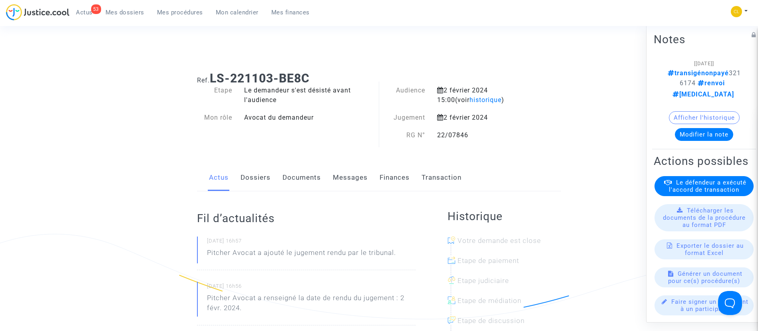
click at [423, 177] on link "Transaction" at bounding box center [442, 177] width 40 height 26
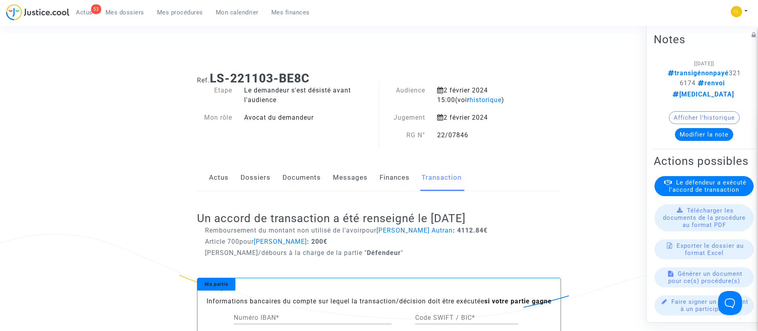
click at [695, 193] on span "Le défendeur a exécuté l'accord de transaction" at bounding box center [708, 186] width 78 height 14
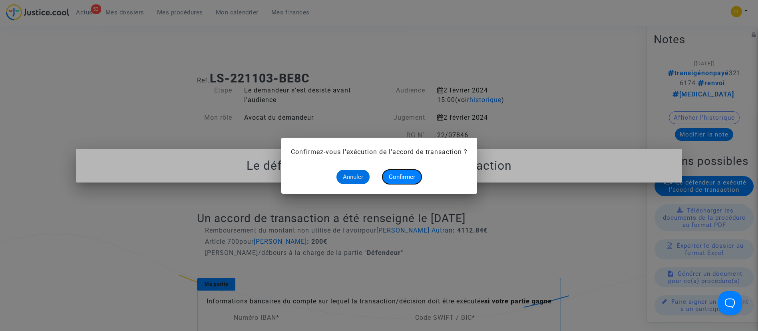
click at [413, 175] on span "Confirmer" at bounding box center [402, 176] width 26 height 7
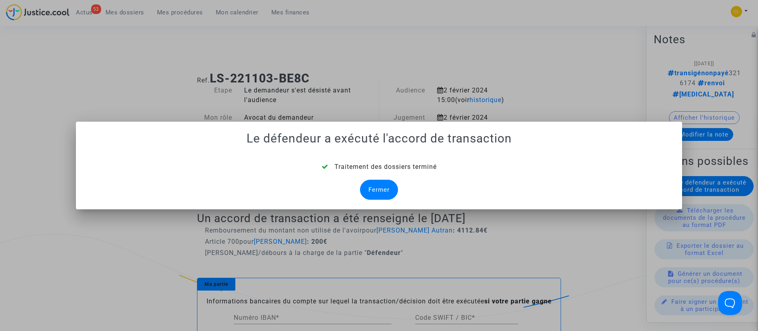
click at [395, 183] on div "Fermer" at bounding box center [379, 189] width 38 height 20
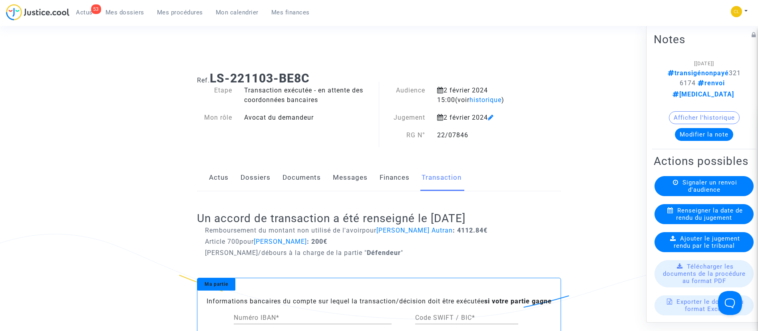
click at [708, 136] on button "Modifier la note" at bounding box center [704, 134] width 58 height 13
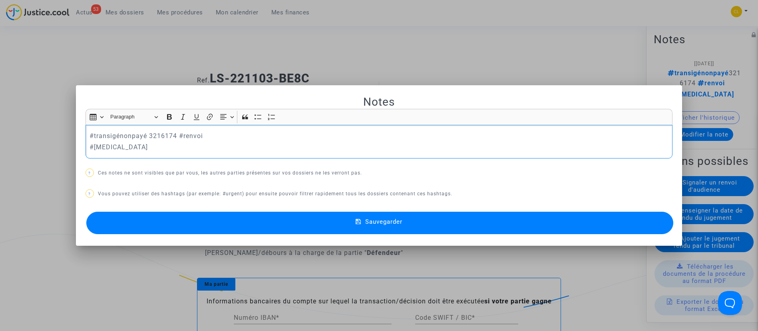
click at [127, 135] on p "#transigénonpayé 3216174 #renvoi" at bounding box center [379, 136] width 579 height 10
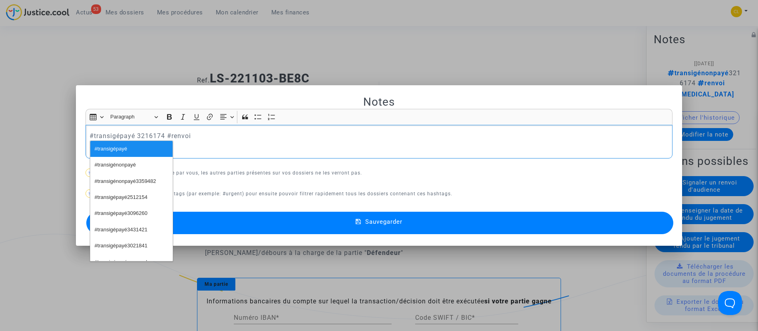
click at [417, 221] on button "Sauvegarder" at bounding box center [380, 222] width 588 height 22
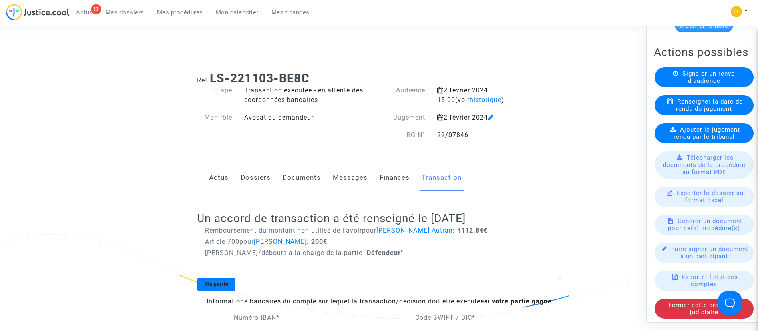
scroll to position [120, 0]
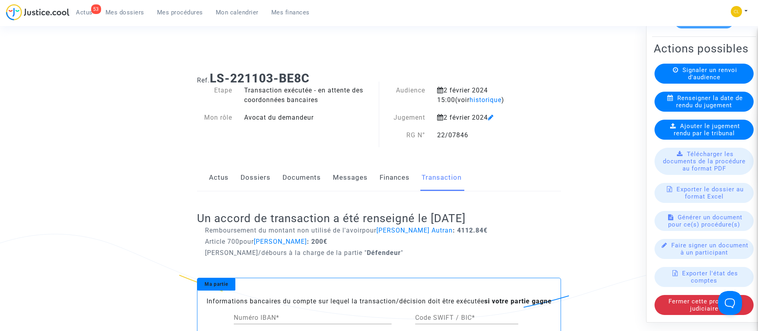
click at [259, 175] on link "Dossiers" at bounding box center [256, 177] width 30 height 26
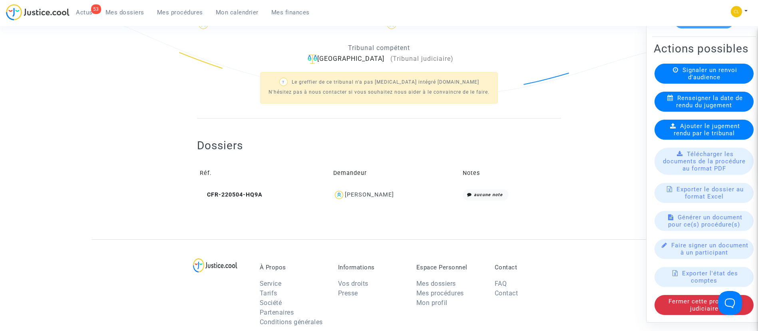
scroll to position [240, 0]
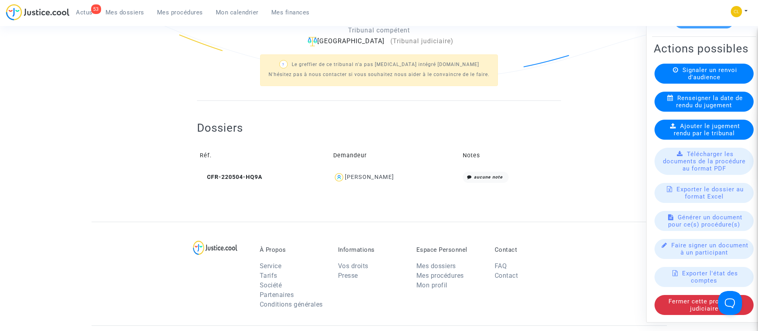
click at [378, 169] on td "Frederic Autran" at bounding box center [396, 177] width 130 height 17
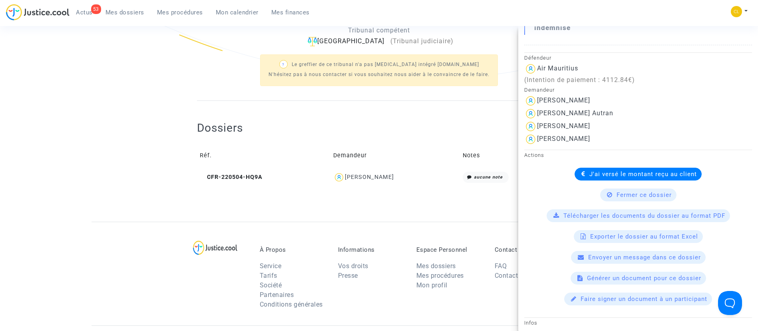
scroll to position [180, 0]
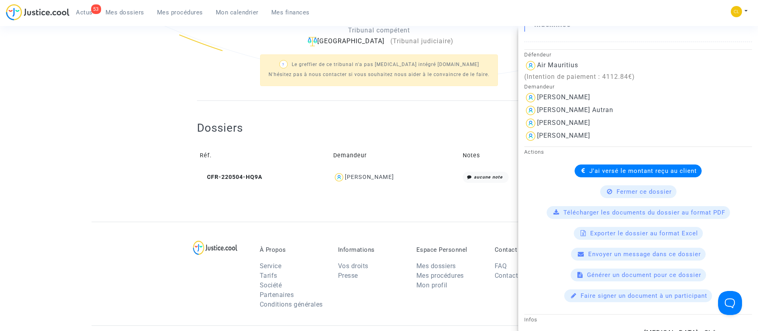
click at [387, 121] on div "Dossiers Réf. Demandeur Notes CFR-220504-HQ9A Frederic Autran aucune note" at bounding box center [379, 153] width 364 height 65
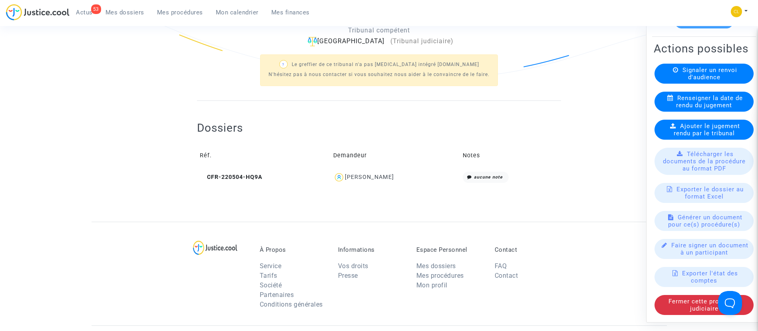
click at [124, 15] on span "Mes dossiers" at bounding box center [125, 12] width 39 height 7
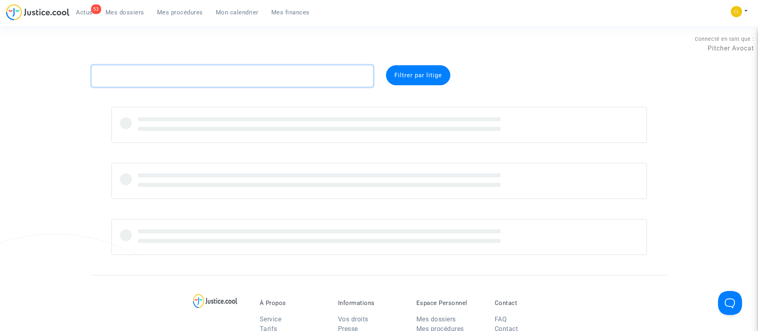
click at [171, 71] on textarea at bounding box center [233, 76] width 282 height 22
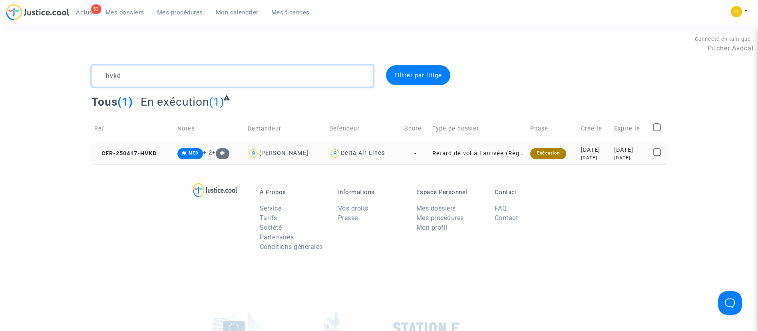
type textarea "hvkd"
click at [617, 150] on div "2025-05-20" at bounding box center [630, 149] width 33 height 9
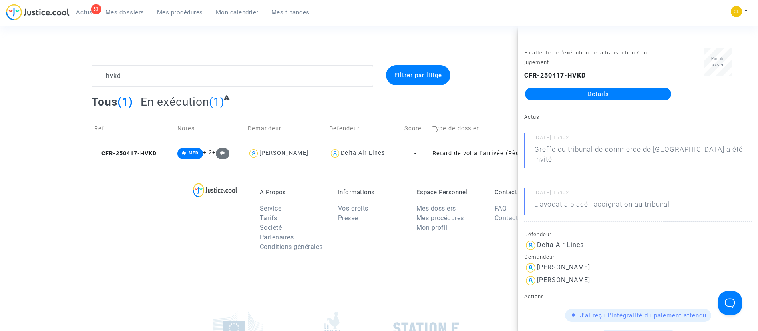
click at [611, 98] on link "Détails" at bounding box center [598, 94] width 146 height 13
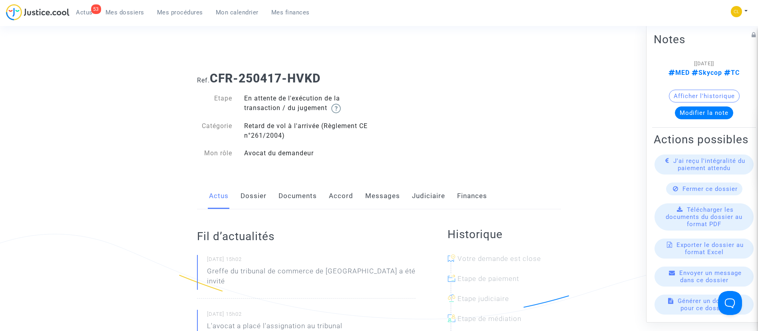
click at [425, 200] on link "Judiciaire" at bounding box center [428, 196] width 33 height 26
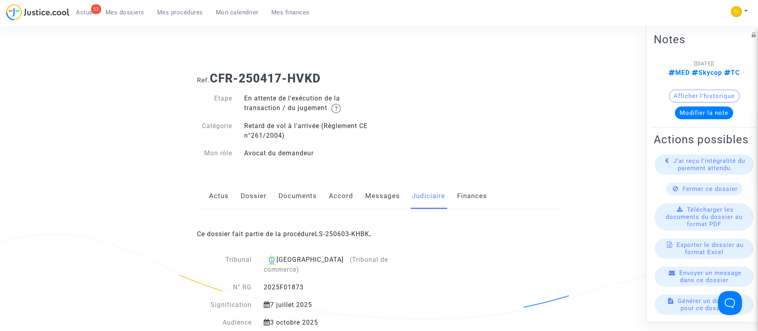
click at [358, 236] on link "LS-250603-KHBK" at bounding box center [342, 234] width 54 height 8
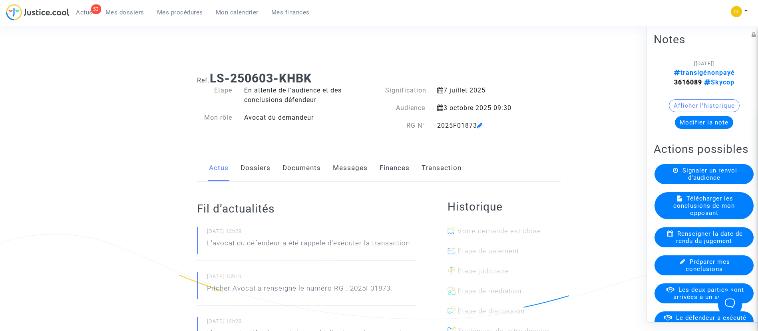
click at [265, 169] on link "Dossiers" at bounding box center [256, 168] width 30 height 26
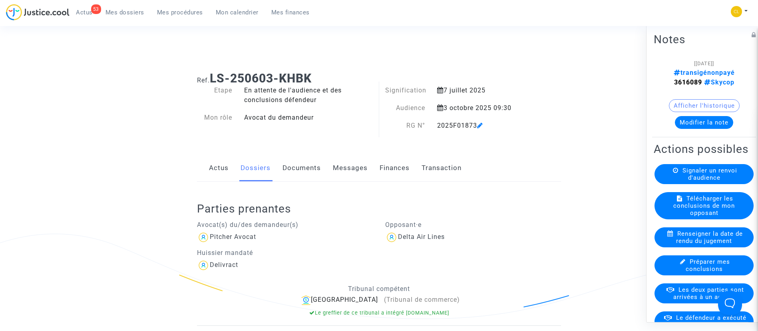
click at [452, 165] on link "Transaction" at bounding box center [442, 168] width 40 height 26
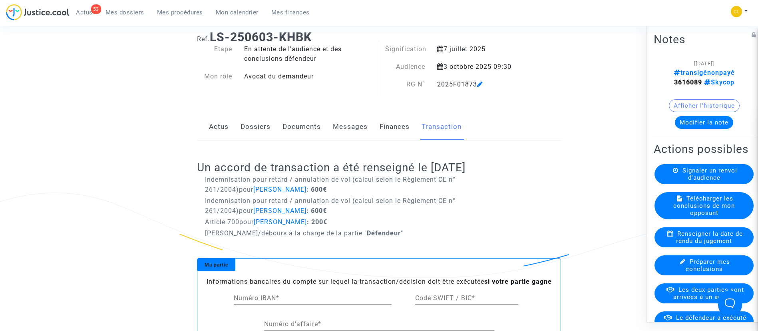
scroll to position [60, 0]
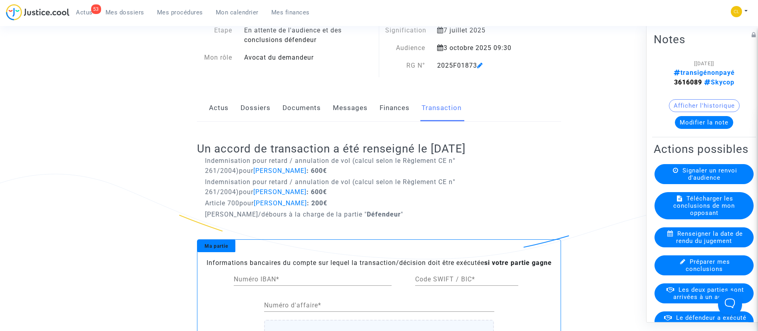
click at [707, 126] on button "Modifier la note" at bounding box center [704, 122] width 58 height 13
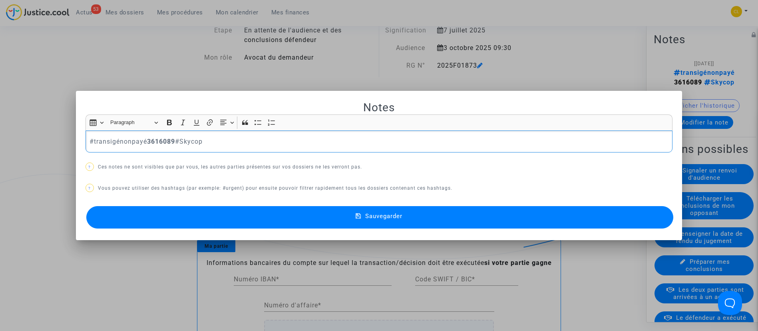
scroll to position [0, 0]
click at [128, 142] on p "#transigénonpayé 3616089 #Skycop" at bounding box center [379, 141] width 579 height 10
click at [245, 139] on p "#transigépayé 3616089 #Skycop" at bounding box center [379, 141] width 579 height 10
click at [433, 225] on button "Sauvegarder" at bounding box center [380, 217] width 588 height 22
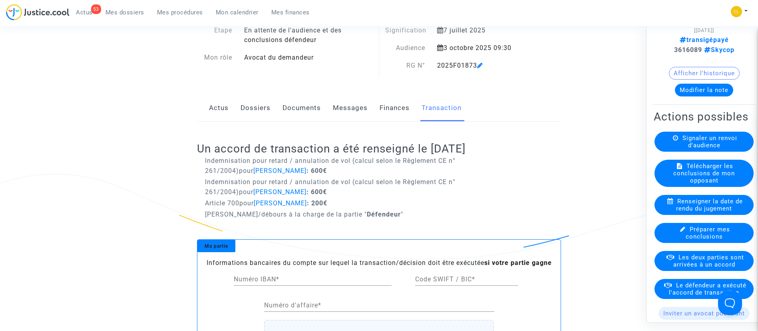
scroll to position [60, 0]
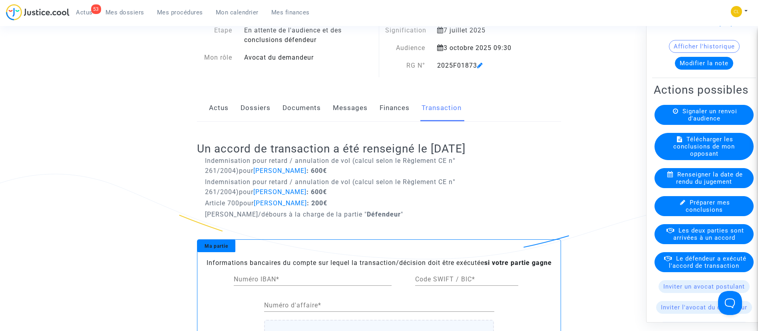
click at [712, 269] on span "Le défendeur a exécuté l'accord de transaction" at bounding box center [708, 261] width 78 height 14
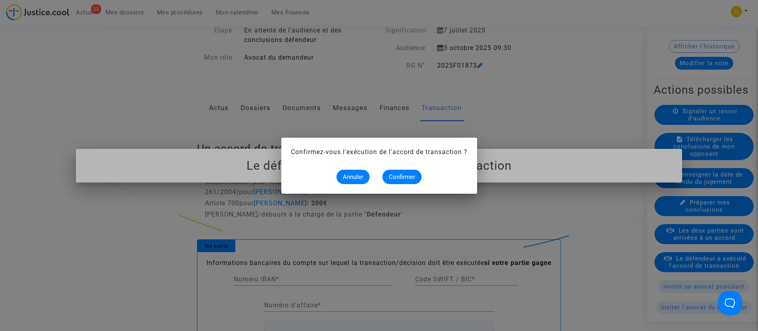
scroll to position [0, 0]
click at [391, 172] on button "Confirmer" at bounding box center [402, 176] width 39 height 14
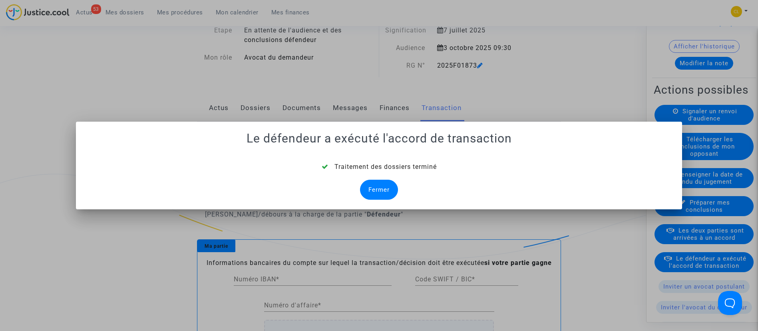
click at [362, 179] on div "Traitement des dossiers terminé Fermer" at bounding box center [380, 181] width 588 height 38
click at [374, 186] on div "Fermer" at bounding box center [379, 189] width 38 height 20
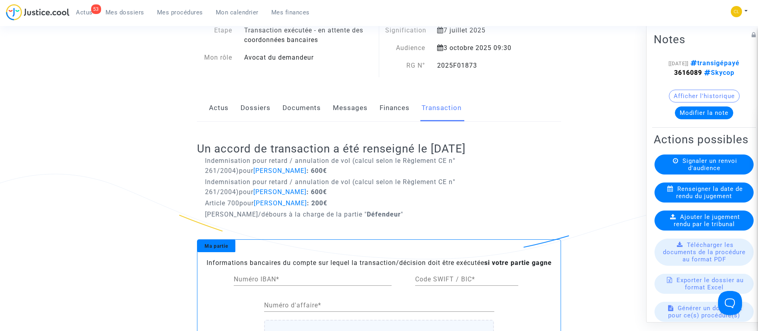
drag, startPoint x: 260, startPoint y: 110, endPoint x: 260, endPoint y: 100, distance: 10.4
click at [260, 110] on link "Dossiers" at bounding box center [256, 108] width 30 height 26
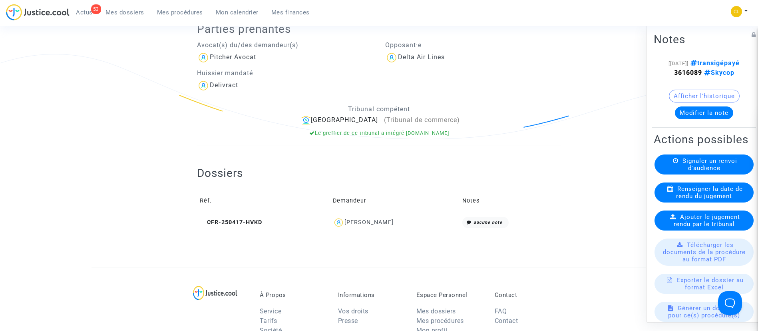
scroll to position [180, 0]
click at [379, 218] on div "Jane Zacharian" at bounding box center [369, 221] width 49 height 7
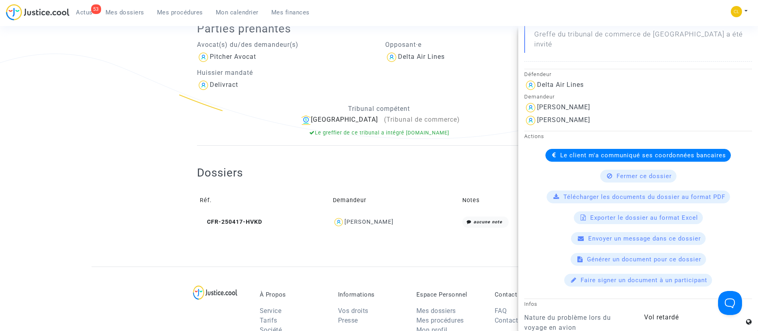
click at [554, 149] on div "Le client m'a communiqué ses coordonnées bancaires" at bounding box center [638, 155] width 185 height 13
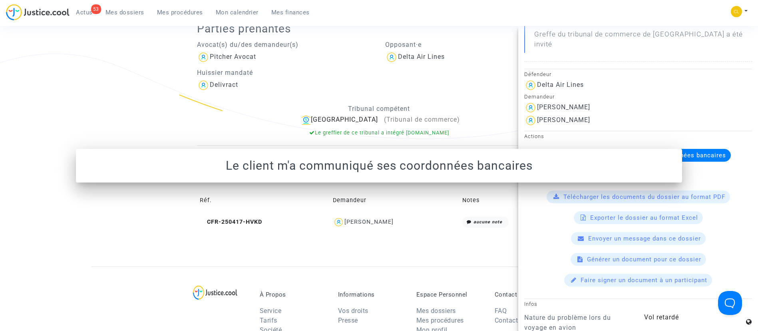
scroll to position [0, 0]
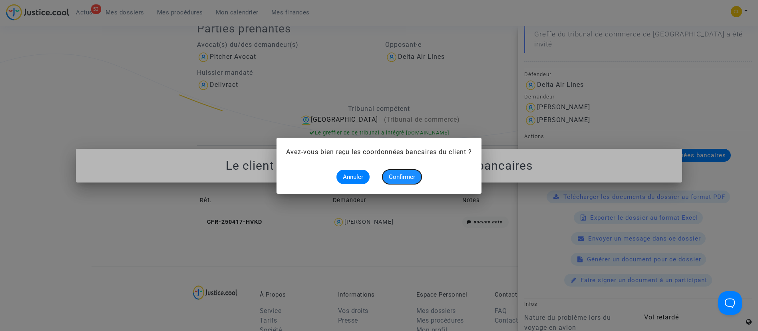
click at [397, 181] on button "Confirmer" at bounding box center [402, 176] width 39 height 14
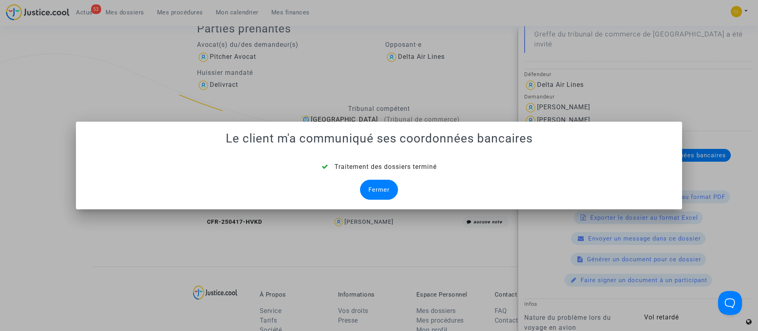
drag, startPoint x: 378, startPoint y: 181, endPoint x: 383, endPoint y: 189, distance: 10.4
click at [378, 180] on div "Fermer" at bounding box center [379, 189] width 38 height 20
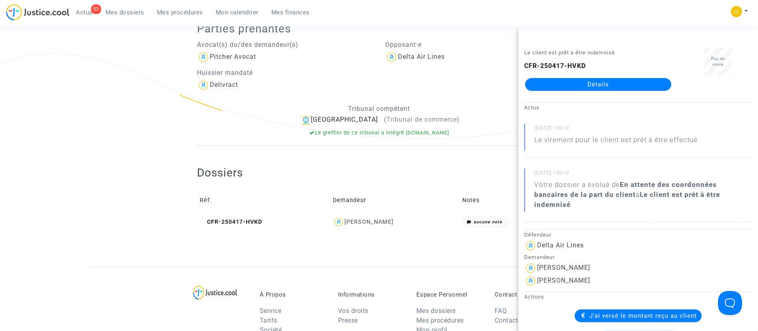
drag, startPoint x: 122, startPoint y: 14, endPoint x: 136, endPoint y: 32, distance: 22.2
click at [122, 14] on span "Mes dossiers" at bounding box center [125, 12] width 39 height 7
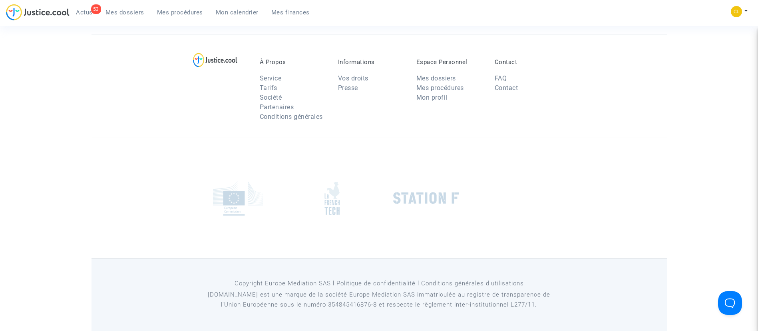
scroll to position [28, 0]
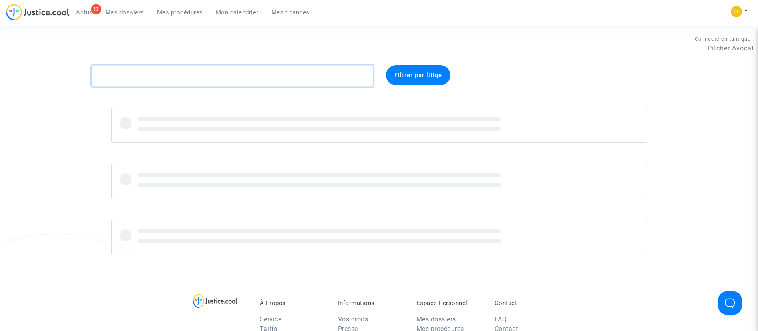
click at [171, 76] on textarea at bounding box center [233, 76] width 282 height 22
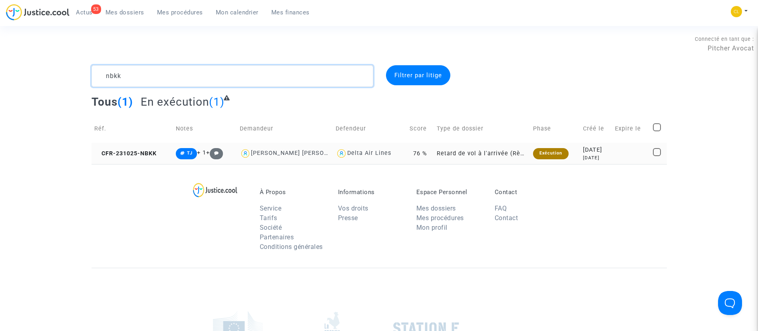
type textarea "nbkk"
click at [586, 151] on div "2023-10-25" at bounding box center [596, 149] width 27 height 9
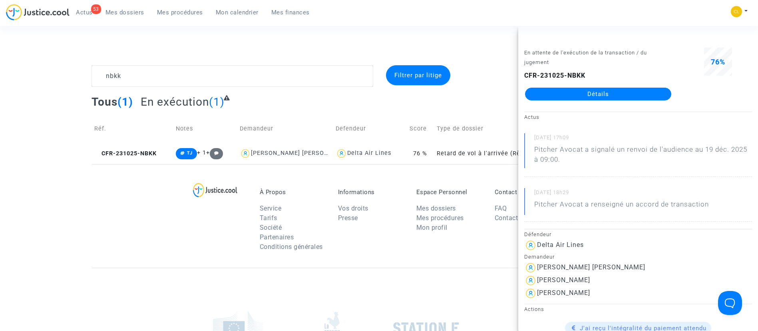
click at [561, 96] on link "Détails" at bounding box center [598, 94] width 146 height 13
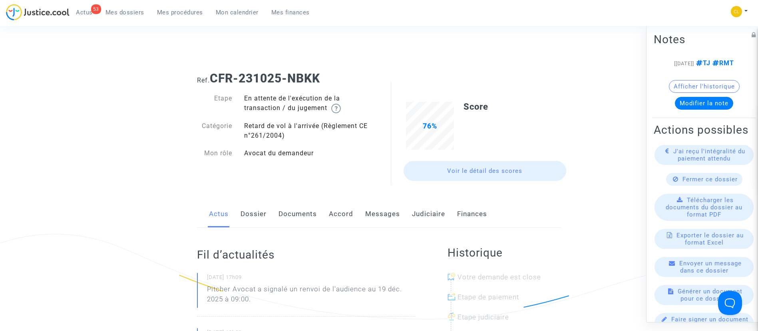
click at [429, 219] on link "Judiciaire" at bounding box center [428, 214] width 33 height 26
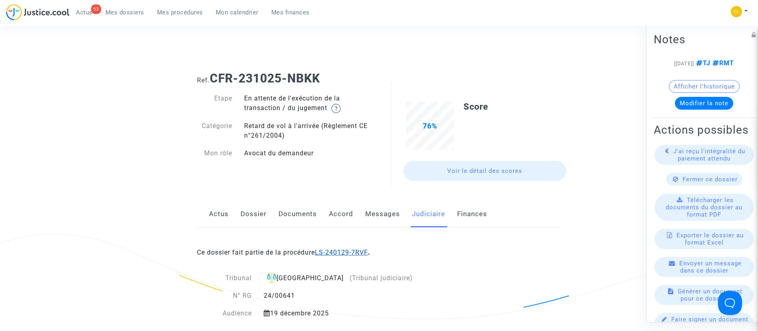
click at [355, 251] on link "LS-240129-7RVF" at bounding box center [341, 252] width 53 height 8
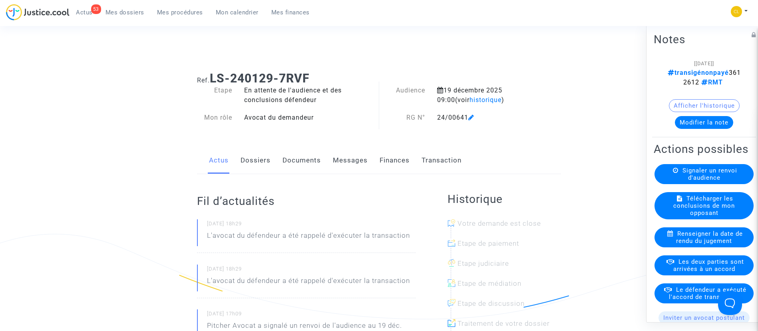
click at [435, 159] on link "Transaction" at bounding box center [442, 160] width 40 height 26
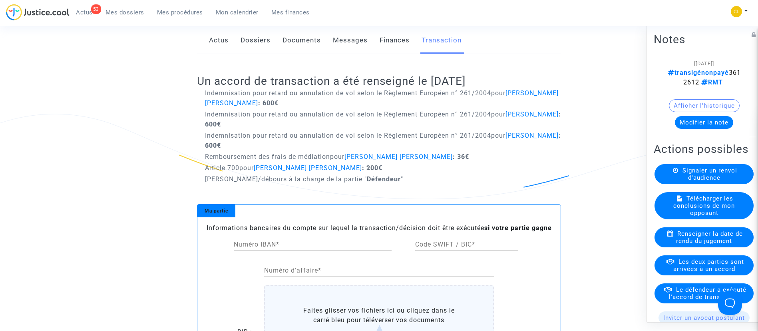
scroll to position [60, 0]
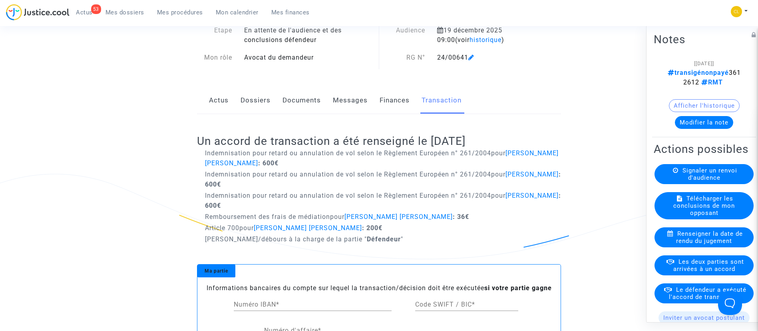
click at [266, 106] on link "Dossiers" at bounding box center [256, 100] width 30 height 26
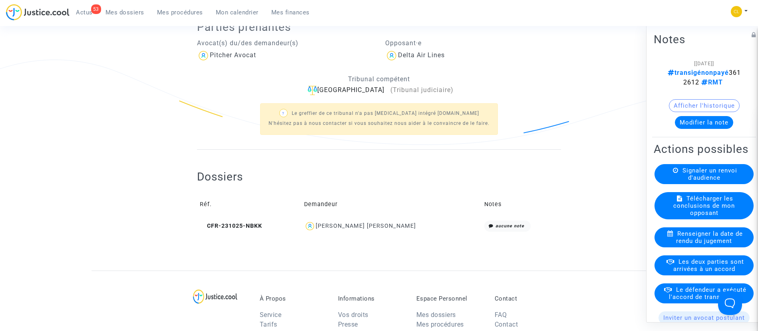
scroll to position [180, 0]
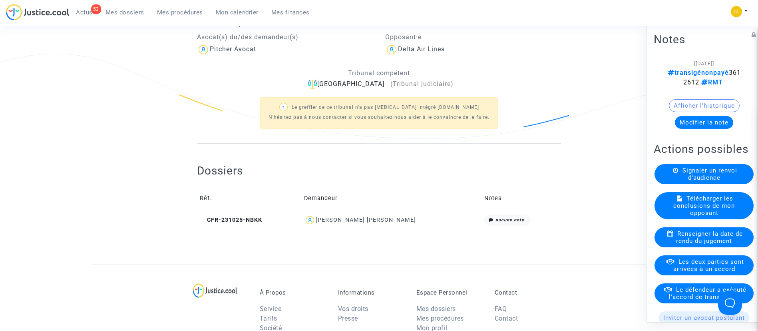
click at [691, 126] on button "Modifier la note" at bounding box center [704, 122] width 58 height 13
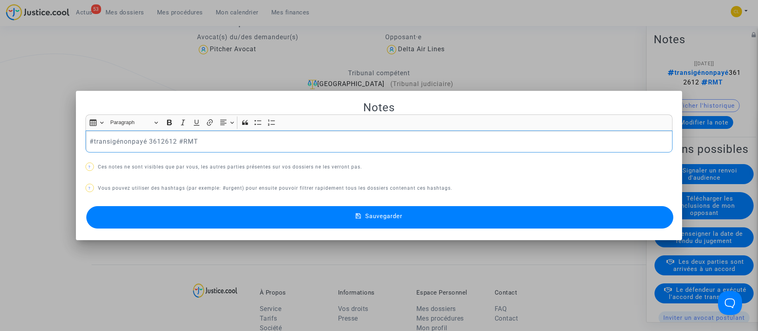
scroll to position [0, 0]
click at [125, 141] on p "#transigénonpayé 3612612 #RMT" at bounding box center [379, 141] width 579 height 10
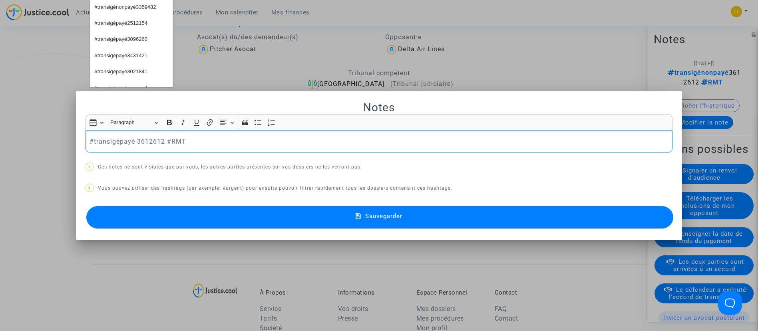
click at [424, 214] on button "Sauvegarder" at bounding box center [380, 217] width 588 height 22
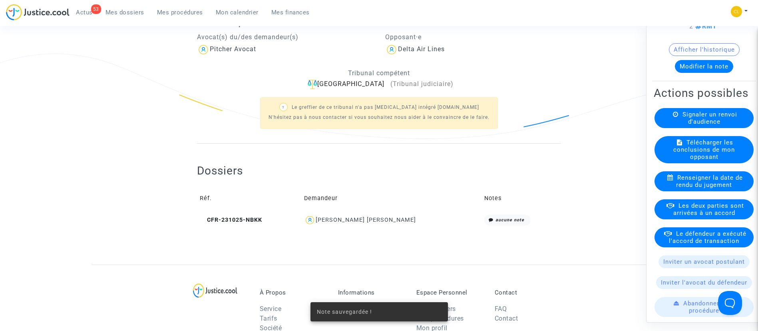
scroll to position [120, 0]
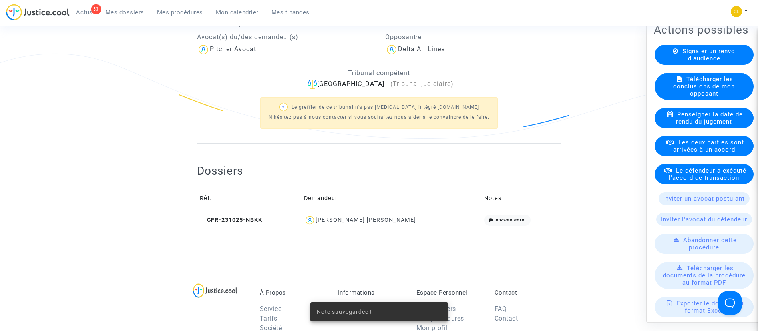
click at [705, 181] on span "Le défendeur a exécuté l'accord de transaction" at bounding box center [708, 173] width 78 height 14
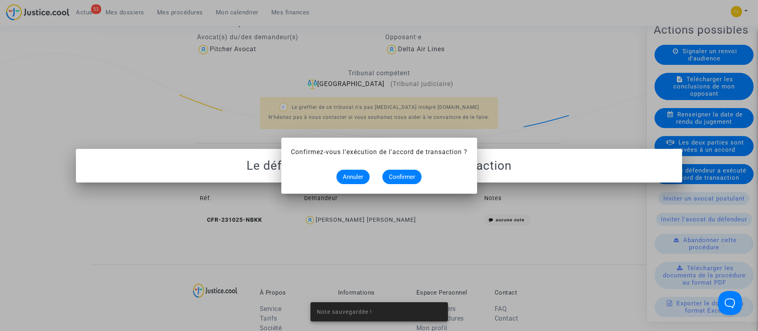
scroll to position [0, 0]
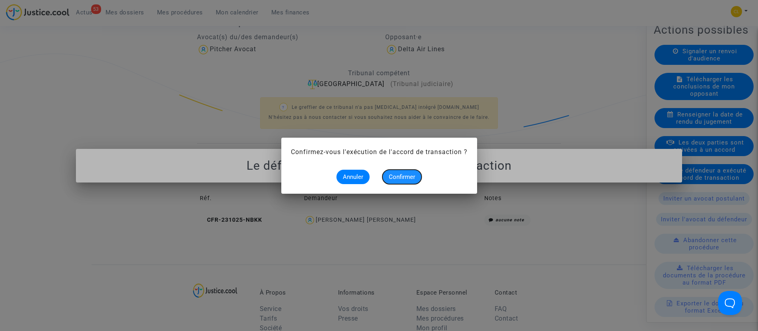
click at [407, 177] on span "Confirmer" at bounding box center [402, 176] width 26 height 7
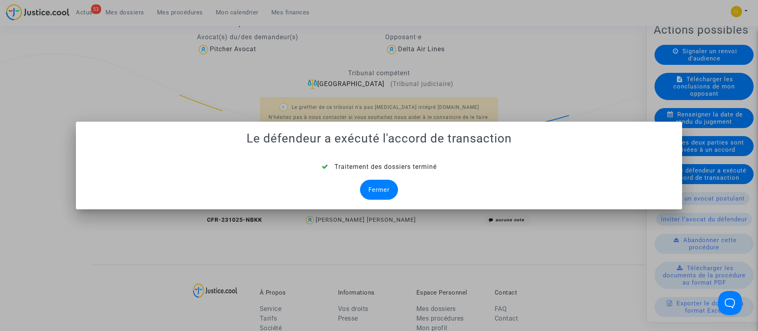
click at [386, 186] on div "Fermer" at bounding box center [379, 189] width 38 height 20
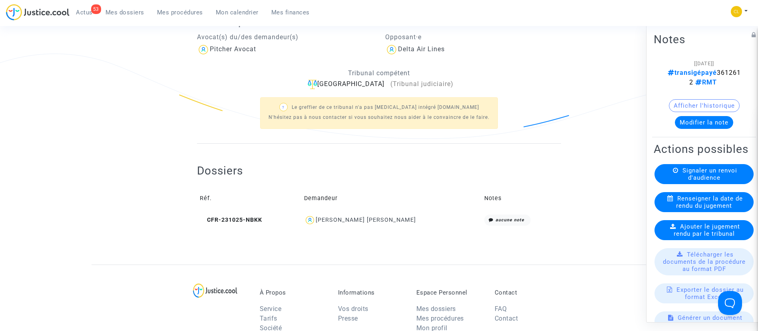
drag, startPoint x: 363, startPoint y: 224, endPoint x: 368, endPoint y: 222, distance: 5.1
click at [365, 224] on div "Grégoire Jeantet" at bounding box center [391, 220] width 175 height 12
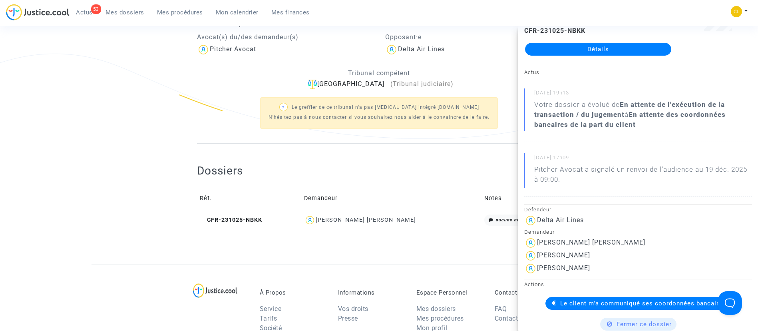
scroll to position [120, 0]
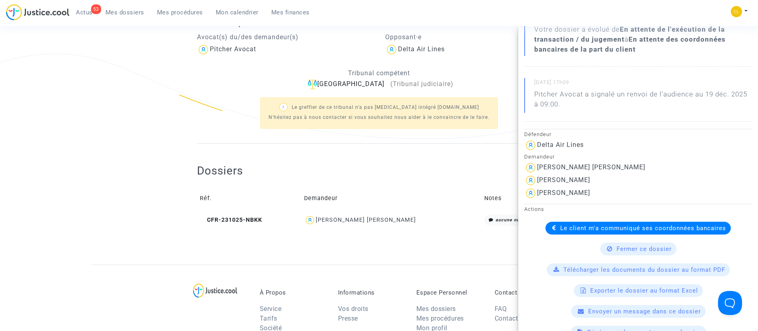
click at [583, 231] on span "Le client m'a communiqué ses coordonnées bancaires" at bounding box center [643, 227] width 166 height 7
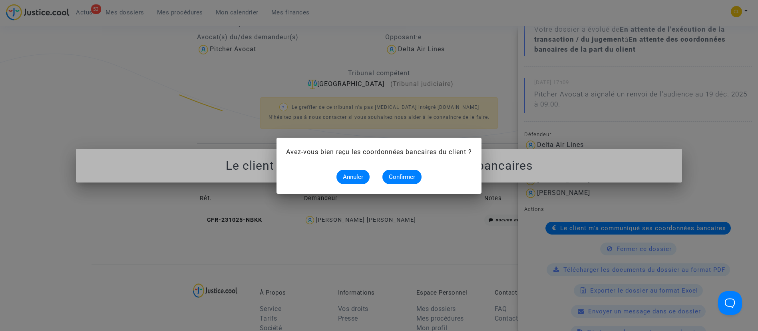
scroll to position [0, 0]
click at [397, 174] on span "Confirmer" at bounding box center [402, 176] width 26 height 7
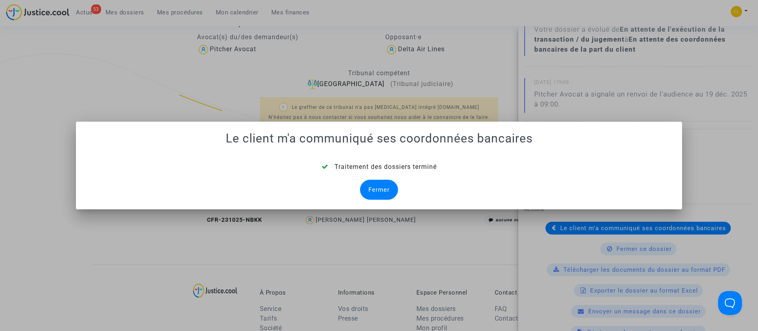
click at [382, 186] on div "Fermer" at bounding box center [379, 189] width 38 height 20
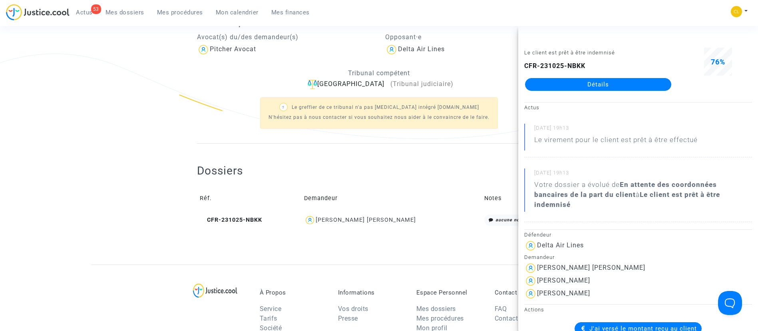
click at [125, 9] on span "Mes dossiers" at bounding box center [125, 12] width 39 height 7
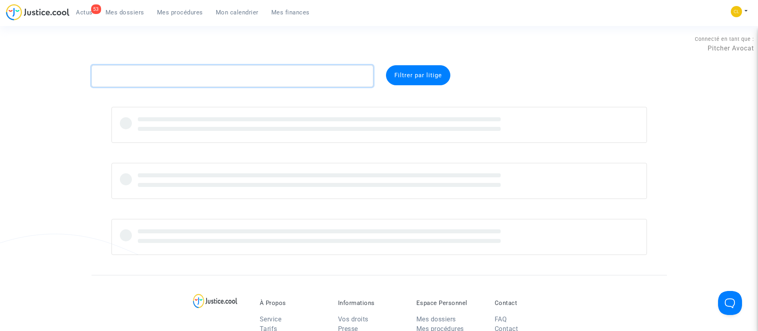
click at [200, 72] on textarea at bounding box center [233, 76] width 282 height 22
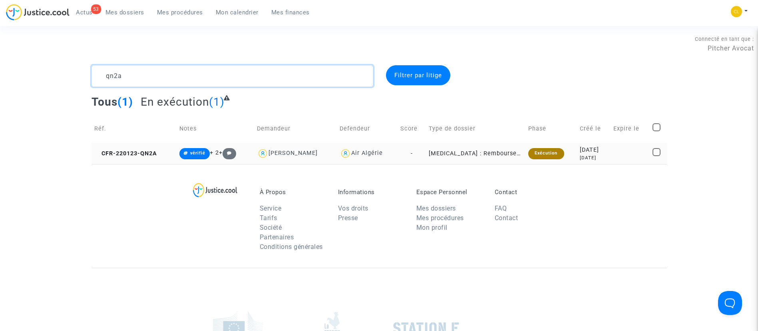
type textarea "qn2a"
click at [586, 159] on div "4 years ago" at bounding box center [594, 157] width 28 height 7
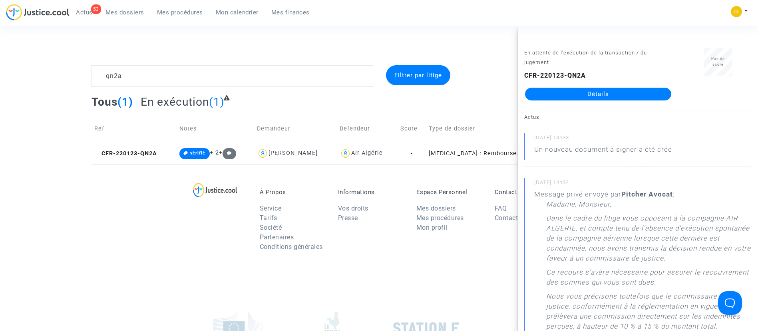
drag, startPoint x: 589, startPoint y: 94, endPoint x: 596, endPoint y: 92, distance: 6.8
click at [589, 94] on link "Détails" at bounding box center [598, 94] width 146 height 13
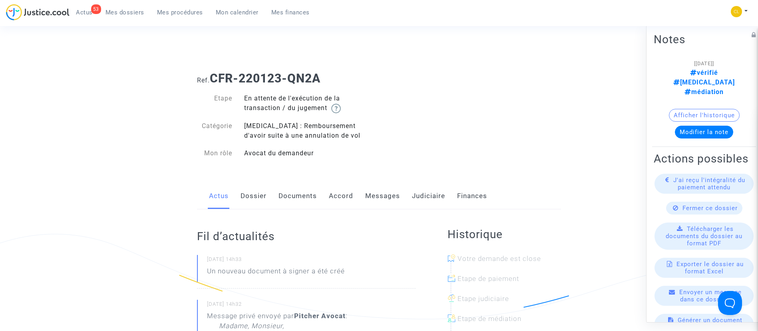
click at [425, 195] on link "Judiciaire" at bounding box center [428, 196] width 33 height 26
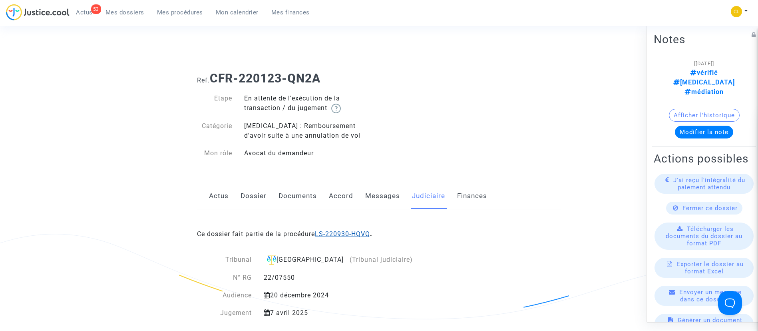
click at [356, 233] on link "LS-220930-HQVQ" at bounding box center [342, 234] width 55 height 8
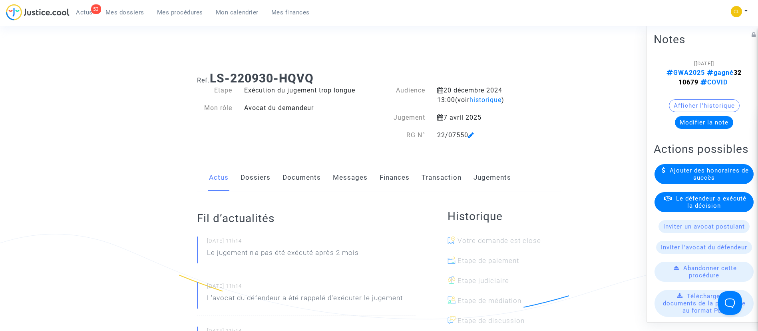
click at [480, 180] on link "Jugements" at bounding box center [493, 177] width 38 height 26
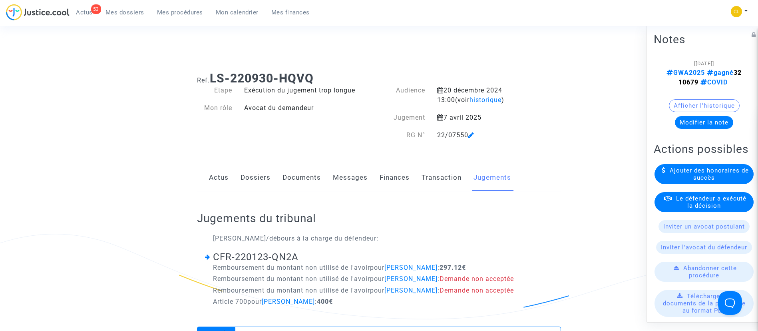
click at [440, 179] on link "Transaction" at bounding box center [442, 177] width 40 height 26
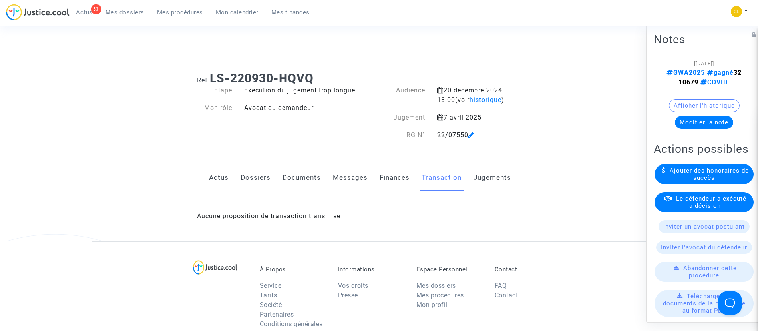
click at [486, 184] on link "Jugements" at bounding box center [493, 177] width 38 height 26
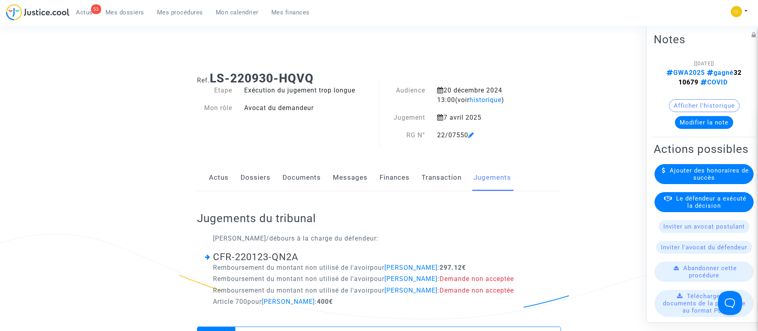
click at [700, 209] on span "Le défendeur a exécuté la décision" at bounding box center [711, 201] width 70 height 14
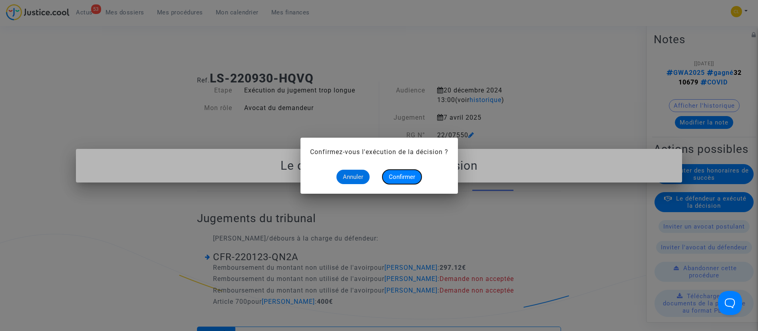
drag, startPoint x: 407, startPoint y: 175, endPoint x: 397, endPoint y: 176, distance: 10.0
click at [407, 175] on span "Confirmer" at bounding box center [402, 176] width 26 height 7
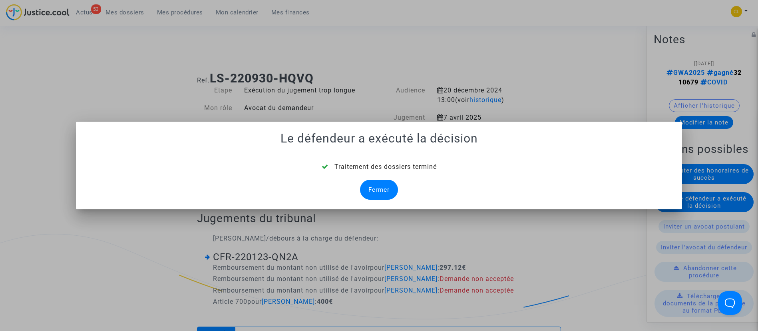
click at [365, 184] on div "Fermer" at bounding box center [379, 189] width 38 height 20
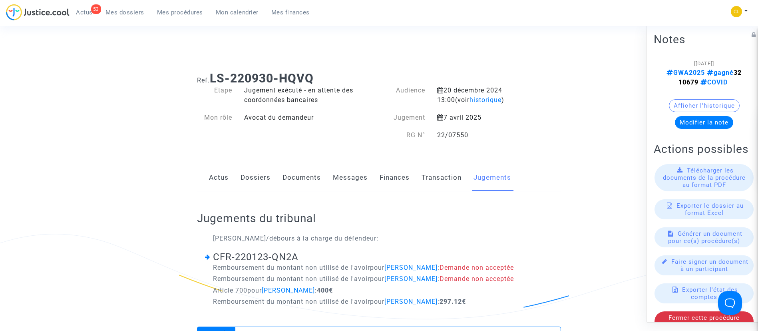
click at [260, 174] on link "Dossiers" at bounding box center [256, 177] width 30 height 26
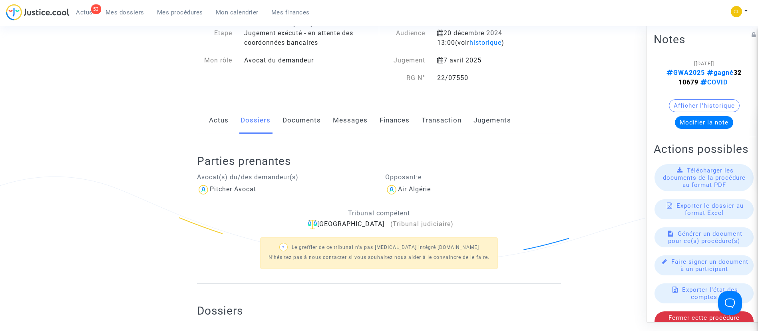
scroll to position [180, 0]
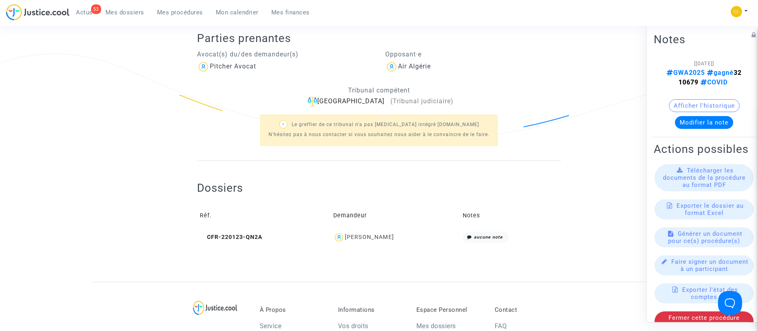
click at [385, 232] on span "Samia Redjal" at bounding box center [369, 213] width 49 height 53
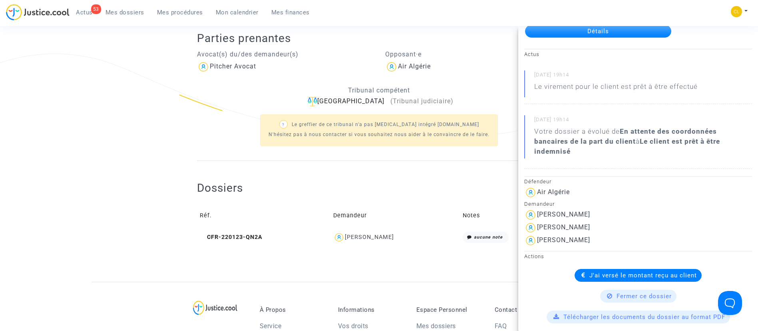
scroll to position [120, 0]
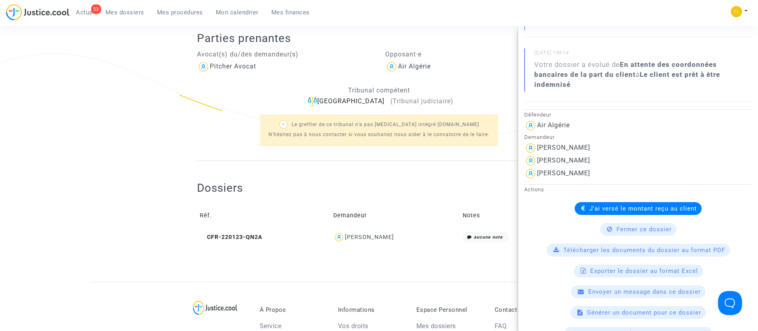
click at [211, 188] on h2 "Dossiers" at bounding box center [220, 188] width 46 height 14
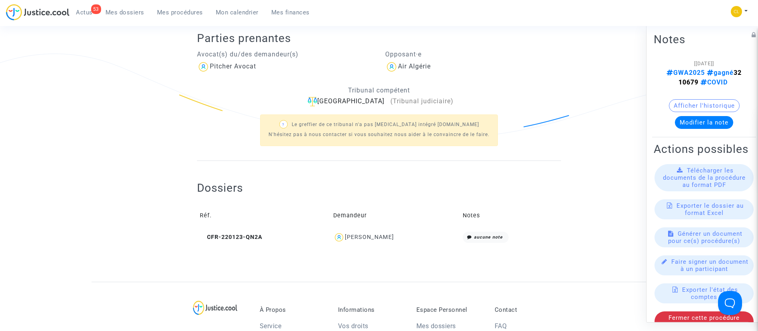
scroll to position [0, 0]
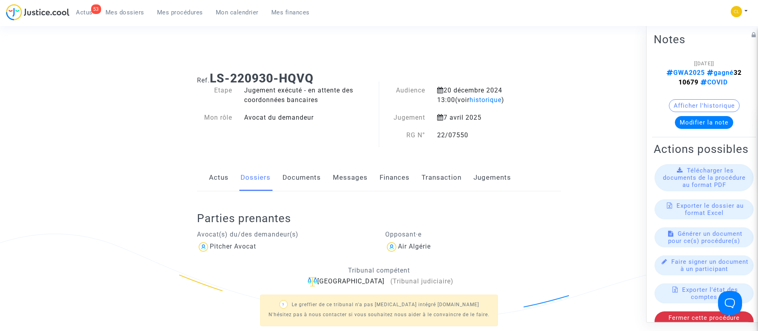
drag, startPoint x: 140, startPoint y: 12, endPoint x: 149, endPoint y: 21, distance: 13.3
click at [140, 12] on span "Mes dossiers" at bounding box center [125, 12] width 39 height 7
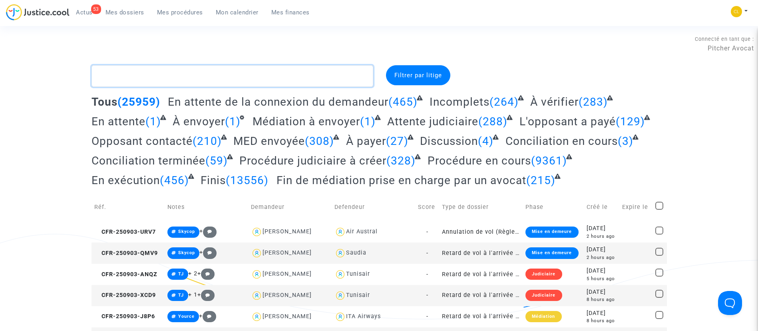
click at [171, 70] on textarea at bounding box center [233, 76] width 282 height 22
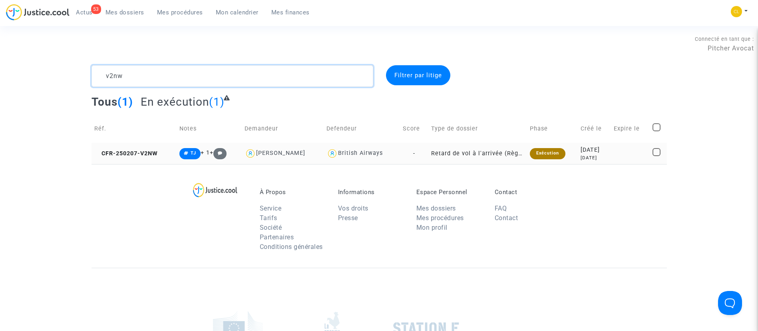
type textarea "v2nw"
click at [581, 154] on div "7 months ago" at bounding box center [595, 157] width 28 height 7
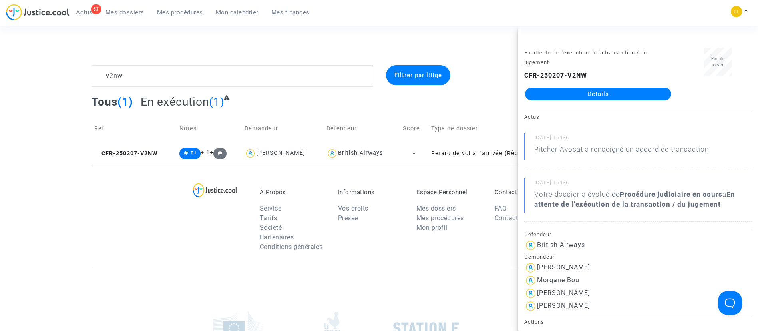
click at [566, 88] on link "Détails" at bounding box center [598, 94] width 146 height 13
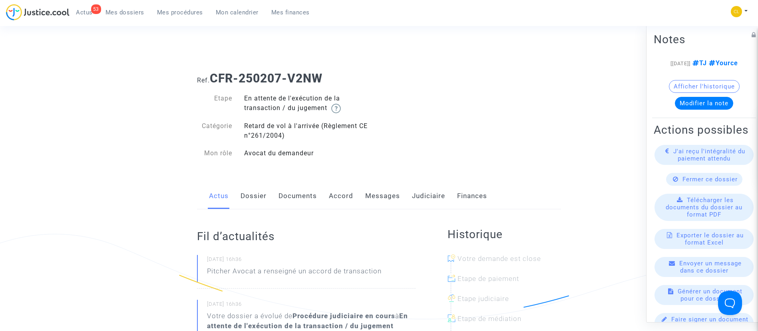
click at [419, 202] on link "Judiciaire" at bounding box center [428, 196] width 33 height 26
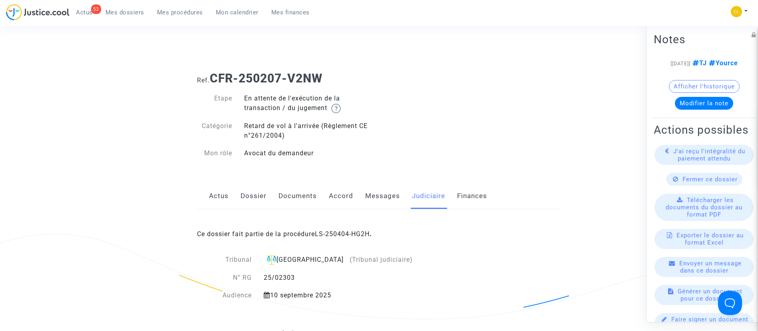
click at [351, 240] on div "Ce dossier fait partie de la procédure LS-250404-HG2H ." at bounding box center [379, 228] width 364 height 38
click at [350, 237] on link "LS-250404-HG2H" at bounding box center [342, 234] width 55 height 8
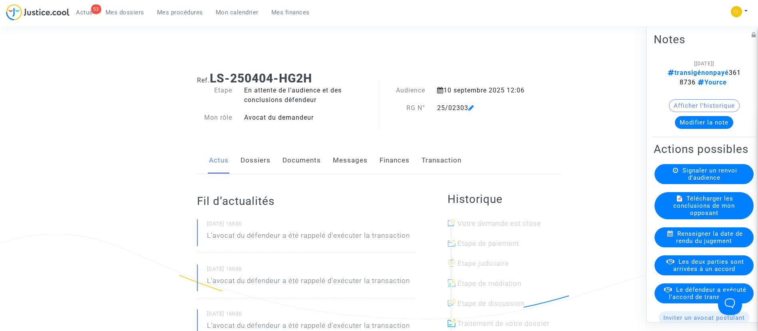
click at [716, 122] on button "Modifier la note" at bounding box center [704, 122] width 58 height 13
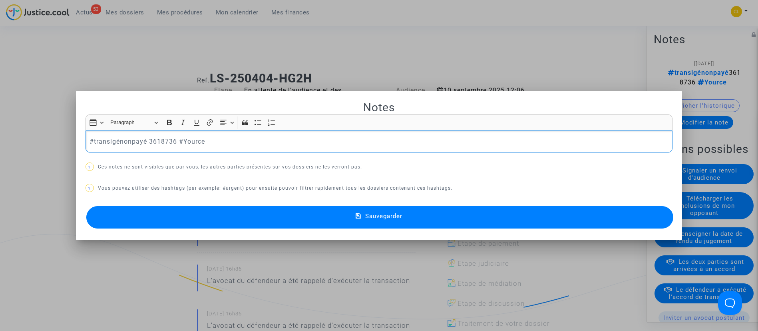
click at [126, 142] on p "#transigénonpayé 3618736 #Yource" at bounding box center [379, 141] width 579 height 10
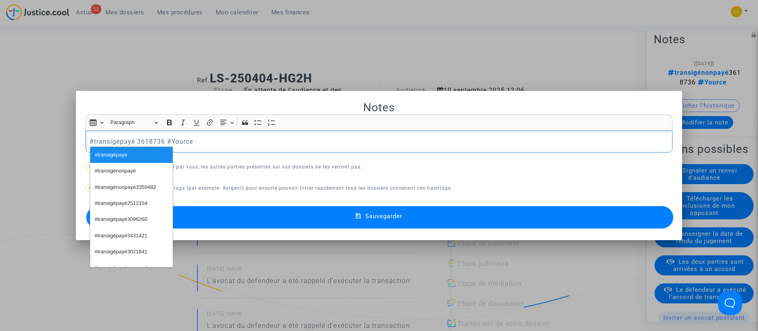
click at [561, 212] on button "Sauvegarder" at bounding box center [380, 217] width 588 height 22
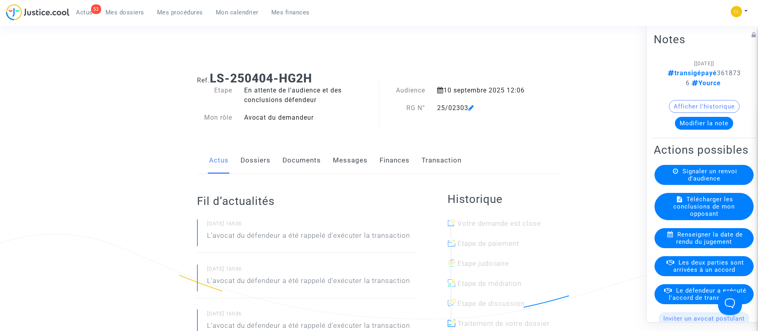
click at [444, 159] on link "Transaction" at bounding box center [442, 160] width 40 height 26
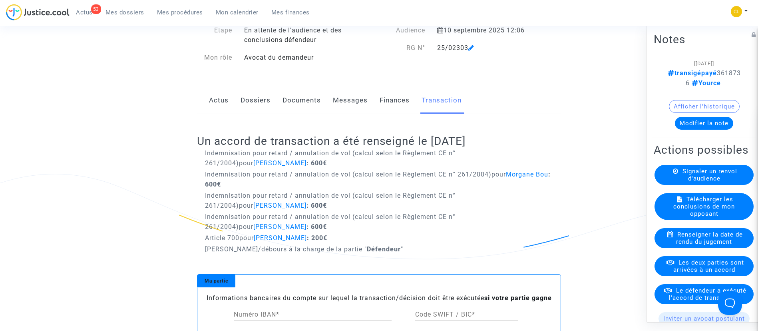
scroll to position [60, 0]
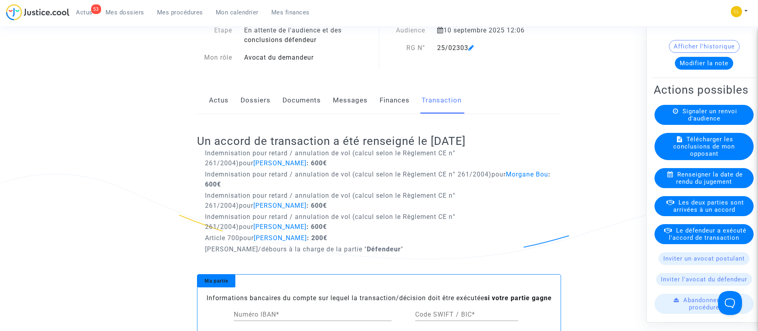
drag, startPoint x: 706, startPoint y: 258, endPoint x: 711, endPoint y: 257, distance: 5.3
click at [707, 241] on span "Le défendeur a exécuté l'accord de transaction" at bounding box center [708, 233] width 78 height 14
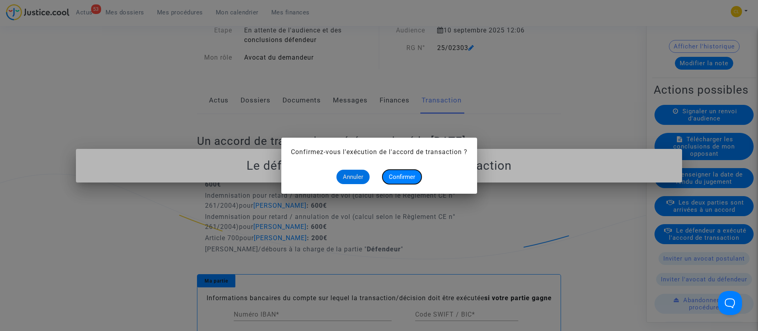
click at [396, 178] on span "Confirmer" at bounding box center [402, 176] width 26 height 7
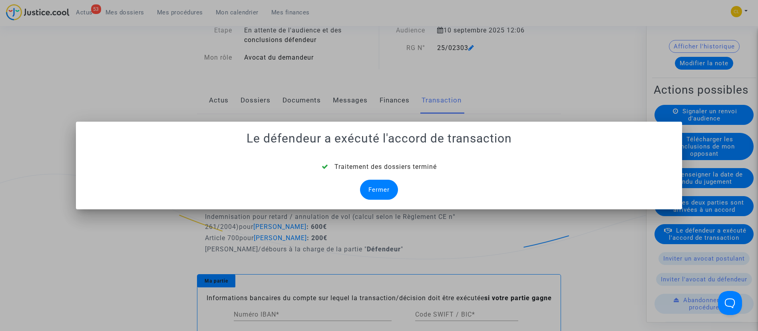
click at [377, 188] on div "Fermer" at bounding box center [379, 189] width 38 height 20
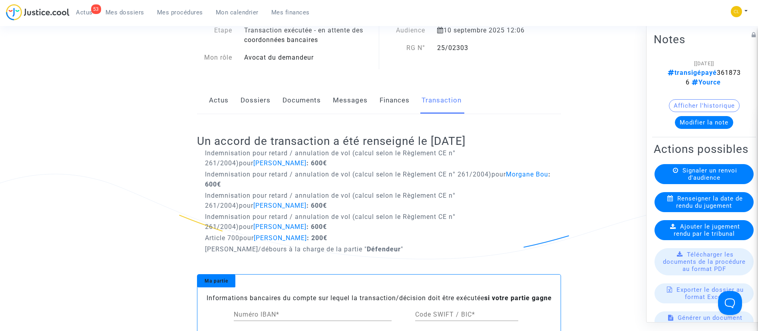
click at [263, 100] on link "Dossiers" at bounding box center [256, 100] width 30 height 26
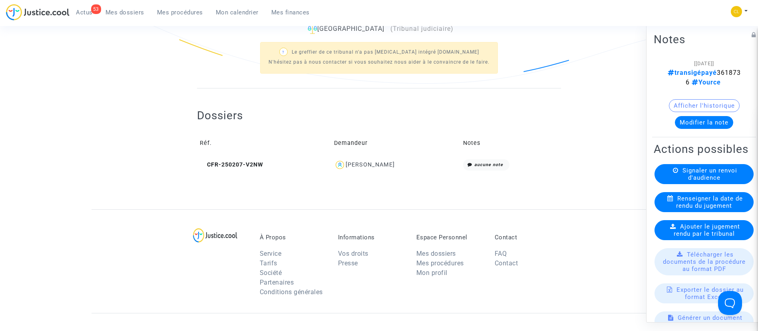
scroll to position [240, 0]
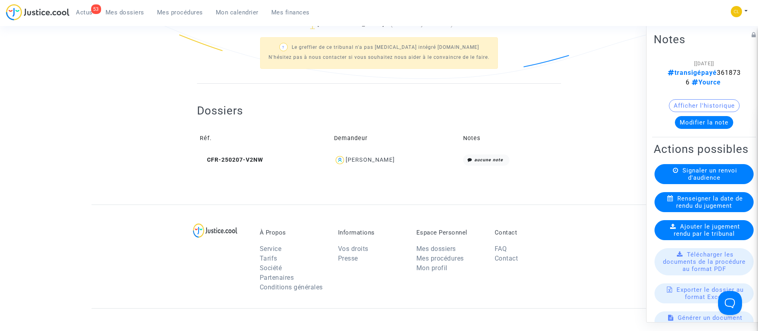
drag, startPoint x: 377, startPoint y: 160, endPoint x: 369, endPoint y: 140, distance: 21.2
click at [377, 159] on div "Elodie Ducros" at bounding box center [370, 159] width 49 height 7
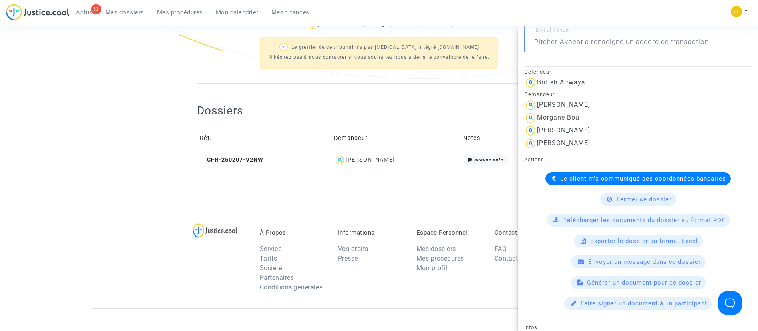
scroll to position [180, 0]
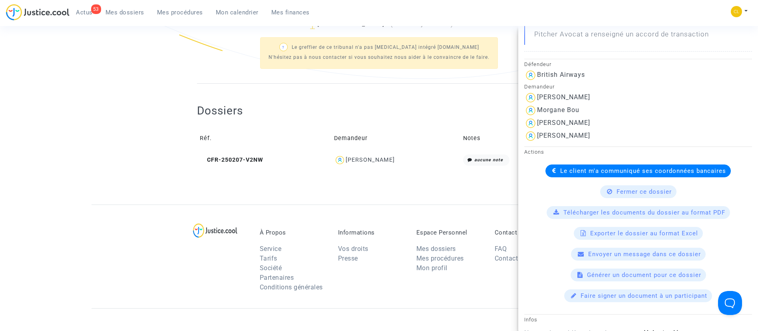
click at [605, 171] on span "Le client m'a communiqué ses coordonnées bancaires" at bounding box center [643, 170] width 166 height 7
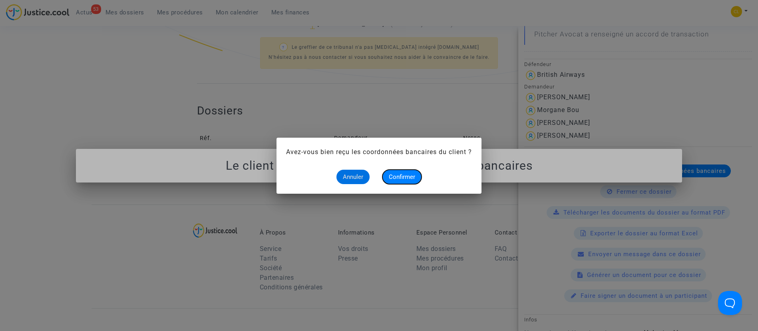
click at [401, 180] on button "Confirmer" at bounding box center [402, 176] width 39 height 14
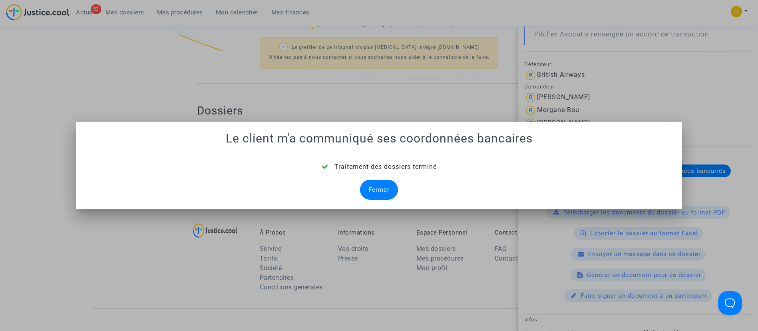
click at [387, 191] on div "Fermer" at bounding box center [379, 189] width 38 height 20
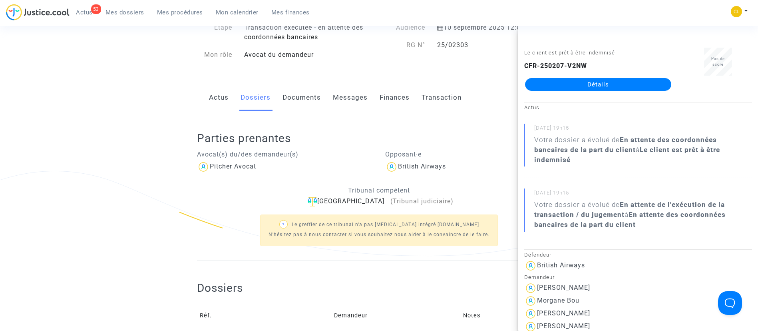
scroll to position [120, 0]
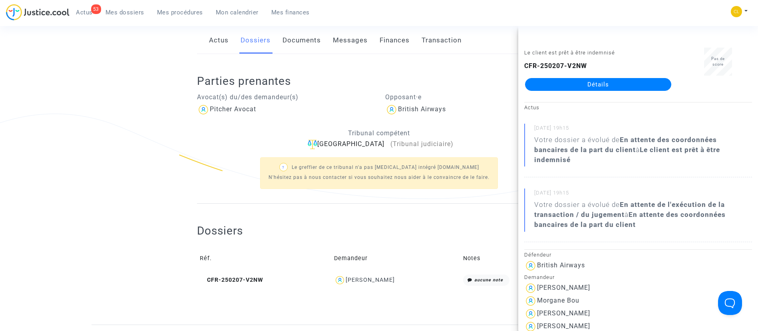
click at [126, 20] on div "53 Actus Mes dossiers Mes procédures Mon calendrier Mes finances" at bounding box center [161, 15] width 310 height 22
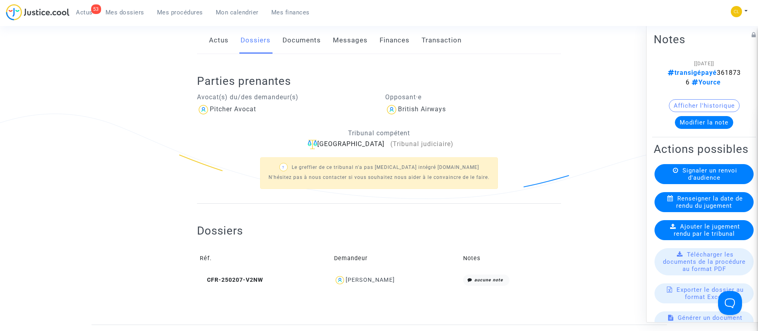
click at [129, 19] on div "53 Actus Mes dossiers Mes procédures Mon calendrier Mes finances" at bounding box center [161, 15] width 310 height 22
click at [129, 11] on span "Mes dossiers" at bounding box center [125, 12] width 39 height 7
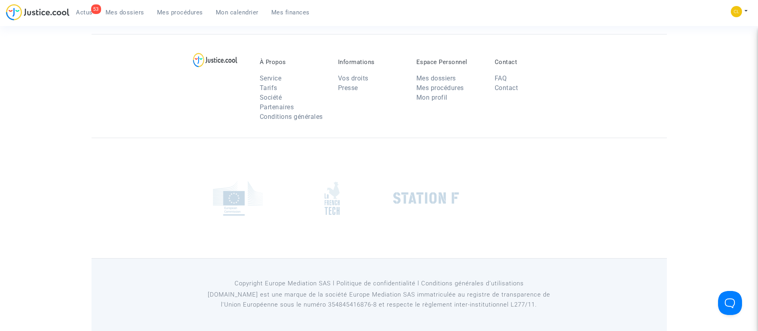
scroll to position [61, 0]
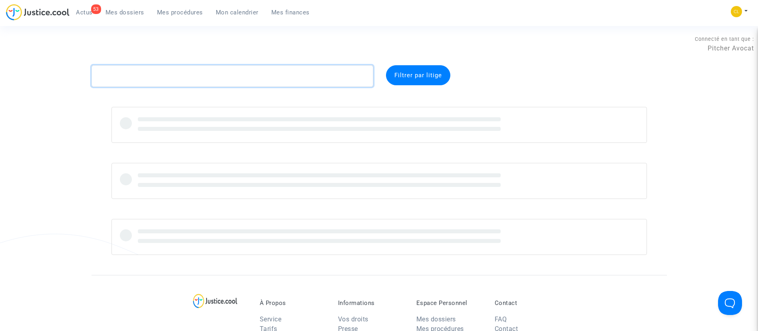
click at [185, 80] on textarea at bounding box center [233, 76] width 282 height 22
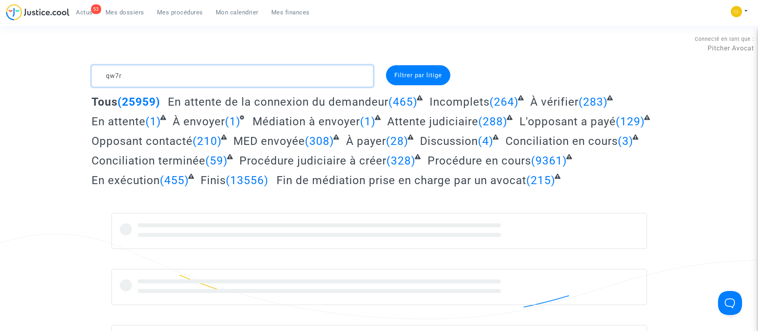
type textarea "qw7r"
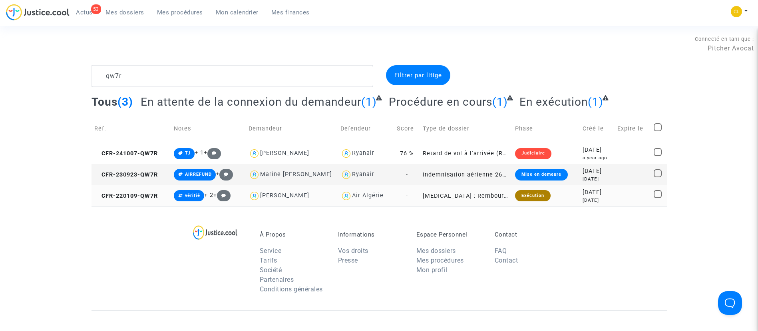
click at [627, 194] on td at bounding box center [633, 195] width 36 height 21
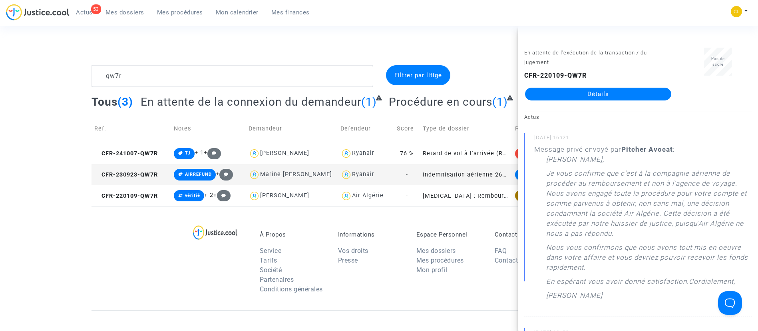
click at [599, 90] on link "Détails" at bounding box center [598, 94] width 146 height 13
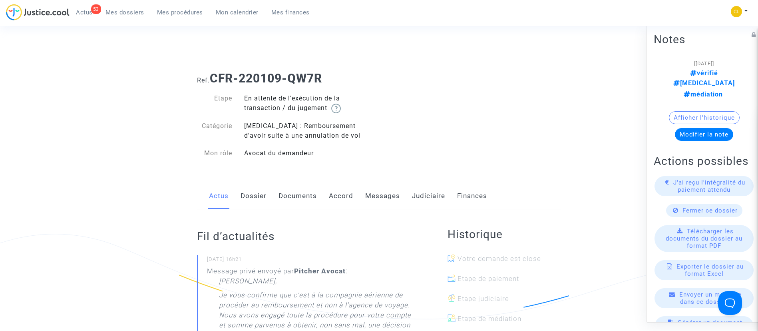
click at [433, 195] on link "Judiciaire" at bounding box center [428, 196] width 33 height 26
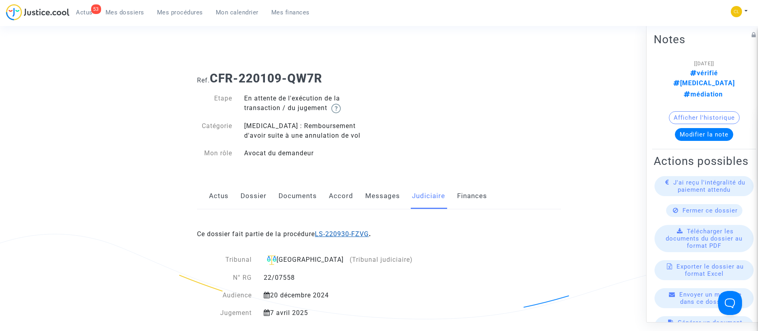
click at [345, 233] on link "LS-220930-FZVG" at bounding box center [342, 234] width 54 height 8
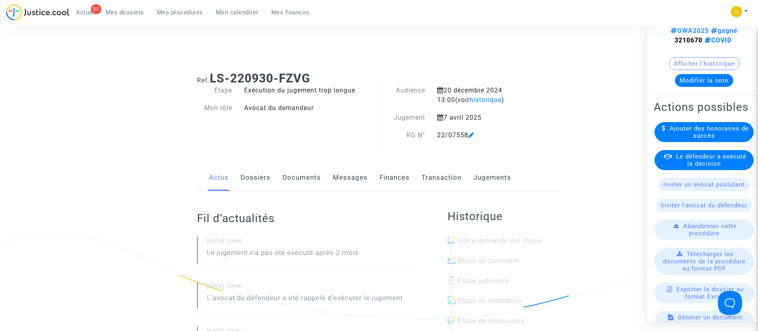
scroll to position [60, 0]
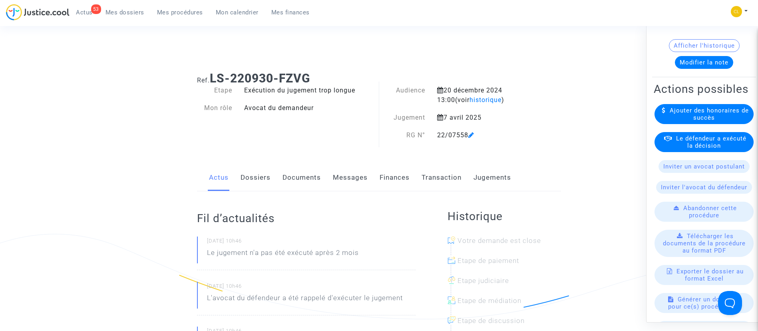
click at [693, 149] on span "Le défendeur a exécuté la décision" at bounding box center [711, 141] width 70 height 14
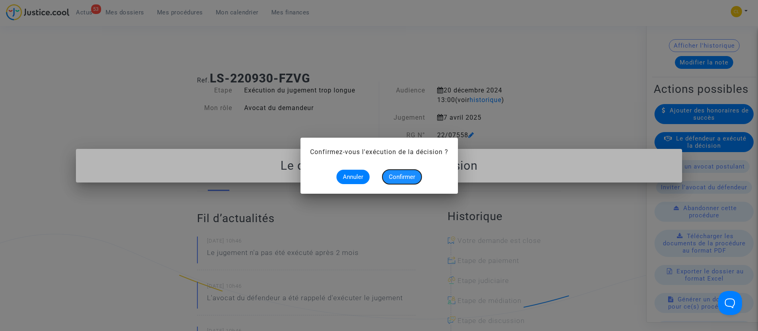
click at [409, 177] on span "Confirmer" at bounding box center [402, 176] width 26 height 7
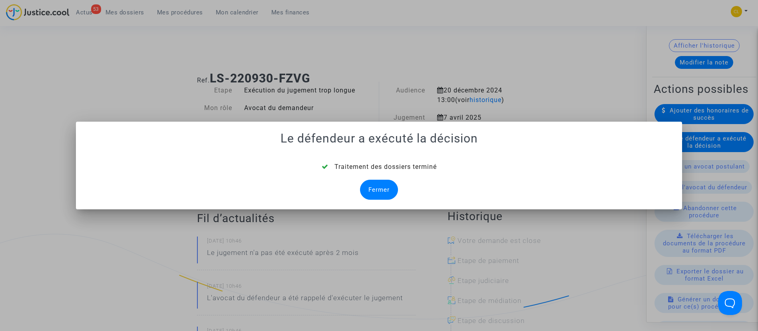
click at [361, 195] on div "Traitement des dossiers terminé Fermer" at bounding box center [380, 181] width 588 height 38
drag, startPoint x: 380, startPoint y: 190, endPoint x: 385, endPoint y: 188, distance: 5.2
click at [381, 190] on div "Fermer" at bounding box center [379, 189] width 38 height 20
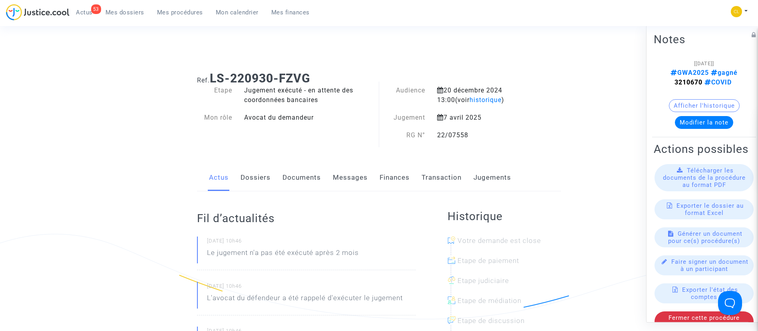
click at [253, 179] on link "Dossiers" at bounding box center [256, 177] width 30 height 26
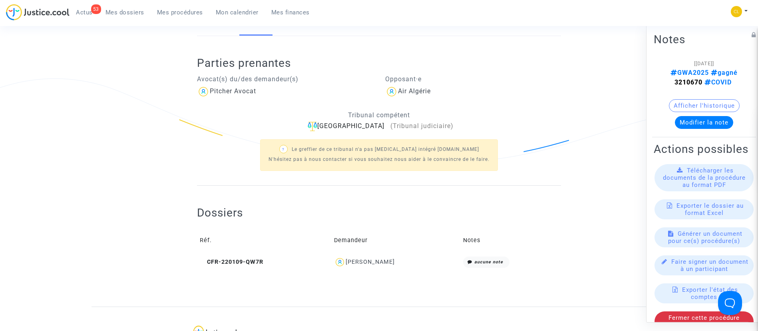
scroll to position [180, 0]
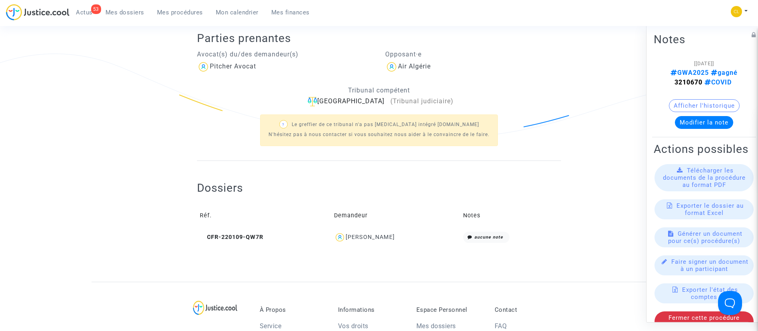
click at [369, 231] on span "lahouaria HADDAD" at bounding box center [370, 213] width 49 height 53
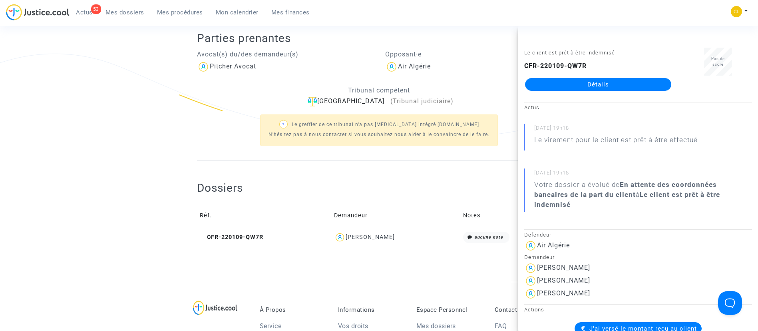
scroll to position [120, 0]
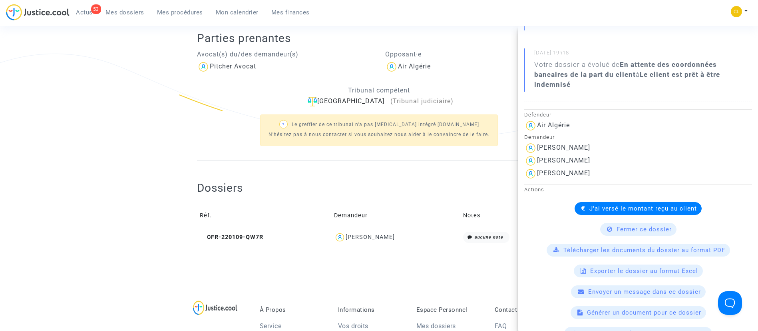
click at [391, 183] on div "Dossiers Réf. Demandeur Notes CFR-220109-QW7R lahouaria HADDAD aucune note" at bounding box center [379, 213] width 364 height 65
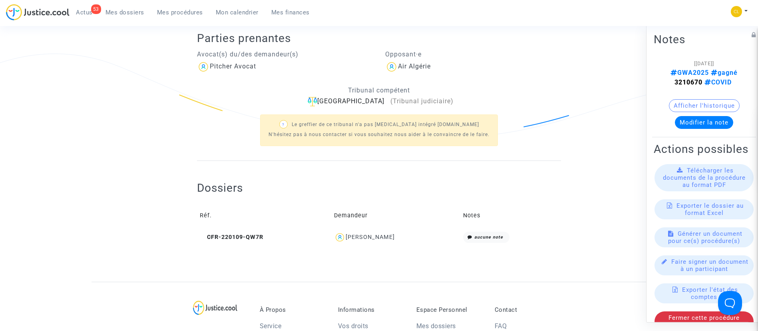
scroll to position [0, 0]
click at [134, 8] on link "Mes dossiers" at bounding box center [125, 12] width 52 height 12
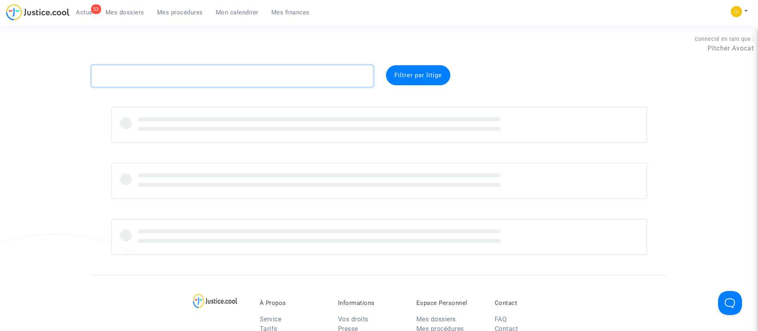
click at [186, 75] on textarea at bounding box center [233, 76] width 282 height 22
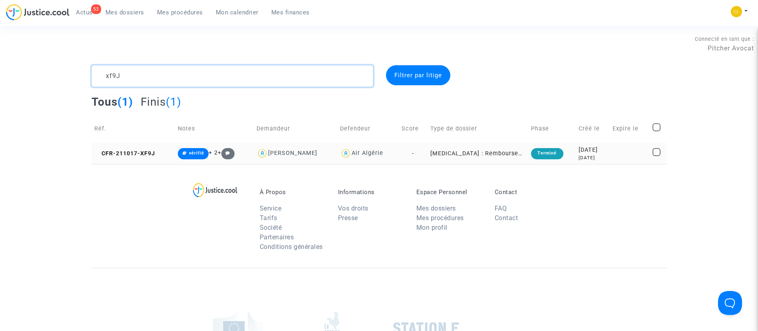
type textarea "xf9J"
click at [589, 154] on div "4 years ago" at bounding box center [593, 157] width 28 height 7
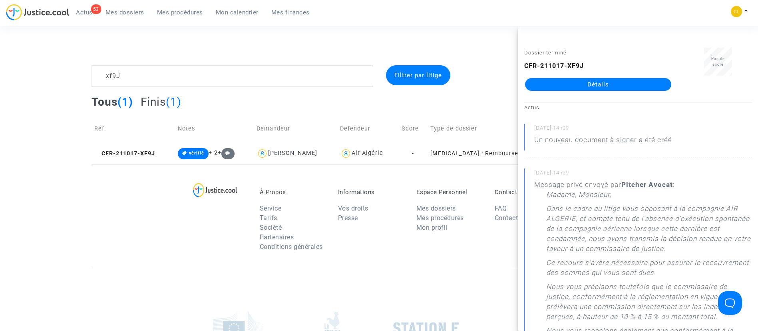
click at [562, 85] on link "Détails" at bounding box center [598, 84] width 146 height 13
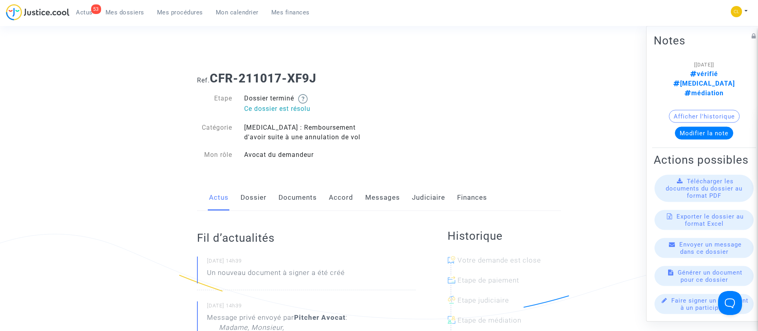
click at [434, 197] on link "Judiciaire" at bounding box center [428, 197] width 33 height 26
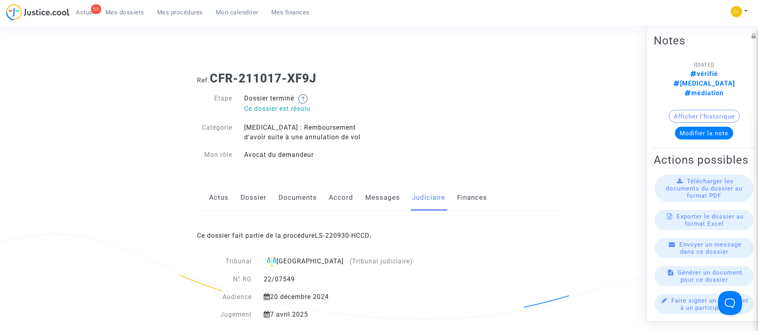
click at [357, 233] on link "LS-220930-HCCD" at bounding box center [342, 235] width 55 height 8
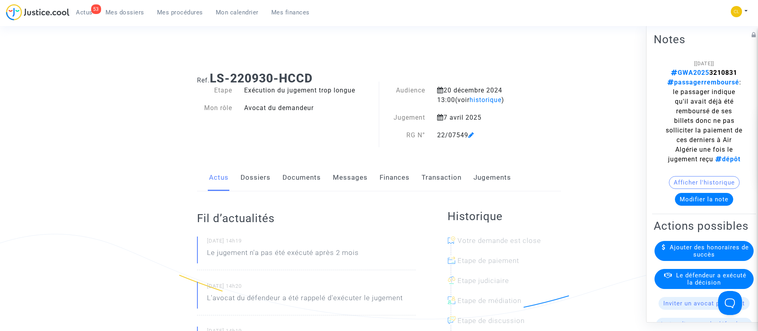
scroll to position [120, 0]
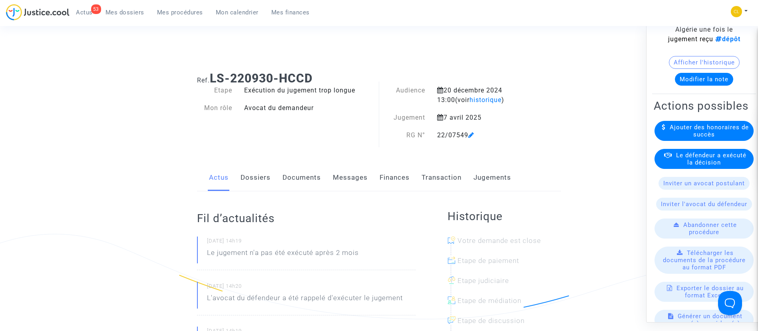
click at [707, 165] on span "Le défendeur a exécuté la décision" at bounding box center [711, 158] width 70 height 14
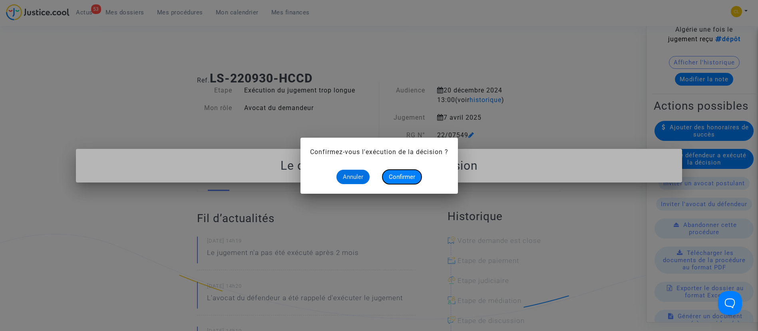
click at [406, 177] on span "Confirmer" at bounding box center [402, 176] width 26 height 7
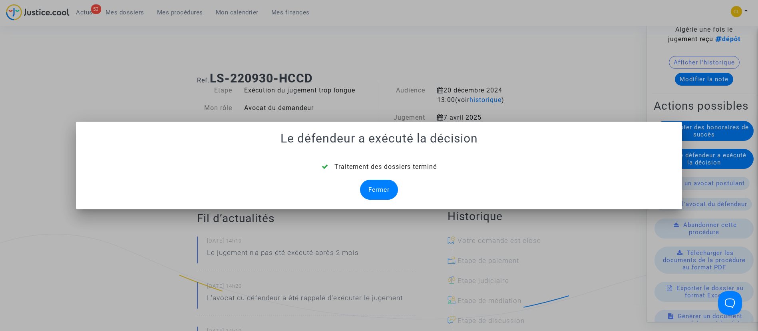
click at [379, 190] on div "Fermer" at bounding box center [379, 189] width 38 height 20
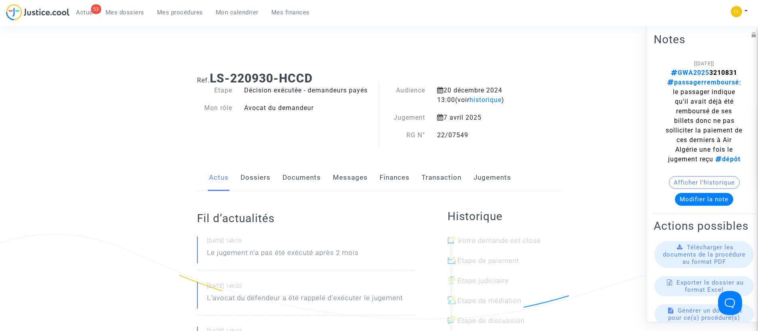
click at [477, 181] on link "Jugements" at bounding box center [493, 177] width 38 height 26
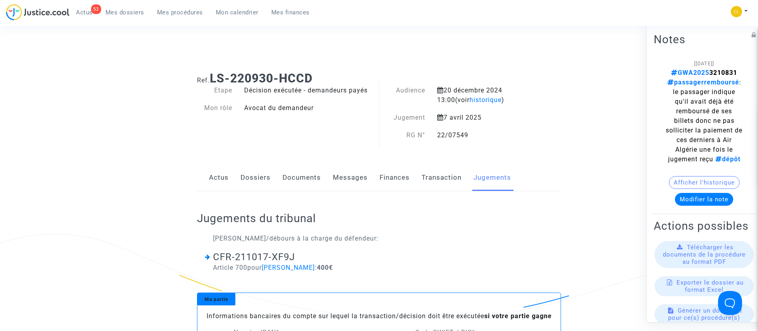
click at [249, 181] on link "Dossiers" at bounding box center [256, 177] width 30 height 26
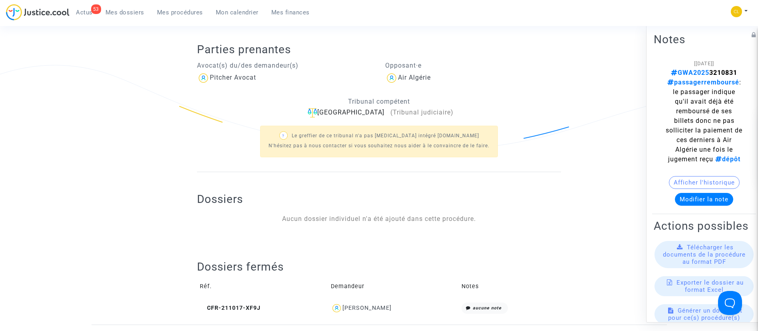
scroll to position [180, 0]
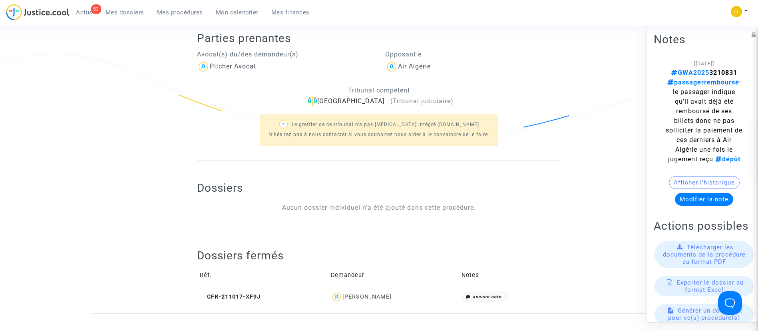
drag, startPoint x: 382, startPoint y: 299, endPoint x: 381, endPoint y: 287, distance: 12.0
click at [385, 299] on div "ABDEL BRIGUI" at bounding box center [367, 296] width 49 height 7
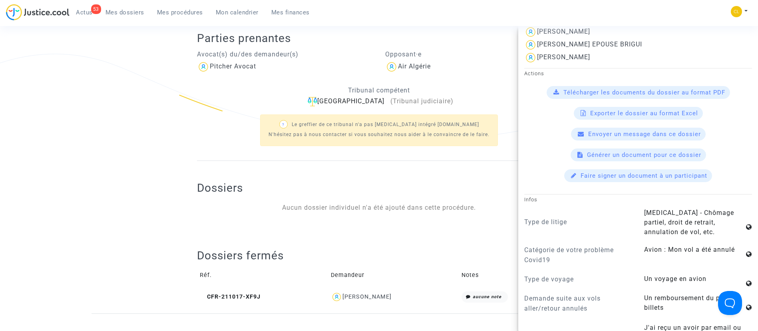
scroll to position [540, 0]
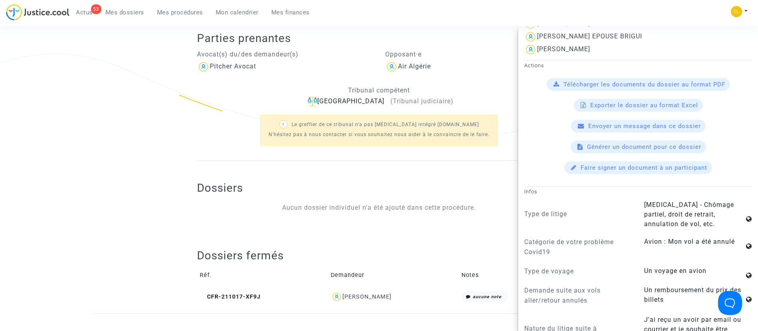
drag, startPoint x: 183, startPoint y: 13, endPoint x: 196, endPoint y: 12, distance: 13.3
click at [183, 13] on span "Mes procédures" at bounding box center [180, 12] width 46 height 7
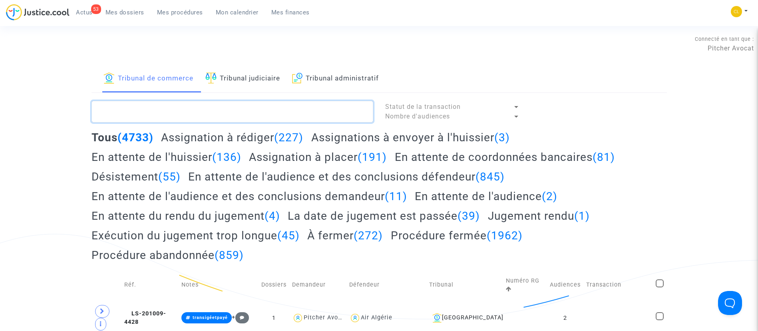
click at [173, 116] on textarea at bounding box center [233, 112] width 282 height 22
click at [125, 8] on link "Mes dossiers" at bounding box center [125, 12] width 52 height 12
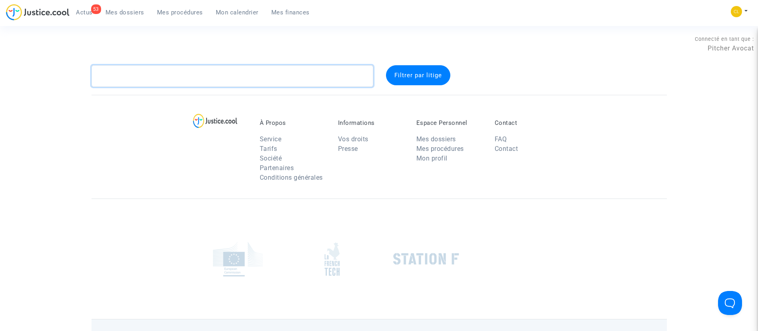
click at [151, 76] on textarea at bounding box center [233, 76] width 282 height 22
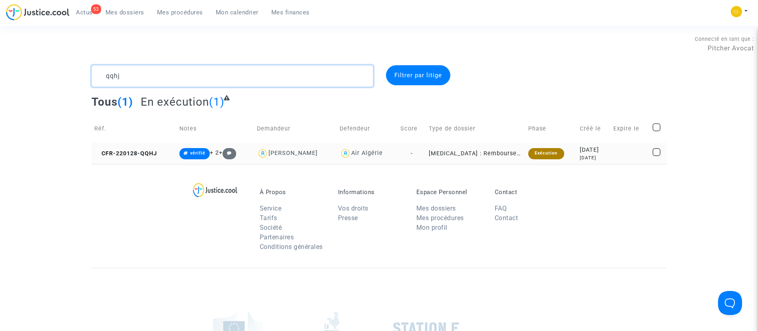
type textarea "qqhj"
click at [580, 157] on div "4 years ago" at bounding box center [594, 157] width 28 height 7
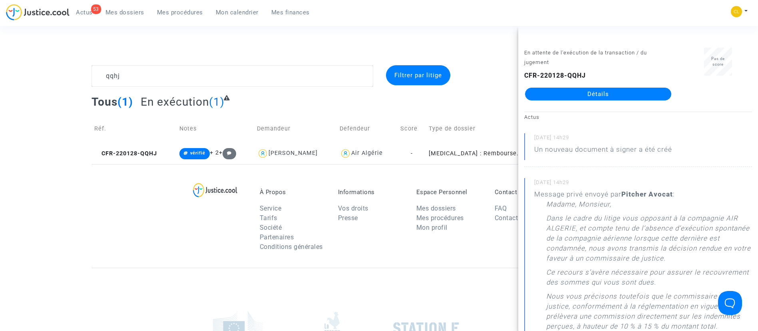
drag, startPoint x: 602, startPoint y: 94, endPoint x: 603, endPoint y: 89, distance: 4.9
click at [602, 94] on link "Détails" at bounding box center [598, 94] width 146 height 13
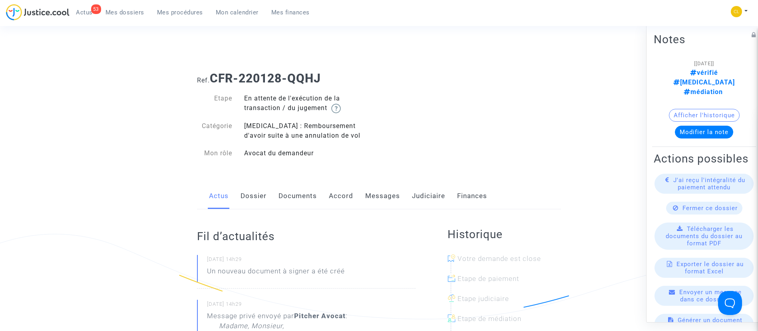
click at [413, 201] on link "Judiciaire" at bounding box center [428, 196] width 33 height 26
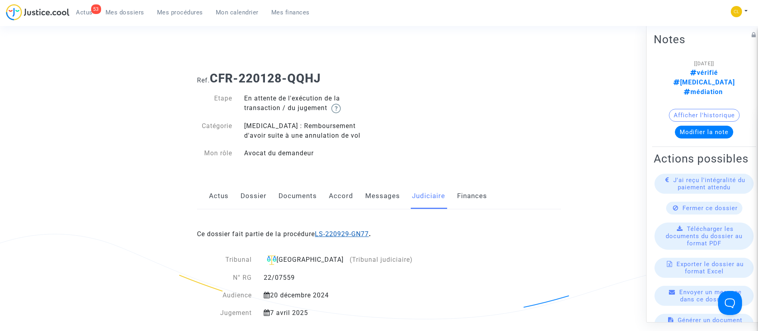
click at [347, 237] on link "LS-220929-GN77" at bounding box center [342, 234] width 54 height 8
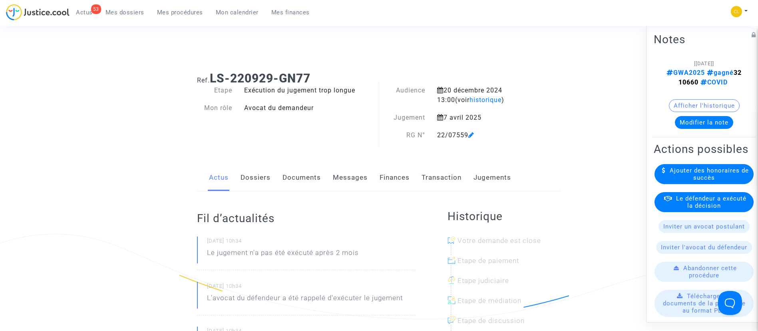
click at [734, 211] on div "Le défendeur a exécuté la décision" at bounding box center [704, 201] width 99 height 20
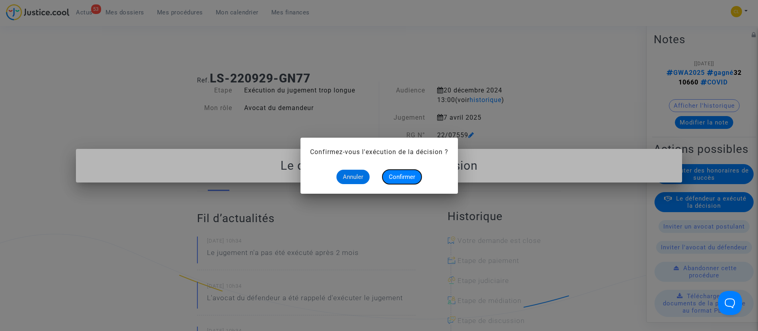
click at [397, 173] on span "Confirmer" at bounding box center [402, 176] width 26 height 7
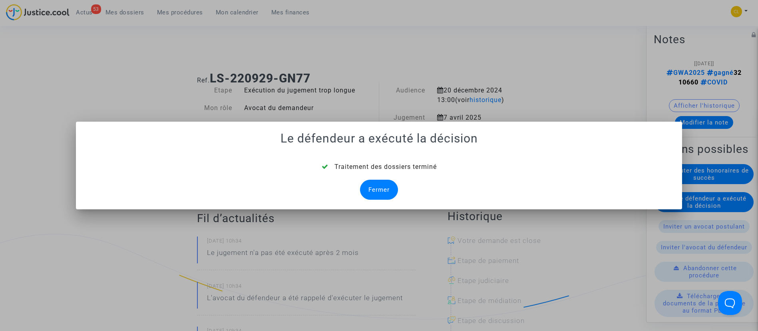
click at [379, 187] on div "Fermer" at bounding box center [379, 189] width 38 height 20
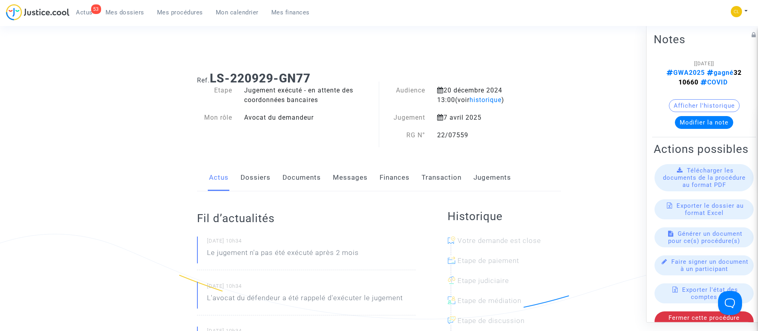
click at [257, 177] on link "Dossiers" at bounding box center [256, 177] width 30 height 26
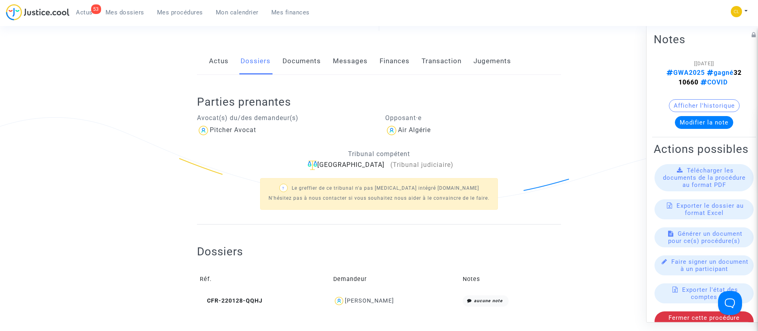
scroll to position [120, 0]
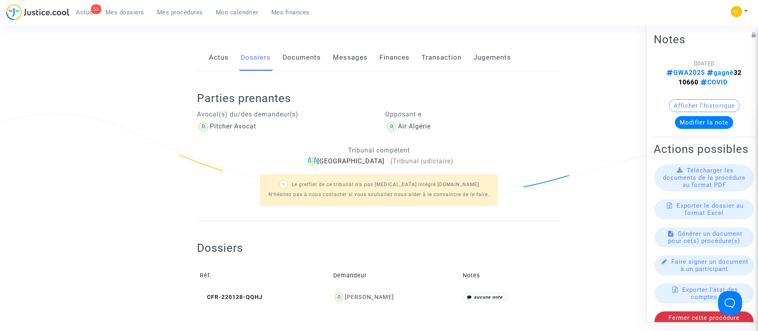
click at [391, 296] on div "Yousra Chelbab" at bounding box center [369, 296] width 49 height 7
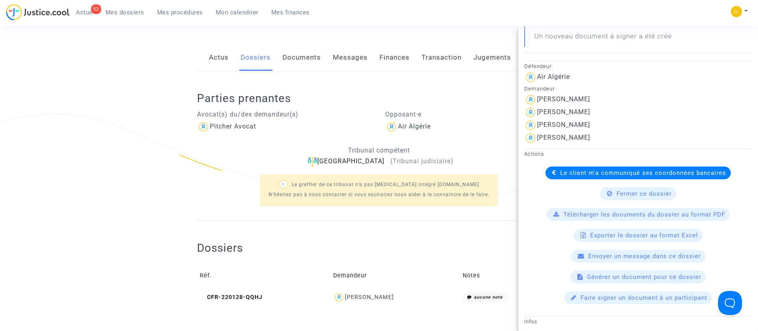
scroll to position [180, 0]
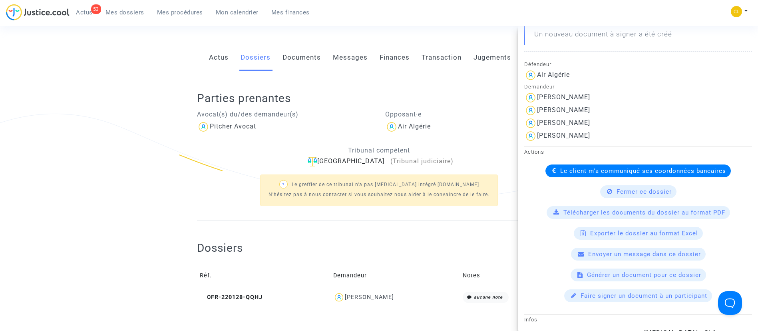
click at [586, 172] on span "Le client m'a communiqué ses coordonnées bancaires" at bounding box center [643, 170] width 166 height 7
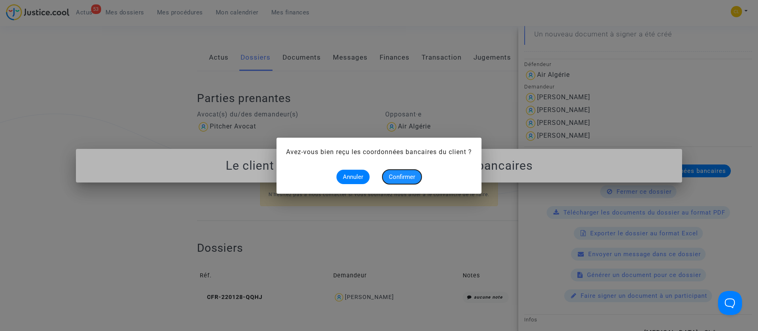
click at [399, 175] on span "Confirmer" at bounding box center [402, 176] width 26 height 7
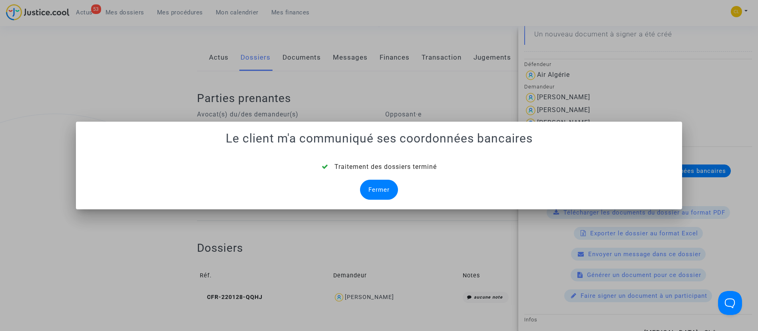
click at [398, 191] on div "Fermer" at bounding box center [379, 189] width 38 height 20
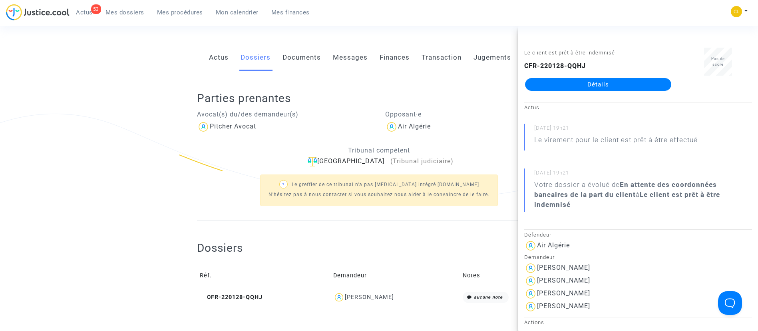
click at [281, 152] on p "Tribunal compétent" at bounding box center [379, 150] width 364 height 10
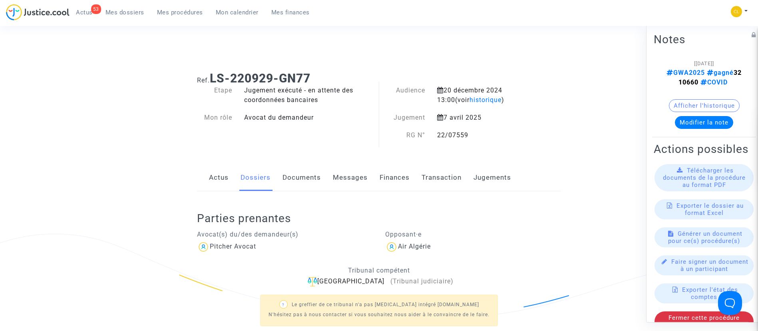
drag, startPoint x: 126, startPoint y: 6, endPoint x: 135, endPoint y: 22, distance: 18.1
click at [126, 6] on link "Mes dossiers" at bounding box center [125, 12] width 52 height 12
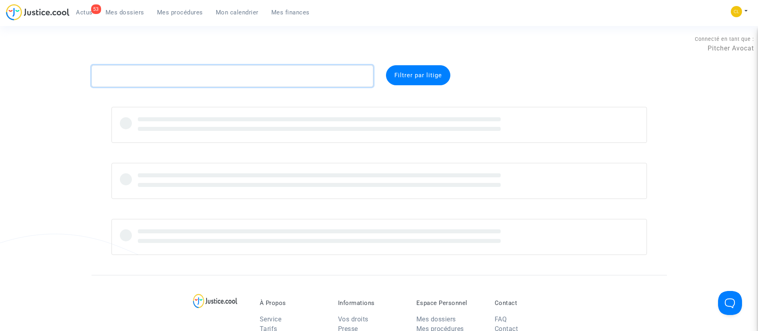
click at [161, 76] on textarea at bounding box center [233, 76] width 282 height 22
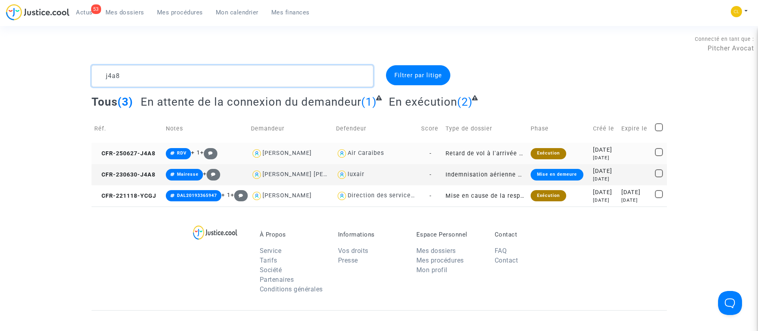
type textarea "j4a8"
click at [619, 151] on td at bounding box center [636, 153] width 34 height 21
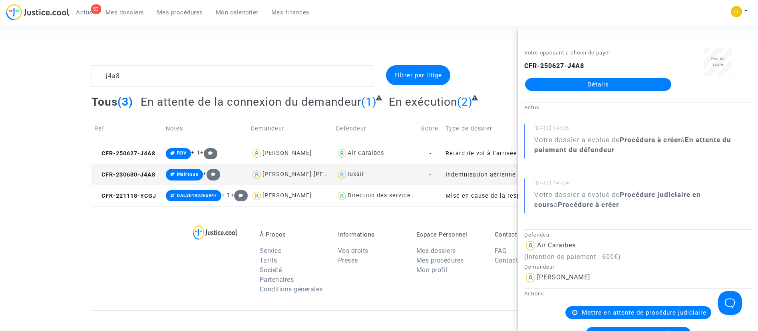
click at [619, 81] on link "Détails" at bounding box center [598, 84] width 146 height 13
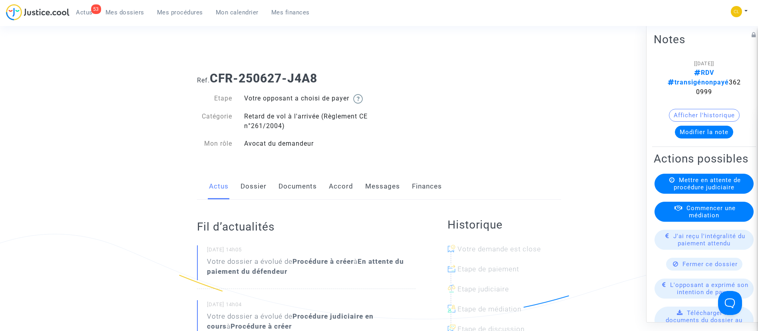
click at [716, 239] on span "J'ai reçu l'intégralité du paiement attendu" at bounding box center [710, 239] width 72 height 14
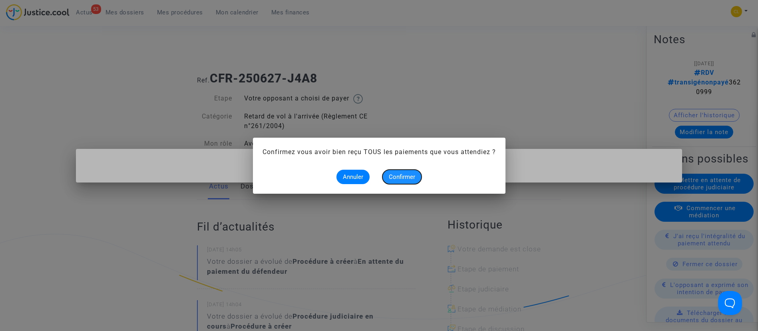
click at [389, 171] on button "Confirmer" at bounding box center [402, 176] width 39 height 14
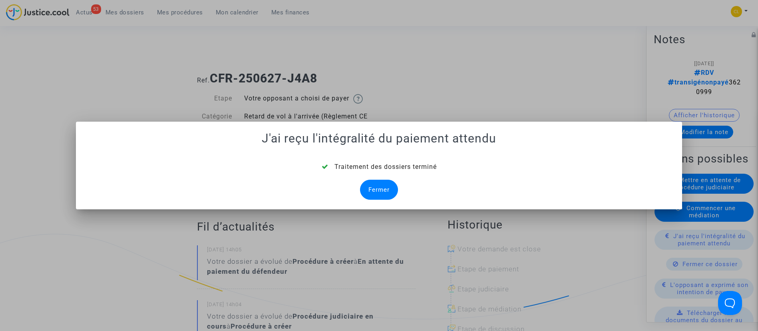
click at [381, 194] on div "Fermer" at bounding box center [379, 189] width 38 height 20
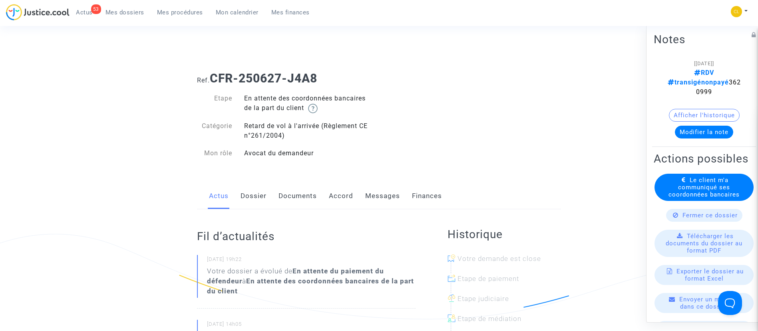
click at [685, 187] on span "Le client m'a communiqué ses coordonnées bancaires" at bounding box center [704, 187] width 71 height 22
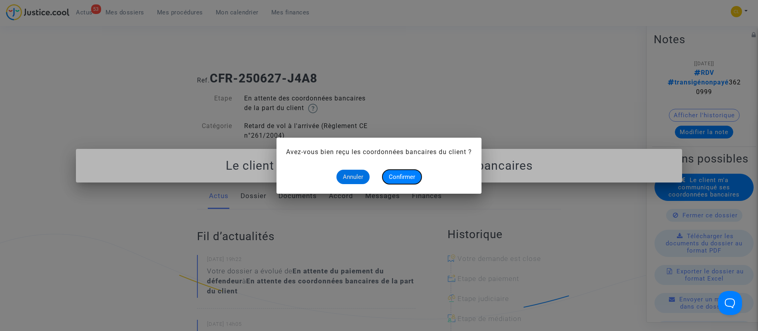
click at [405, 176] on span "Confirmer" at bounding box center [402, 176] width 26 height 7
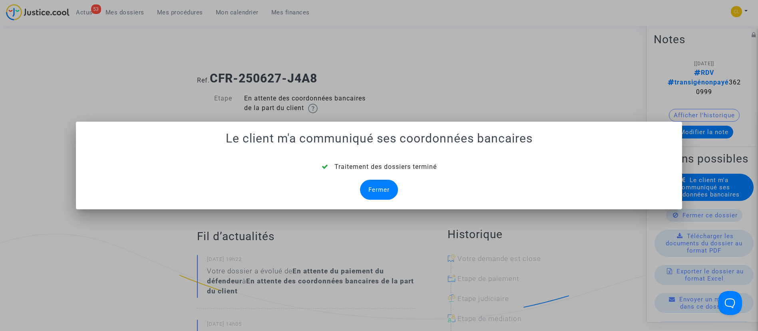
click at [380, 191] on div "Fermer" at bounding box center [379, 189] width 38 height 20
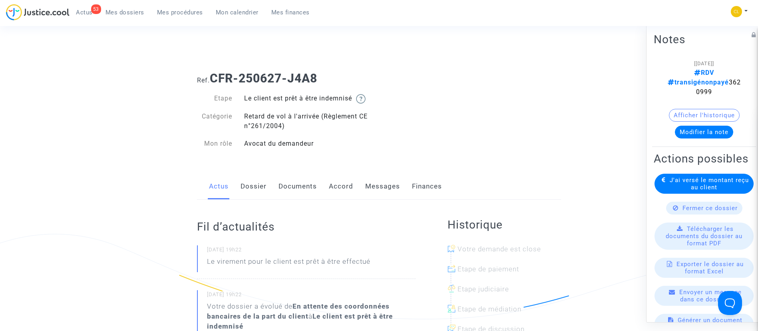
click at [135, 12] on span "Mes dossiers" at bounding box center [125, 12] width 39 height 7
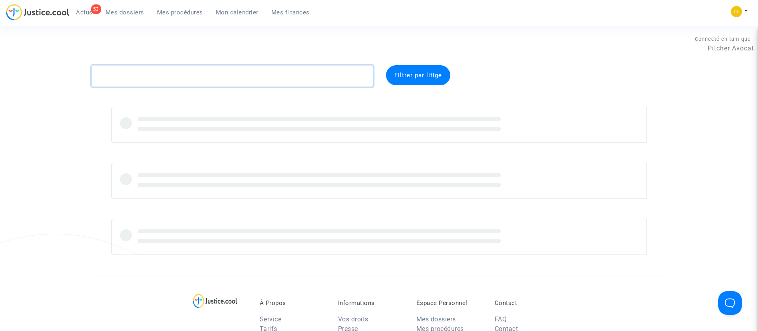
click at [215, 71] on textarea at bounding box center [233, 76] width 282 height 22
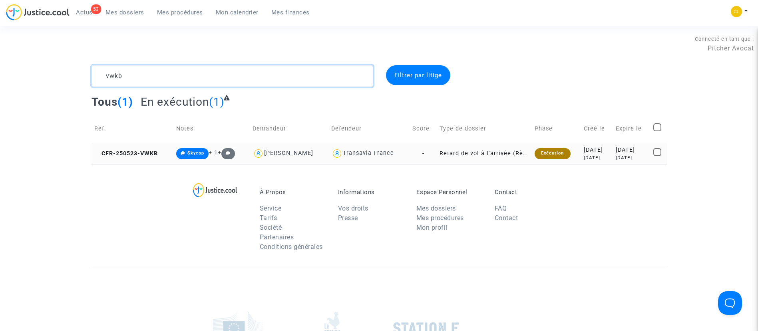
type textarea "vwkb"
click at [613, 162] on td "2025-07-16 2 months ago" at bounding box center [632, 153] width 38 height 21
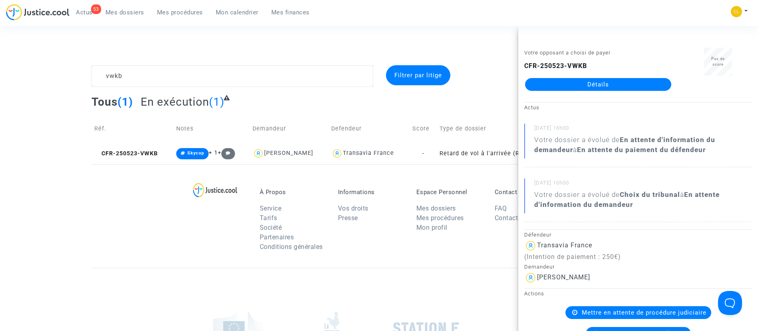
click at [581, 82] on link "Détails" at bounding box center [598, 84] width 146 height 13
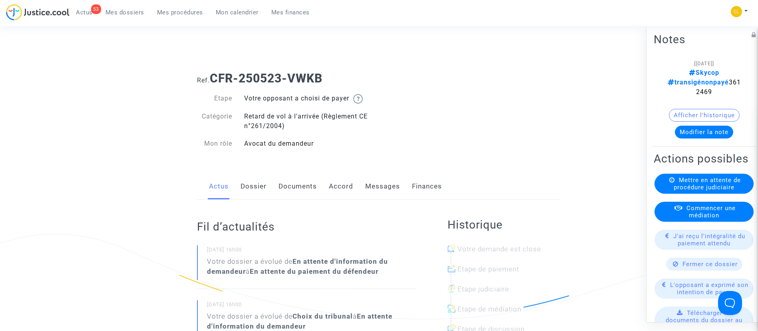
click at [674, 249] on div "J'ai reçu l'intégralité du paiement attendu" at bounding box center [704, 239] width 99 height 20
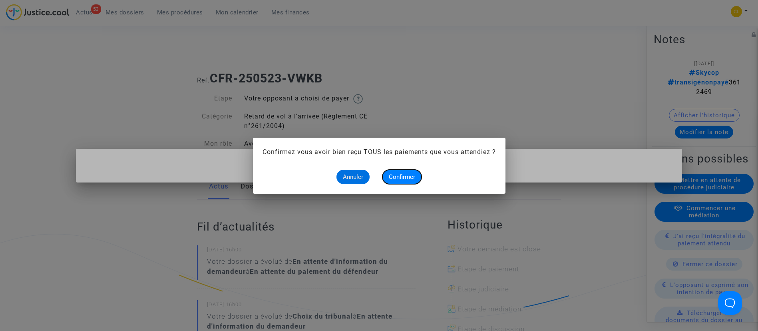
click at [413, 175] on span "Confirmer" at bounding box center [402, 176] width 26 height 7
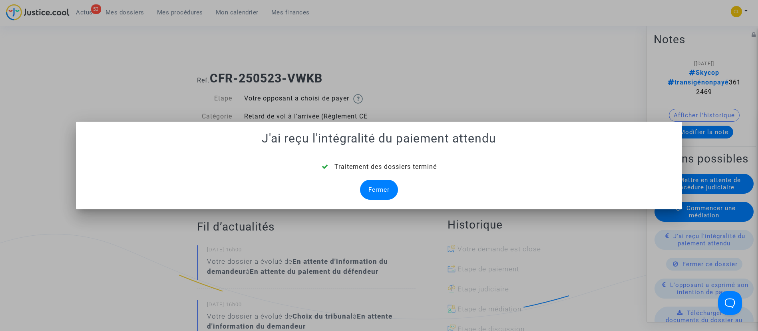
click at [363, 191] on div "Fermer" at bounding box center [379, 189] width 38 height 20
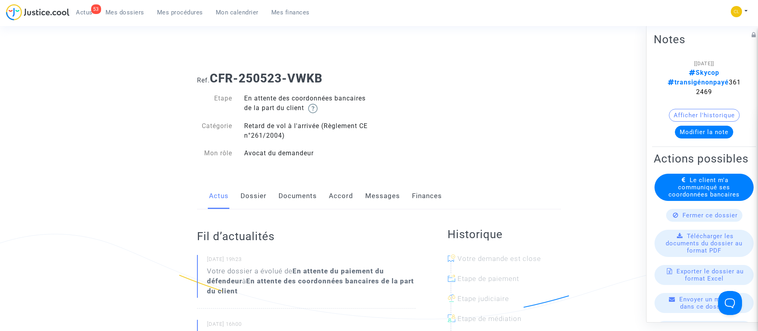
click at [683, 125] on button "Modifier la note" at bounding box center [704, 131] width 58 height 13
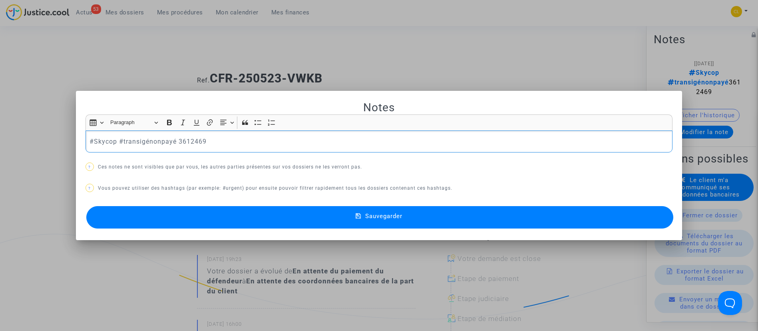
click at [159, 138] on p "#Skycop #transigénonpayé 3612469" at bounding box center [379, 141] width 579 height 10
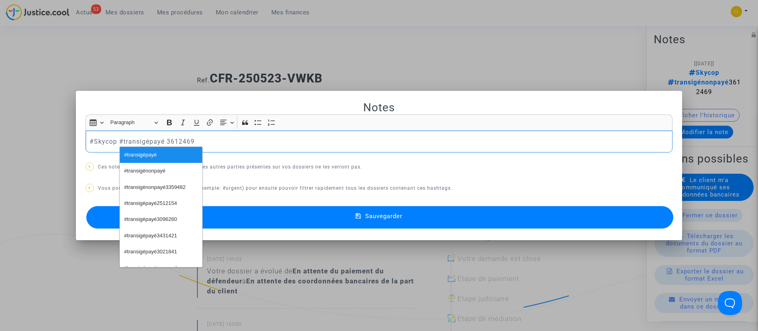
click at [386, 228] on div "Sauvegarder" at bounding box center [380, 217] width 588 height 26
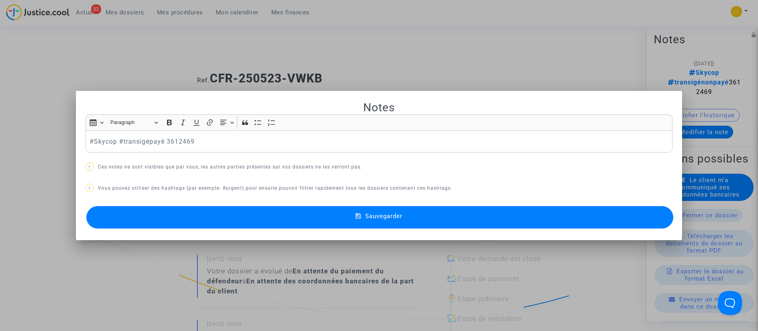
click at [385, 217] on span "Sauvegarder" at bounding box center [383, 215] width 37 height 7
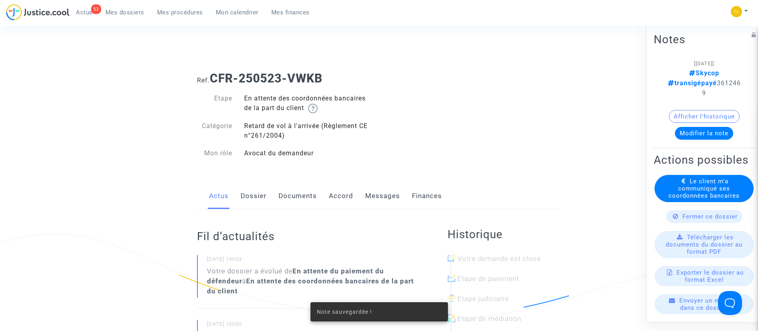
click at [705, 199] on span "Le client m'a communiqué ses coordonnées bancaires" at bounding box center [704, 188] width 71 height 22
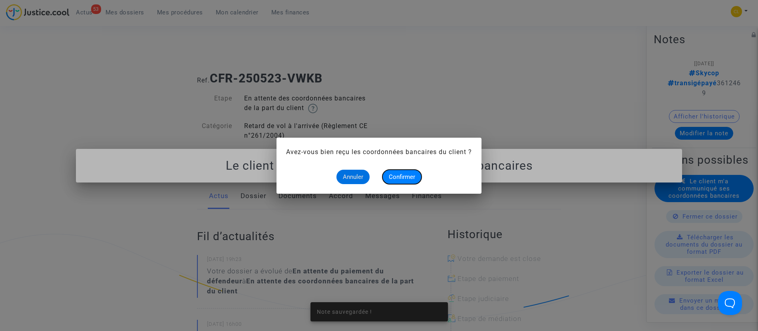
click at [395, 170] on button "Confirmer" at bounding box center [402, 176] width 39 height 14
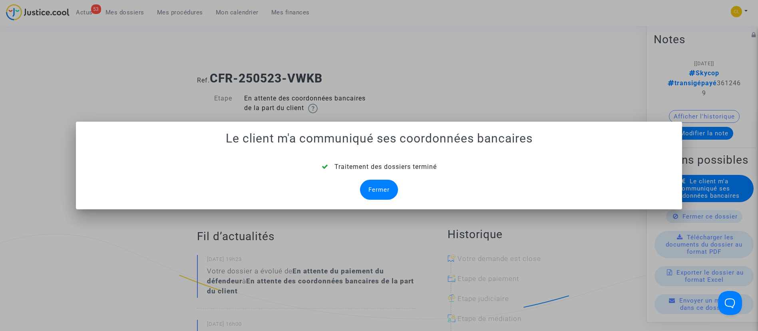
drag, startPoint x: 378, startPoint y: 188, endPoint x: 378, endPoint y: 183, distance: 5.2
click at [379, 188] on div "Fermer" at bounding box center [379, 189] width 38 height 20
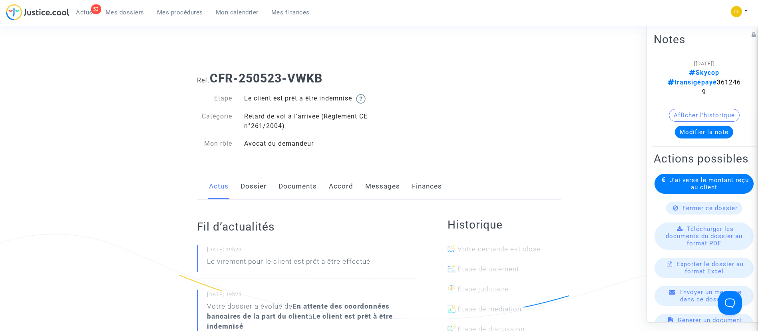
drag, startPoint x: 137, startPoint y: 10, endPoint x: 231, endPoint y: 41, distance: 99.7
click at [136, 10] on span "Mes dossiers" at bounding box center [125, 12] width 39 height 7
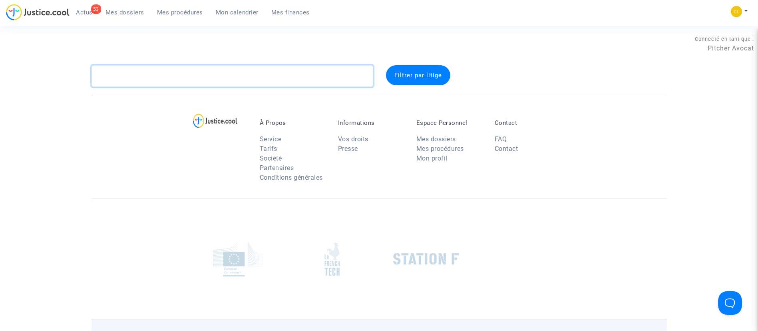
click at [297, 77] on textarea at bounding box center [233, 76] width 282 height 22
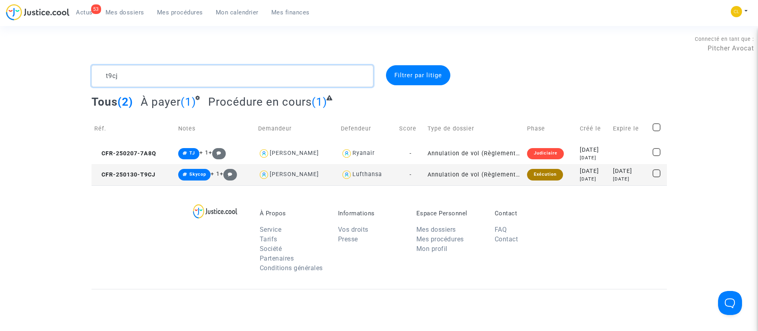
type textarea "t9cj"
click at [586, 177] on div "7 months ago" at bounding box center [594, 178] width 28 height 7
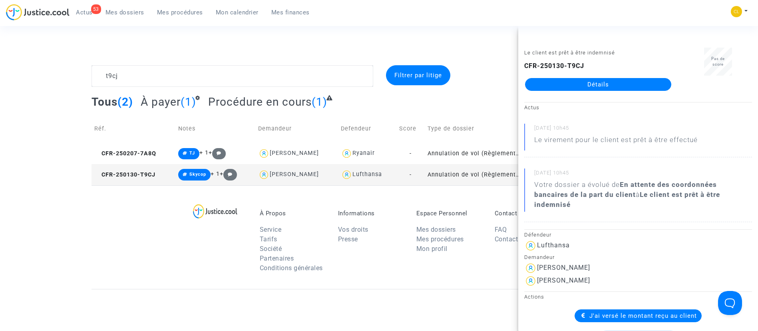
click at [583, 90] on link "Détails" at bounding box center [598, 84] width 146 height 13
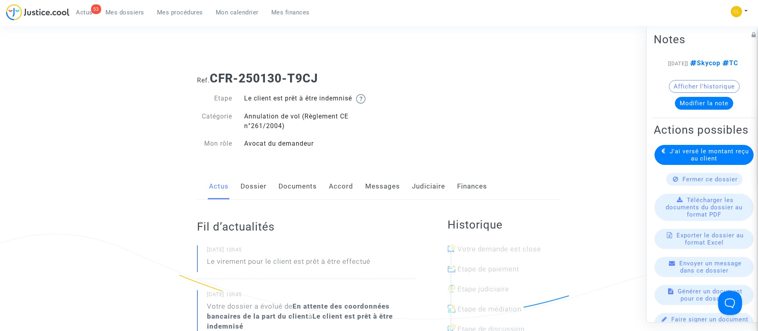
click at [419, 191] on link "Judiciaire" at bounding box center [428, 186] width 33 height 26
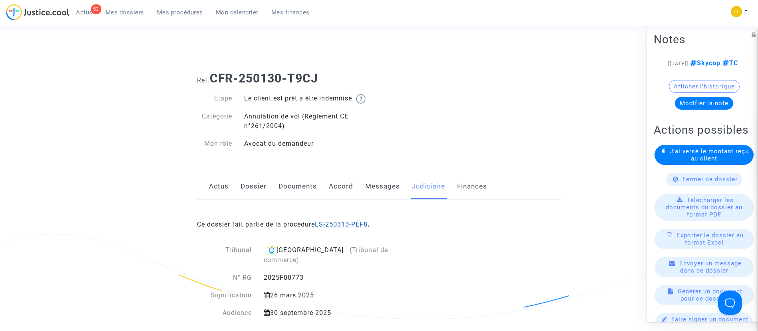
click at [363, 221] on link "LS-250313-PEF8" at bounding box center [341, 224] width 53 height 8
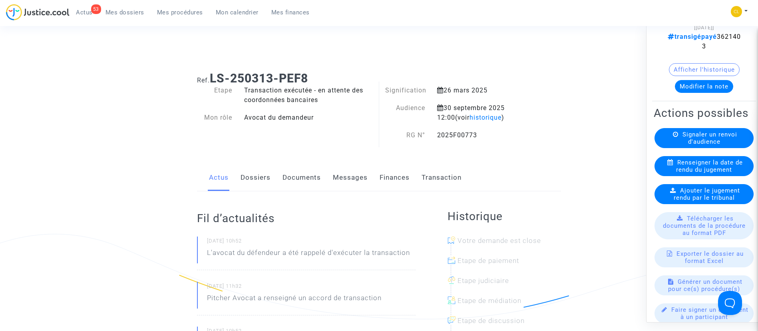
scroll to position [60, 0]
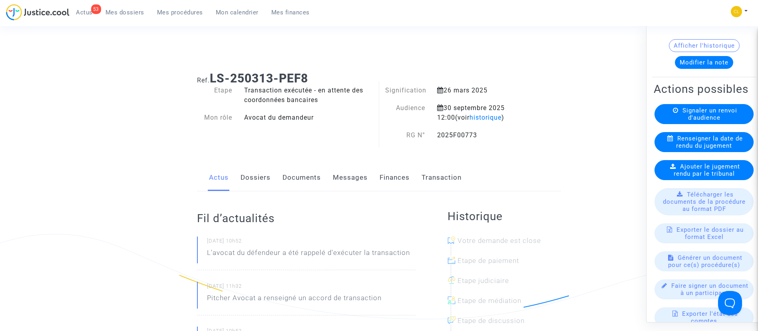
click at [260, 183] on link "Dossiers" at bounding box center [256, 177] width 30 height 26
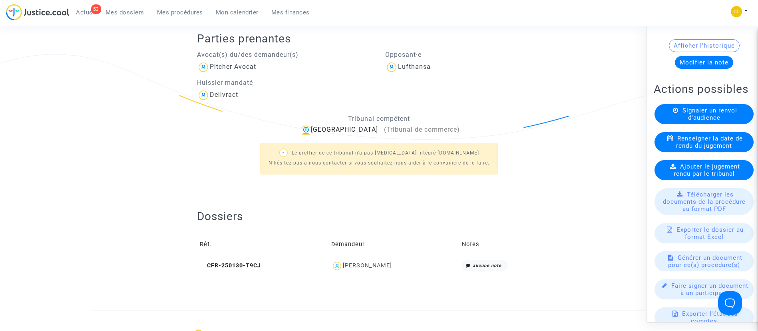
scroll to position [180, 0]
click at [383, 266] on div "Russell Vanderbeek" at bounding box center [367, 264] width 49 height 7
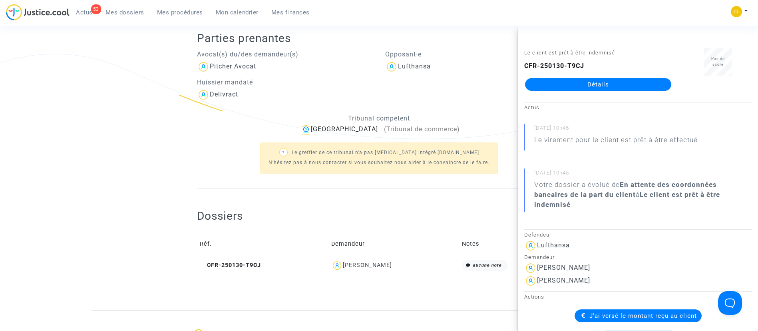
click at [133, 18] on div "53 Actus Mes dossiers Mes procédures Mon calendrier Mes finances" at bounding box center [161, 15] width 310 height 22
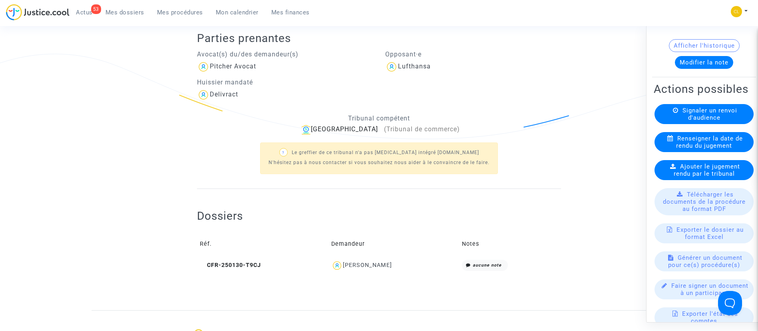
click at [130, 14] on span "Mes dossiers" at bounding box center [125, 12] width 39 height 7
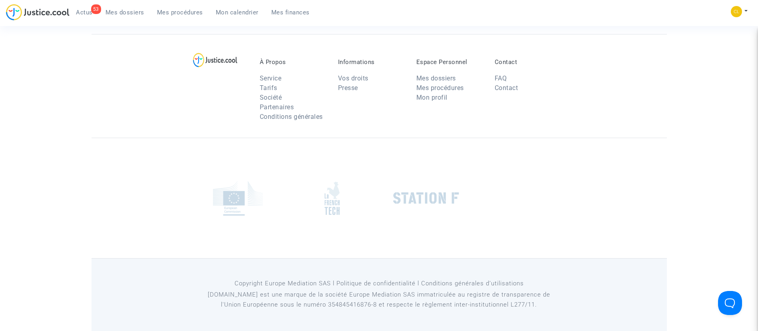
scroll to position [6, 0]
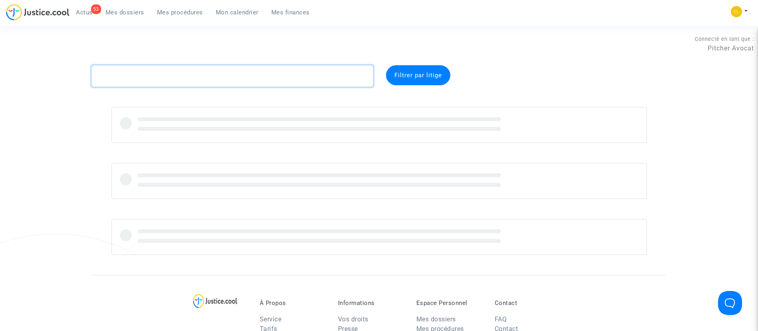
click at [137, 76] on textarea at bounding box center [233, 76] width 282 height 22
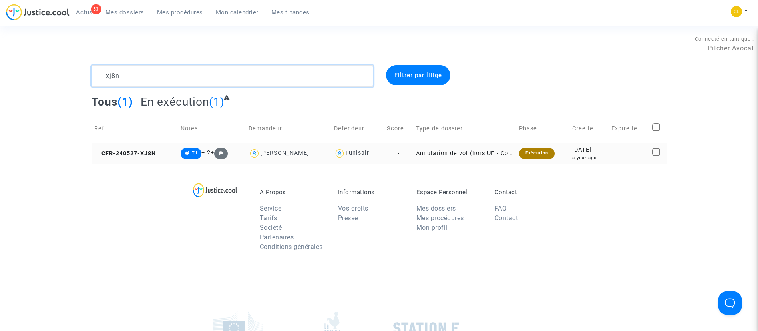
type textarea "xj8n"
drag, startPoint x: 588, startPoint y: 146, endPoint x: 580, endPoint y: 156, distance: 12.6
click at [588, 145] on div "2024-05-27" at bounding box center [589, 149] width 34 height 9
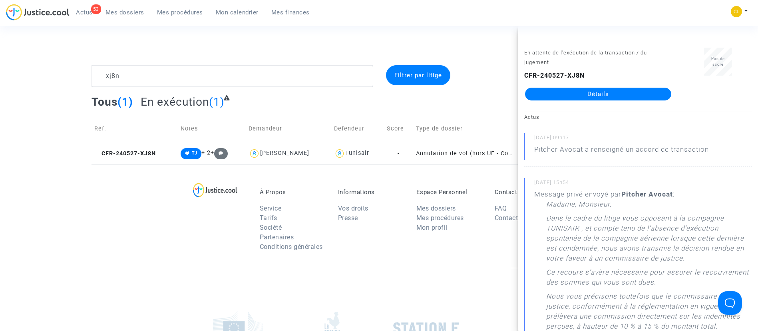
click at [601, 90] on link "Détails" at bounding box center [598, 94] width 146 height 13
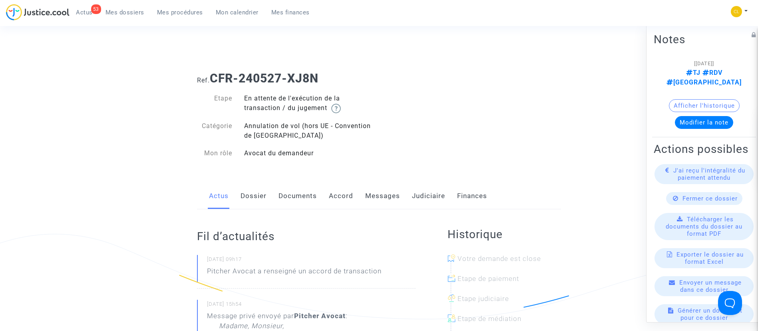
click at [423, 194] on link "Judiciaire" at bounding box center [428, 196] width 33 height 26
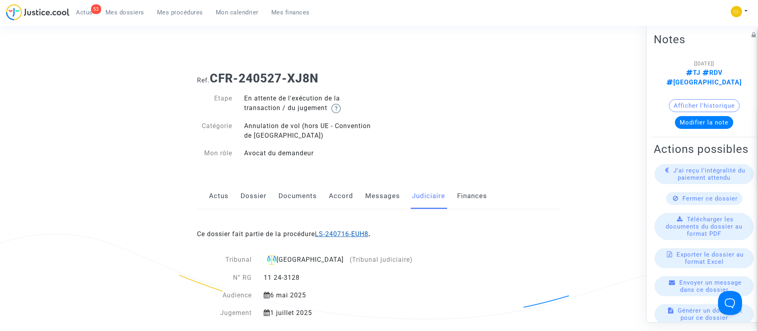
click at [355, 230] on link "LS-240716-EUH8" at bounding box center [342, 234] width 54 height 8
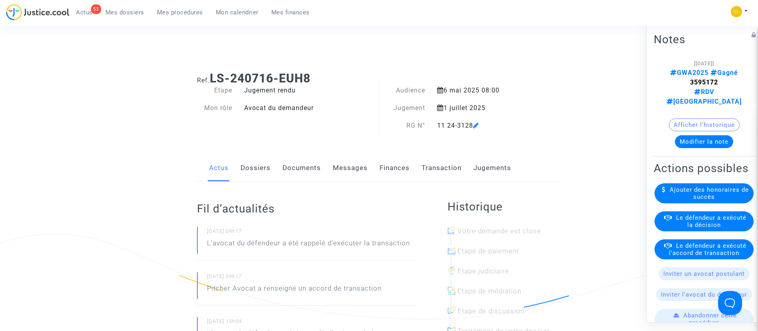
click at [702, 253] on span "Le défendeur a exécuté l'accord de transaction" at bounding box center [708, 248] width 78 height 14
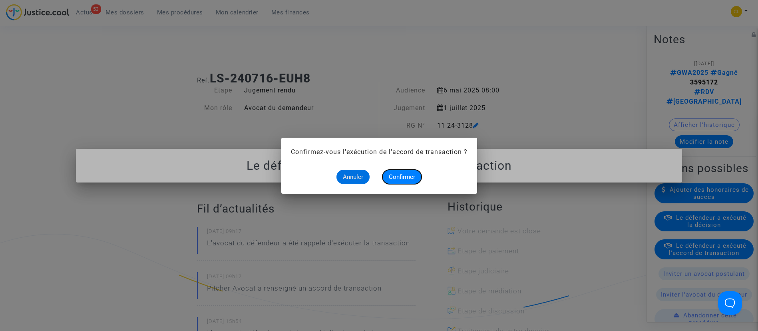
click at [402, 174] on span "Confirmer" at bounding box center [402, 176] width 26 height 7
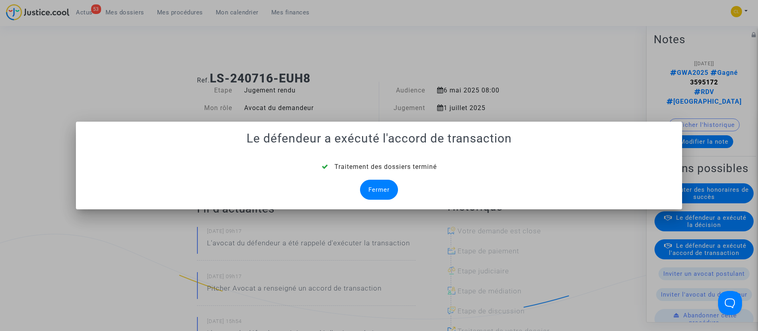
click at [391, 183] on div "Fermer" at bounding box center [379, 189] width 38 height 20
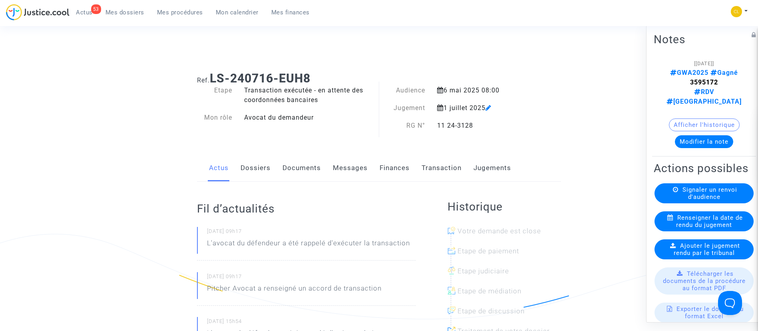
click at [259, 170] on link "Dossiers" at bounding box center [256, 168] width 30 height 26
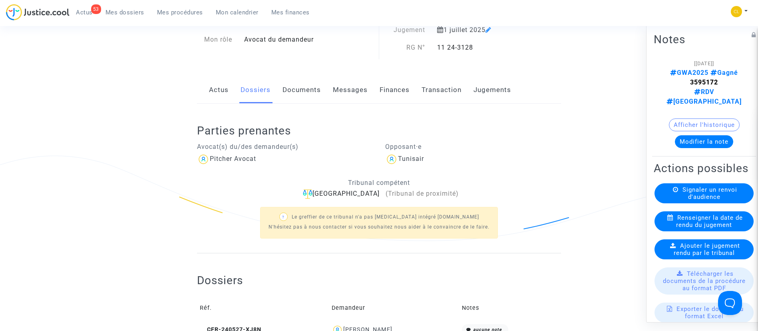
scroll to position [180, 0]
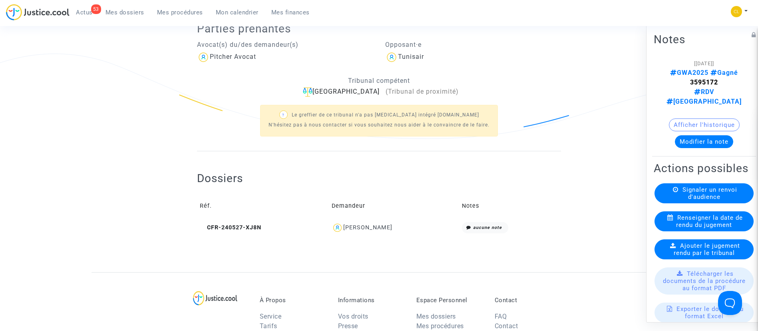
click at [366, 220] on td "Michelle Labouré" at bounding box center [394, 227] width 130 height 17
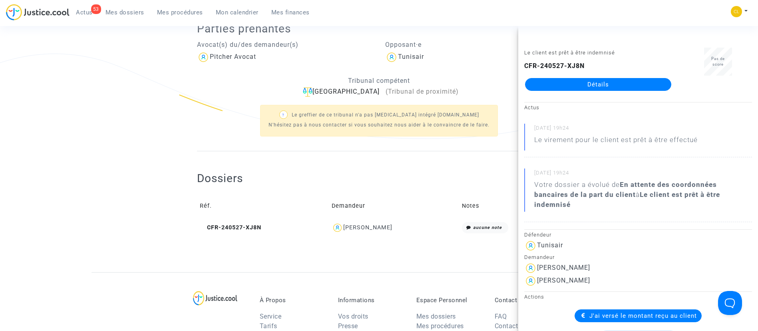
click at [230, 165] on div "Dossiers Réf. Demandeur Notes CFR-240527-XJ8N Michelle Labouré aucune note" at bounding box center [379, 197] width 364 height 93
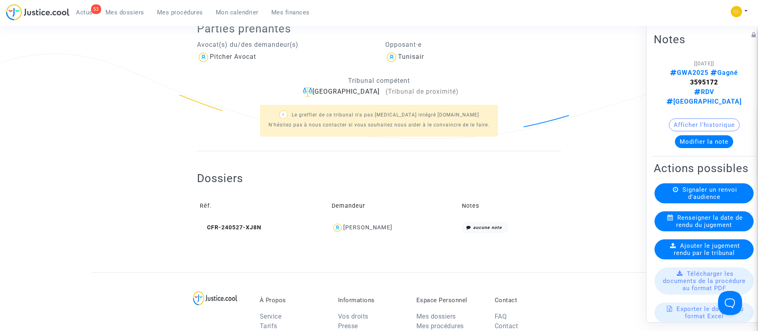
click at [375, 228] on div "Michelle Labouré" at bounding box center [367, 227] width 49 height 7
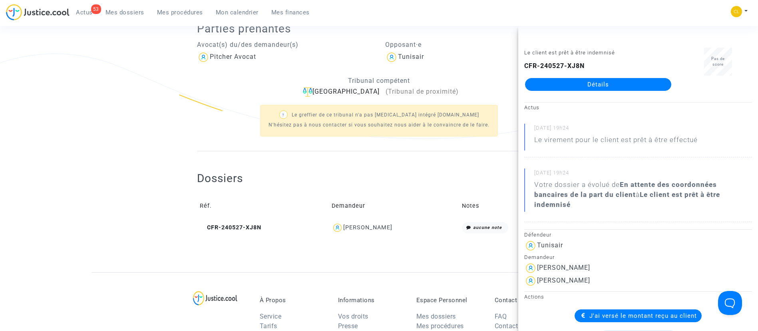
click at [327, 174] on div "Dossiers Réf. Demandeur Notes CFR-240527-XJ8N Michelle Labouré aucune note" at bounding box center [379, 203] width 364 height 65
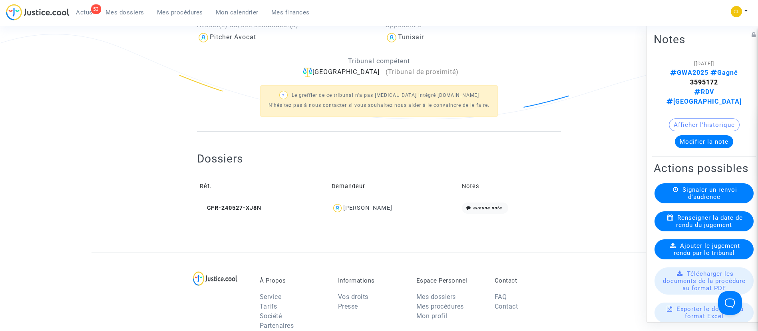
scroll to position [240, 0]
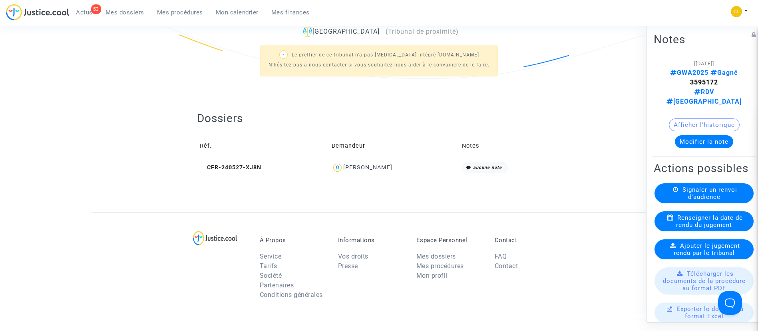
drag, startPoint x: 134, startPoint y: 16, endPoint x: 158, endPoint y: 64, distance: 54.0
click at [134, 16] on link "Mes dossiers" at bounding box center [125, 12] width 52 height 12
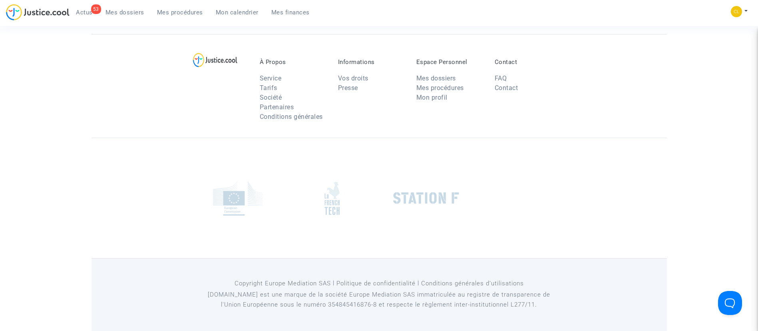
scroll to position [24, 0]
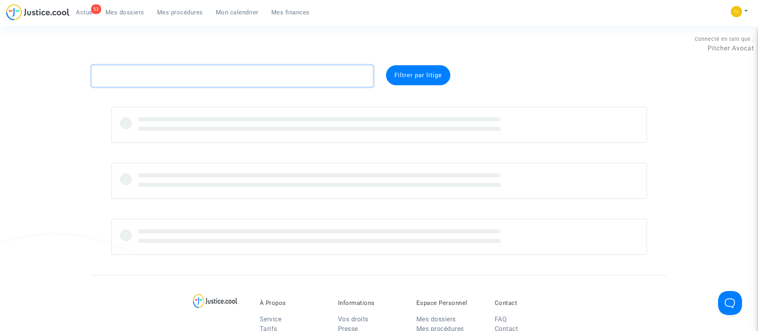
click at [166, 76] on textarea at bounding box center [233, 76] width 282 height 22
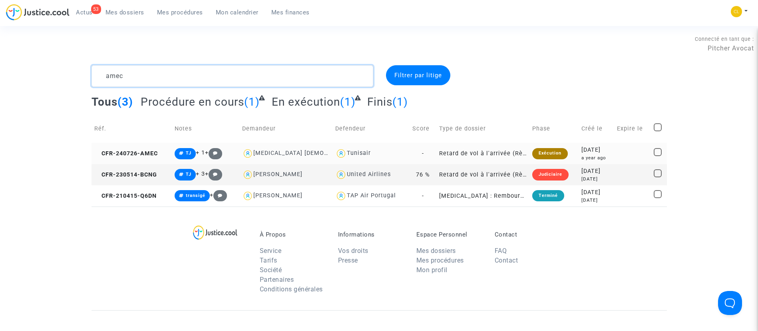
type textarea "amec"
click at [622, 144] on td at bounding box center [632, 153] width 37 height 21
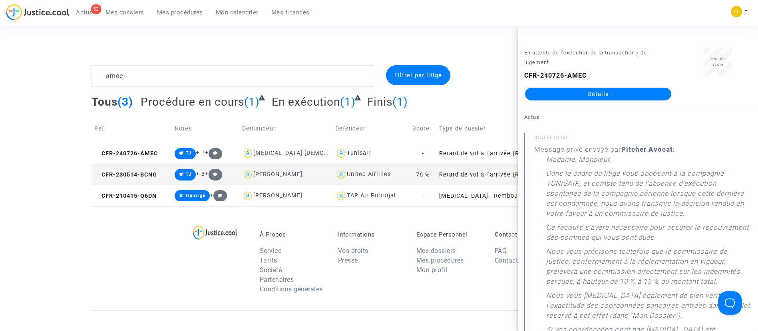
click at [623, 95] on link "Détails" at bounding box center [598, 94] width 146 height 13
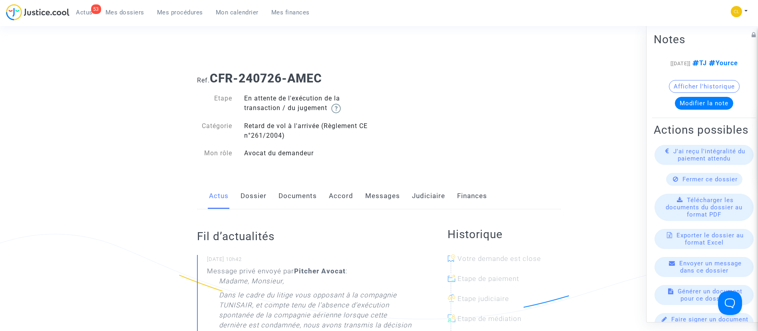
click at [415, 201] on link "Judiciaire" at bounding box center [428, 196] width 33 height 26
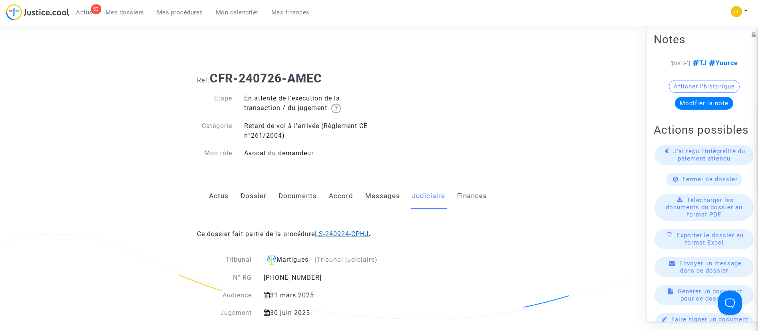
click at [342, 235] on link "LS-240924-CPHJ" at bounding box center [342, 234] width 54 height 8
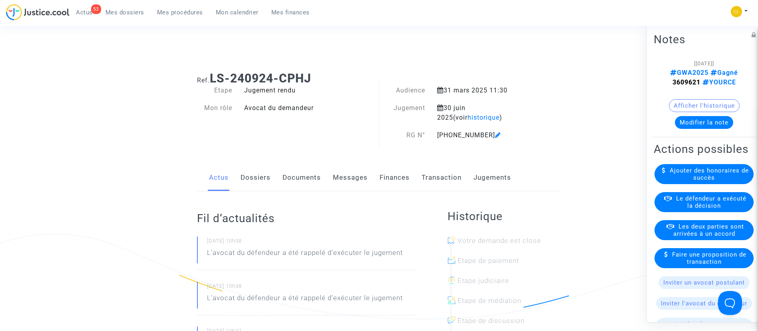
click at [686, 209] on span "Le défendeur a exécuté la décision" at bounding box center [711, 201] width 70 height 14
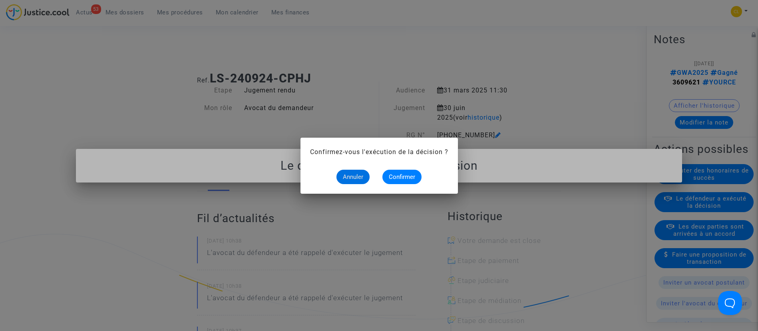
click at [398, 185] on mat-dialog-container "Confirmez-vous l'exécution de la décision ? Annuler Confirmer" at bounding box center [379, 166] width 157 height 56
click at [398, 175] on span "Confirmer" at bounding box center [402, 176] width 26 height 7
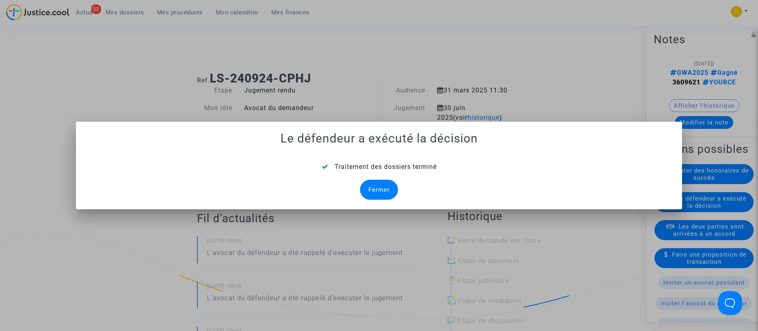
click at [393, 186] on div "Fermer" at bounding box center [379, 189] width 38 height 20
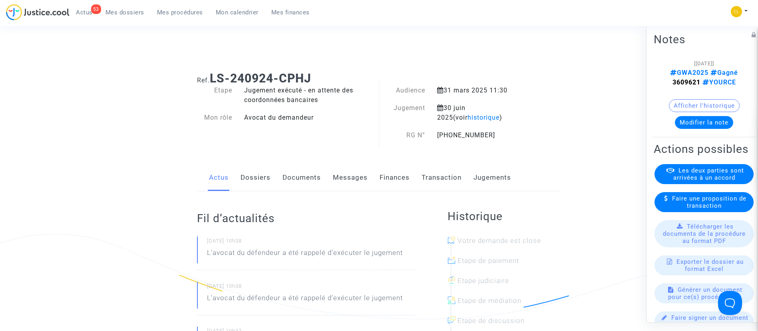
click at [249, 173] on link "Dossiers" at bounding box center [256, 177] width 30 height 26
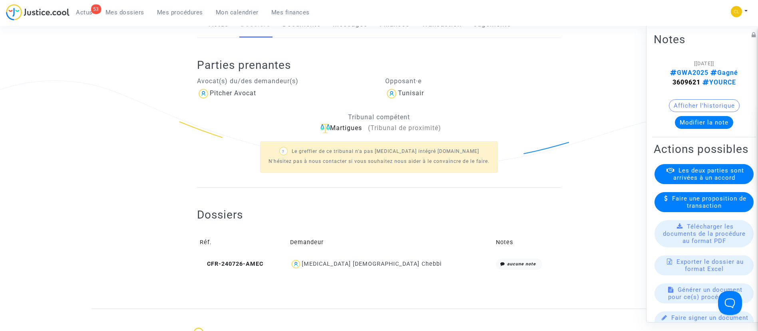
scroll to position [180, 0]
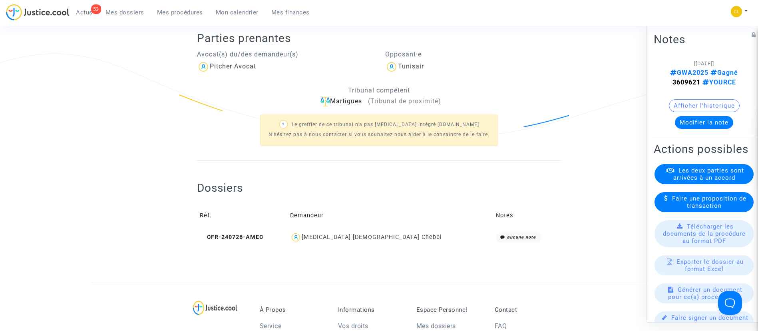
click at [385, 232] on span "Amen Allah Chebbi" at bounding box center [372, 213] width 140 height 53
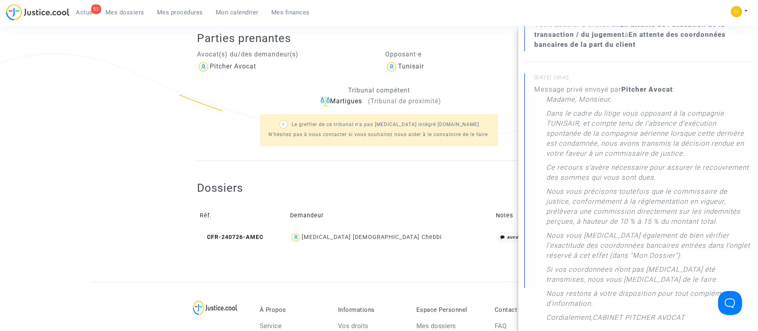
scroll to position [240, 0]
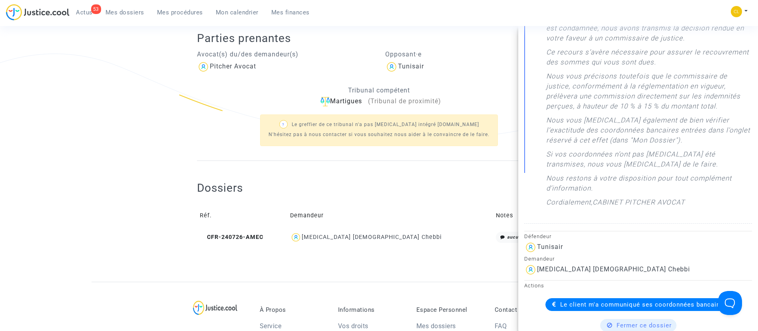
click at [649, 303] on span "Le client m'a communiqué ses coordonnées bancaires" at bounding box center [643, 304] width 166 height 7
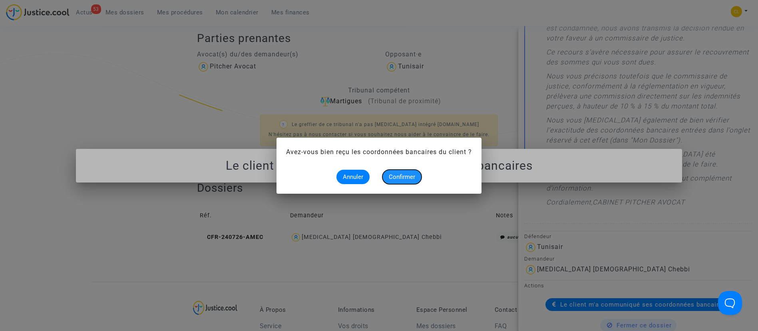
click at [389, 169] on button "Confirmer" at bounding box center [402, 176] width 39 height 14
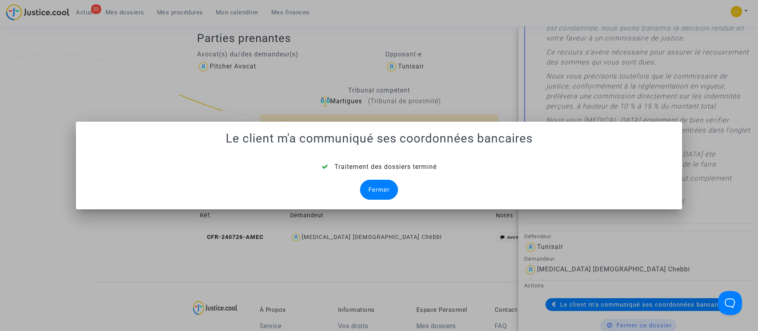
click at [366, 195] on div "Fermer" at bounding box center [379, 189] width 38 height 20
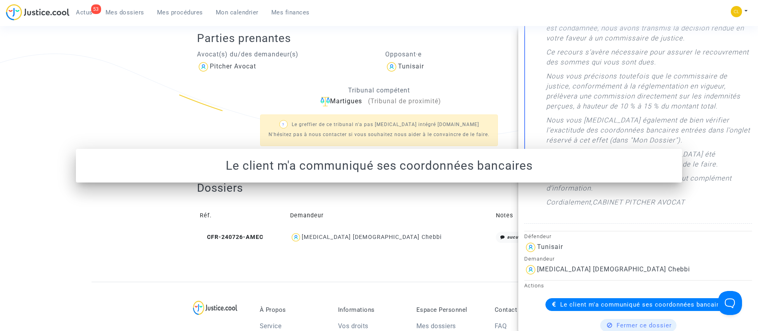
scroll to position [180, 0]
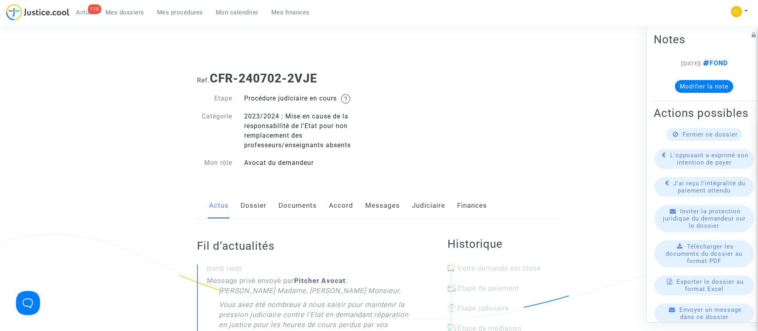
click at [436, 213] on link "Judiciaire" at bounding box center [428, 205] width 33 height 26
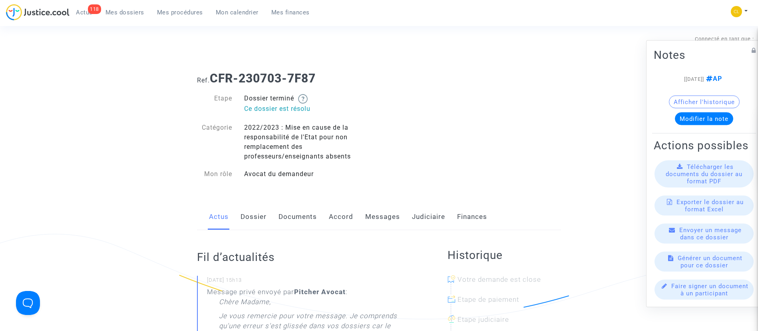
click at [416, 218] on link "Judiciaire" at bounding box center [428, 216] width 33 height 26
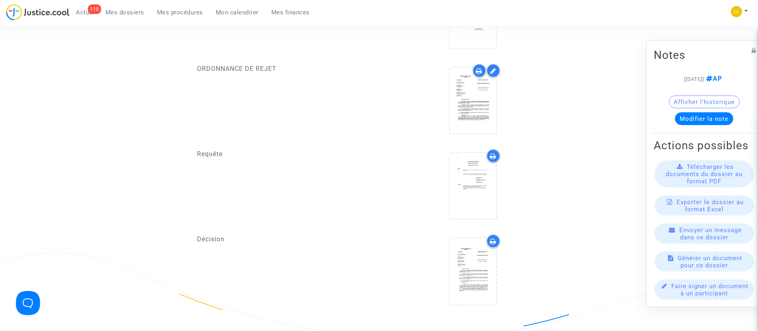
scroll to position [839, 0]
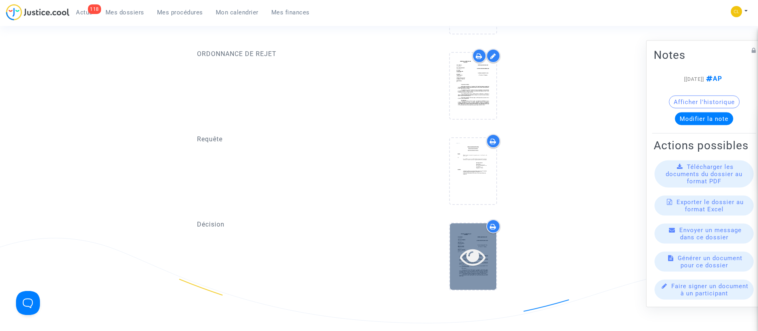
drag, startPoint x: 480, startPoint y: 253, endPoint x: 475, endPoint y: 248, distance: 6.8
click at [480, 254] on icon at bounding box center [473, 256] width 26 height 26
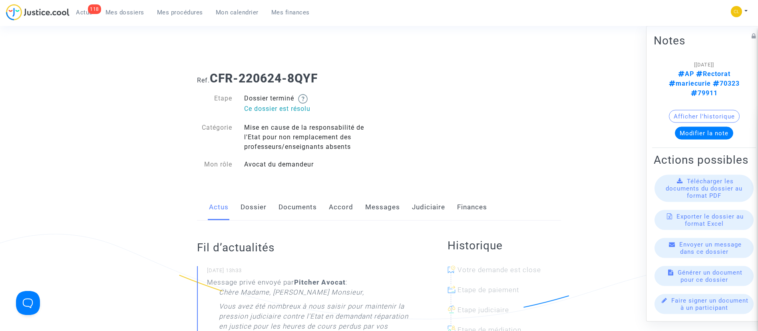
click at [432, 199] on link "Judiciaire" at bounding box center [428, 207] width 33 height 26
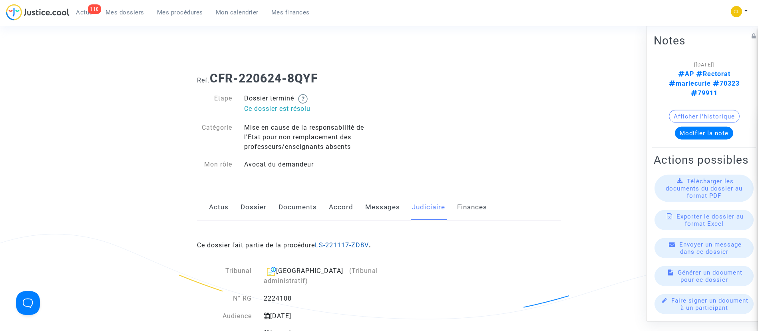
click at [360, 244] on link "LS-221117-ZD8V" at bounding box center [342, 245] width 54 height 8
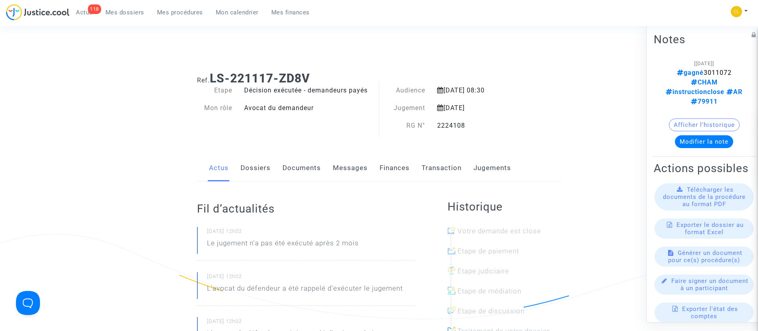
click at [289, 171] on link "Documents" at bounding box center [302, 168] width 38 height 26
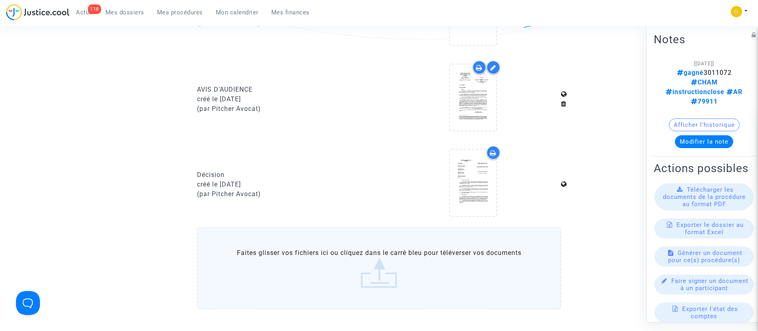
scroll to position [660, 0]
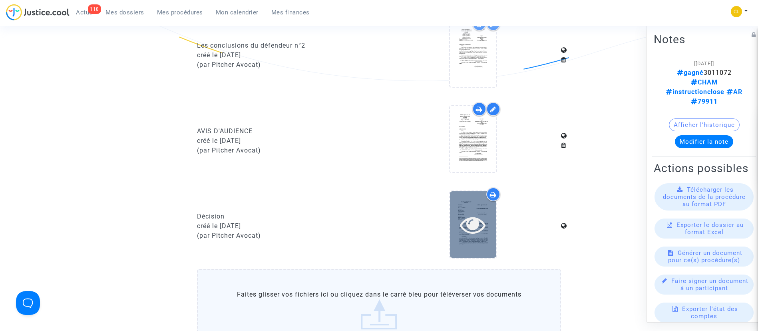
click at [482, 223] on icon at bounding box center [473, 224] width 26 height 26
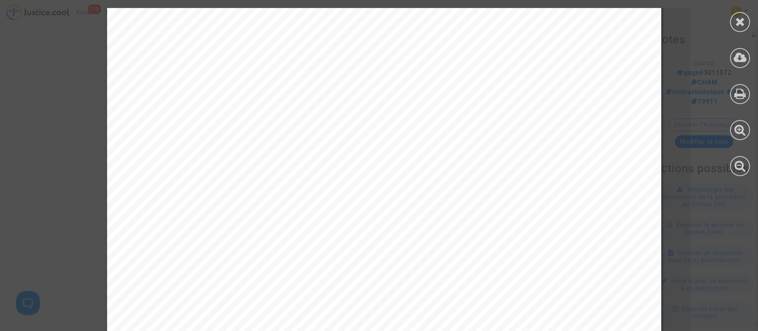
scroll to position [60, 0]
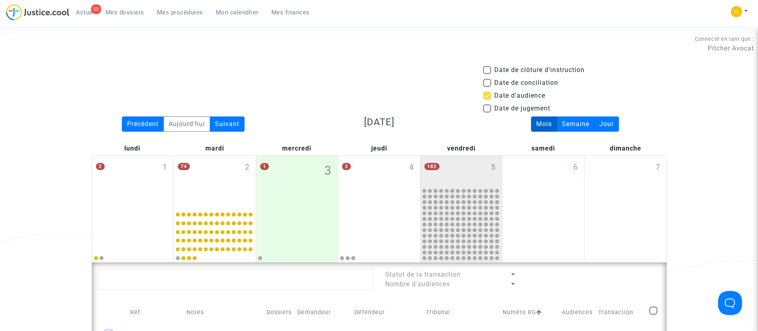
click at [111, 12] on span "Mes dossiers" at bounding box center [125, 12] width 39 height 7
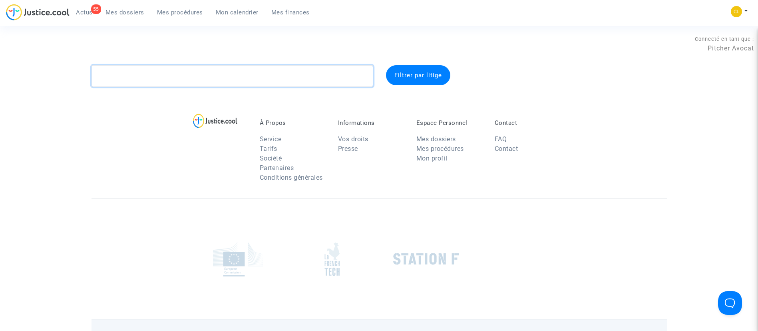
click at [161, 76] on textarea at bounding box center [233, 76] width 282 height 22
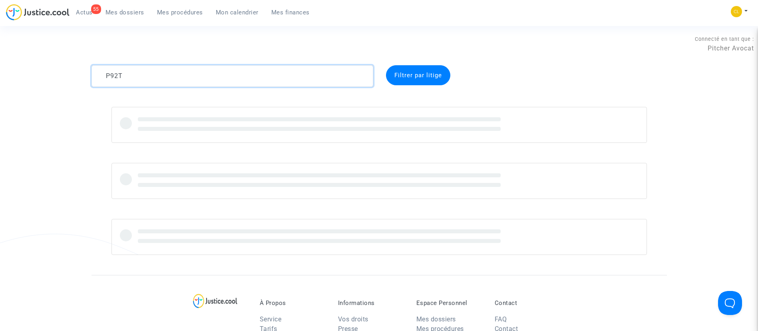
type textarea "P92T"
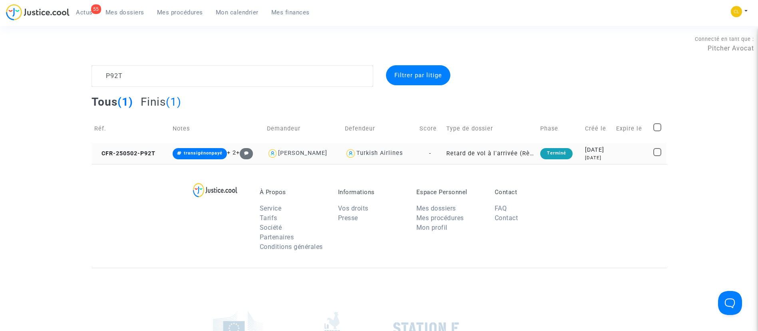
click at [585, 149] on div "[DATE]" at bounding box center [598, 149] width 26 height 9
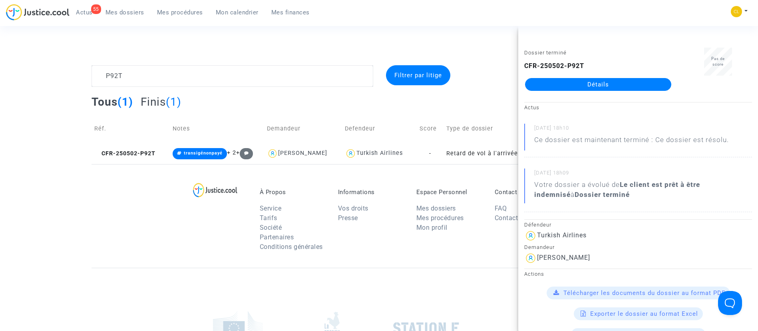
click at [588, 80] on link "Détails" at bounding box center [598, 84] width 146 height 13
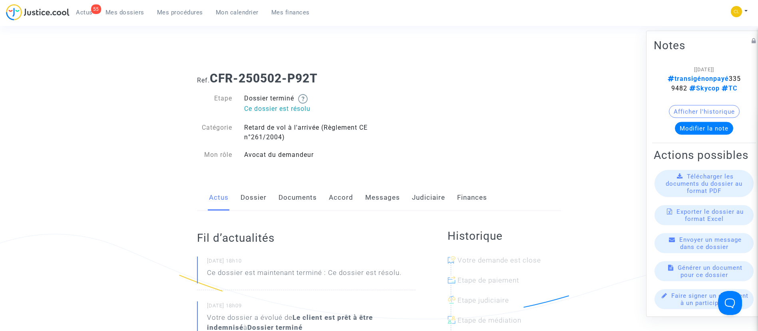
click at [431, 190] on link "Judiciaire" at bounding box center [428, 197] width 33 height 26
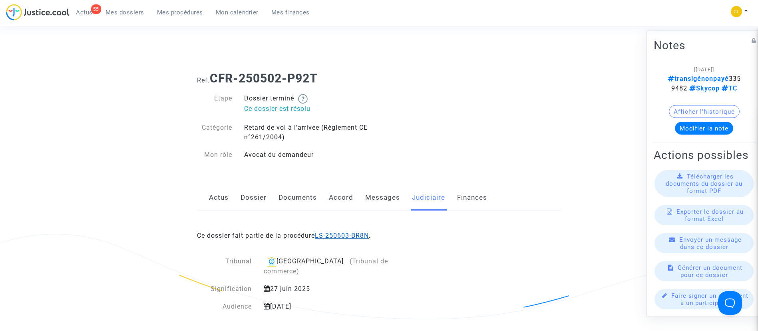
click at [346, 233] on link "LS-250603-BR8N" at bounding box center [342, 235] width 54 height 8
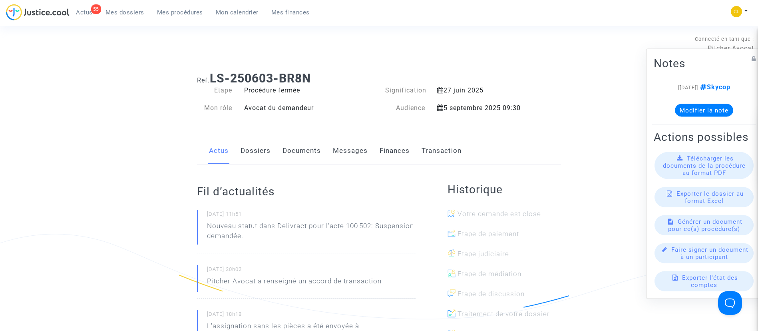
click at [255, 143] on link "Dossiers" at bounding box center [256, 151] width 30 height 26
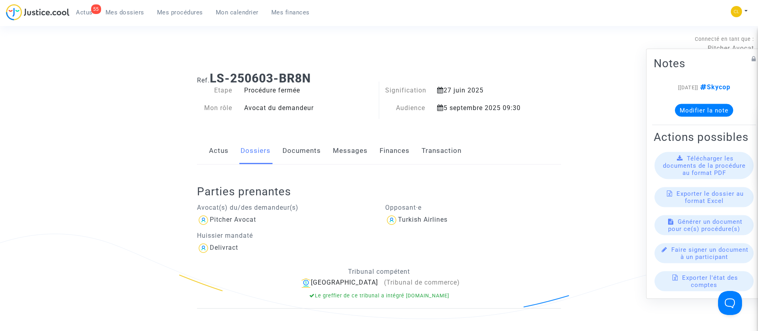
drag, startPoint x: 279, startPoint y: 149, endPoint x: 286, endPoint y: 154, distance: 8.0
click at [280, 149] on div "Actus Dossiers Documents Messages Finances Transaction" at bounding box center [379, 151] width 364 height 27
click at [297, 147] on link "Documents" at bounding box center [302, 151] width 38 height 26
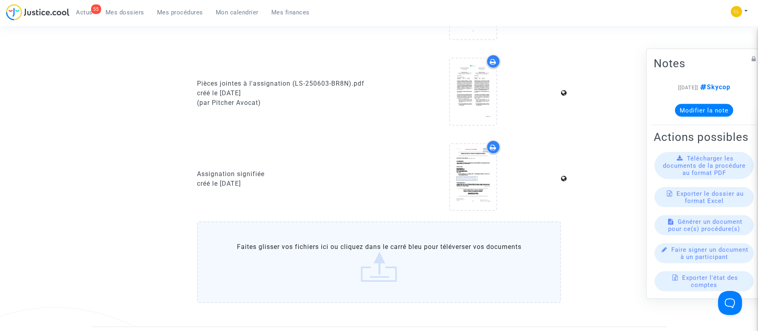
scroll to position [420, 0]
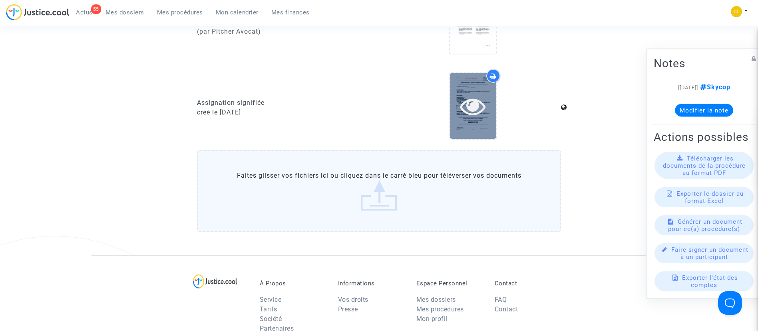
click at [471, 112] on icon at bounding box center [473, 106] width 26 height 26
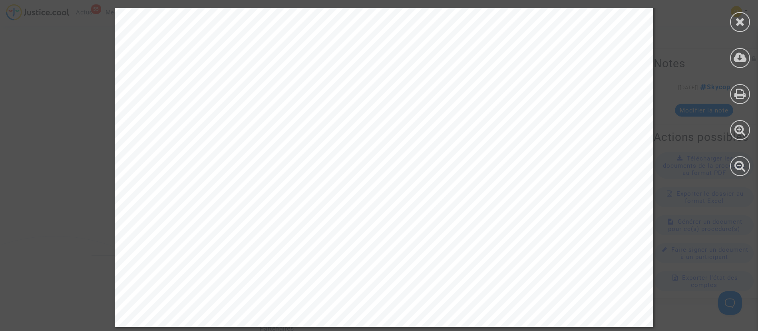
scroll to position [8869, 0]
click at [745, 24] on icon at bounding box center [740, 22] width 10 height 12
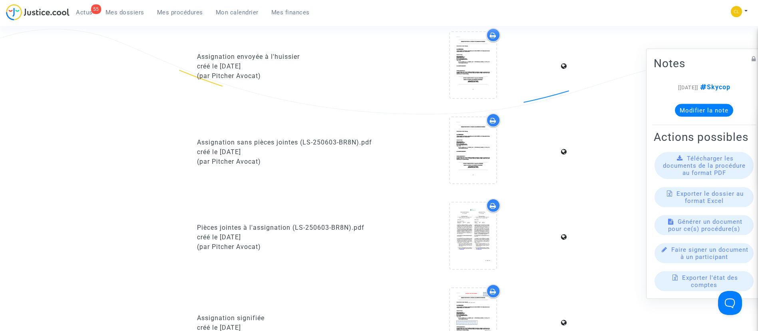
scroll to position [0, 0]
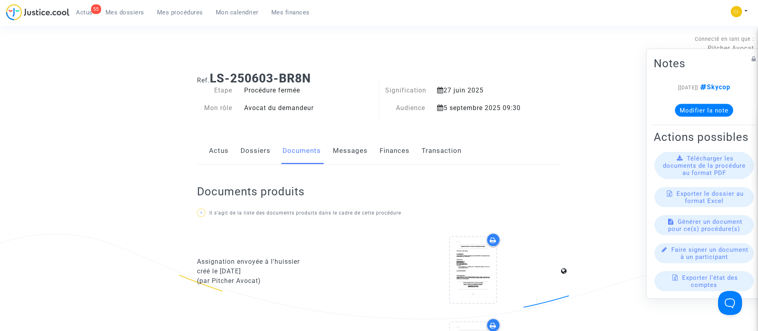
click at [258, 153] on link "Dossiers" at bounding box center [256, 151] width 30 height 26
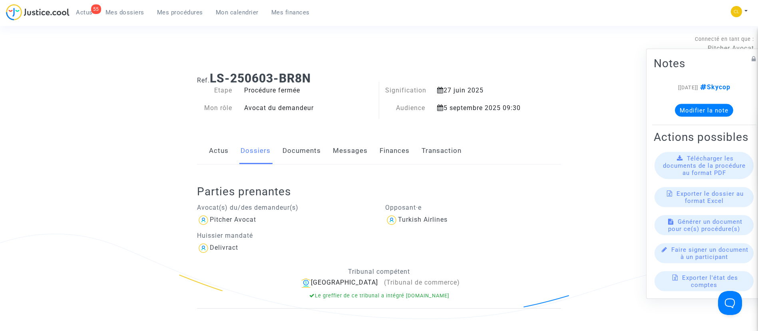
click at [129, 9] on span "Mes dossiers" at bounding box center [125, 12] width 39 height 7
drag, startPoint x: 122, startPoint y: 15, endPoint x: 99, endPoint y: 4, distance: 25.6
click at [122, 15] on span "Mes dossiers" at bounding box center [125, 12] width 39 height 7
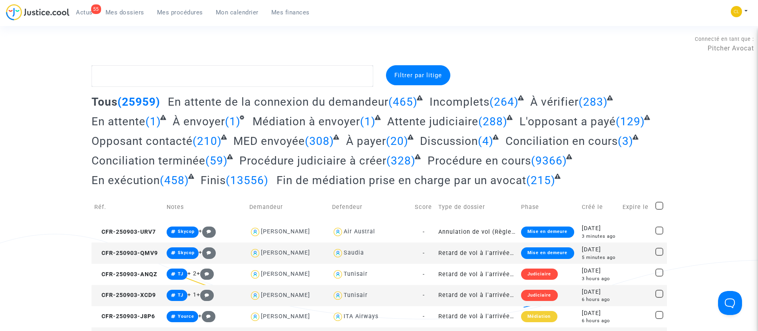
click at [239, 11] on span "Mon calendrier" at bounding box center [237, 12] width 43 height 7
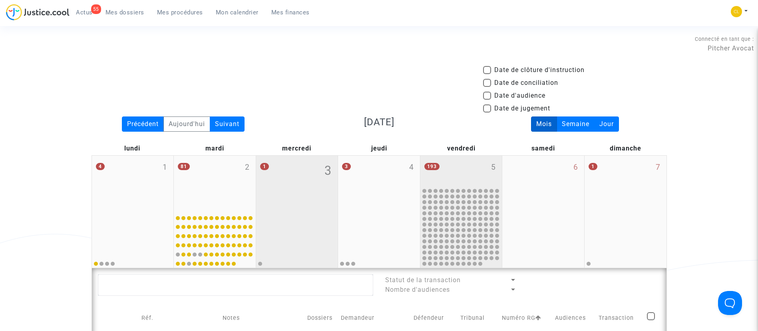
click at [454, 161] on div "193 5" at bounding box center [462, 170] width 82 height 31
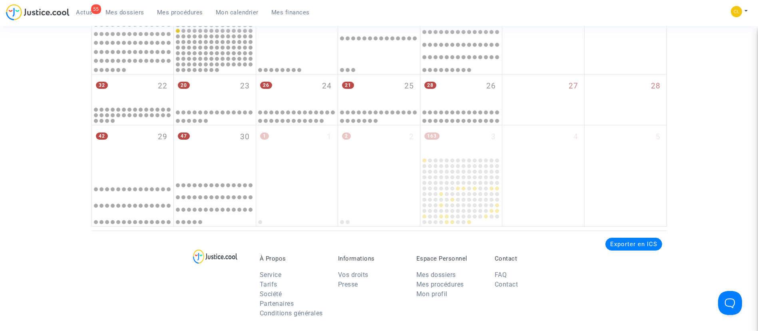
scroll to position [1841, 0]
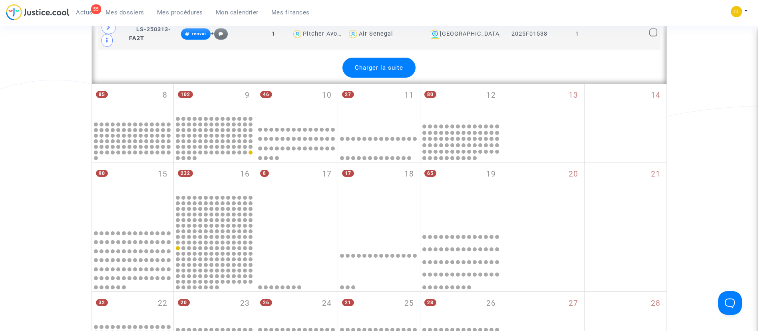
drag, startPoint x: 387, startPoint y: 68, endPoint x: 394, endPoint y: 72, distance: 7.9
click at [387, 68] on div "Charger la suite" at bounding box center [379, 68] width 73 height 20
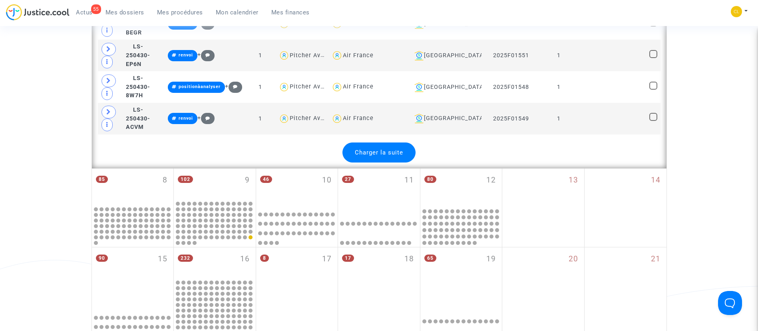
scroll to position [3343, 0]
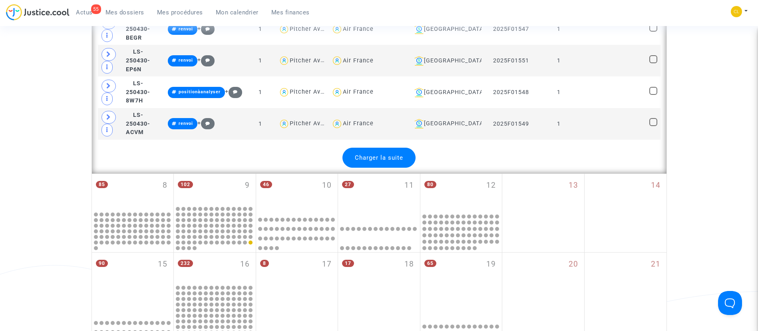
click at [379, 154] on span "Charger la suite" at bounding box center [379, 157] width 48 height 7
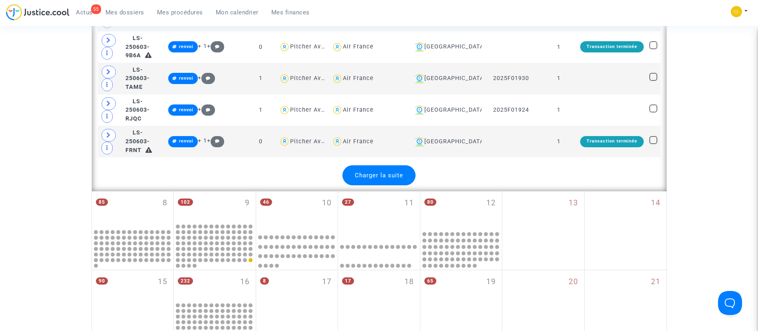
scroll to position [4867, 0]
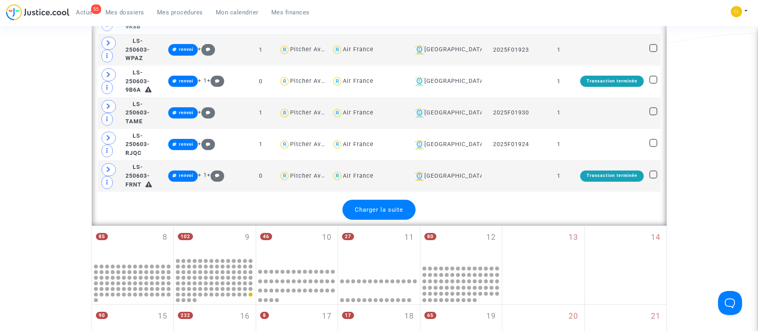
click at [373, 199] on div "Charger la suite" at bounding box center [379, 209] width 73 height 20
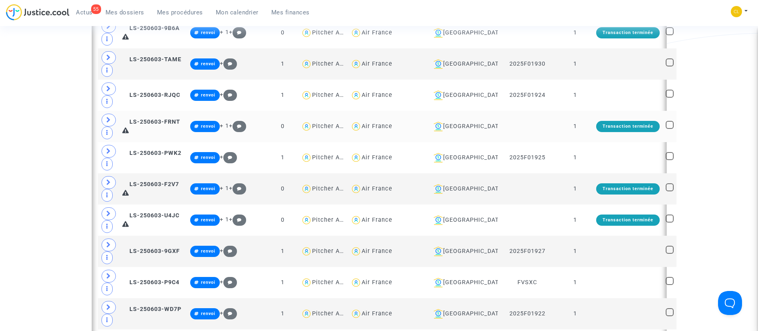
click at [575, 132] on td "1" at bounding box center [575, 126] width 36 height 31
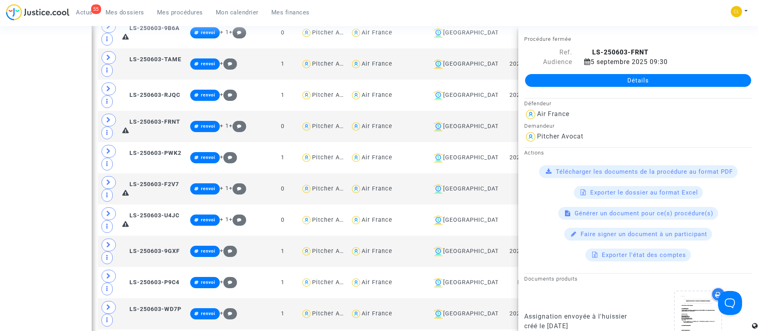
scroll to position [26, 0]
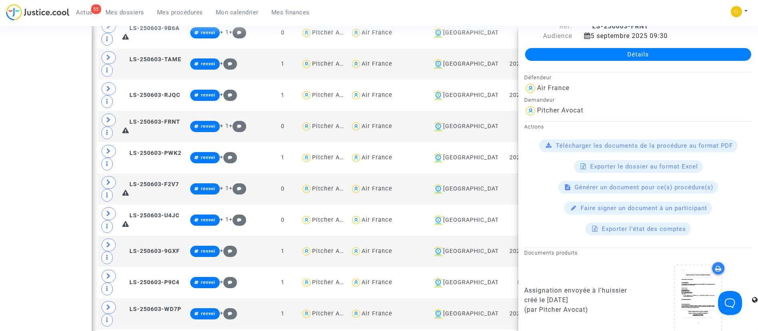
click at [568, 14] on div "55 Actus Mes dossiers Mes procédures Mon calendrier Mes finances Mon profil Cha…" at bounding box center [379, 15] width 758 height 22
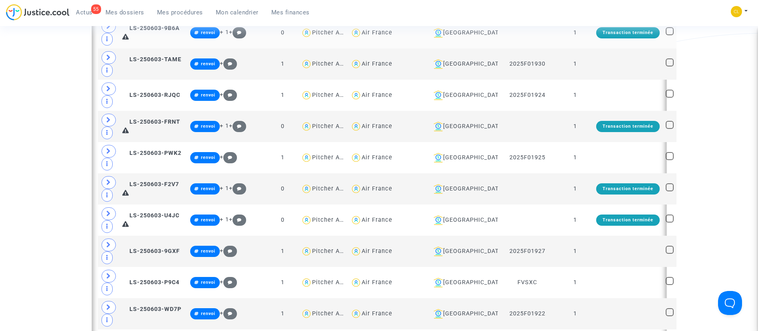
scroll to position [0, 0]
click at [514, 193] on td at bounding box center [527, 188] width 59 height 31
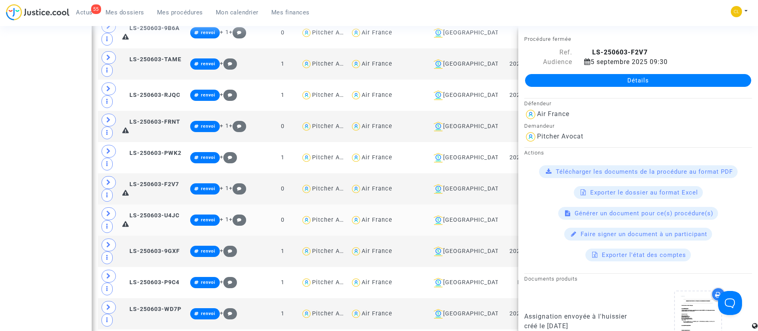
drag, startPoint x: 625, startPoint y: 8, endPoint x: 501, endPoint y: 233, distance: 257.4
click at [625, 9] on div "55 Actus Mes dossiers Mes procédures Mon calendrier Mes finances Mon profil Cha…" at bounding box center [379, 15] width 758 height 22
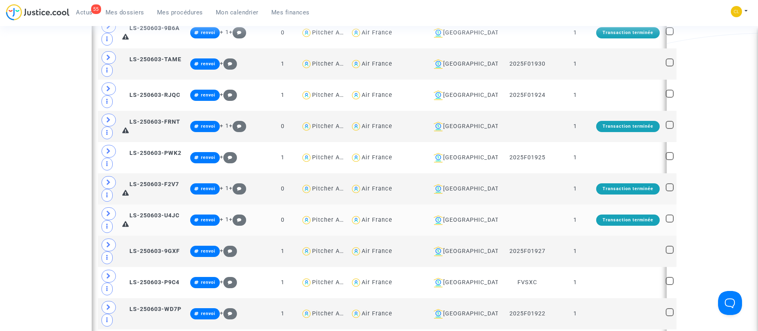
click at [512, 233] on td at bounding box center [527, 219] width 59 height 31
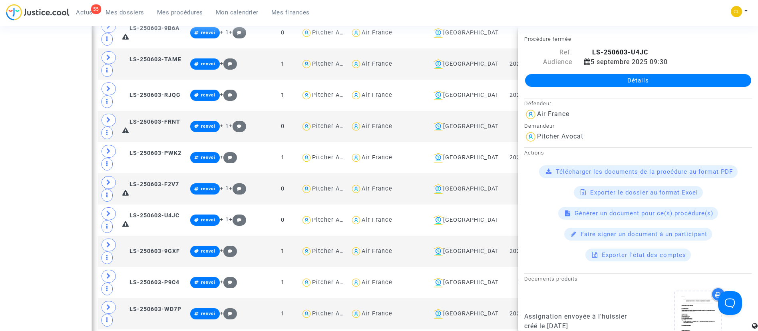
click at [600, 6] on div "55 Actus Mes dossiers Mes procédures Mon calendrier Mes finances Mon profil Cha…" at bounding box center [379, 15] width 758 height 22
